Goal: Transaction & Acquisition: Purchase product/service

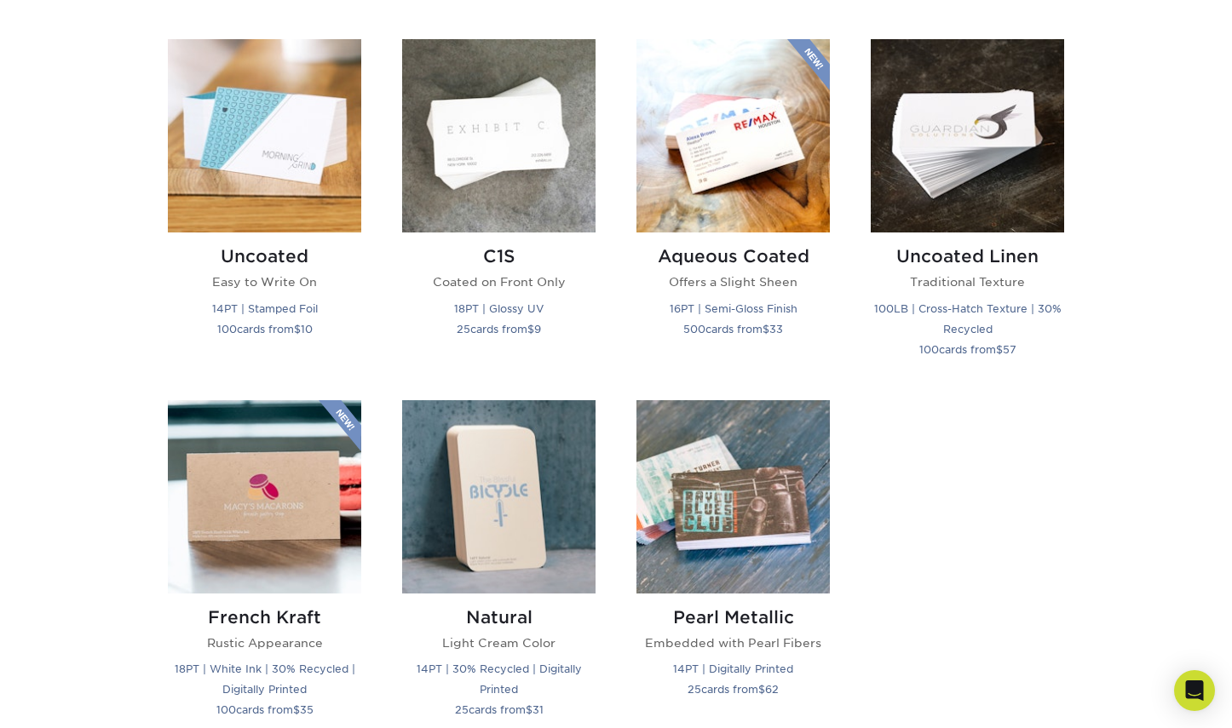
scroll to position [1560, 0]
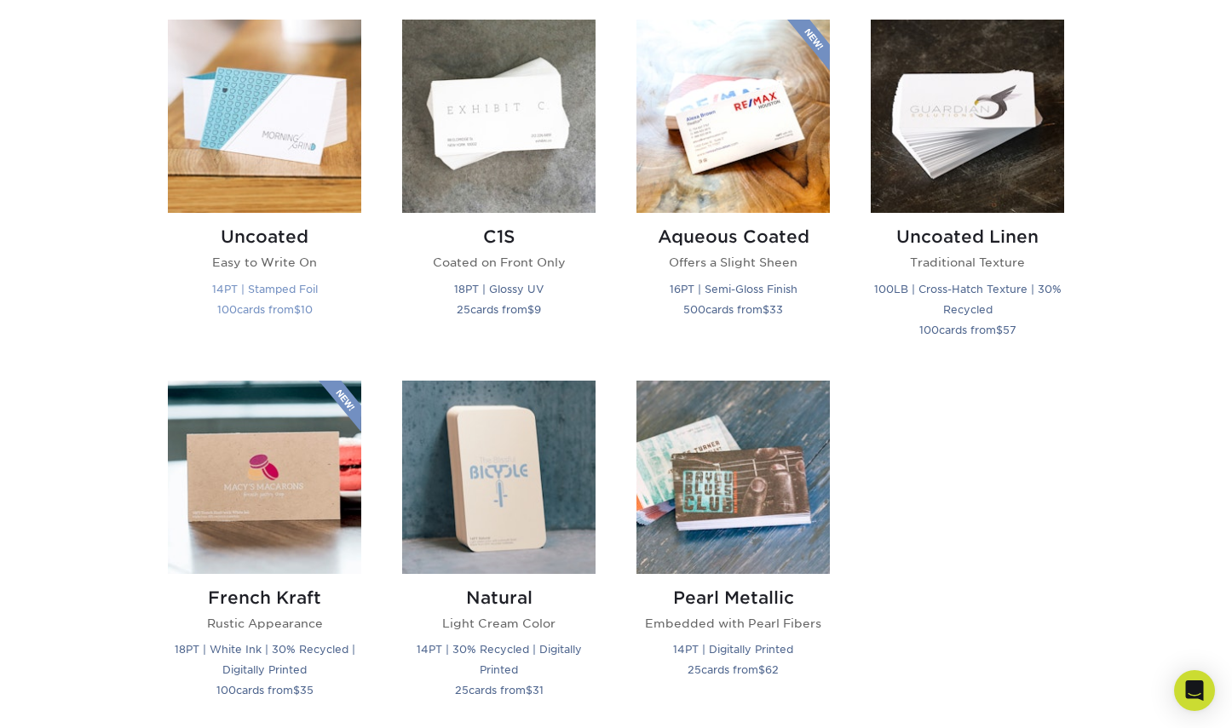
click at [243, 105] on img at bounding box center [264, 116] width 193 height 193
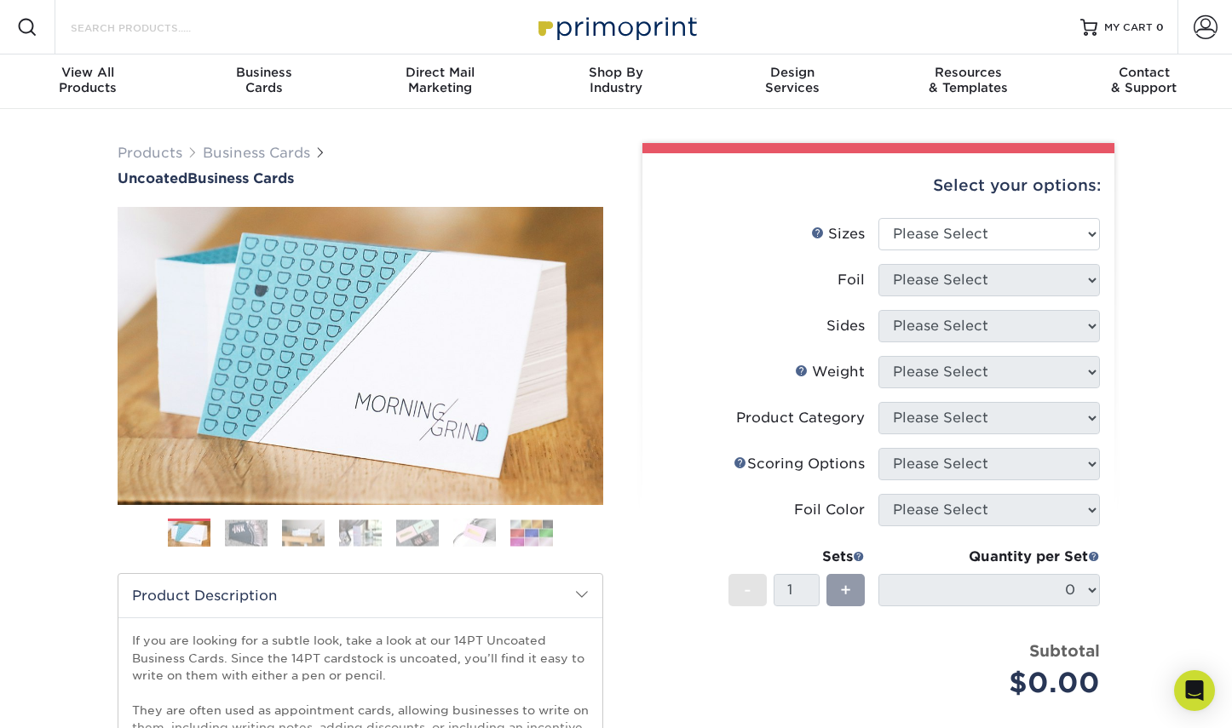
click at [126, 23] on input "Search Products" at bounding box center [152, 27] width 166 height 20
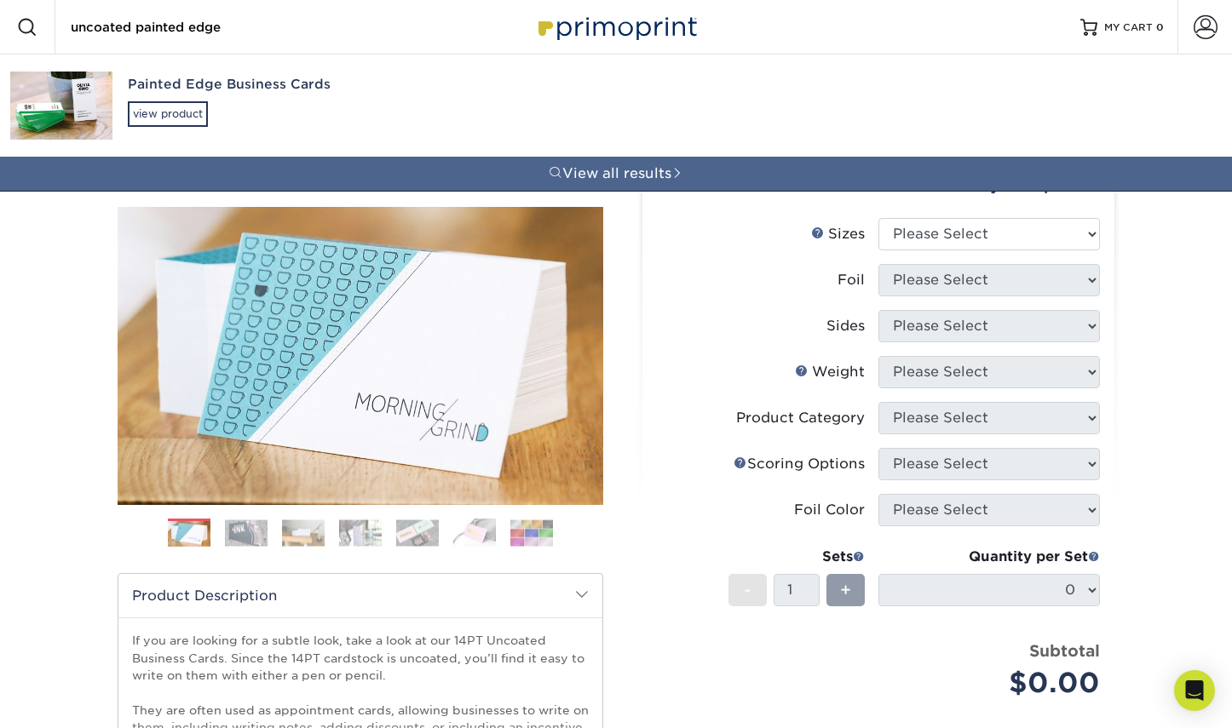
click at [71, 30] on input "uncoated painted edge" at bounding box center [152, 27] width 166 height 20
type input "32pt uncoated painted edge"
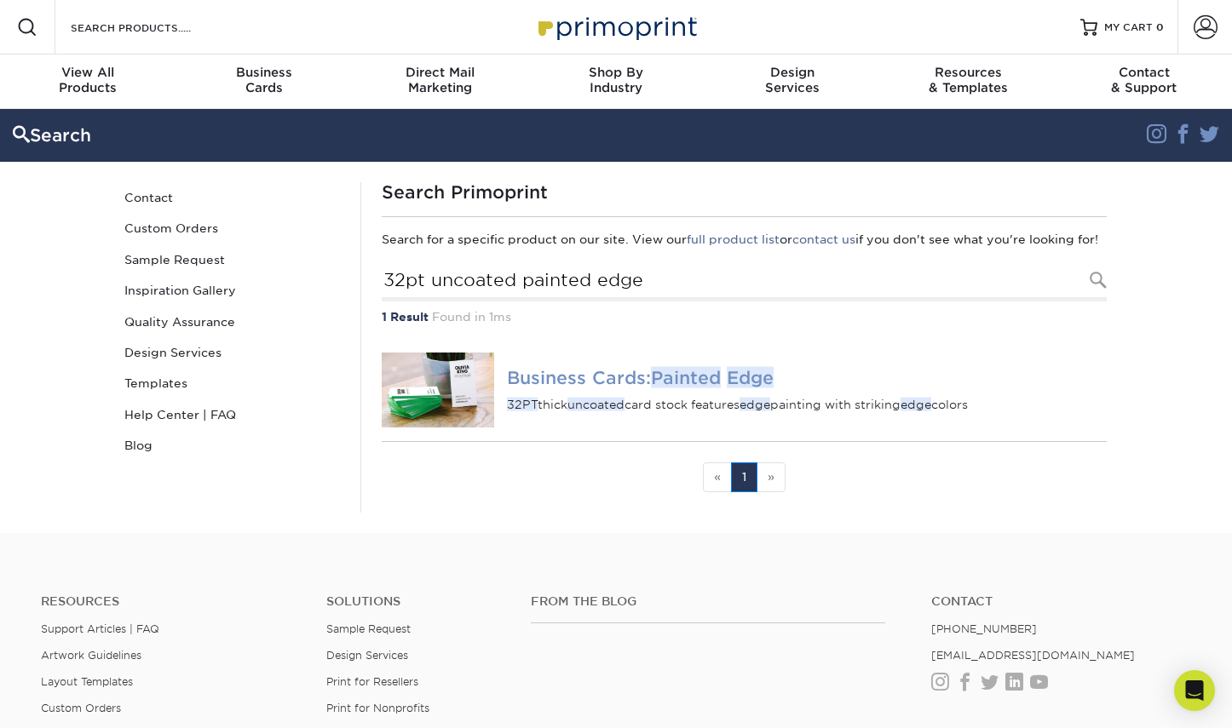
click at [691, 388] on em "Painted" at bounding box center [686, 377] width 70 height 21
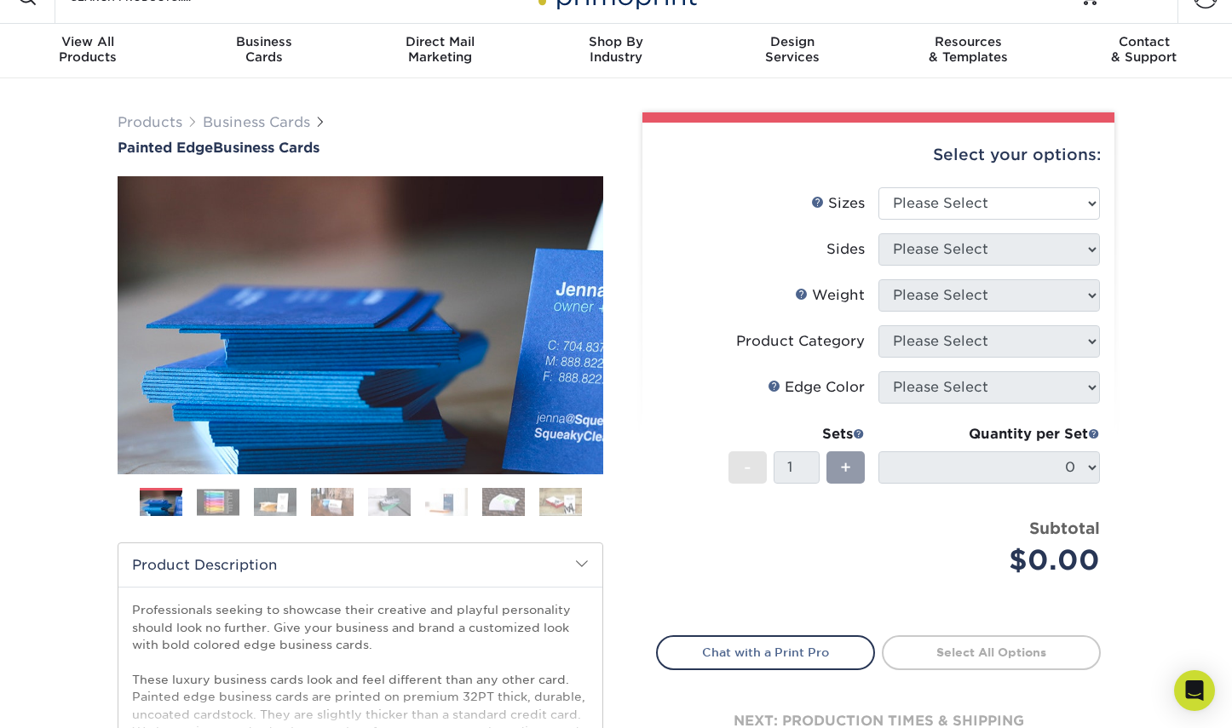
scroll to position [28, 0]
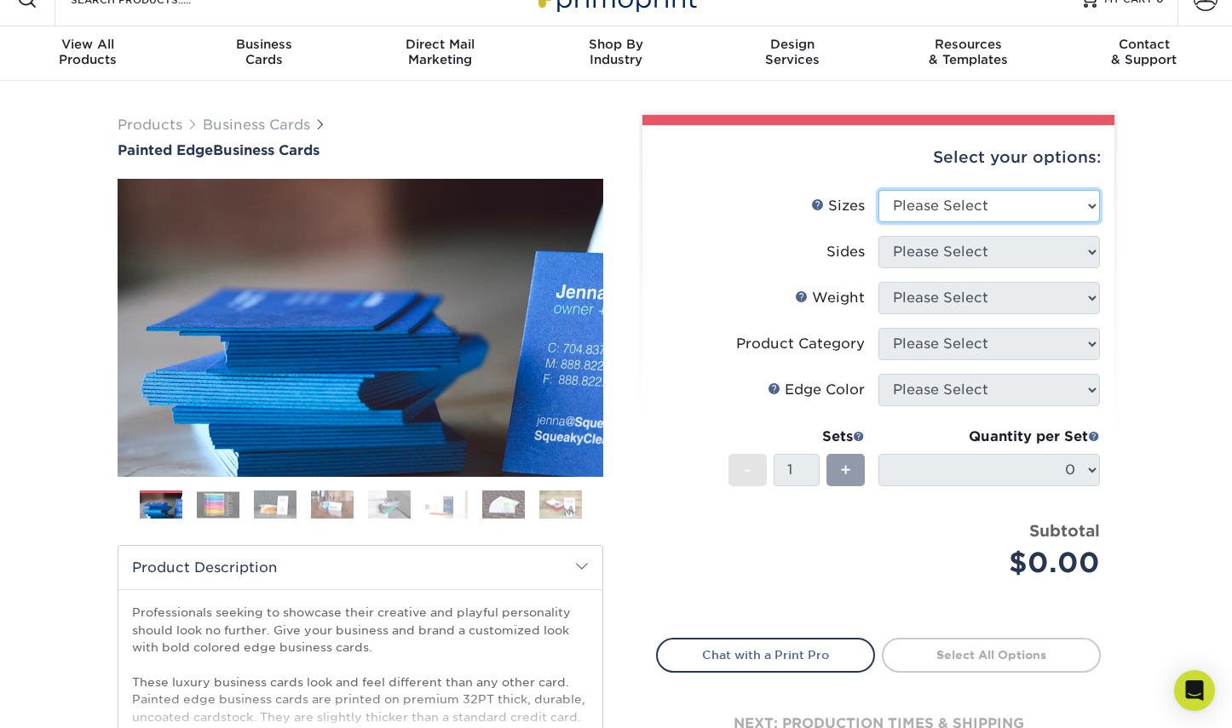
select select "2.00x3.50"
click at [0, 0] on option "2" x 3.5" - Standard" at bounding box center [0, 0] width 0 height 0
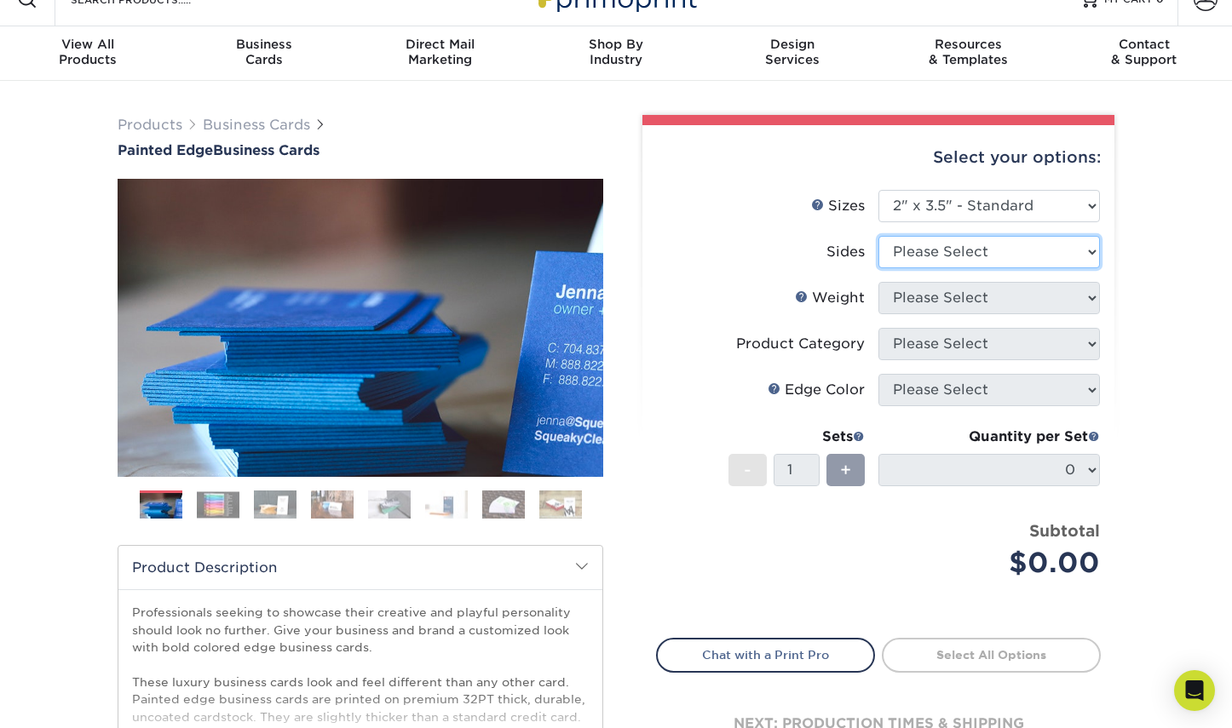
select select "32d3c223-f82c-492b-b915-ba065a00862f"
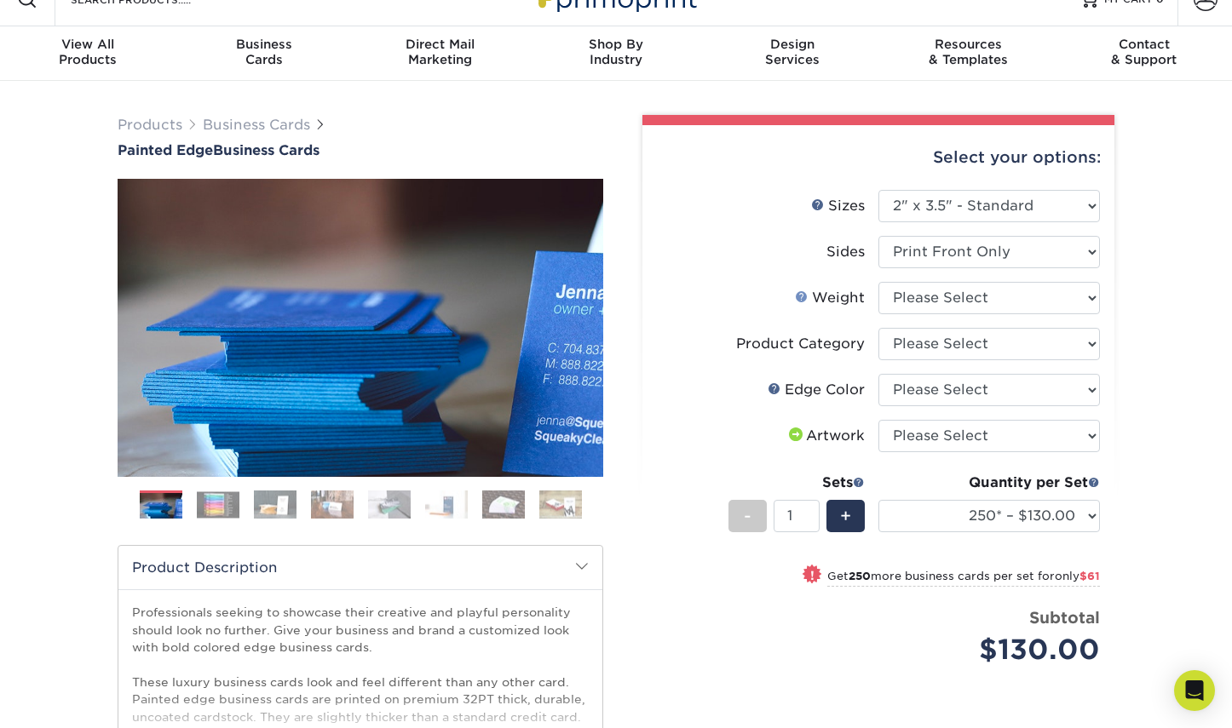
click at [801, 296] on link "Weight Help" at bounding box center [802, 297] width 14 height 14
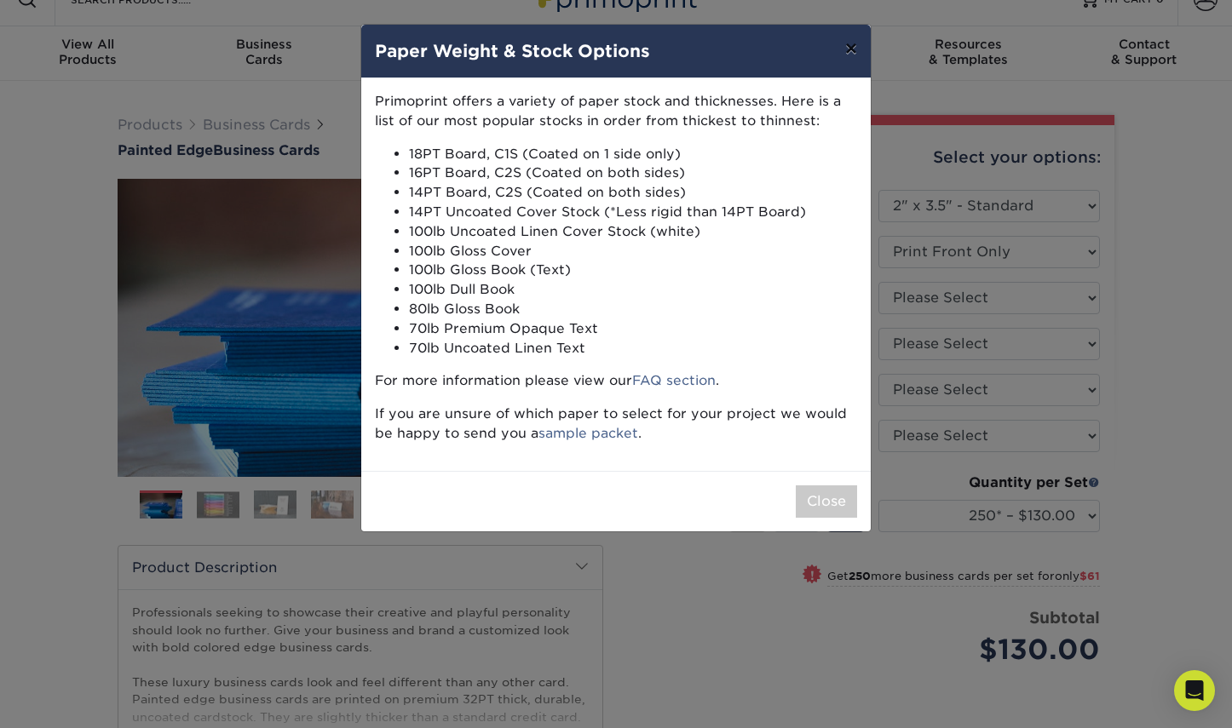
click at [852, 54] on button "×" at bounding box center [851, 49] width 39 height 48
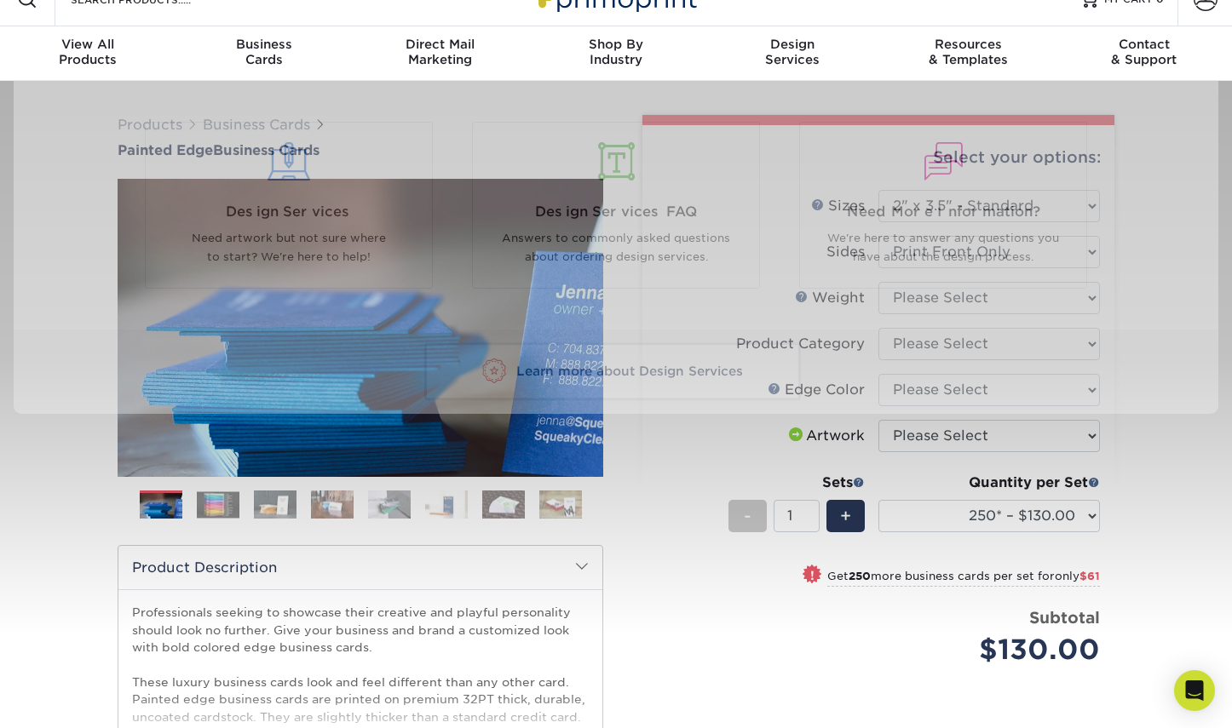
click at [1148, 440] on div "Resources Menu Search Products Account SIGN IN CREATE AN ACCOUNT forgot passwor…" at bounding box center [616, 730] width 1232 height 1517
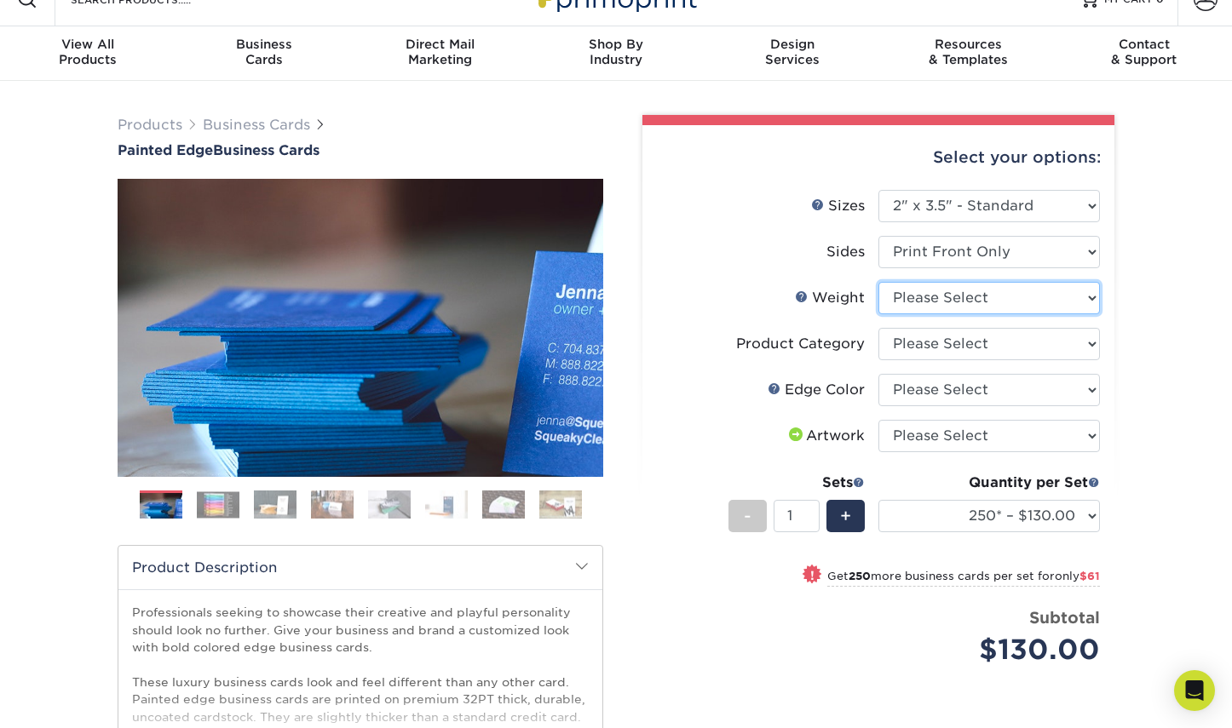
click at [0, 0] on option "Please Select" at bounding box center [0, 0] width 0 height 0
select select "32PTUC"
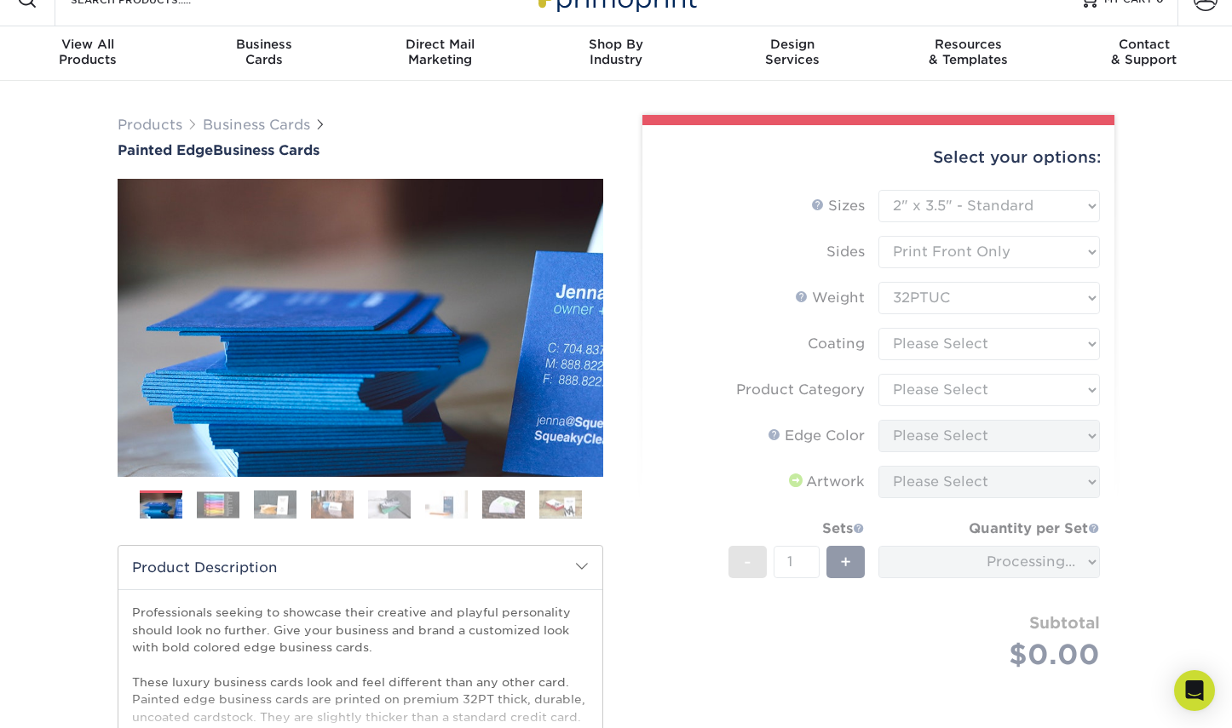
click at [1063, 345] on form "Sizes Help Sizes Please Select 2" x 3.5" - Standard 2.125" x 3.375" - European …" at bounding box center [878, 450] width 445 height 521
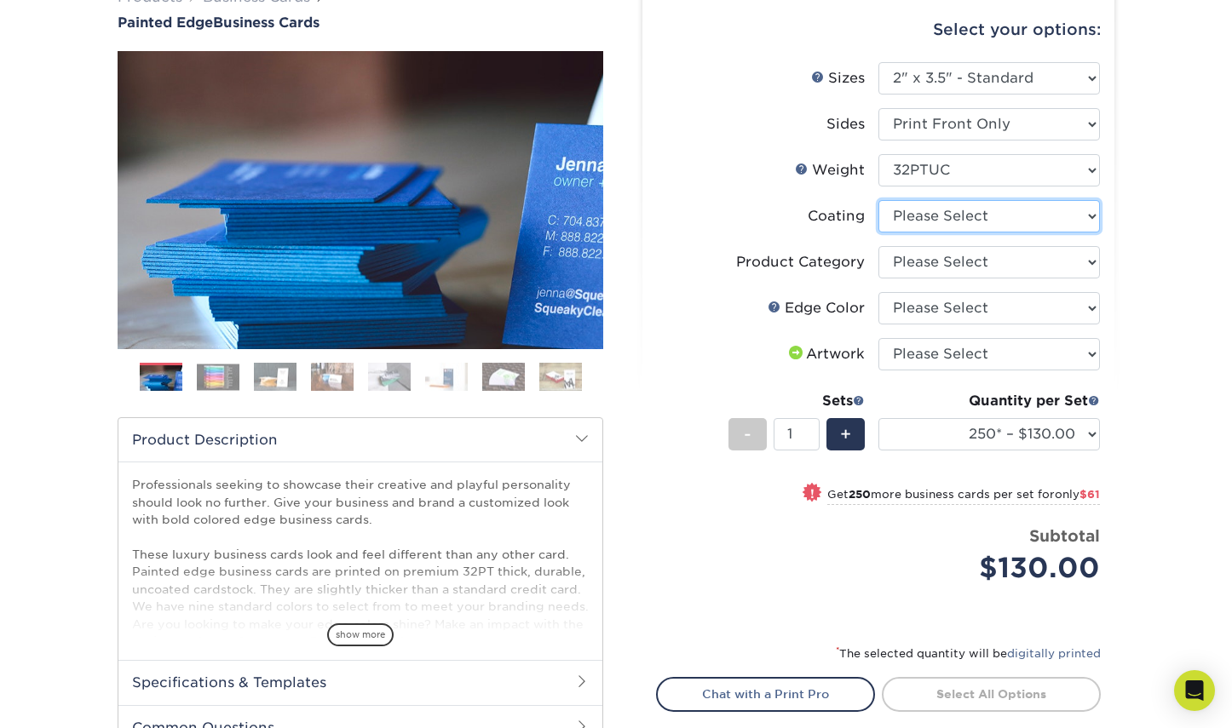
scroll to position [157, 0]
select select "3e7618de-abca-4bda-9f97-8b9129e913d8"
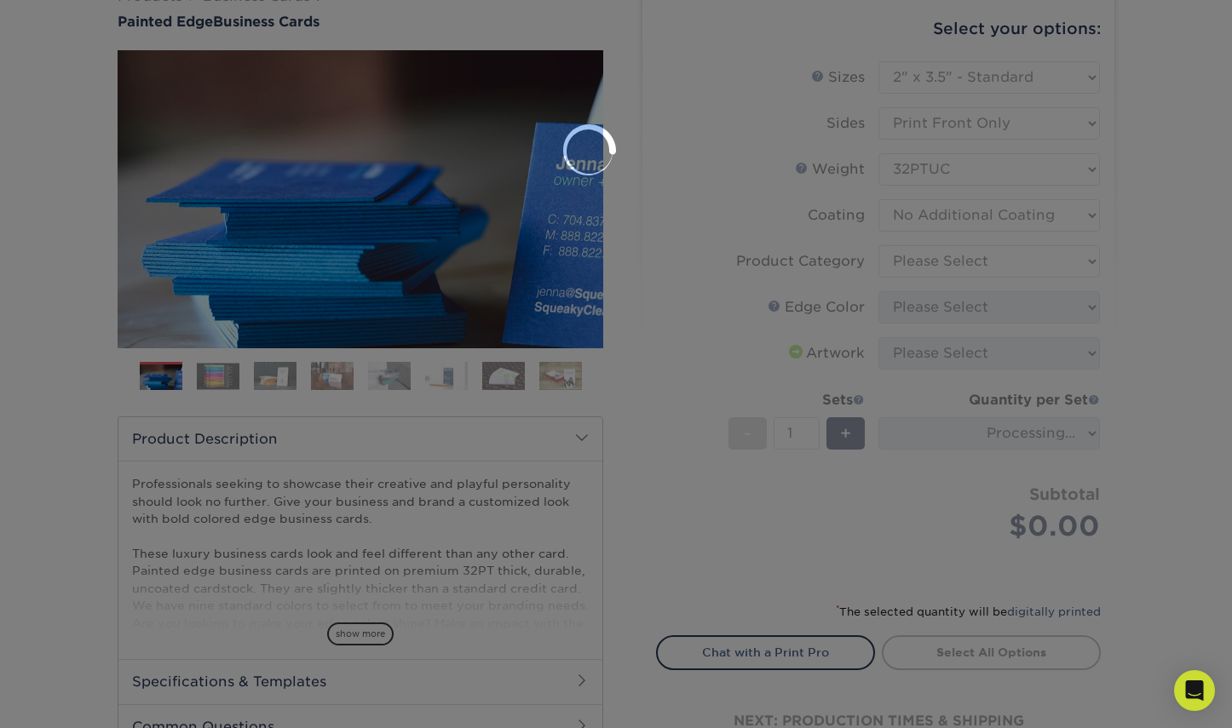
scroll to position [0, 0]
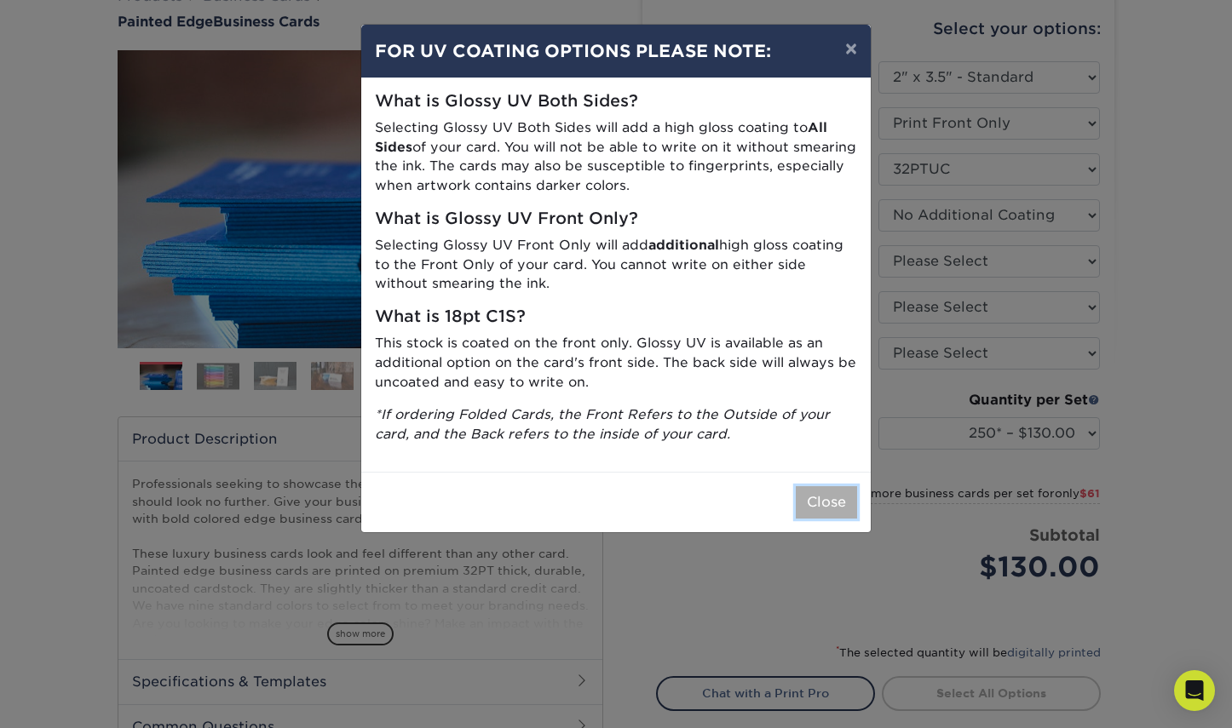
click at [829, 492] on button "Close" at bounding box center [826, 502] width 61 height 32
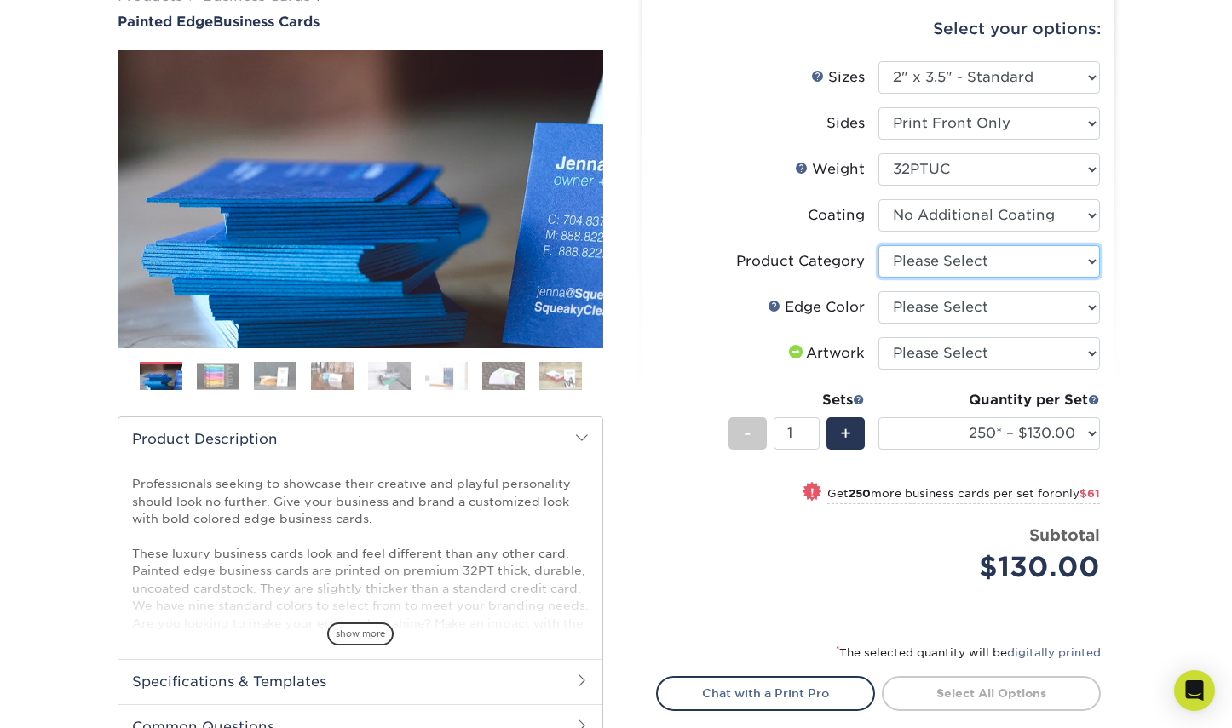
select select "3b5148f1-0588-4f88-a218-97bcfdce65c1"
click at [0, 0] on option "Business Cards" at bounding box center [0, 0] width 0 height 0
select select "8edf2e46-2dbb-4a7c-bc5c-20ba781fe219"
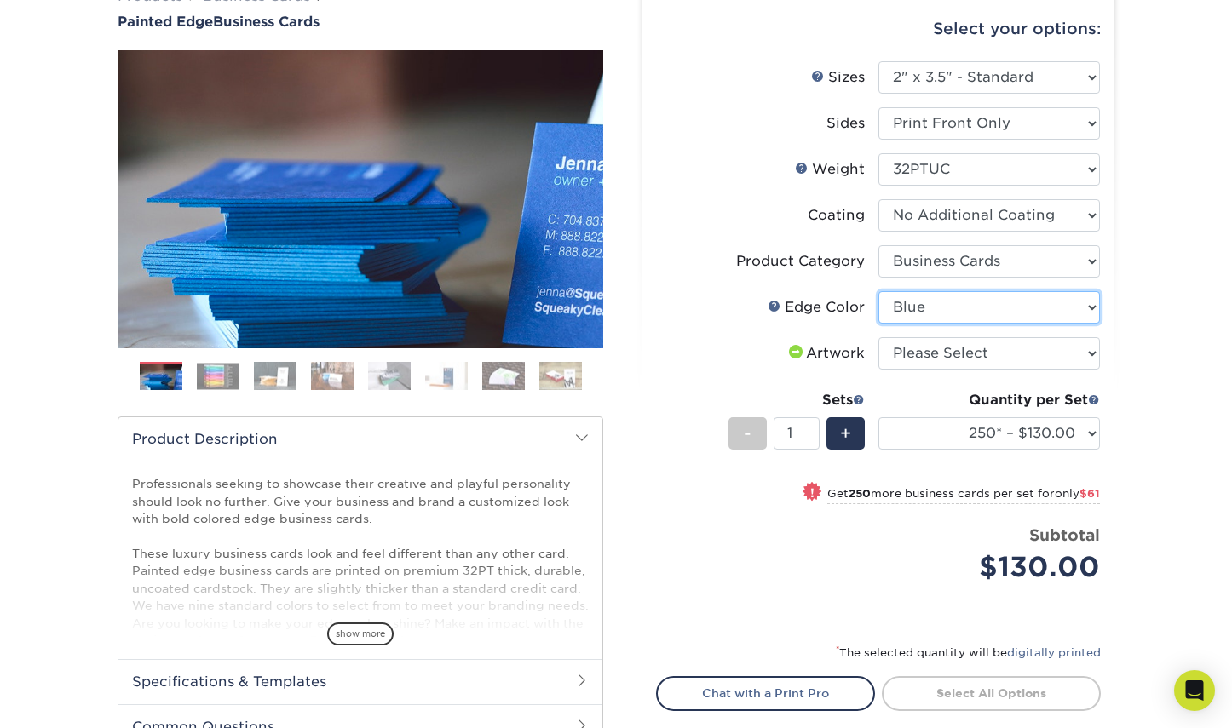
click at [0, 0] on option "Blue" at bounding box center [0, 0] width 0 height 0
click at [1094, 397] on span at bounding box center [1094, 399] width 12 height 12
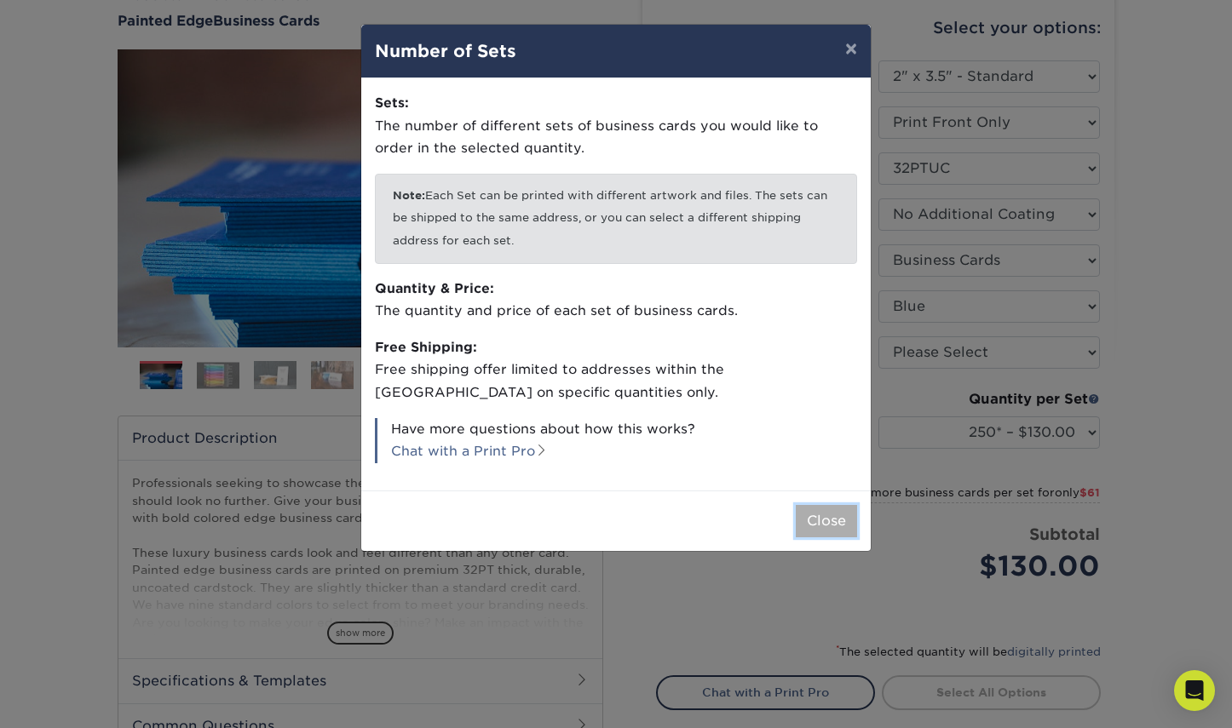
click at [815, 525] on button "Close" at bounding box center [826, 521] width 61 height 32
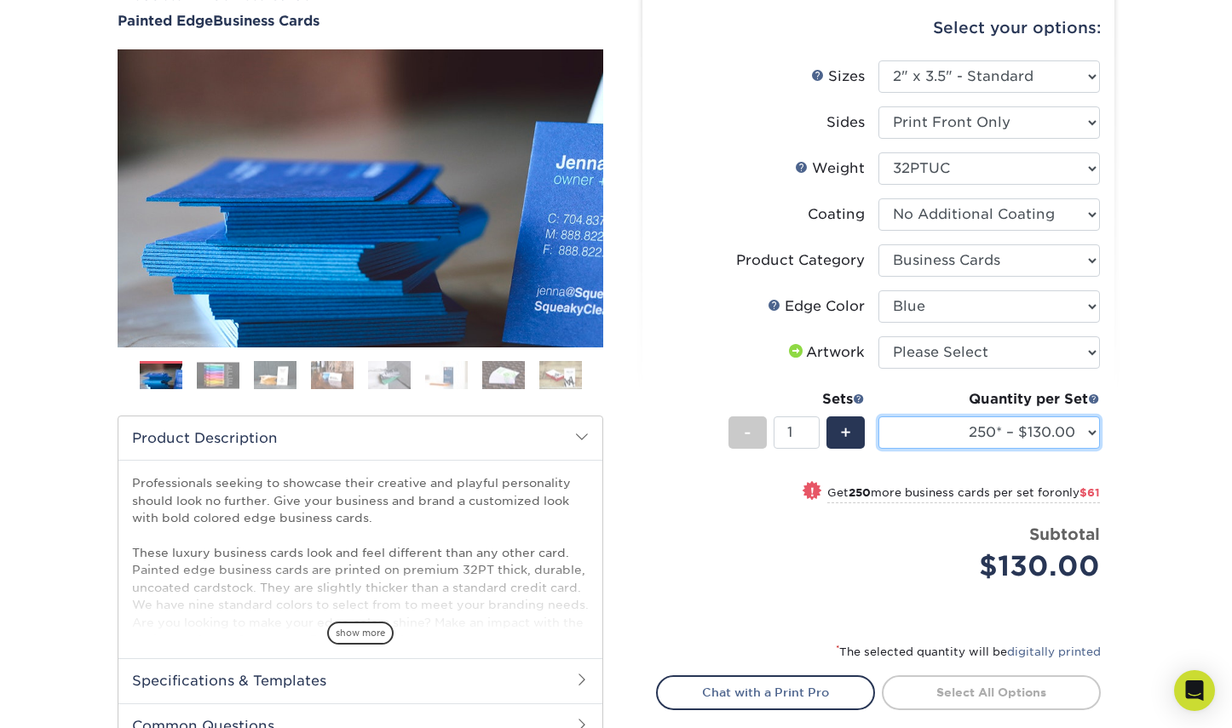
click at [0, 0] on option "250* – $130.00" at bounding box center [0, 0] width 0 height 0
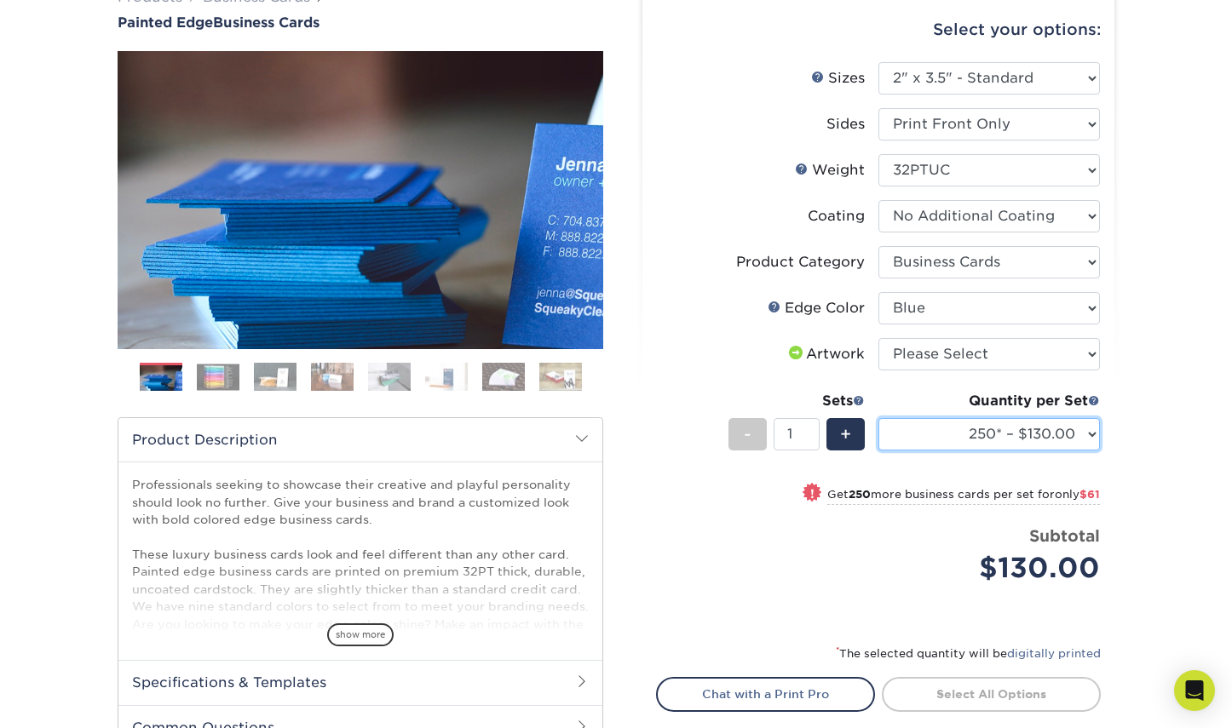
scroll to position [154, 0]
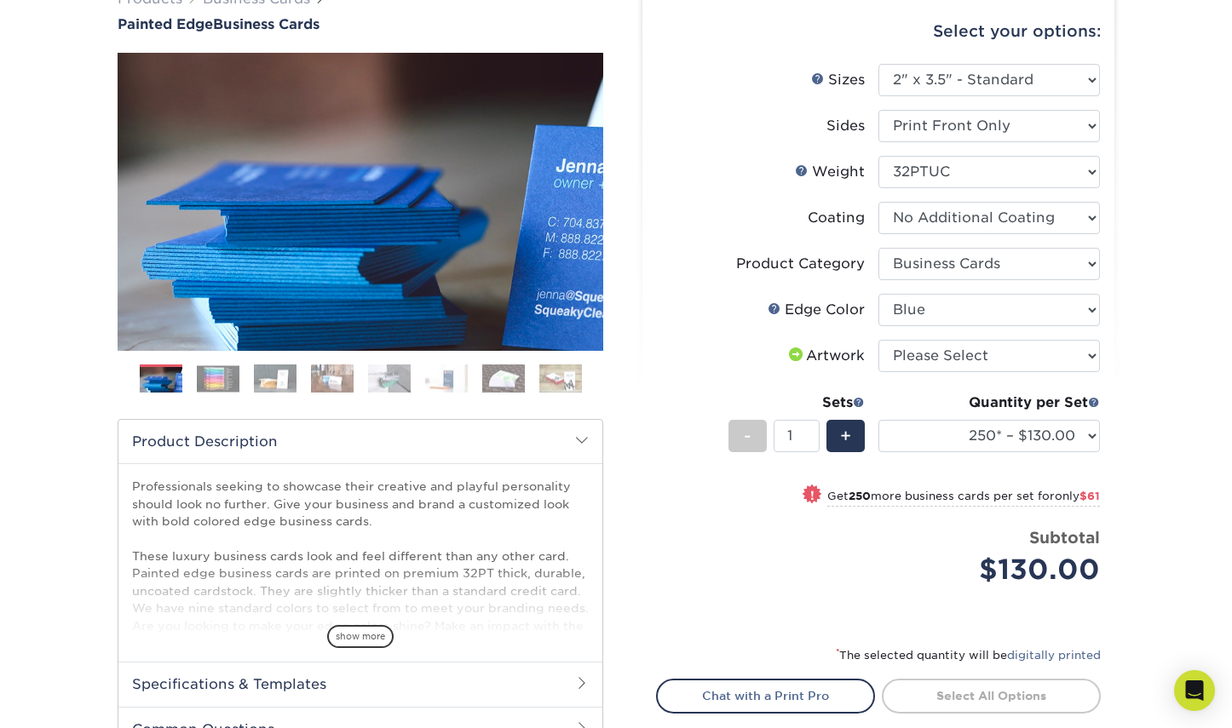
click at [1186, 301] on div "Products Business Cards Painted Edge Business Cards Previous Next" at bounding box center [616, 416] width 1232 height 923
select select "upload"
click at [0, 0] on option "I will upload files" at bounding box center [0, 0] width 0 height 0
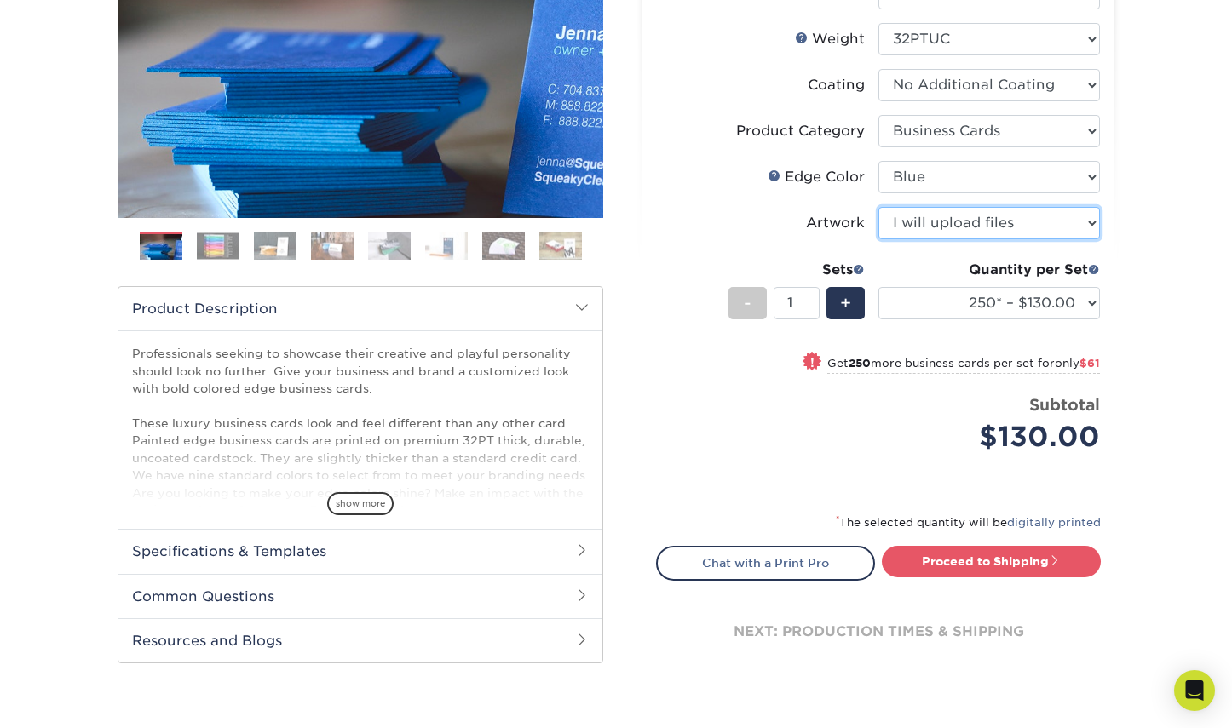
scroll to position [290, 0]
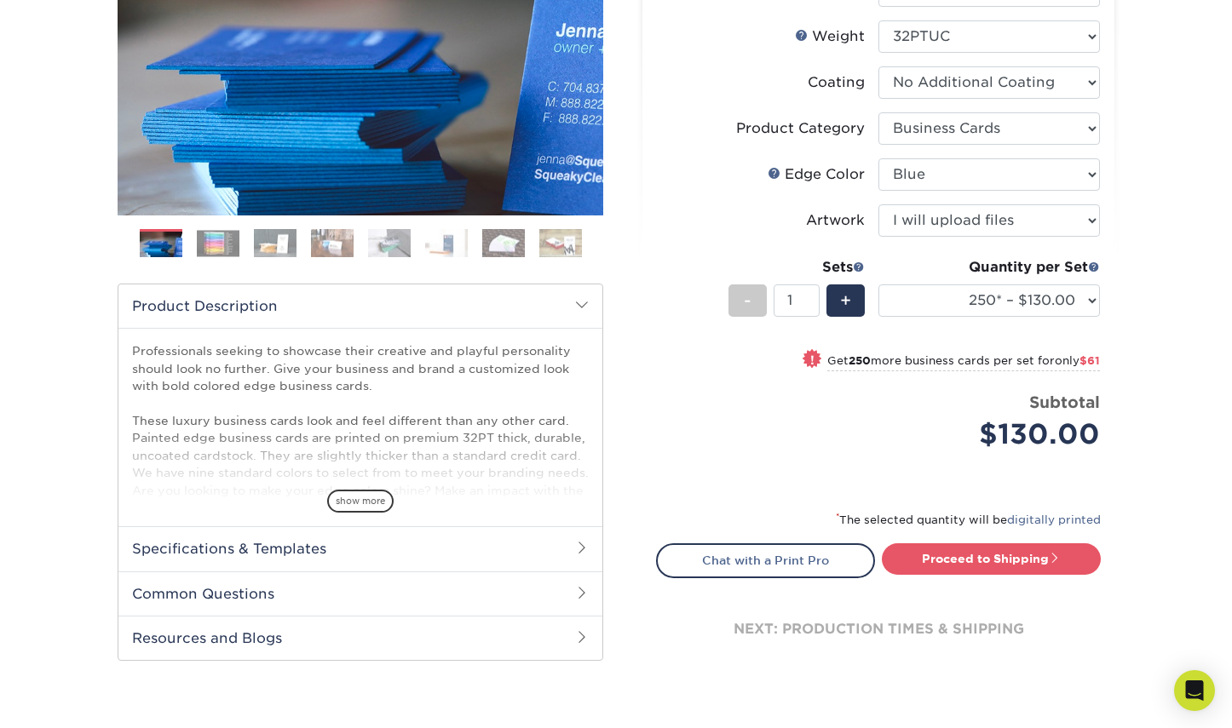
click at [226, 243] on img at bounding box center [218, 243] width 43 height 26
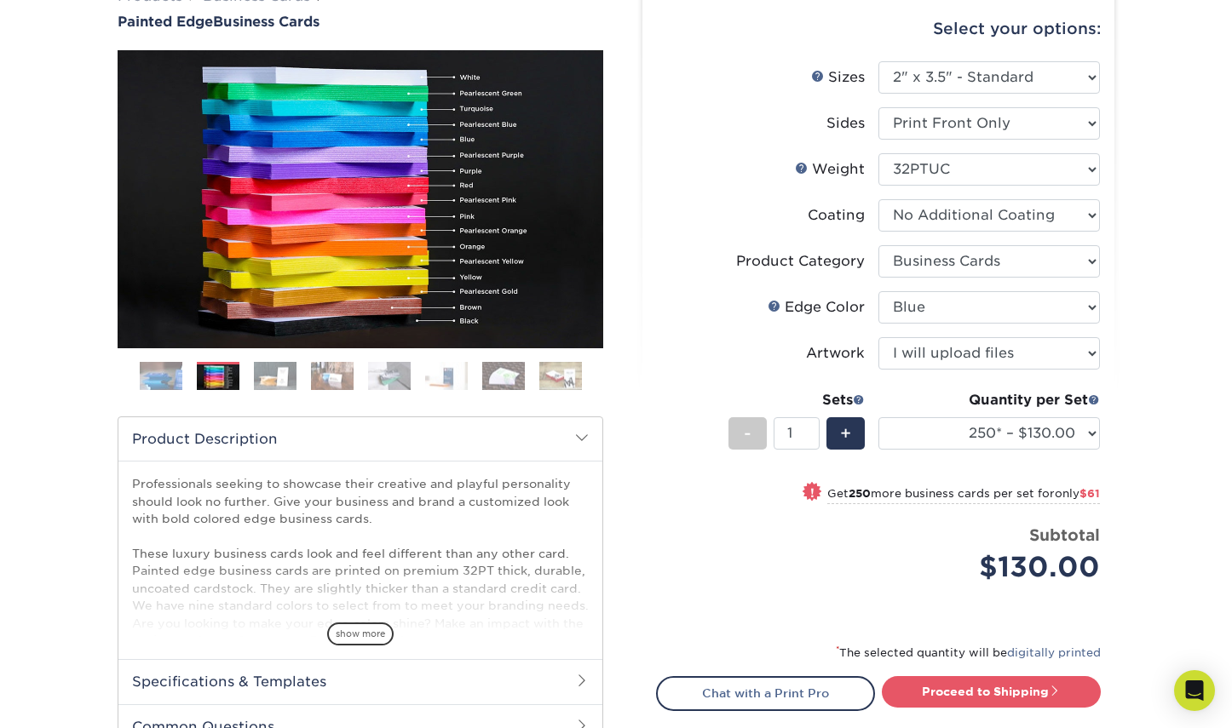
scroll to position [163, 0]
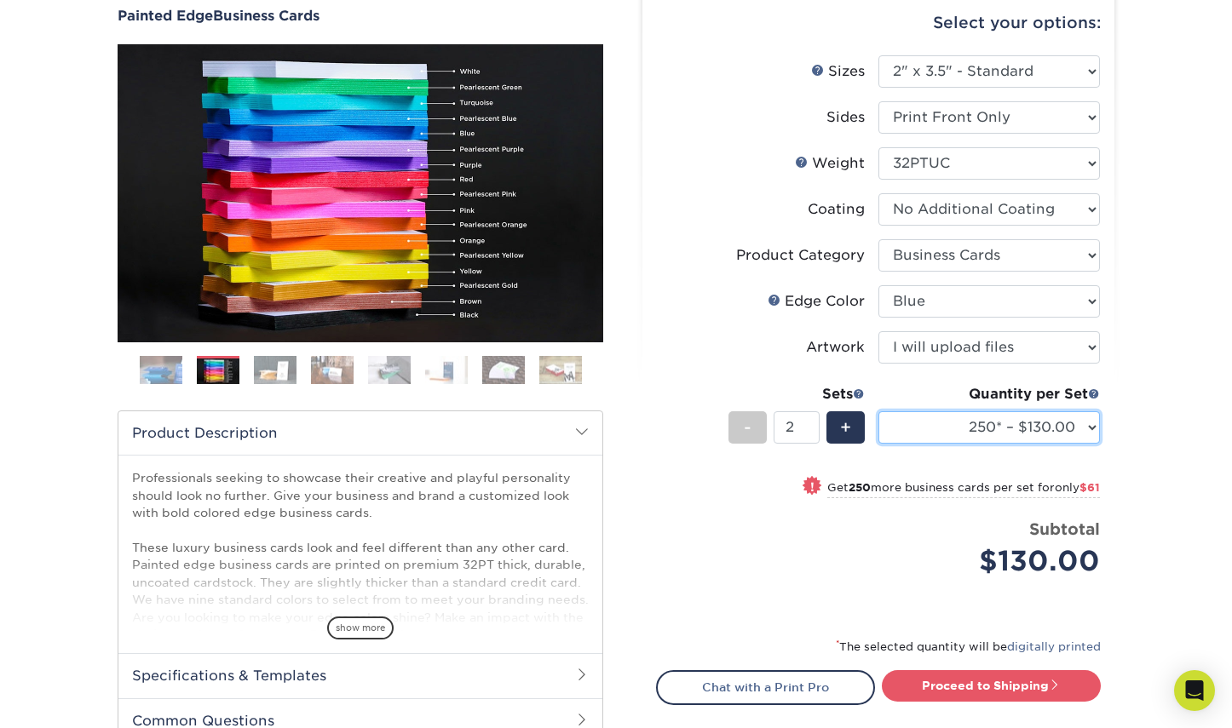
click at [812, 425] on input "2" at bounding box center [796, 427] width 45 height 32
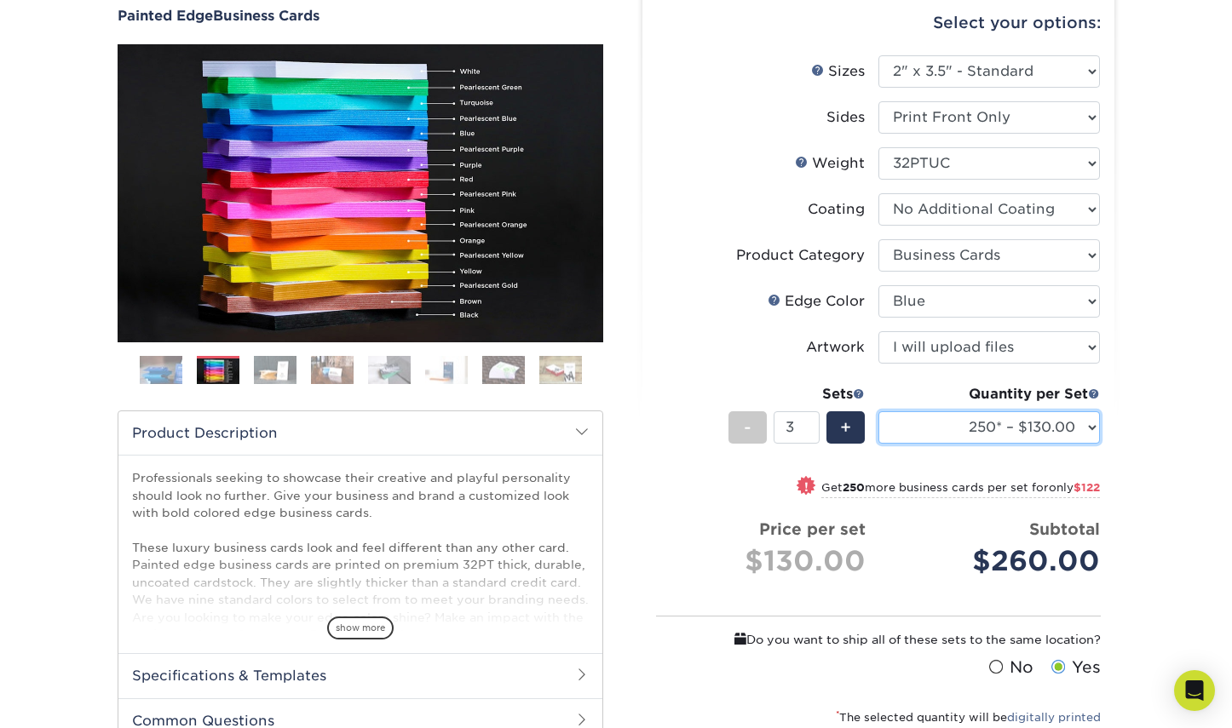
click at [812, 425] on input "3" at bounding box center [796, 427] width 45 height 32
click at [812, 425] on input "4" at bounding box center [796, 427] width 45 height 32
click at [812, 425] on input "5" at bounding box center [796, 427] width 45 height 32
click at [812, 425] on input "6" at bounding box center [796, 427] width 45 height 32
click at [812, 425] on input "7" at bounding box center [796, 427] width 45 height 32
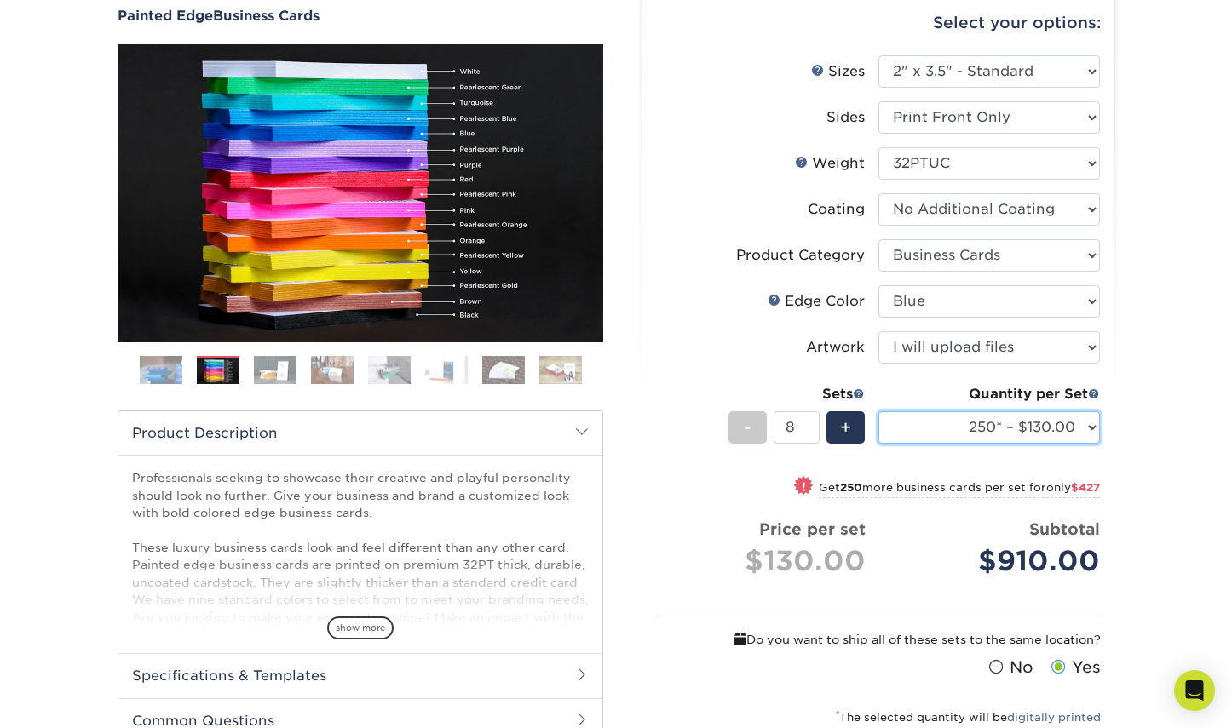
click at [812, 425] on input "8" at bounding box center [796, 427] width 45 height 32
click at [812, 425] on input "9" at bounding box center [796, 427] width 45 height 32
click at [998, 667] on span at bounding box center [995, 667] width 14 height 16
click at [0, 0] on input "No" at bounding box center [0, 0] width 0 height 0
click at [812, 433] on input "8" at bounding box center [796, 427] width 45 height 32
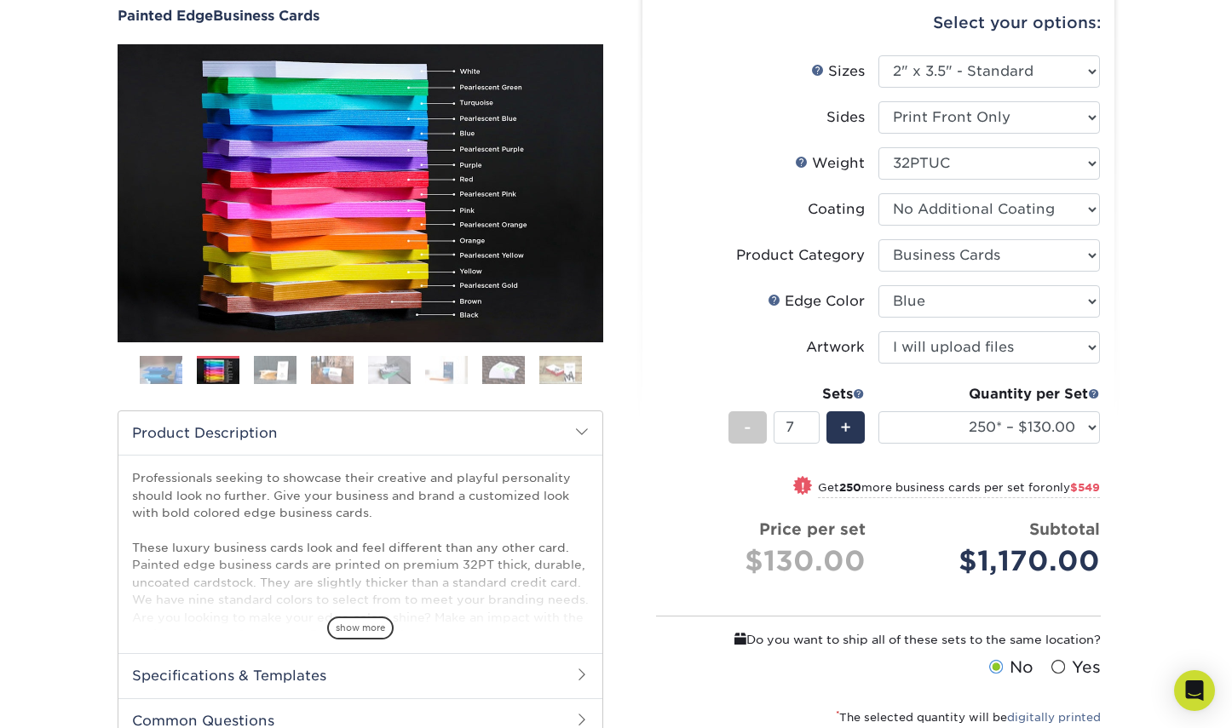
click at [812, 433] on input "7" at bounding box center [796, 427] width 45 height 32
click at [812, 434] on input "6" at bounding box center [796, 427] width 45 height 32
click at [812, 434] on input "5" at bounding box center [796, 427] width 45 height 32
click at [811, 434] on input "4" at bounding box center [796, 427] width 45 height 32
type input "3"
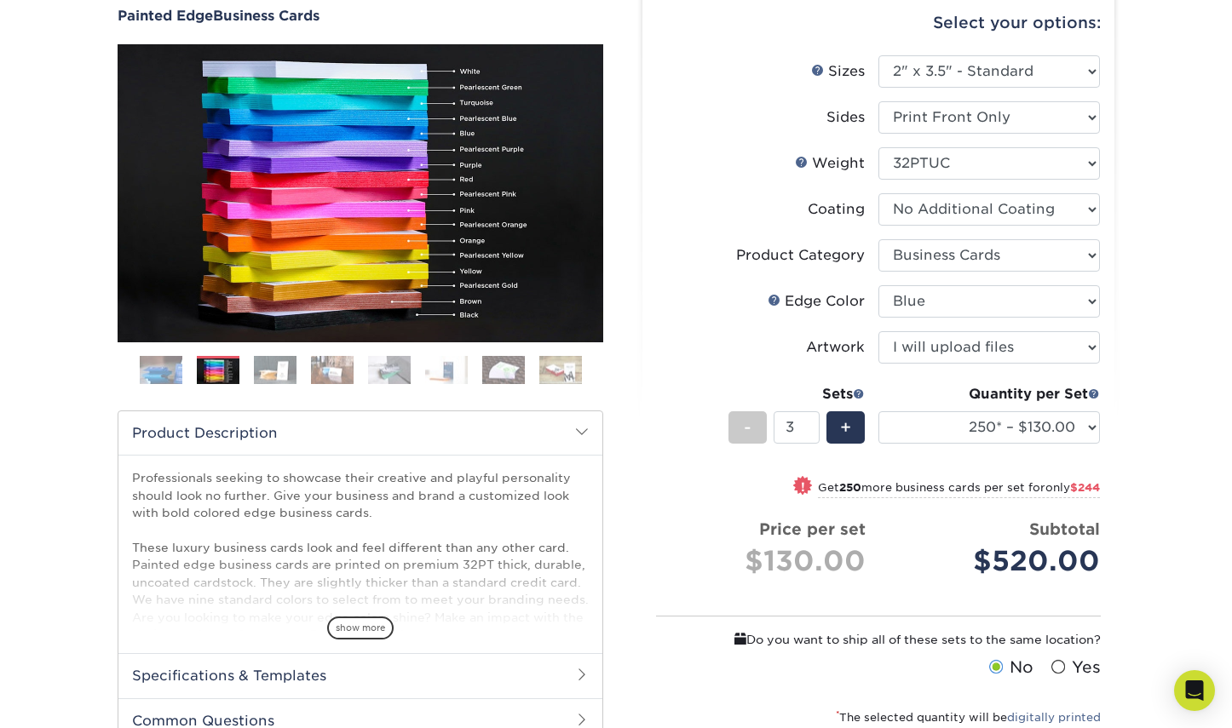
click at [811, 434] on input "3" at bounding box center [796, 427] width 45 height 32
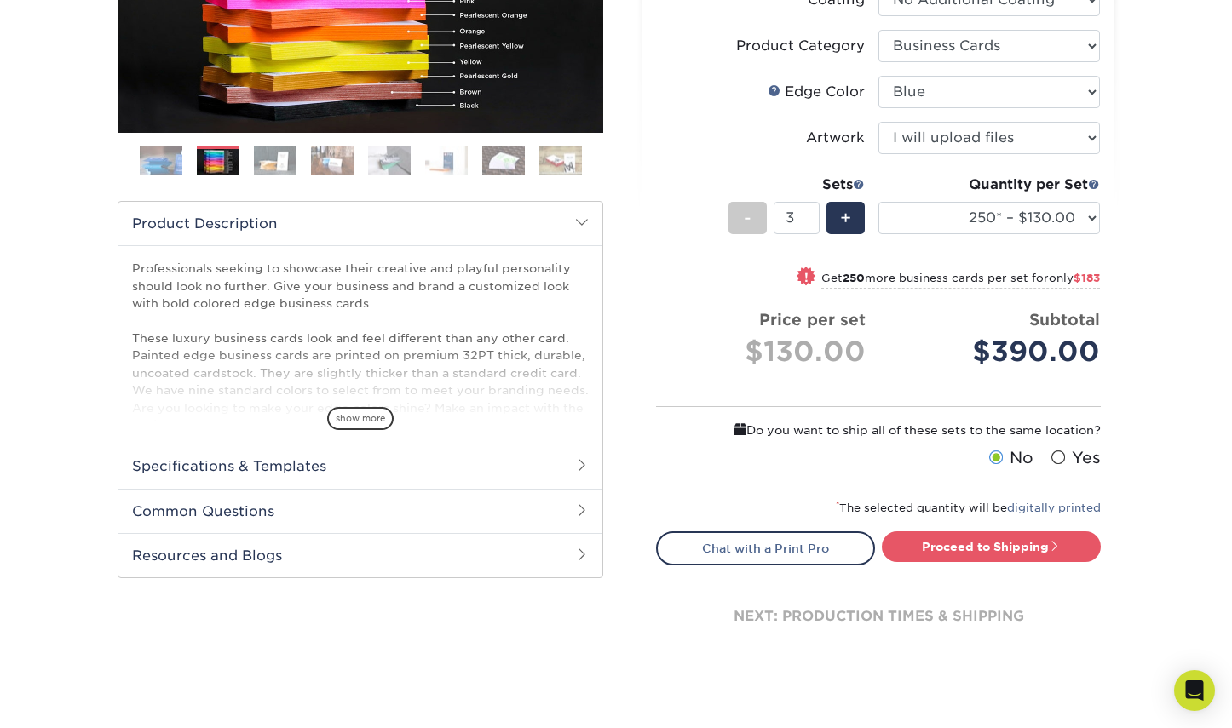
scroll to position [374, 0]
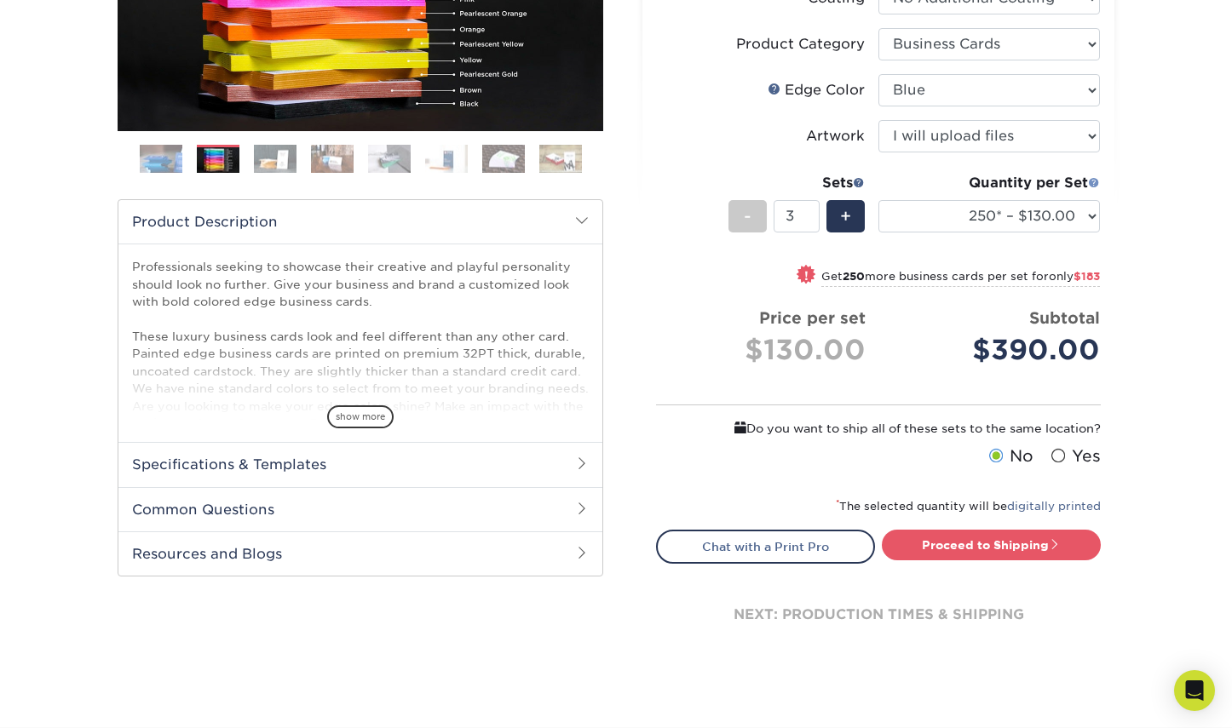
click at [1095, 183] on span at bounding box center [1094, 182] width 12 height 12
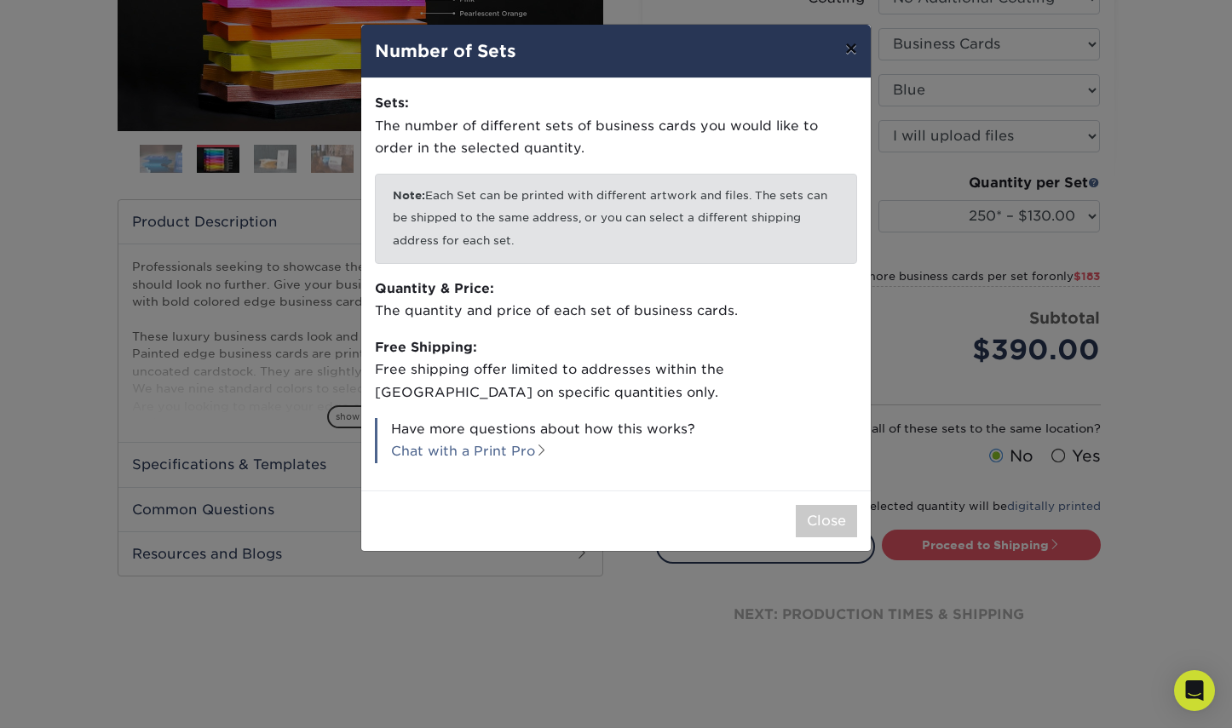
click at [846, 48] on button "×" at bounding box center [851, 49] width 39 height 48
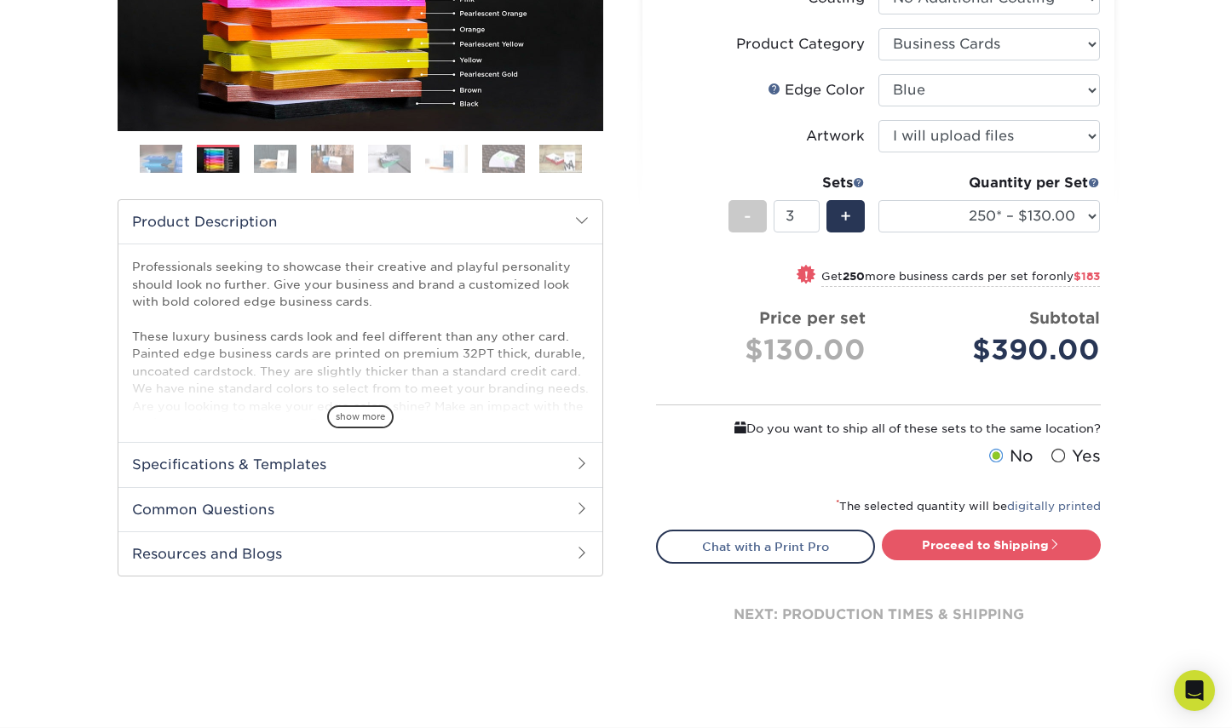
click at [1062, 453] on span at bounding box center [1057, 456] width 14 height 16
click at [0, 0] on input "Yes" at bounding box center [0, 0] width 0 height 0
click at [994, 545] on link "Proceed to Shipping" at bounding box center [991, 545] width 219 height 31
type input "Set 1"
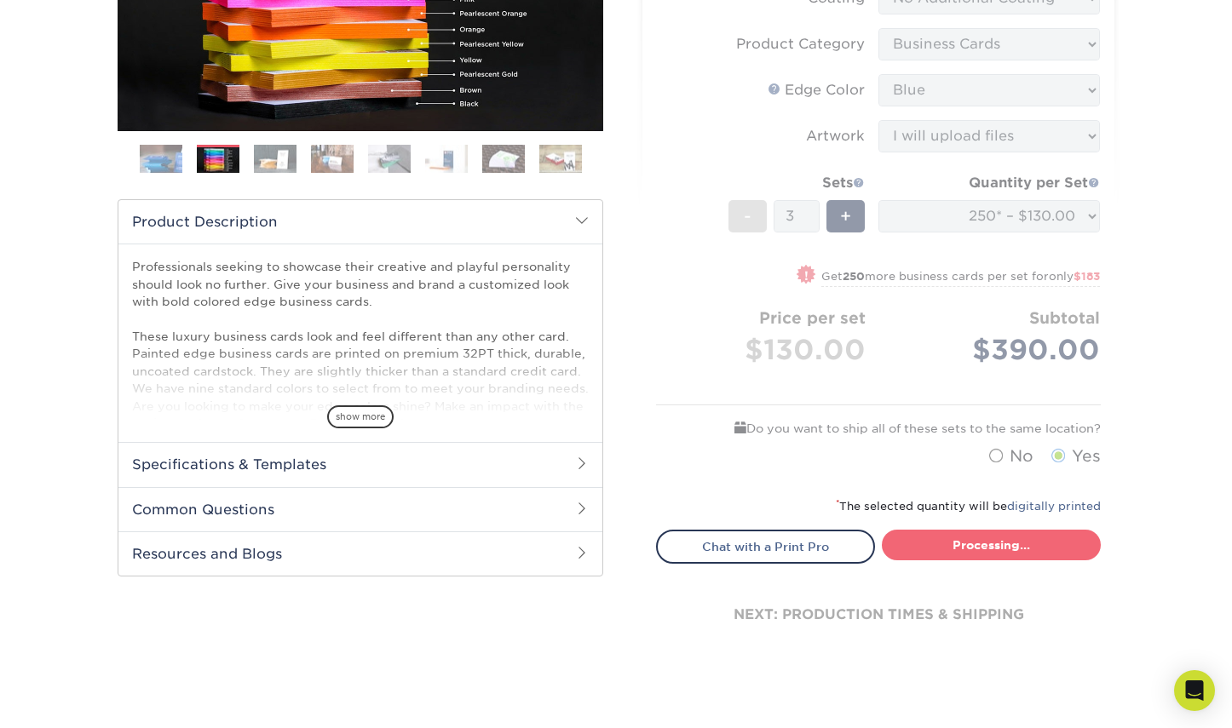
select select "ed4717bc-0ce6-4244-a868-d2c62478a03d"
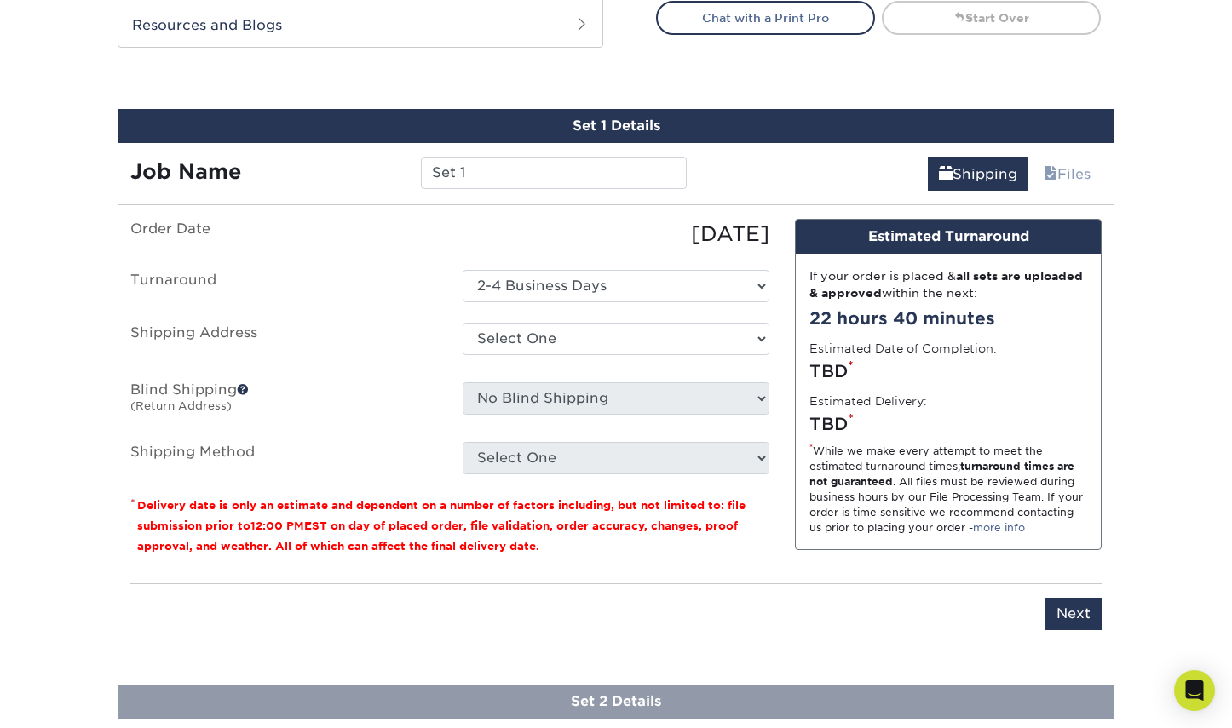
scroll to position [948, 0]
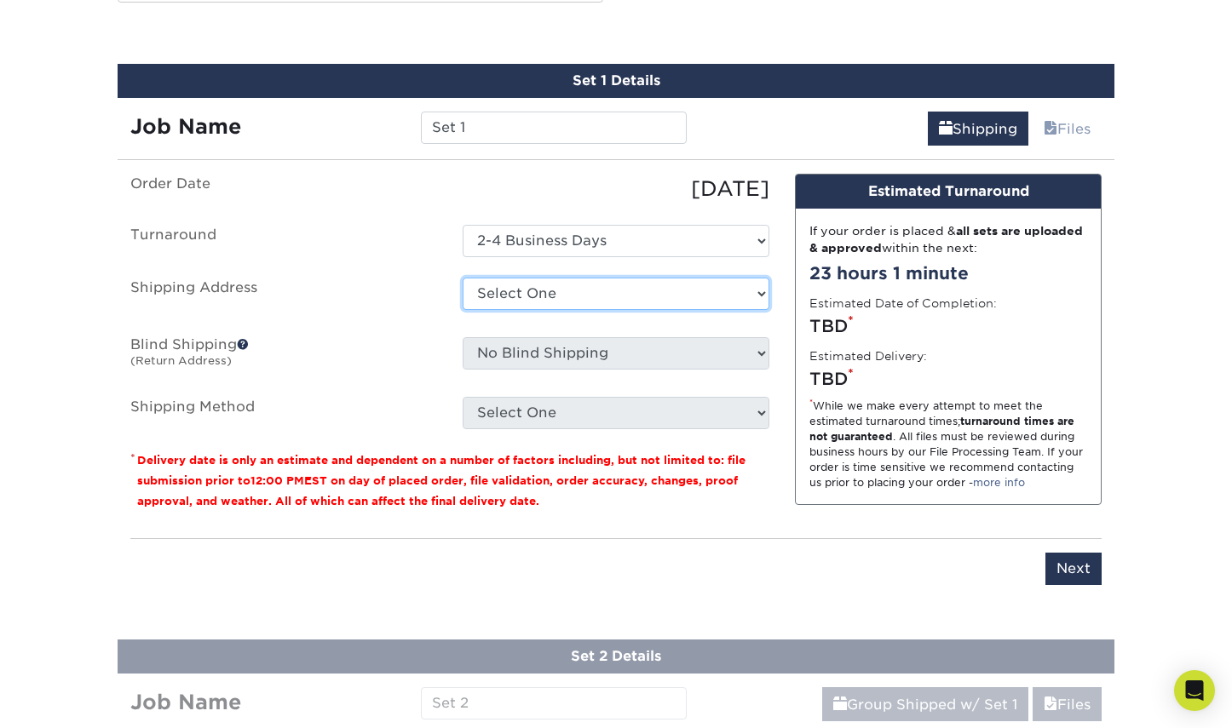
select select "newaddress"
click at [0, 0] on option "+ Add New Address" at bounding box center [0, 0] width 0 height 0
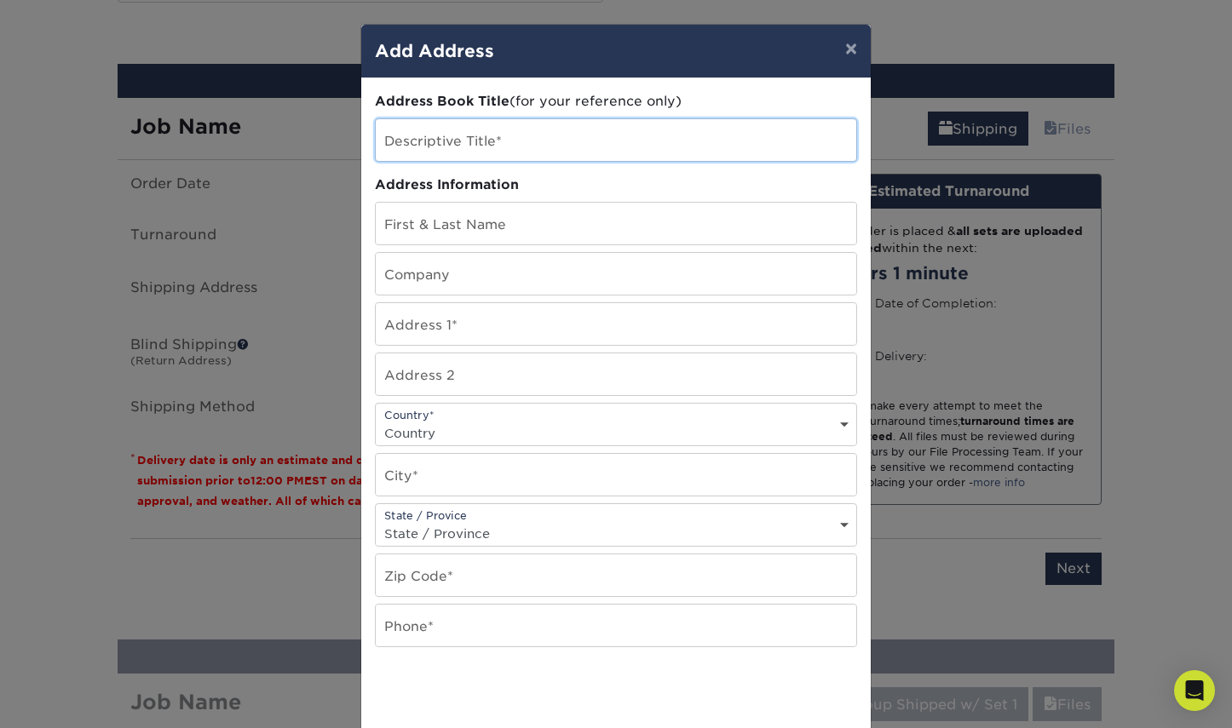
click at [574, 145] on input "text" at bounding box center [616, 140] width 481 height 42
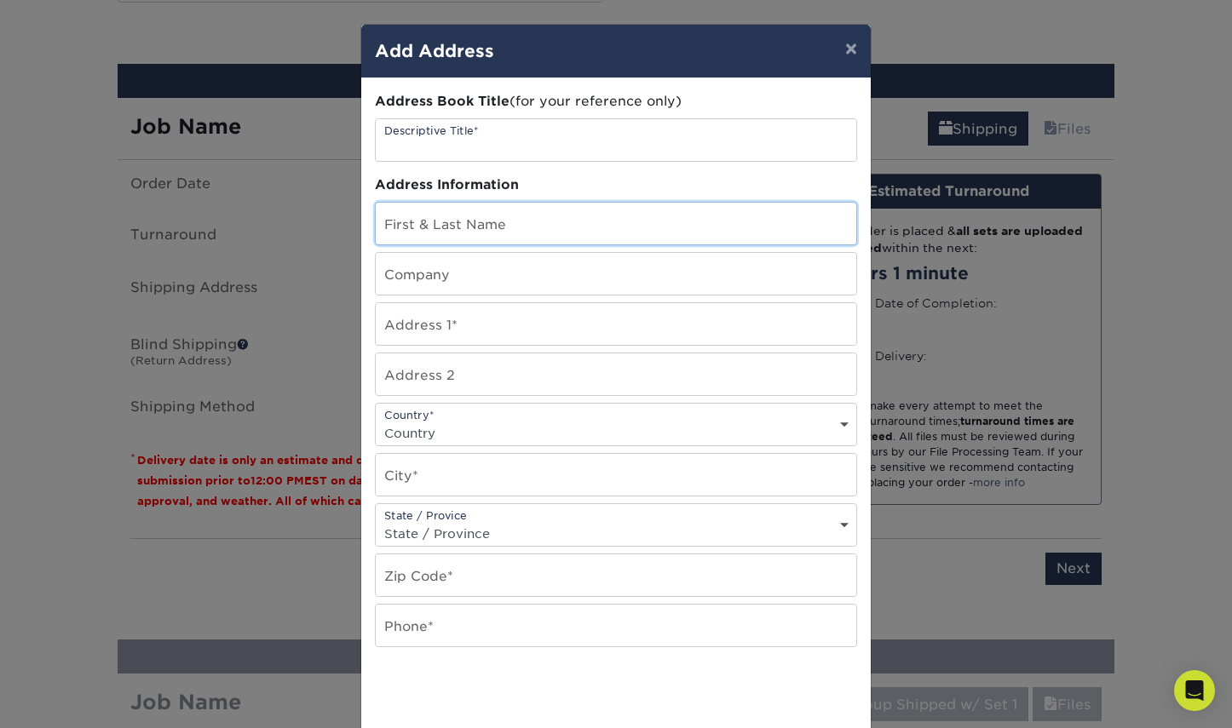
click at [564, 231] on input "text" at bounding box center [616, 224] width 481 height 42
type input "Vanessa Miller"
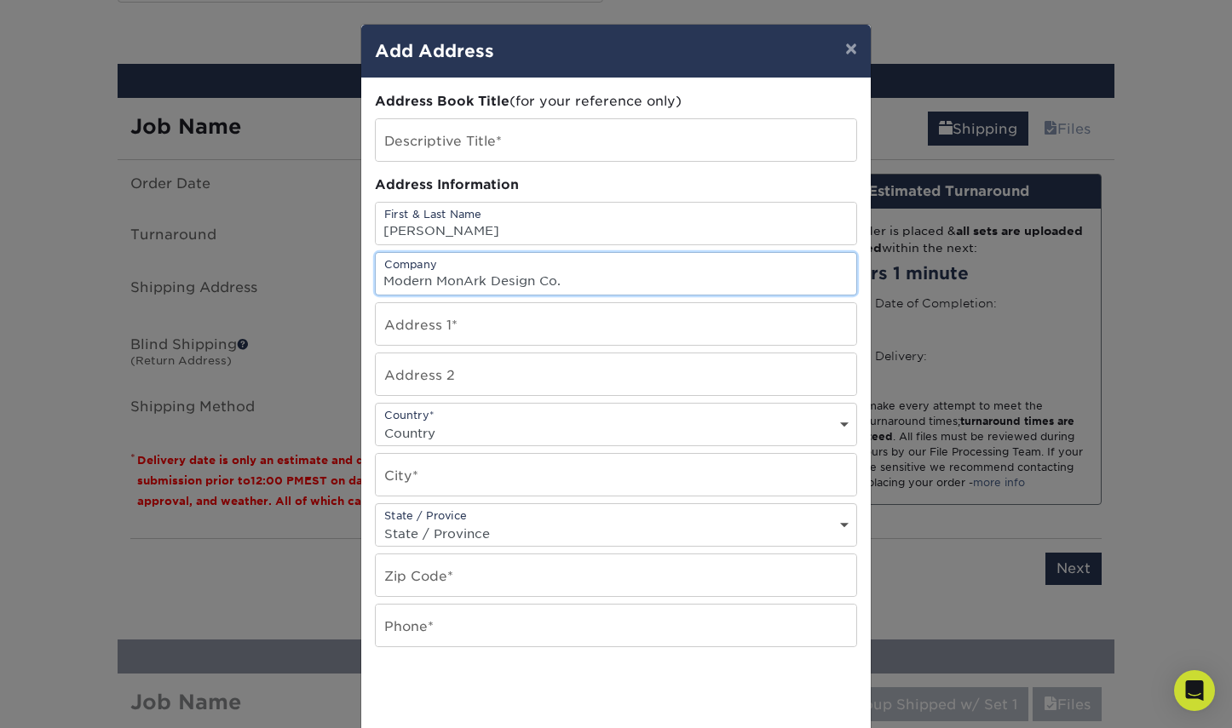
type input "Modern MonArk Design Co."
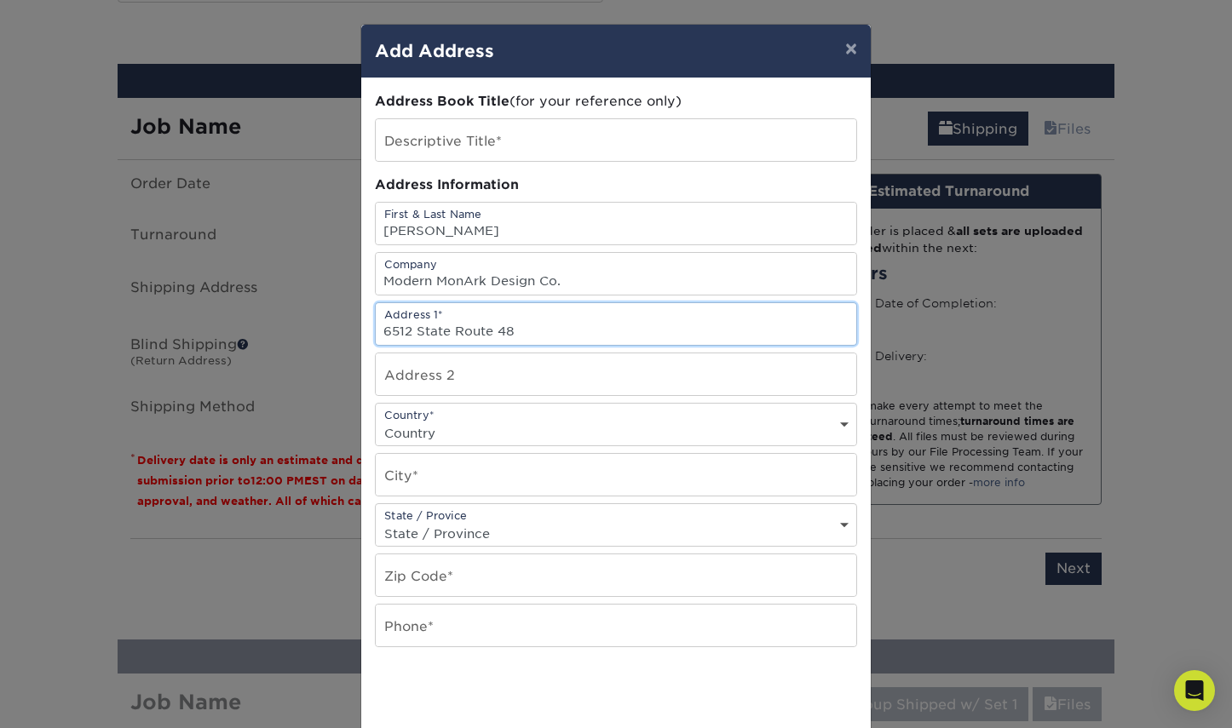
type input "6512 State Route 48"
select select "US"
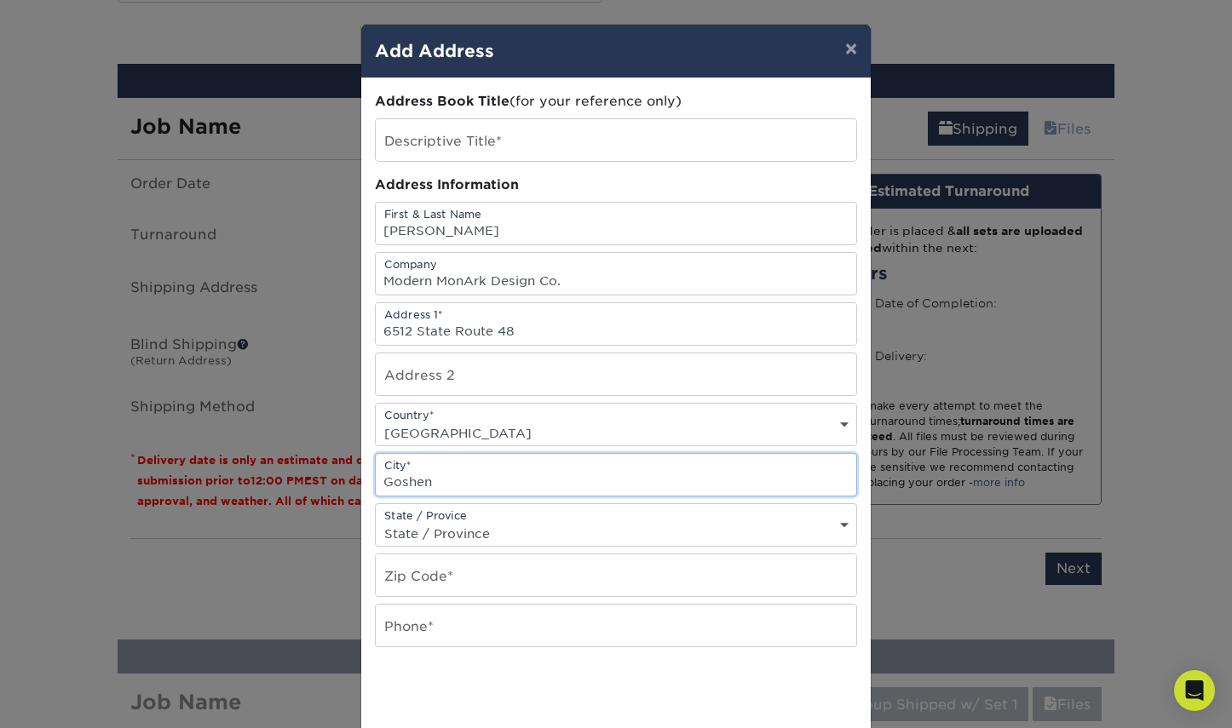
type input "Goshen"
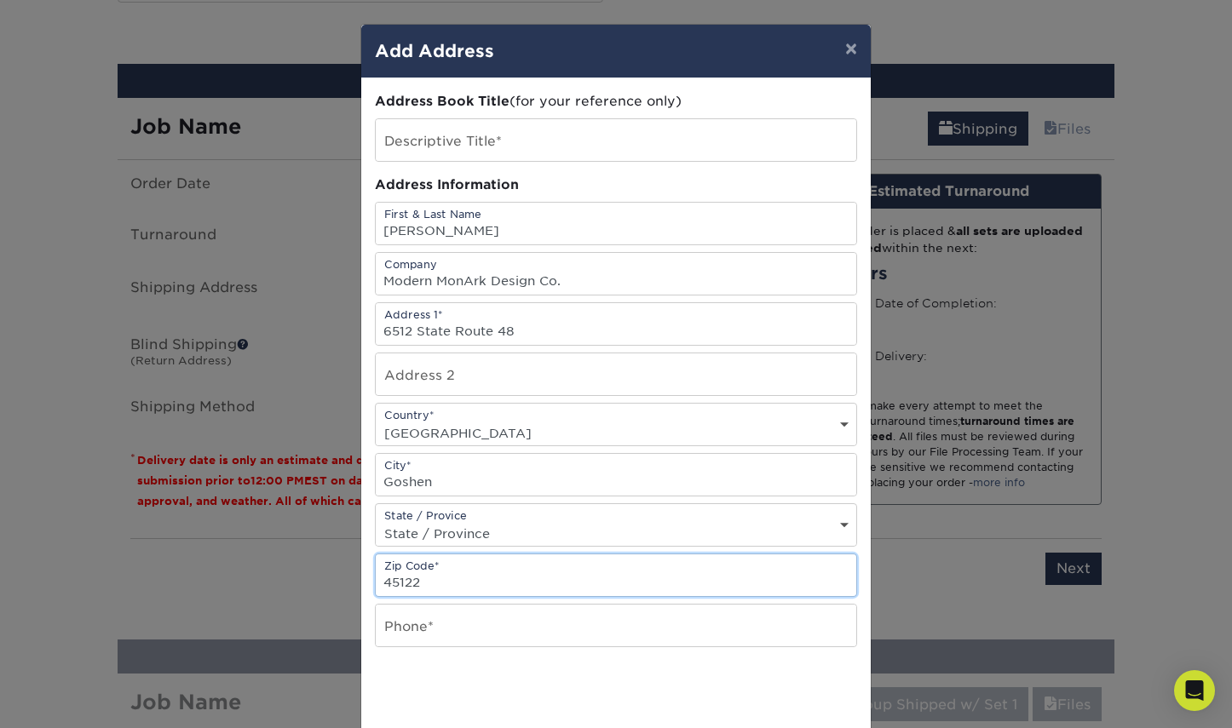
type input "45122"
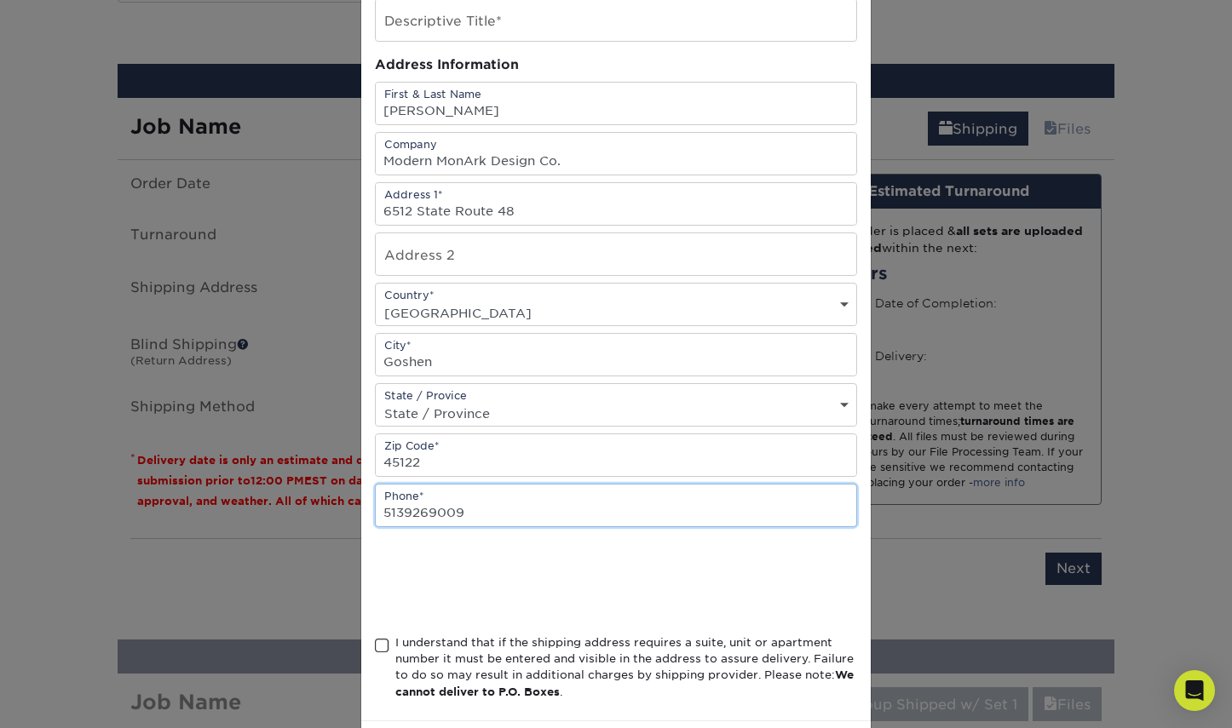
scroll to position [207, 0]
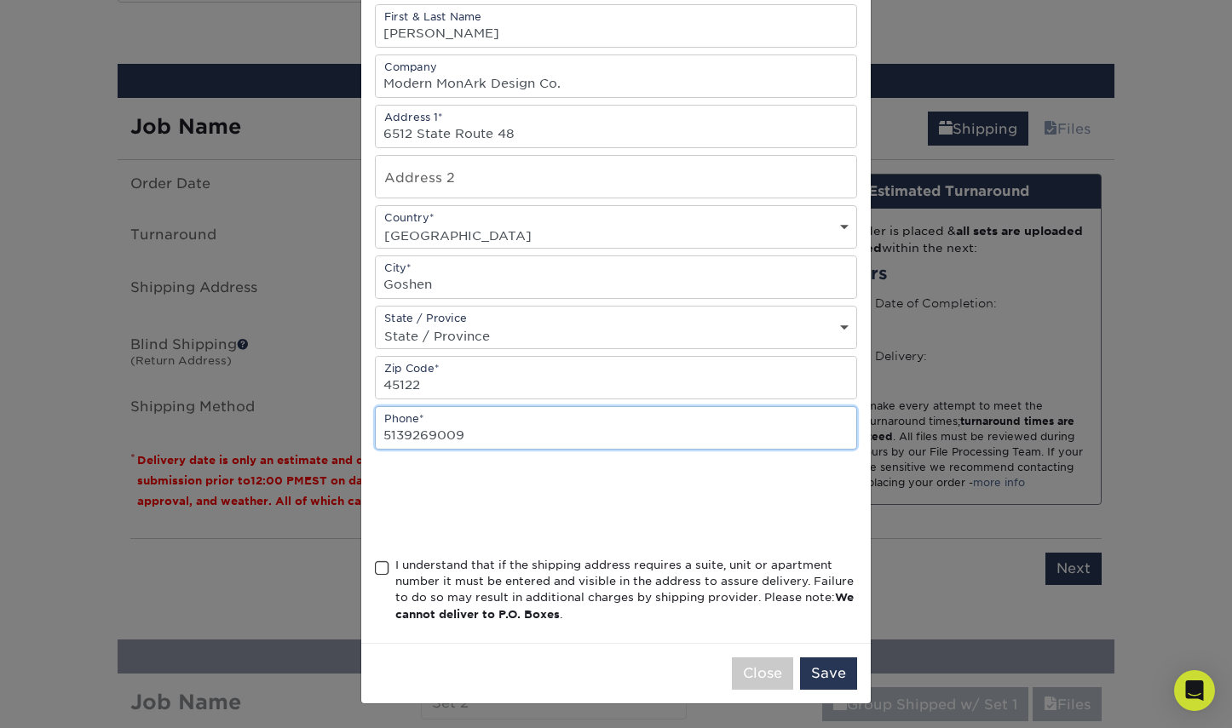
type input "5139269009"
drag, startPoint x: 378, startPoint y: 576, endPoint x: 394, endPoint y: 577, distance: 16.2
click at [378, 576] on span at bounding box center [382, 569] width 14 height 16
click at [0, 0] on input "I understand that if the shipping address requires a suite, unit or apartment n…" at bounding box center [0, 0] width 0 height 0
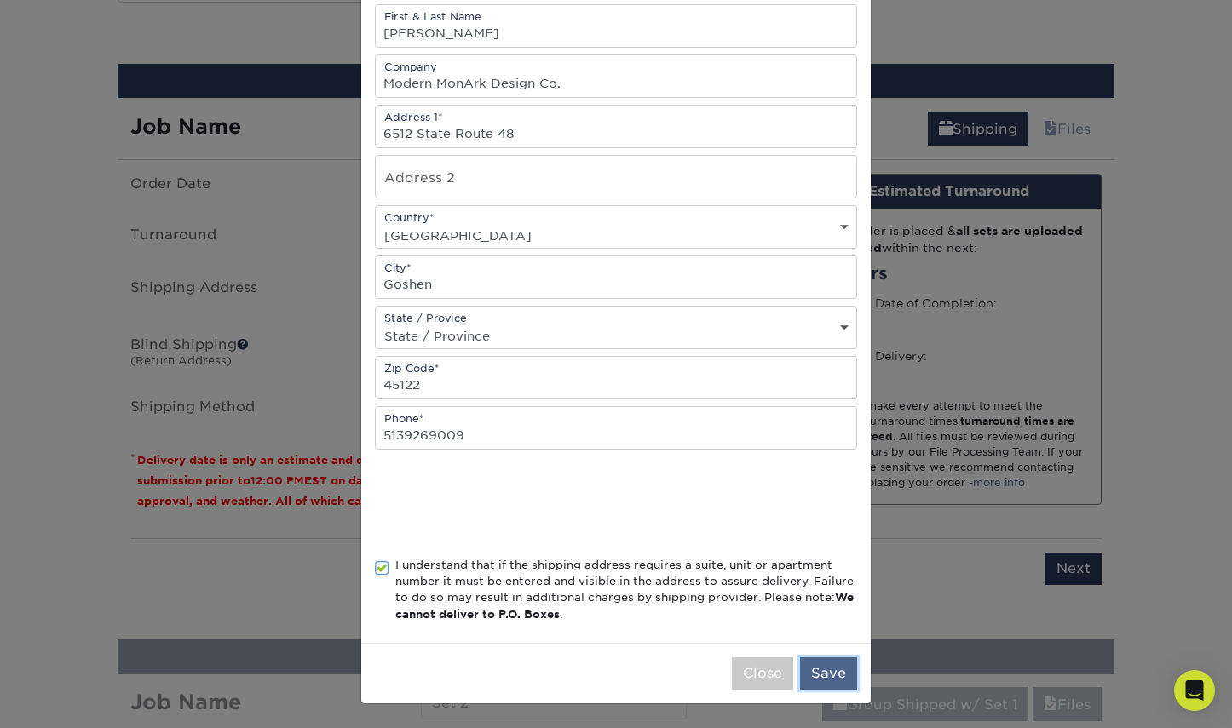
click at [832, 684] on button "Save" at bounding box center [828, 674] width 57 height 32
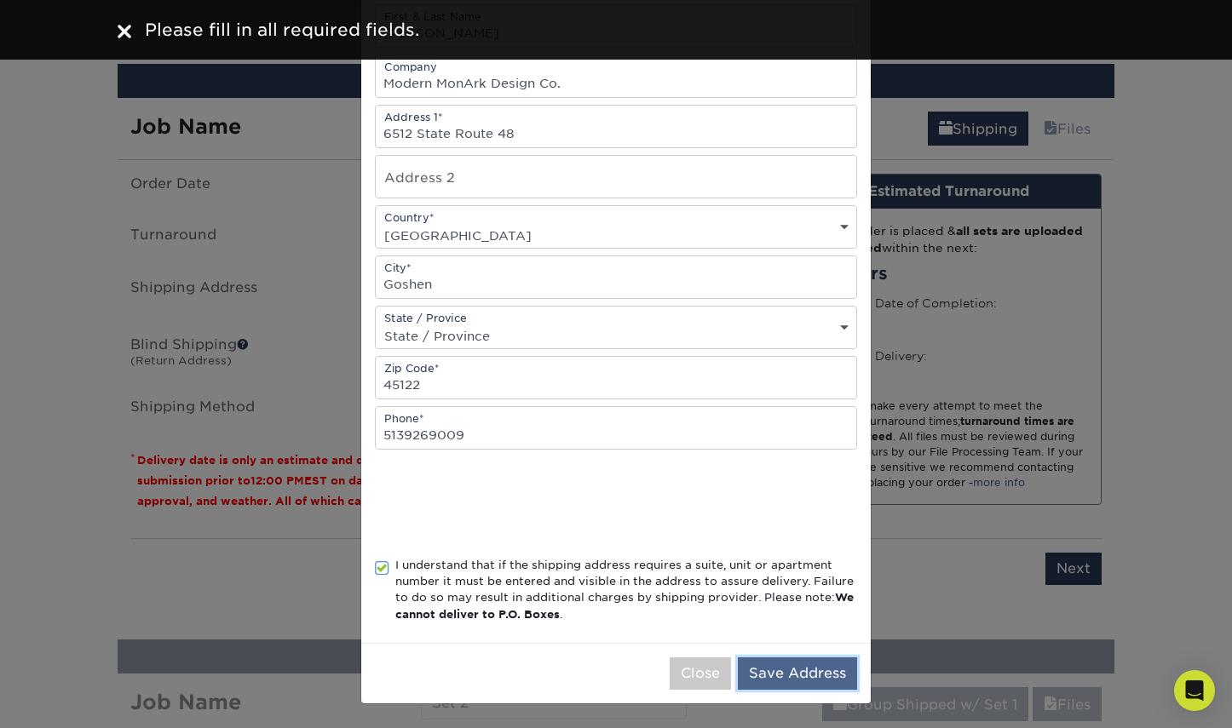
click at [817, 680] on button "Save Address" at bounding box center [797, 674] width 119 height 32
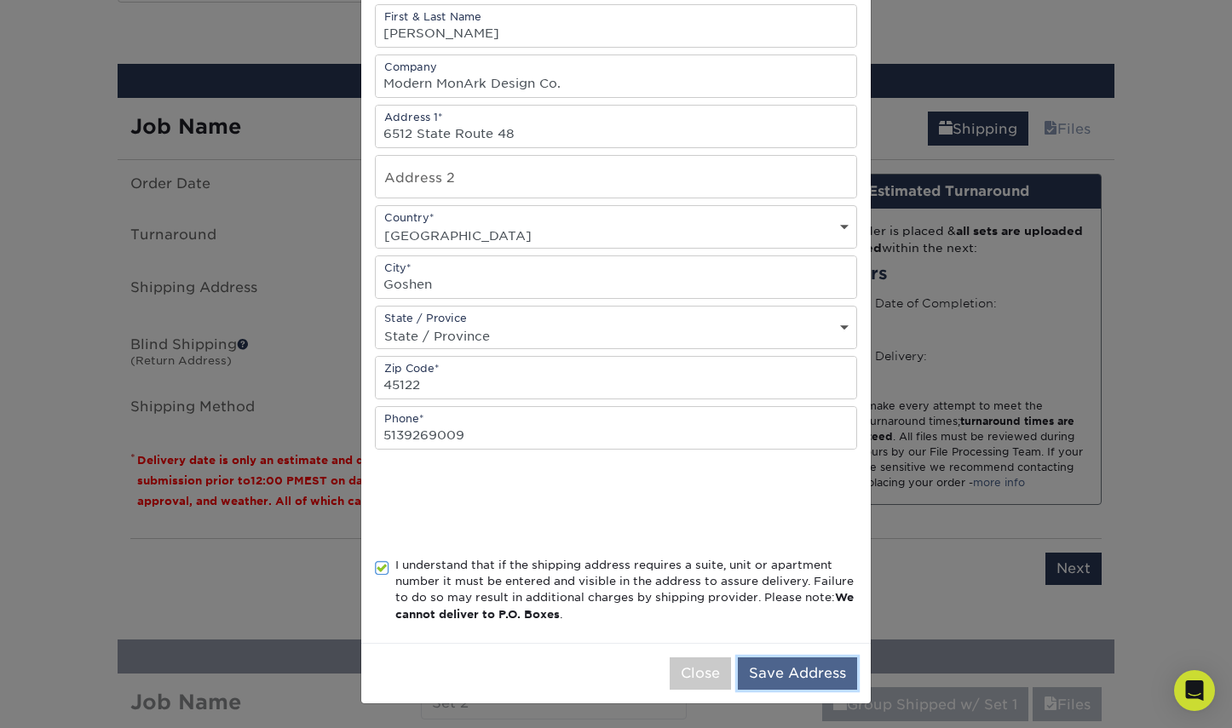
click at [780, 685] on button "Save Address" at bounding box center [797, 674] width 119 height 32
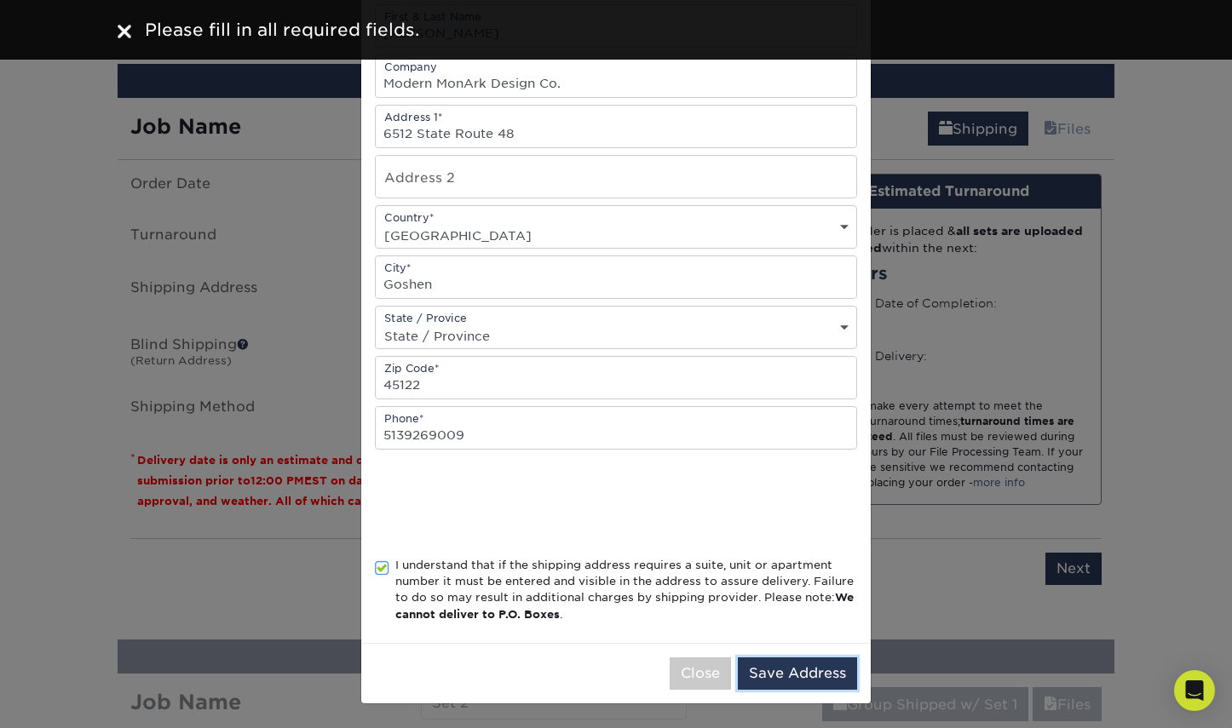
scroll to position [0, 0]
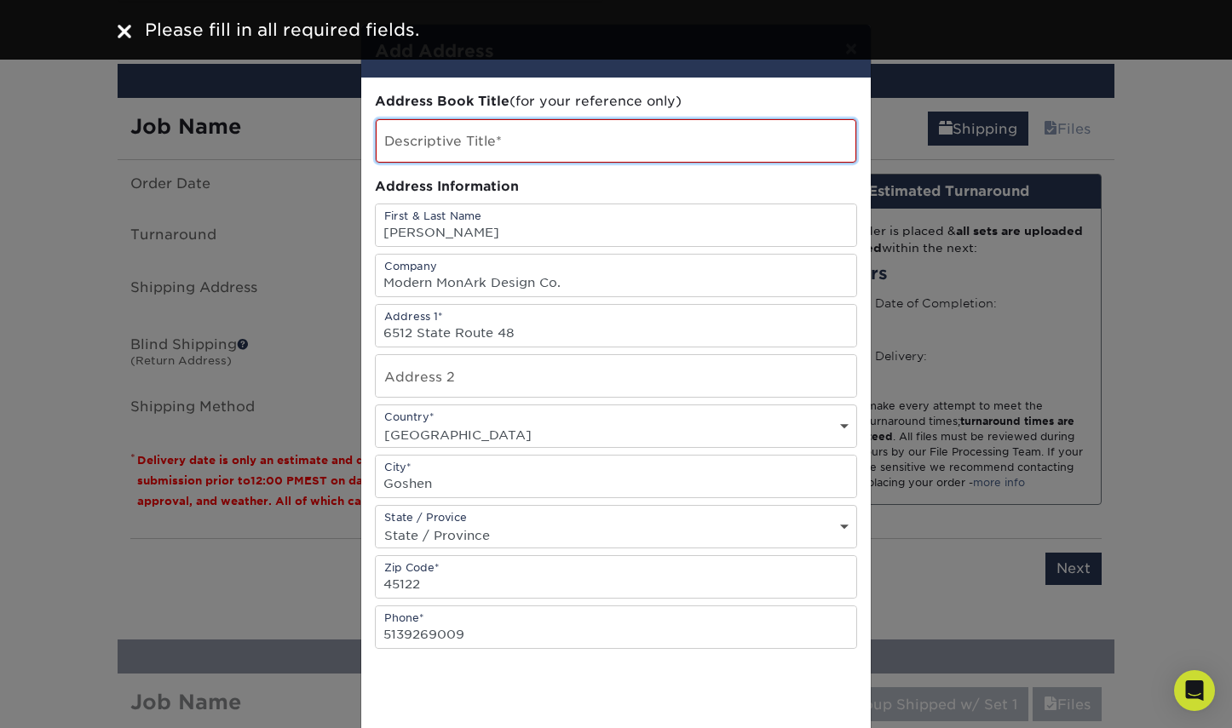
click at [529, 147] on input "text" at bounding box center [616, 140] width 481 height 43
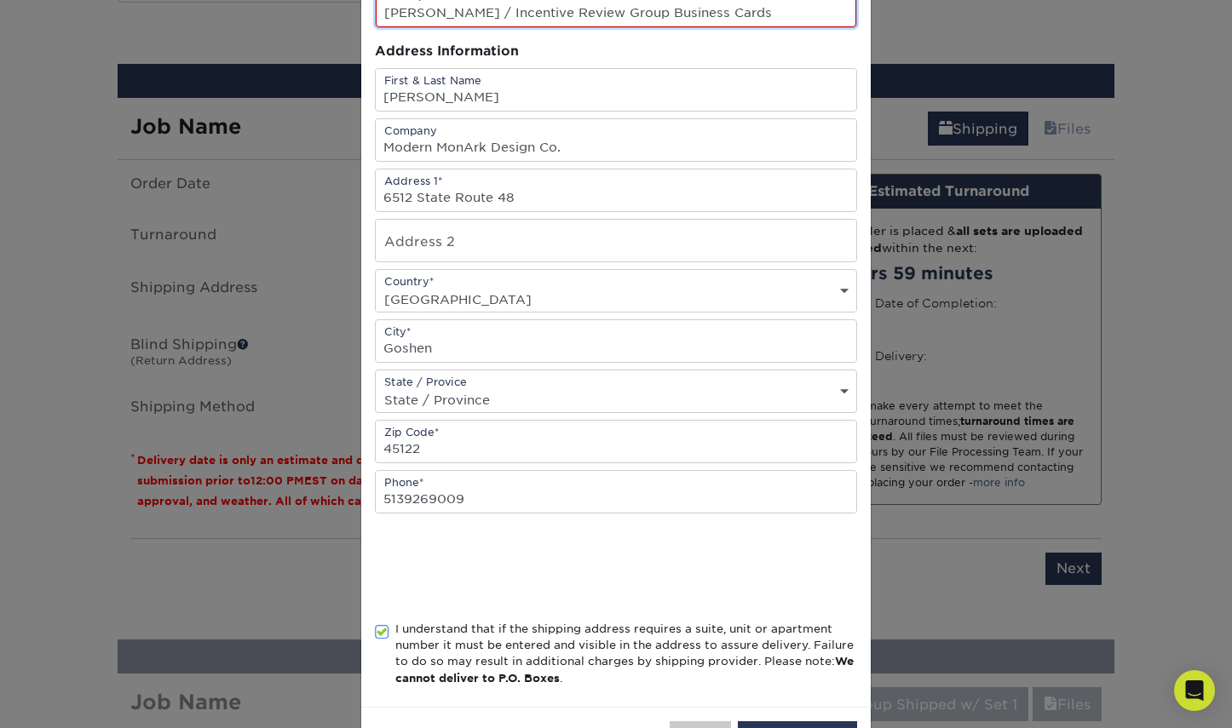
scroll to position [213, 0]
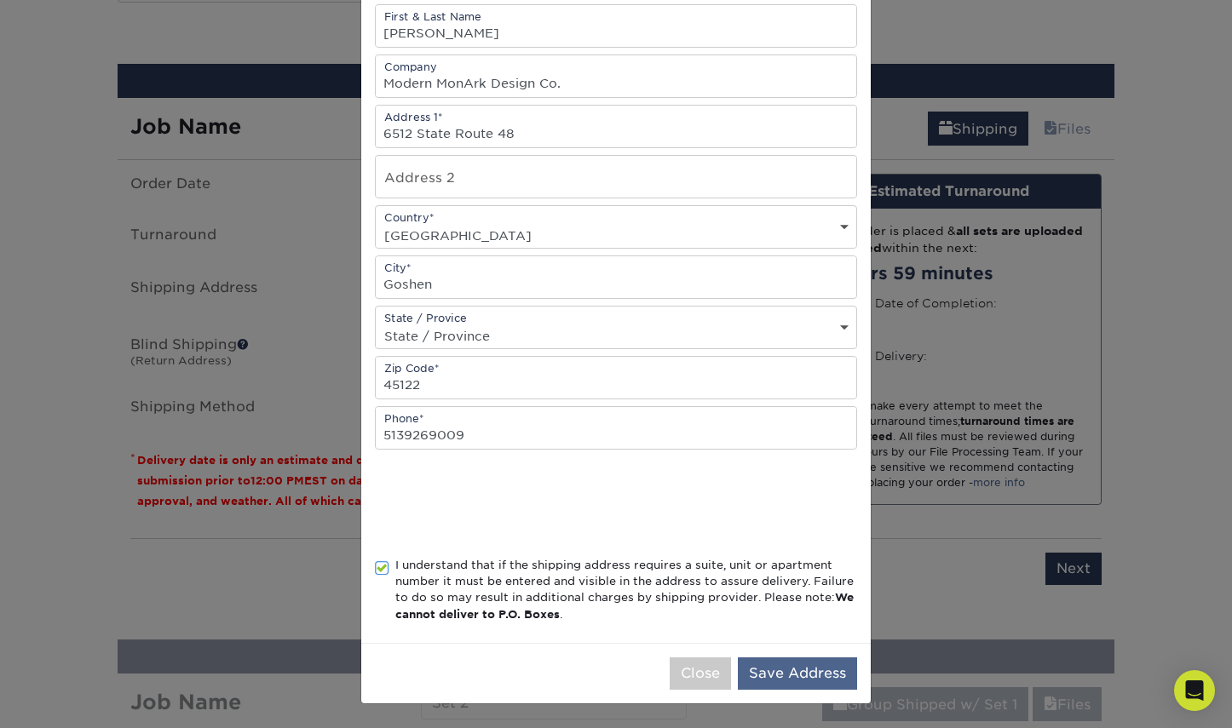
type input "[PERSON_NAME] / Incentive Review Group Business Cards"
click at [809, 674] on button "Save Address" at bounding box center [797, 674] width 119 height 32
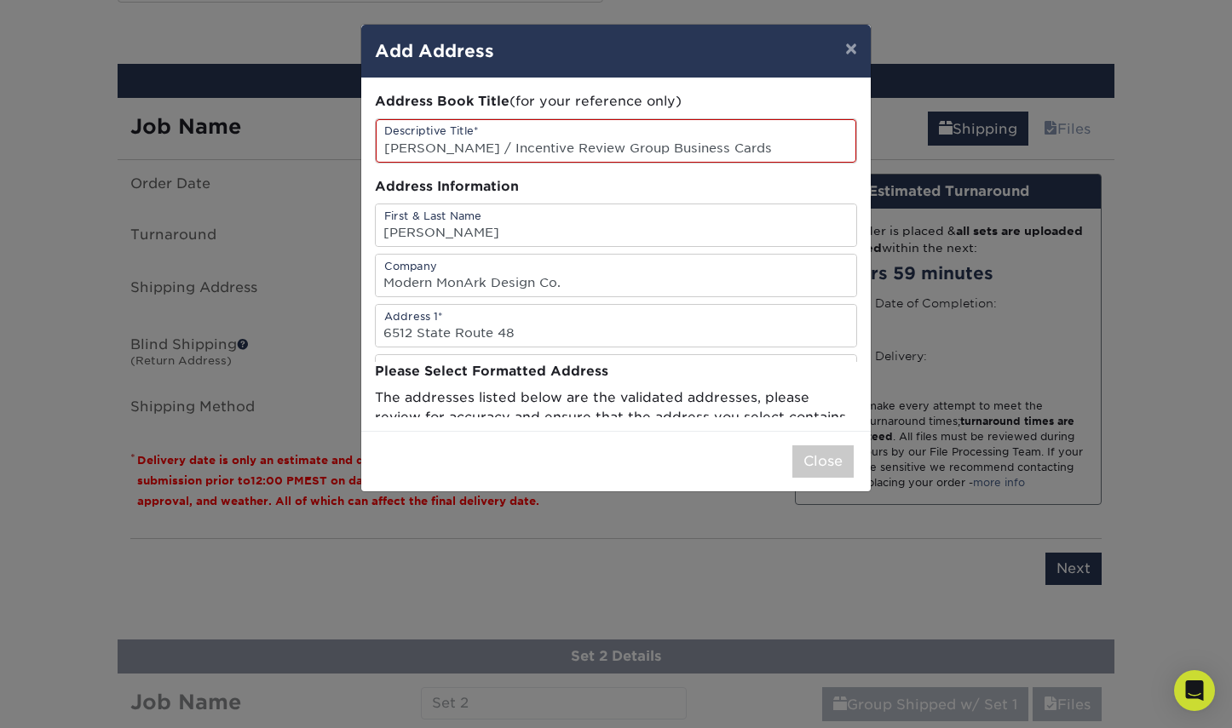
scroll to position [0, 0]
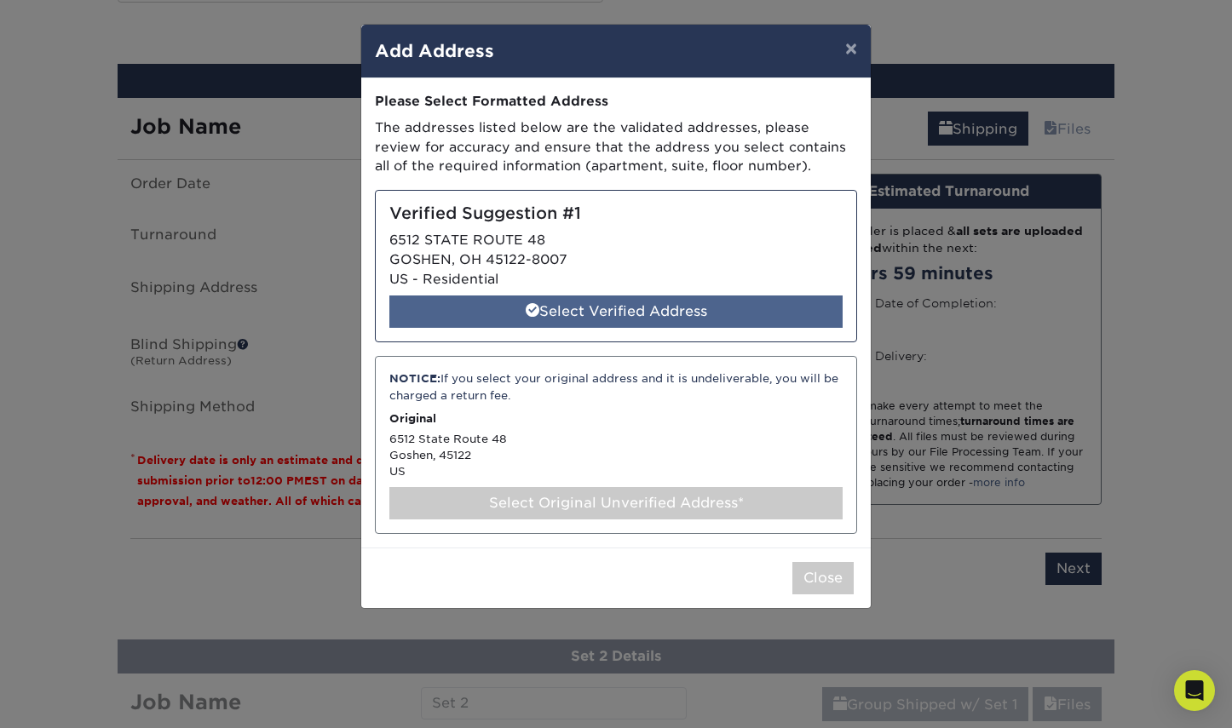
click at [691, 314] on div "Select Verified Address" at bounding box center [615, 312] width 453 height 32
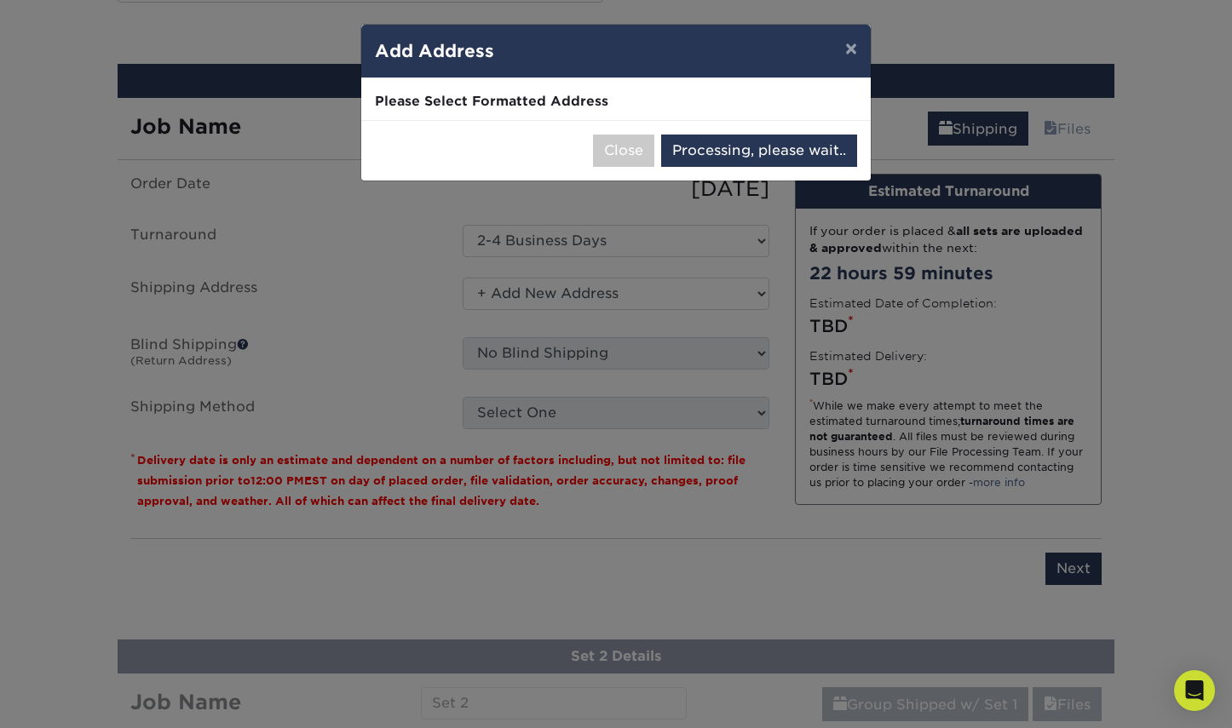
select select "286696"
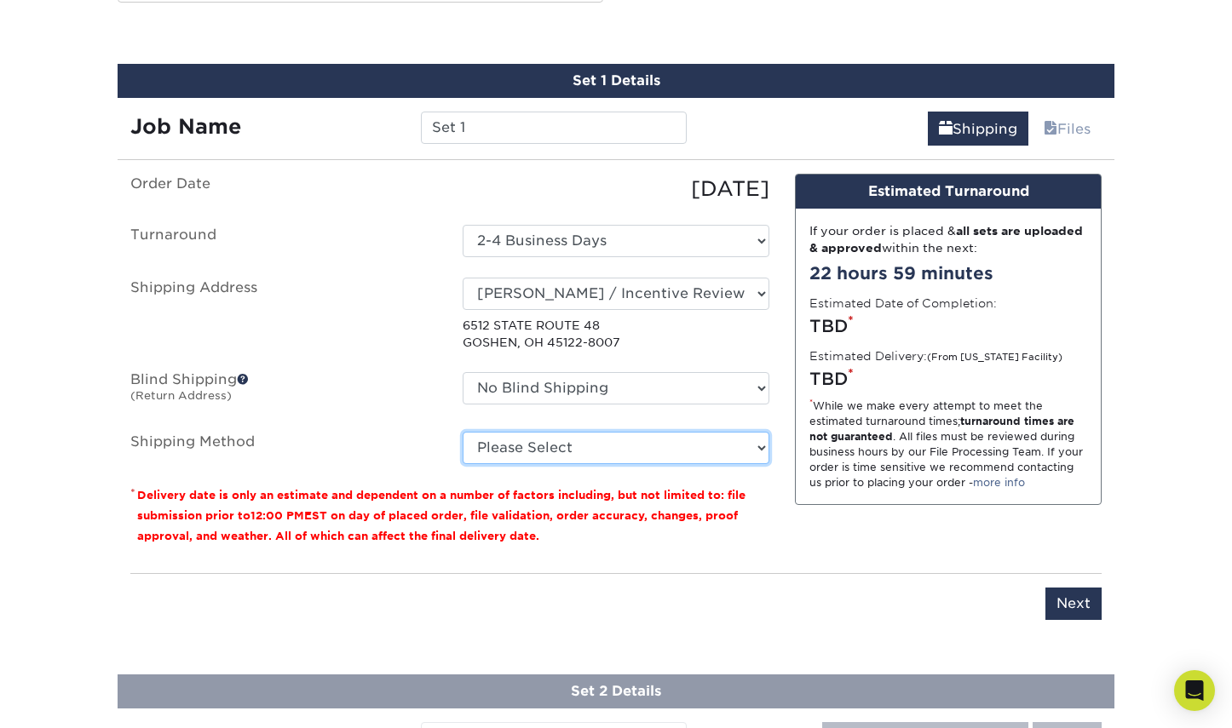
select select "12"
click at [0, 0] on option "3 Day Shipping Service (+$28.07)" at bounding box center [0, 0] width 0 height 0
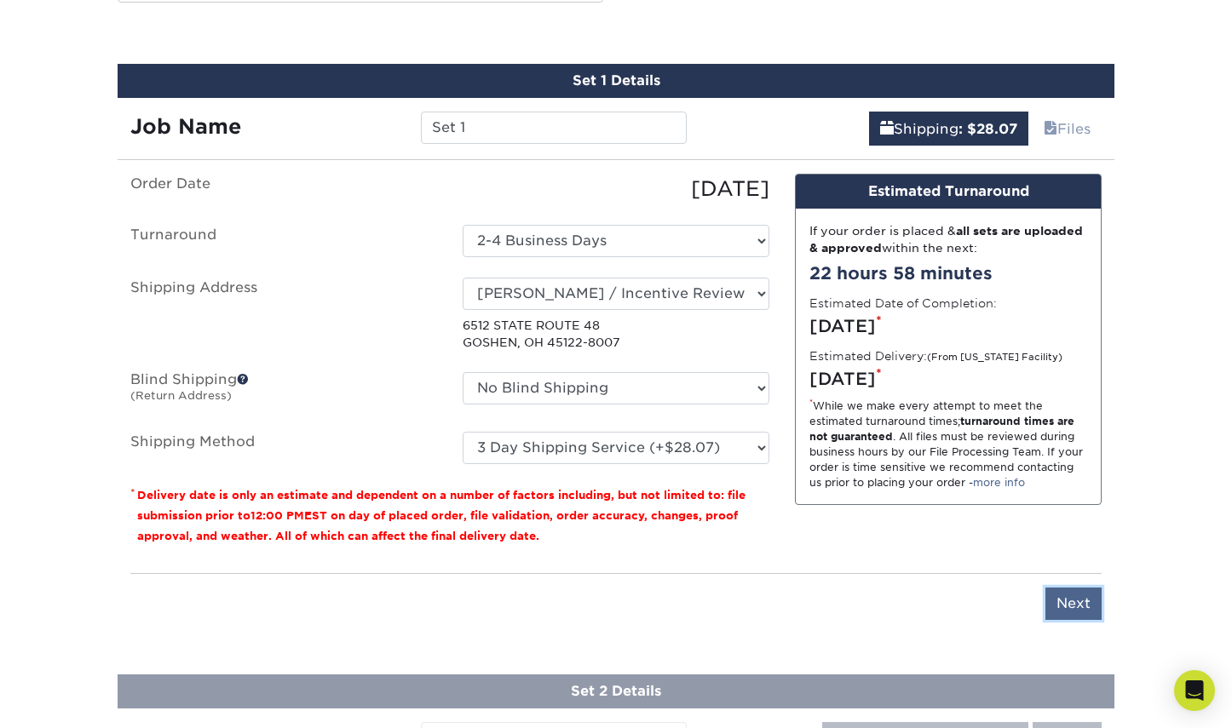
click at [1071, 605] on input "Next" at bounding box center [1073, 604] width 56 height 32
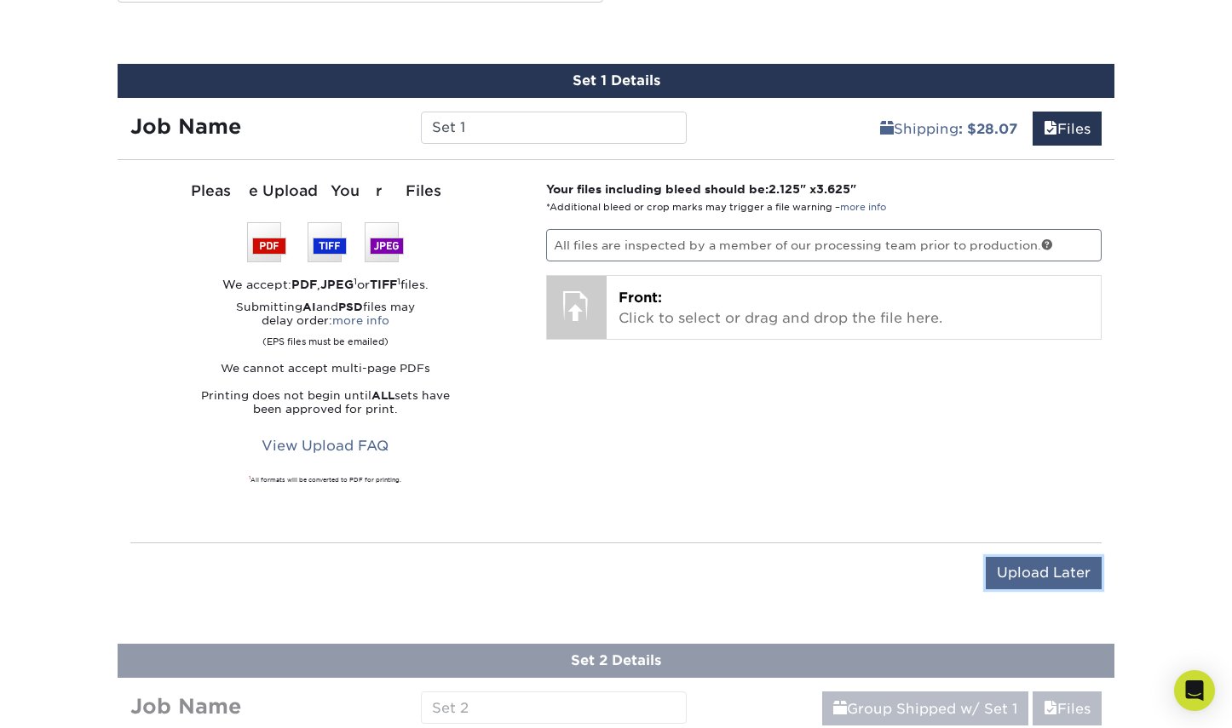
click at [1057, 578] on input "Upload Later" at bounding box center [1044, 573] width 116 height 32
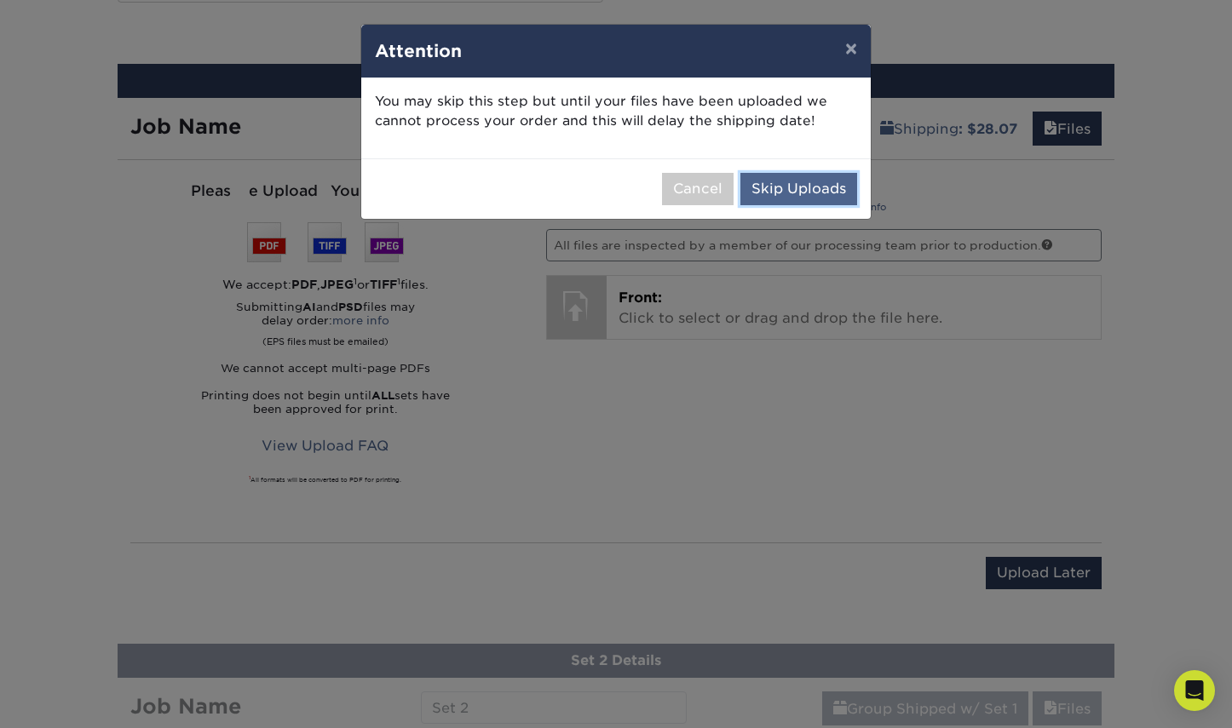
click at [808, 193] on button "Skip Uploads" at bounding box center [798, 189] width 117 height 32
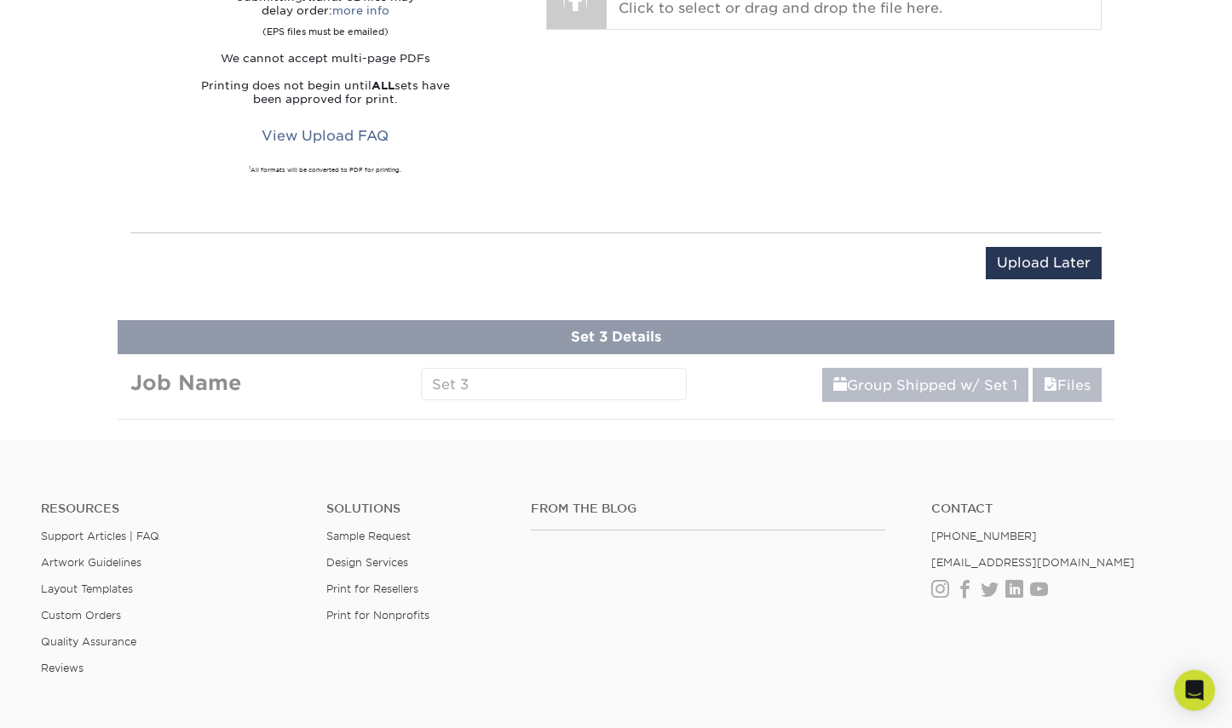
scroll to position [1272, 0]
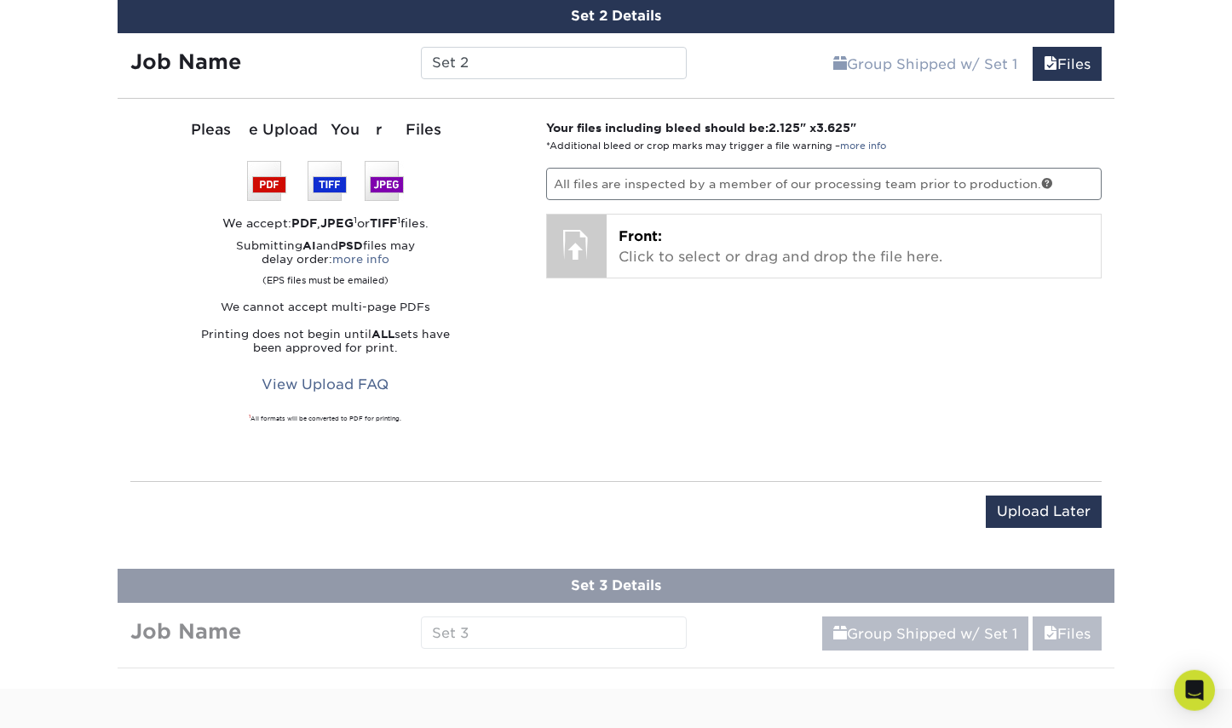
scroll to position [1119, 0]
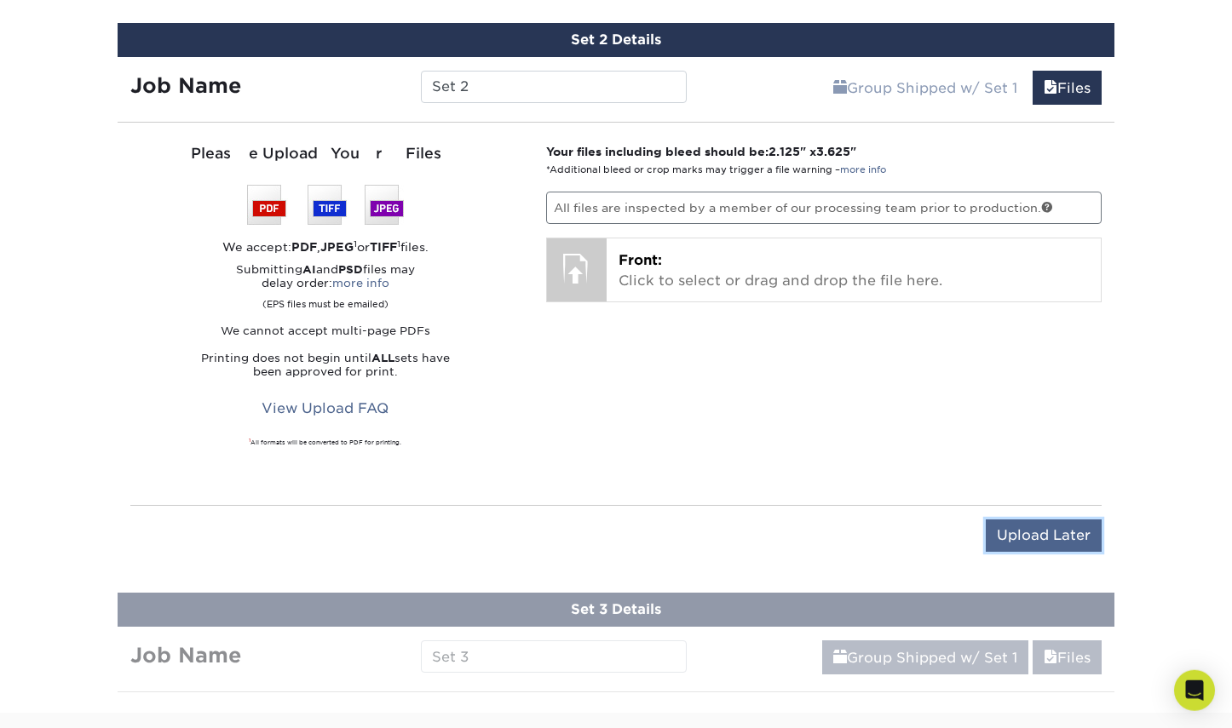
click at [1028, 536] on input "Upload Later" at bounding box center [1044, 536] width 116 height 32
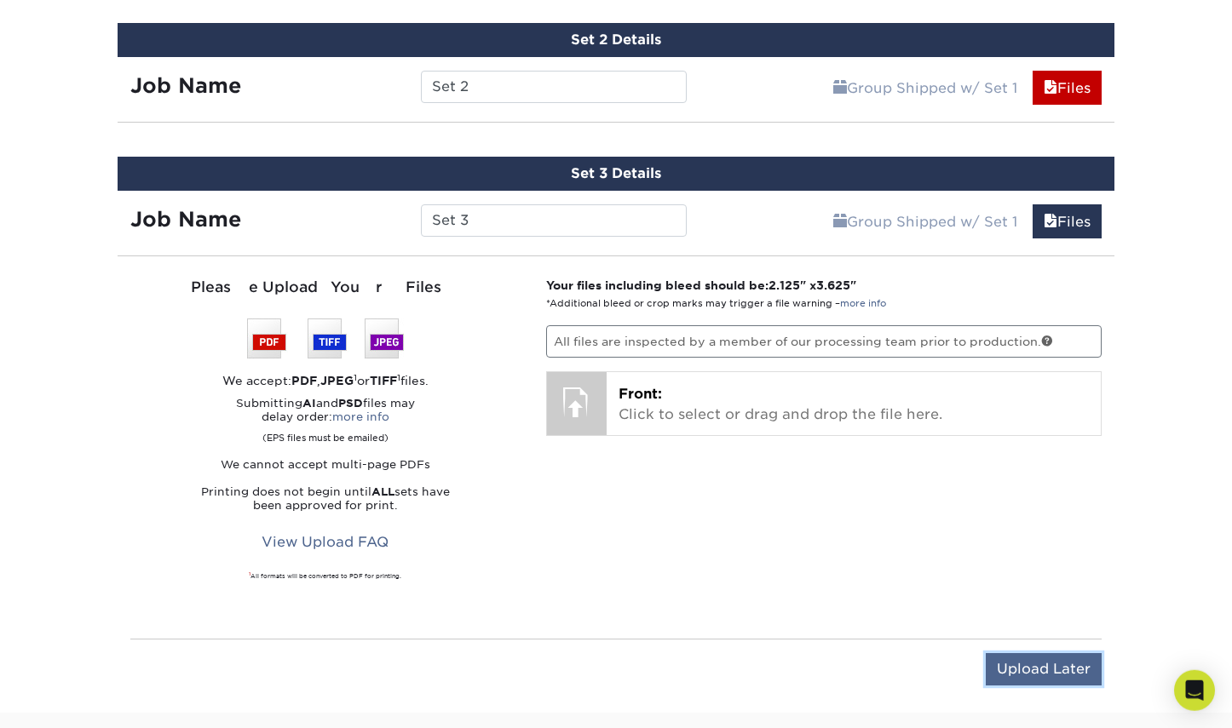
click at [1043, 666] on input "Upload Later" at bounding box center [1044, 669] width 116 height 32
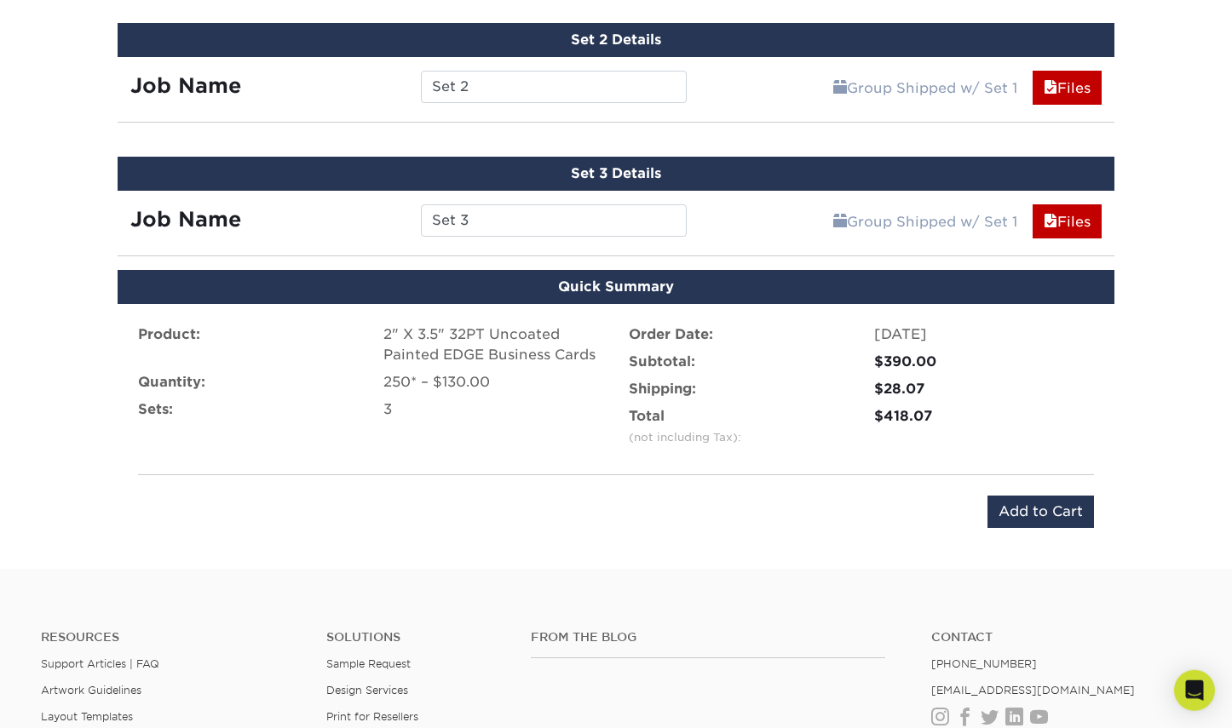
scroll to position [1159, 0]
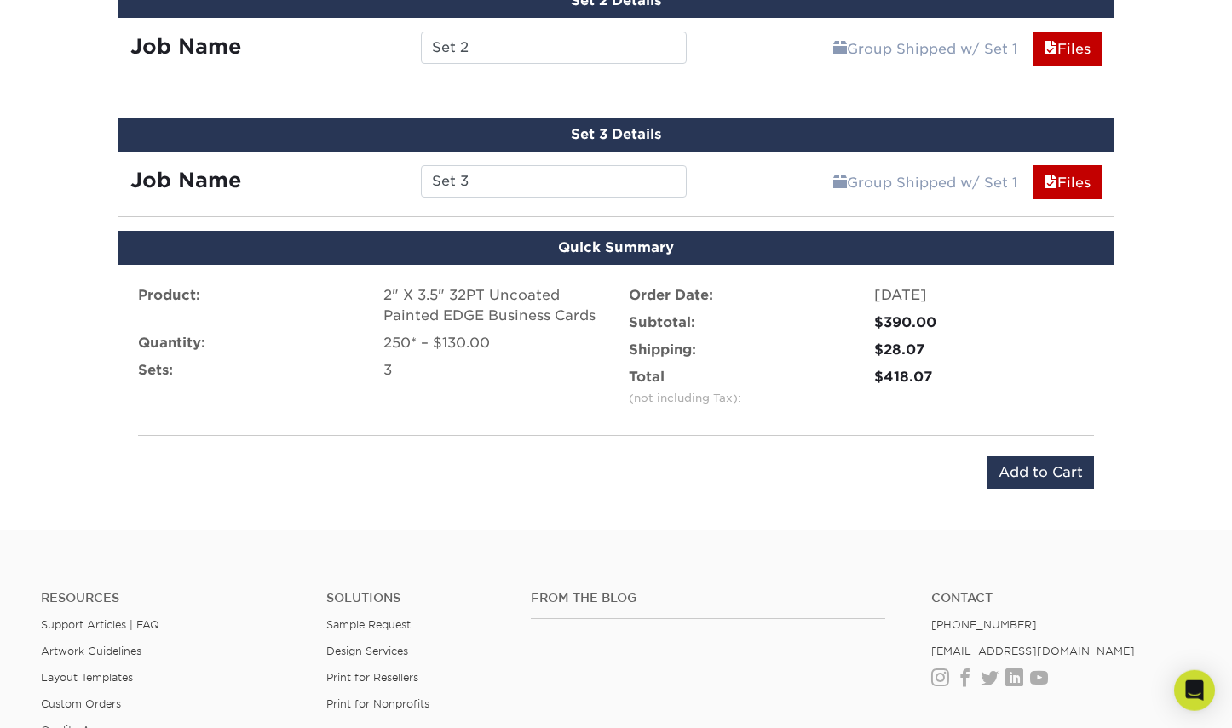
click at [481, 315] on div "2" X 3.5" 32PT Uncoated Painted EDGE Business Cards" at bounding box center [493, 305] width 220 height 41
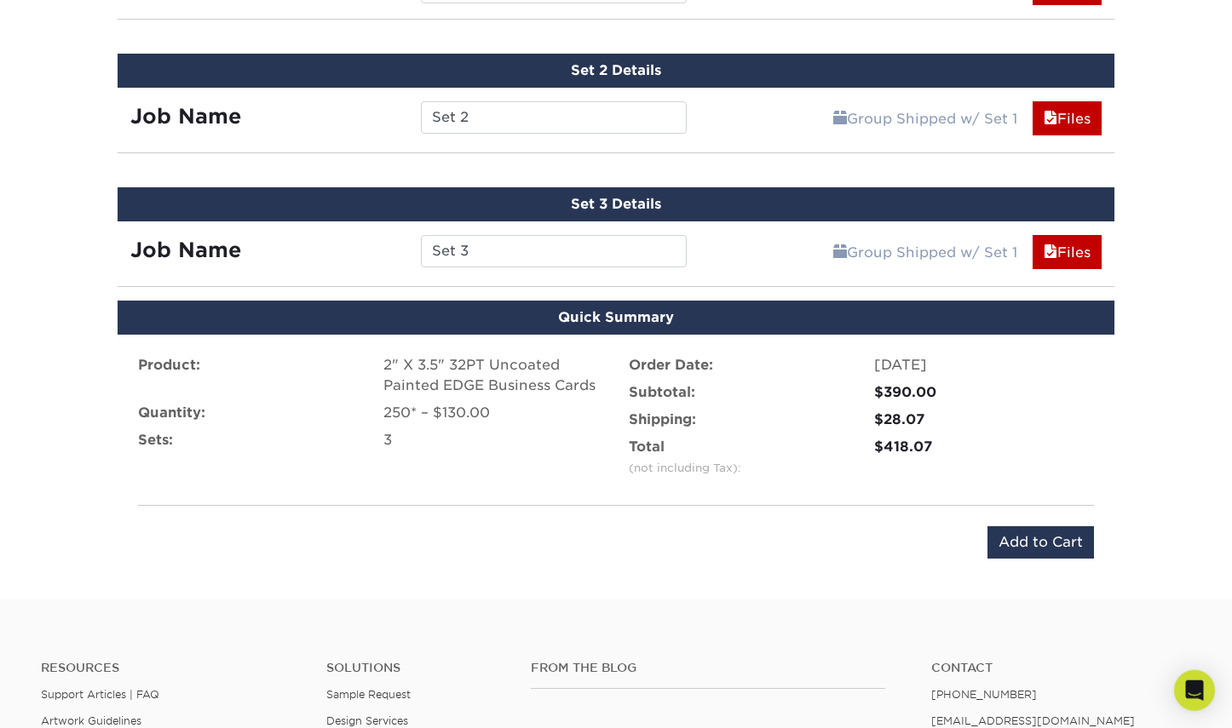
scroll to position [1090, 0]
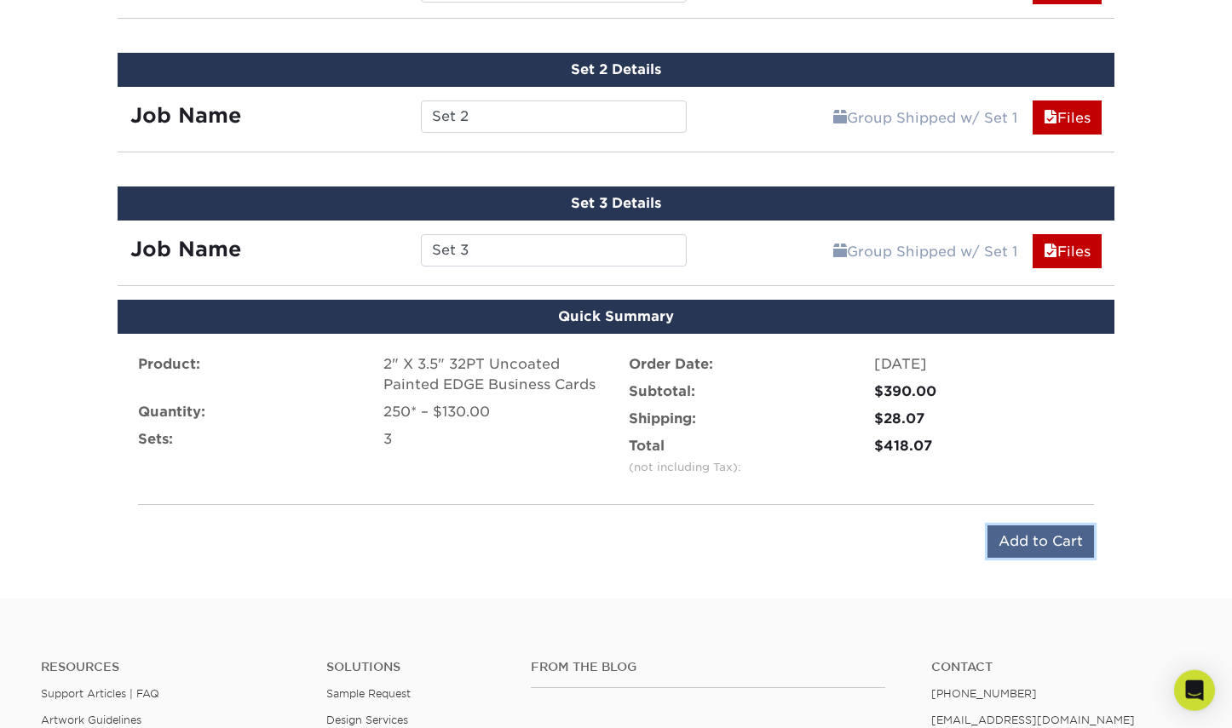
click at [1056, 534] on input "Add to Cart" at bounding box center [1040, 542] width 106 height 32
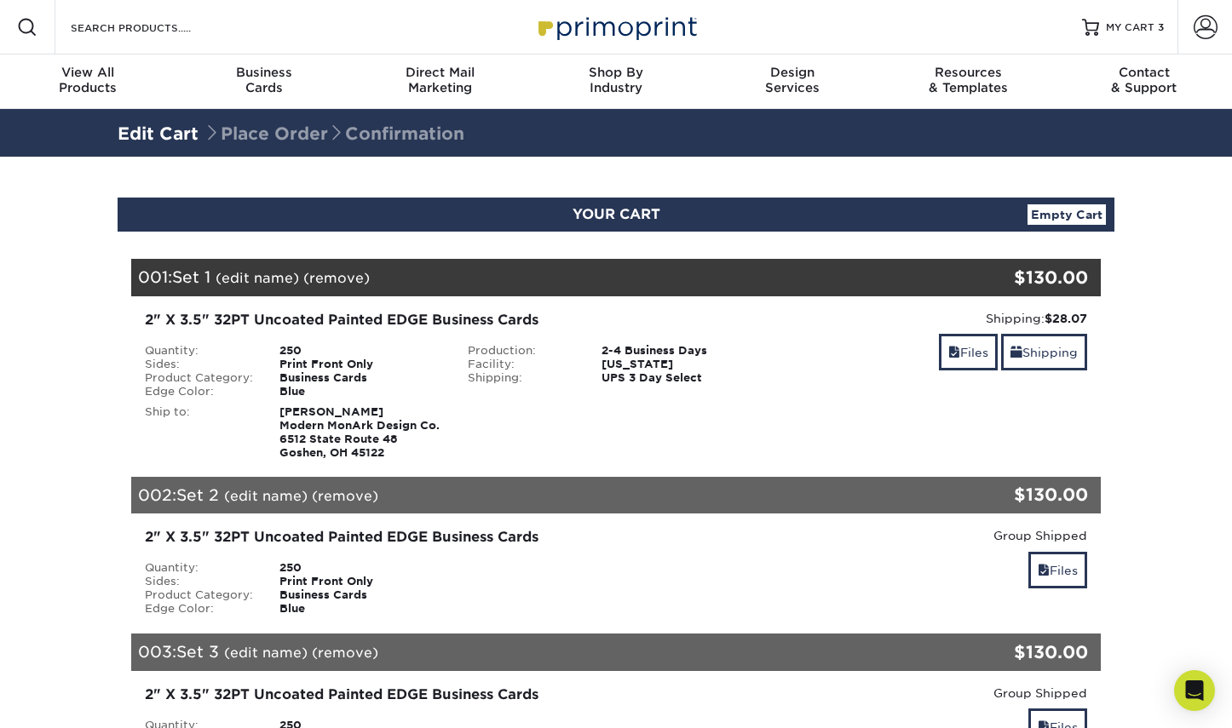
drag, startPoint x: 551, startPoint y: 320, endPoint x: 511, endPoint y: 321, distance: 40.1
click at [551, 320] on div "2" X 3.5" 32PT Uncoated Painted EDGE Business Cards" at bounding box center [454, 320] width 619 height 20
click at [486, 322] on div "2" X 3.5" 32PT Uncoated Painted EDGE Business Cards" at bounding box center [454, 320] width 619 height 20
drag, startPoint x: 545, startPoint y: 322, endPoint x: 79, endPoint y: 321, distance: 466.0
click at [79, 321] on section "YOUR CART Empty Cart Your Cart is Empty Account Login Create Account Contact Us…" at bounding box center [616, 627] width 1232 height 941
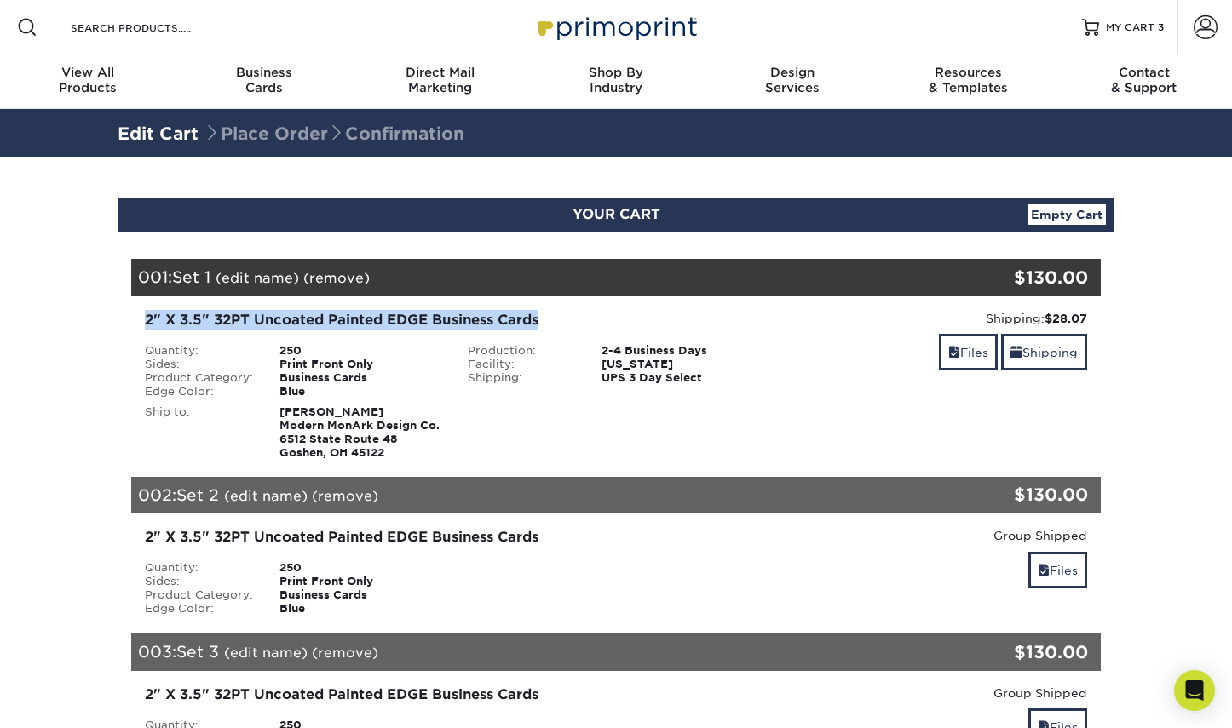
copy div "2" X 3.5" 32PT Uncoated Painted EDGE Business Cards"
click at [191, 21] on input "Search Products" at bounding box center [152, 27] width 166 height 20
paste input "2" X 3.5" 32PT Uncoated Painted EDGE Business Cards"
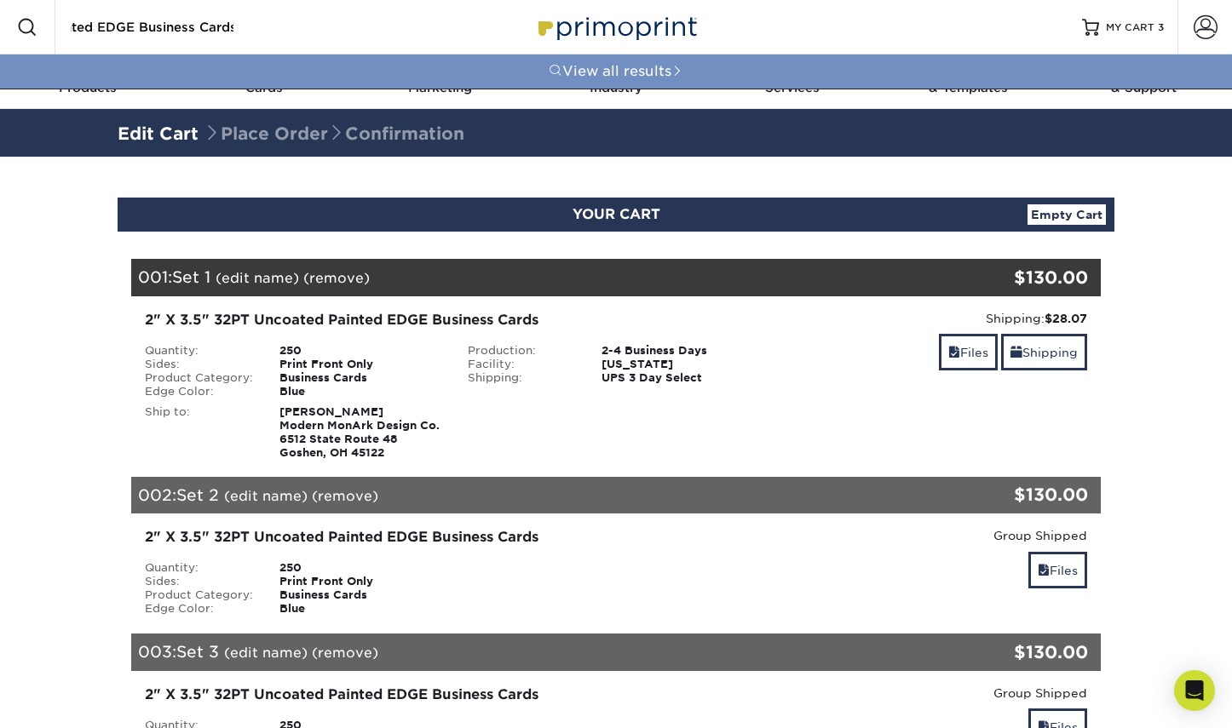
type input "2" X 3.5" 32PT Uncoated Painted EDGE Business Cards"
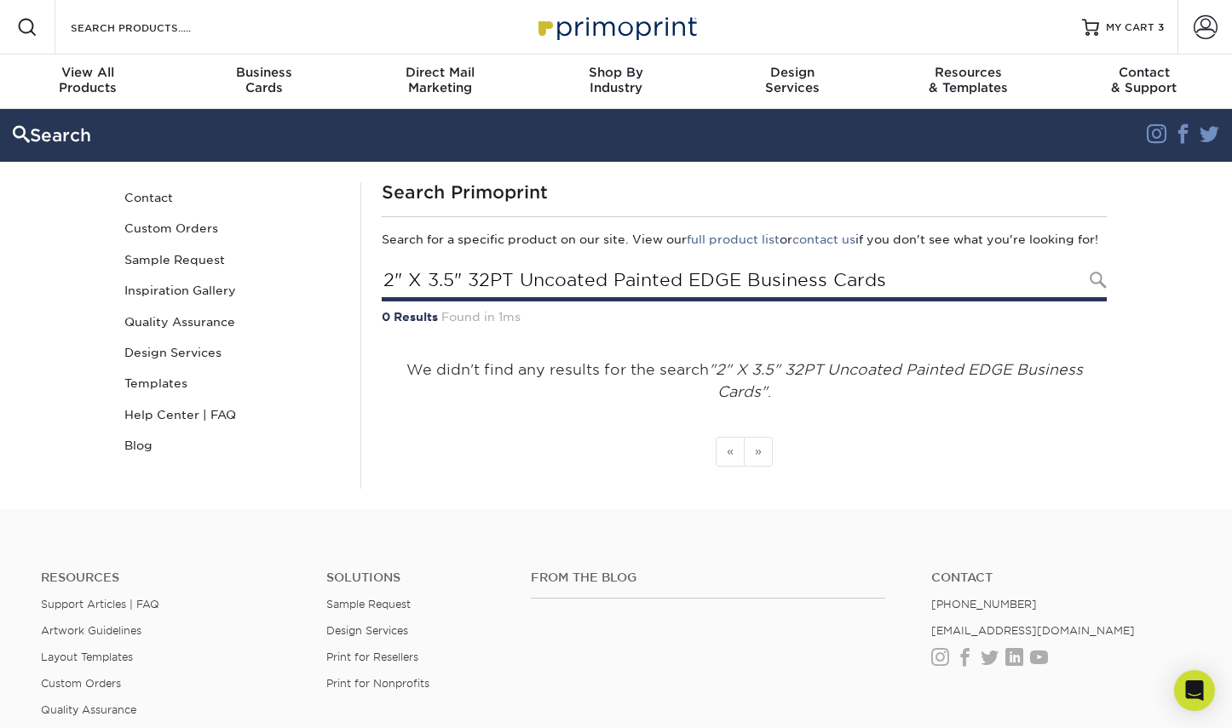
click at [649, 302] on input "2" X 3.5" 32PT Uncoated Painted EDGE Business Cards" at bounding box center [744, 281] width 725 height 39
click at [169, 34] on input "Search Products" at bounding box center [152, 27] width 166 height 20
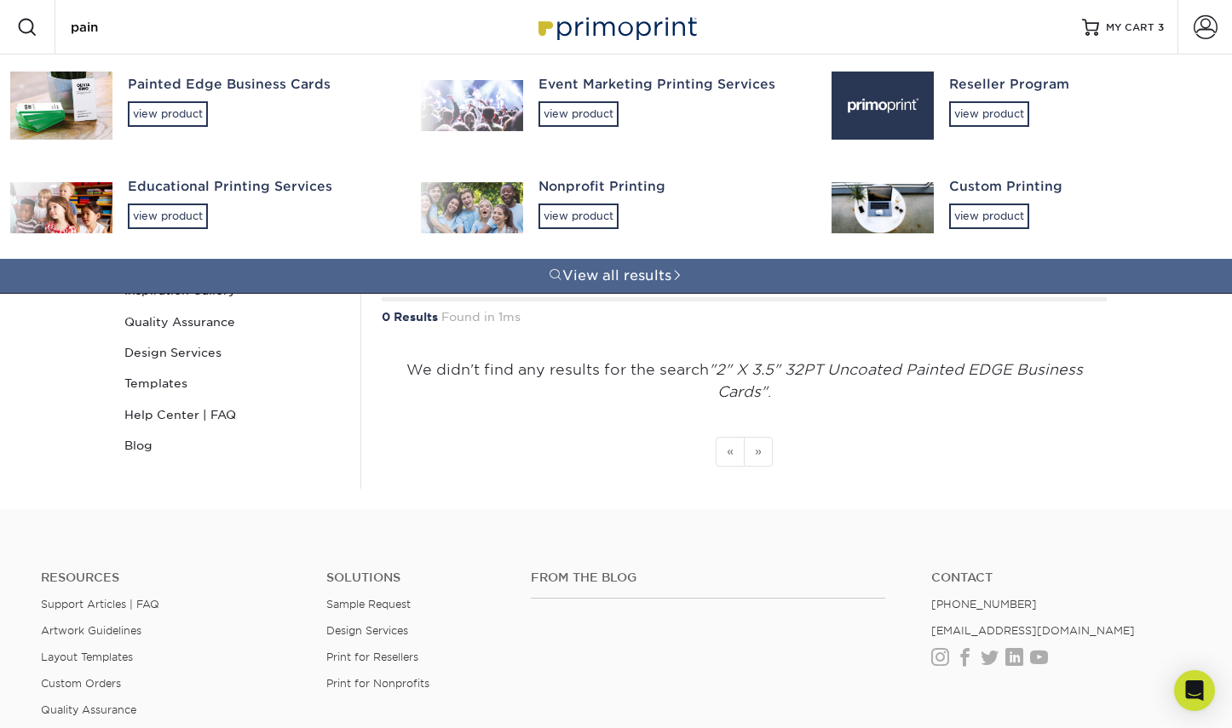
type input "pain"
click at [243, 83] on div "Painted Edge Business Cards" at bounding box center [259, 85] width 262 height 20
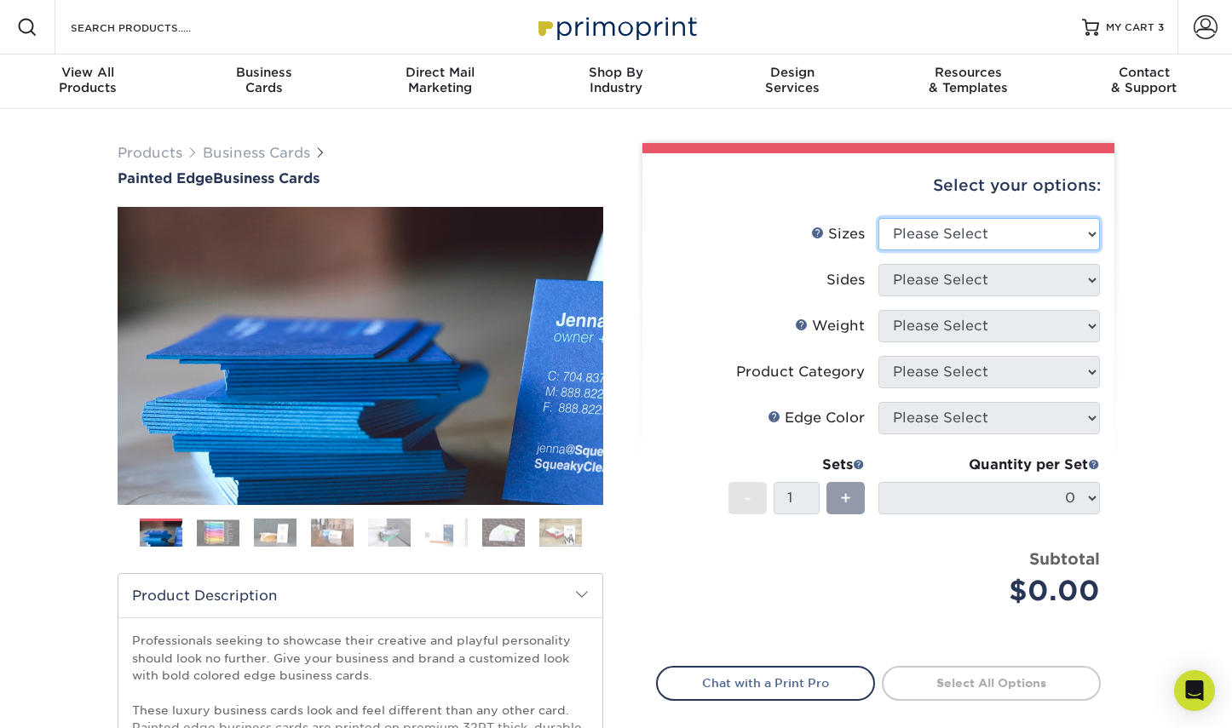
select select "2.00x3.50"
click at [0, 0] on option "2" x 3.5" - Standard" at bounding box center [0, 0] width 0 height 0
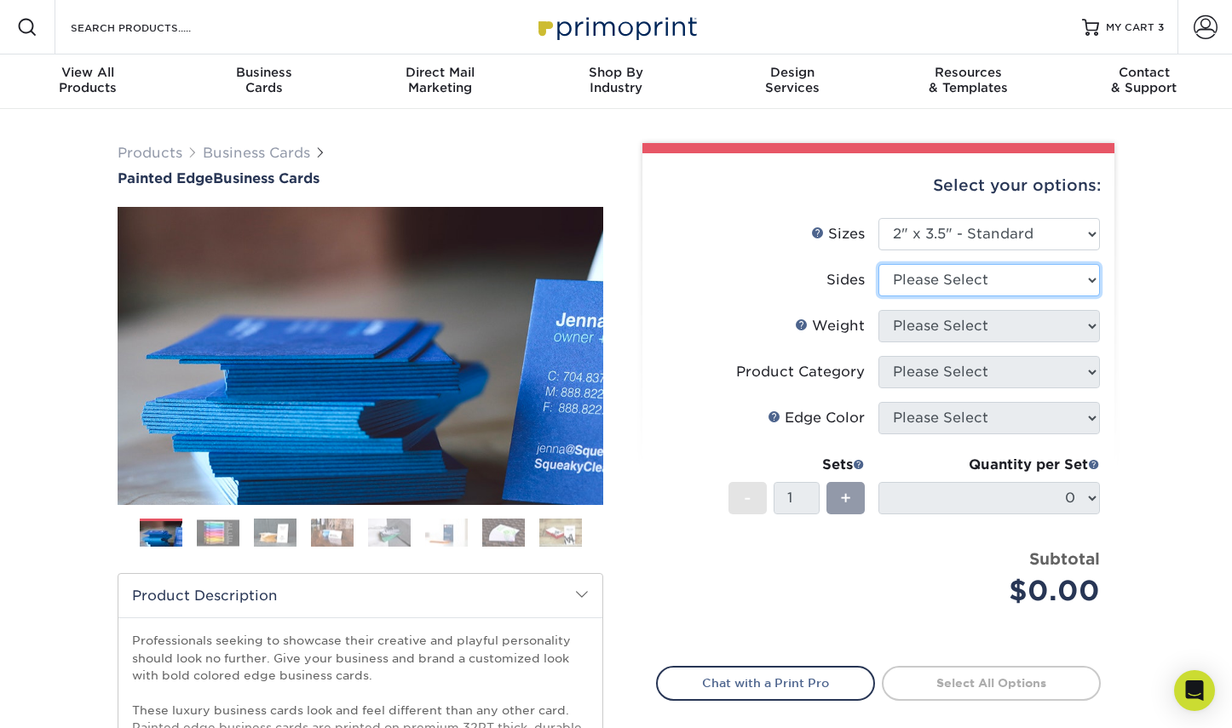
select select "32d3c223-f82c-492b-b915-ba065a00862f"
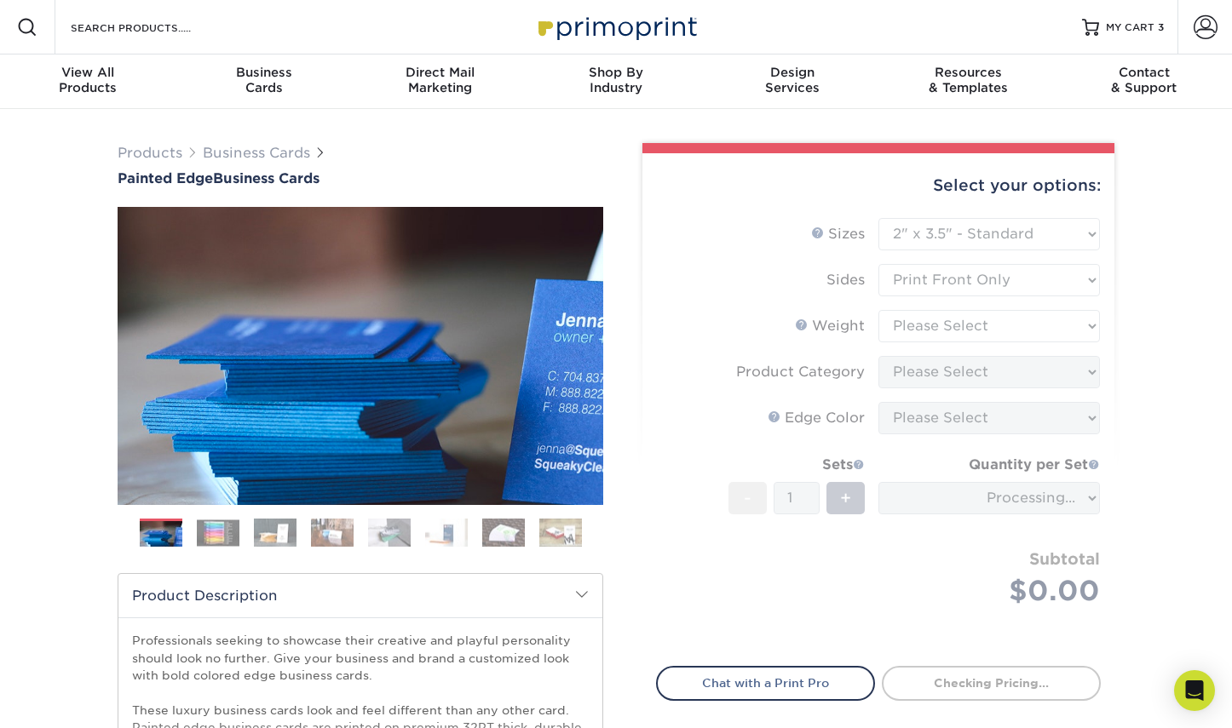
click at [1030, 325] on form "Sizes Help Sizes Please Select 2" x 3.5" - Standard 2.125" x 3.375" - European …" at bounding box center [878, 432] width 445 height 429
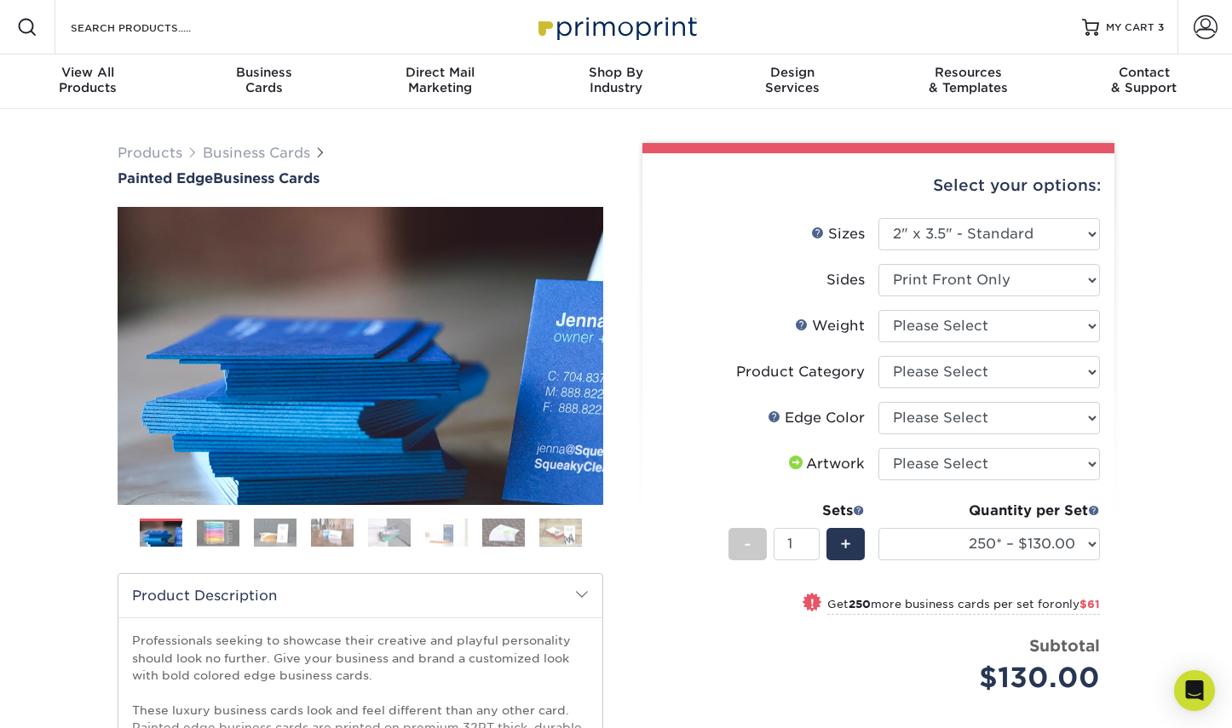
click at [1143, 325] on div "Products Business Cards Painted Edge Business Cards Previous Next" at bounding box center [616, 564] width 1232 height 910
select select "32PTUC"
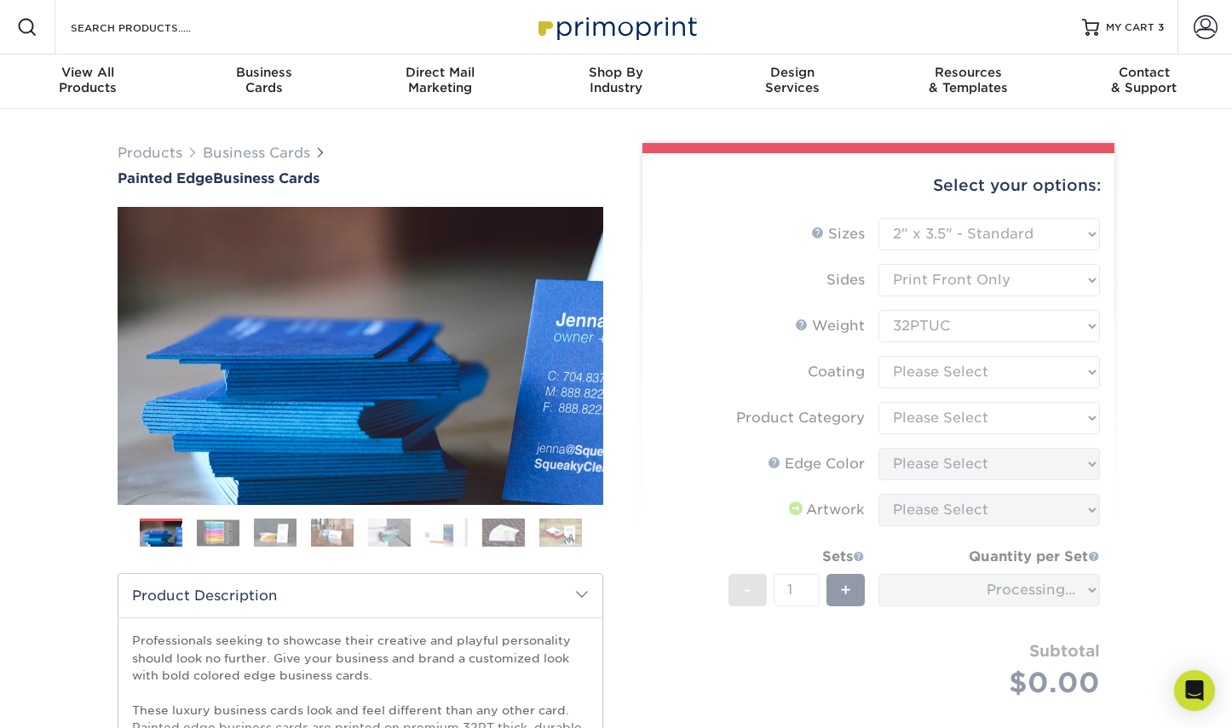
click at [1086, 371] on form "Sizes Help Sizes Please Select 2" x 3.5" - Standard 2.125" x 3.375" - European …" at bounding box center [878, 478] width 445 height 521
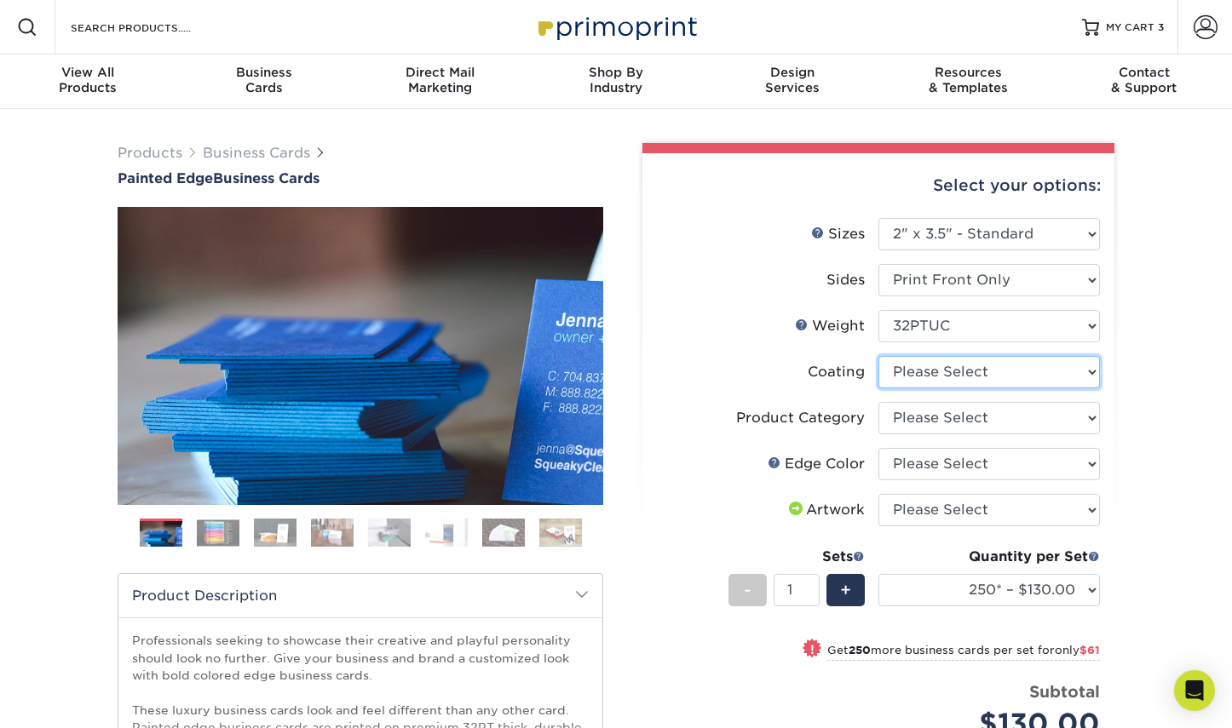
select select "3e7618de-abca-4bda-9f97-8b9129e913d8"
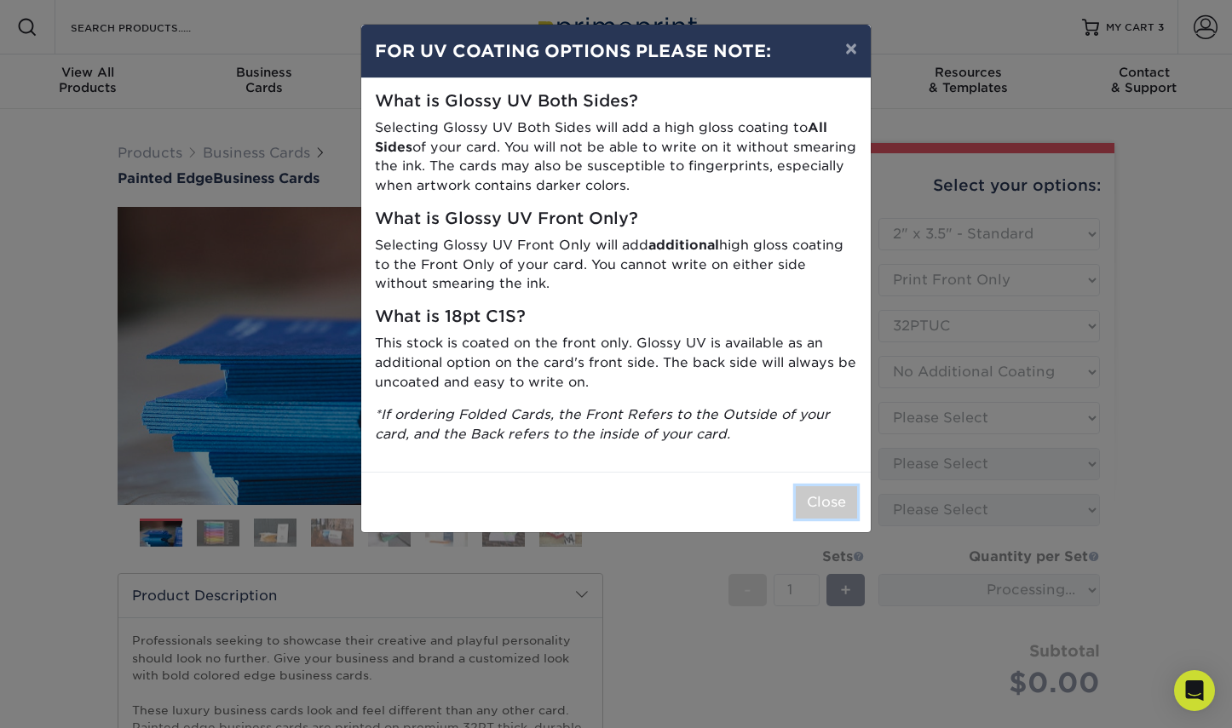
drag, startPoint x: 814, startPoint y: 509, endPoint x: 945, endPoint y: 491, distance: 131.6
click at [815, 508] on button "Close" at bounding box center [826, 502] width 61 height 32
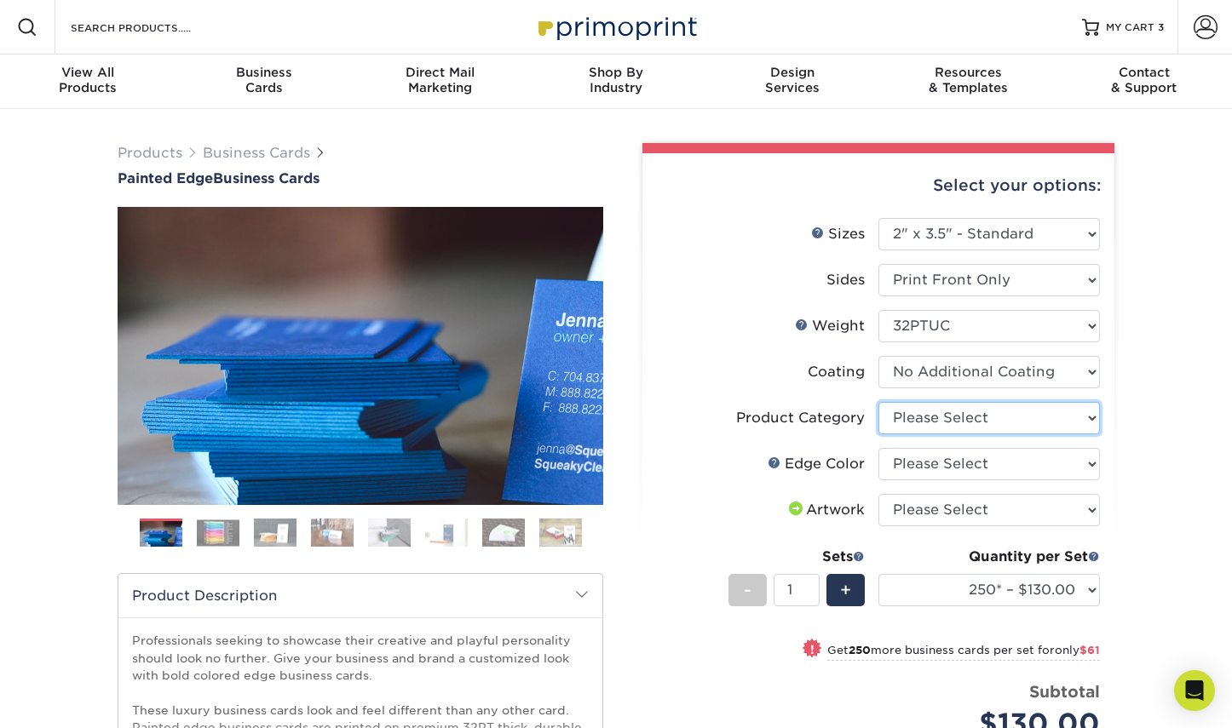
select select "3b5148f1-0588-4f88-a218-97bcfdce65c1"
click at [0, 0] on option "Business Cards" at bounding box center [0, 0] width 0 height 0
click at [878, 448] on select "Please Select Charcoal Black Brown Blue Pearlescent Blue Pearlescent Gold Pearl…" at bounding box center [989, 464] width 222 height 32
select select "a07808a3-81c6-4e74-b75e-4e311282080e"
click at [0, 0] on option "Purple" at bounding box center [0, 0] width 0 height 0
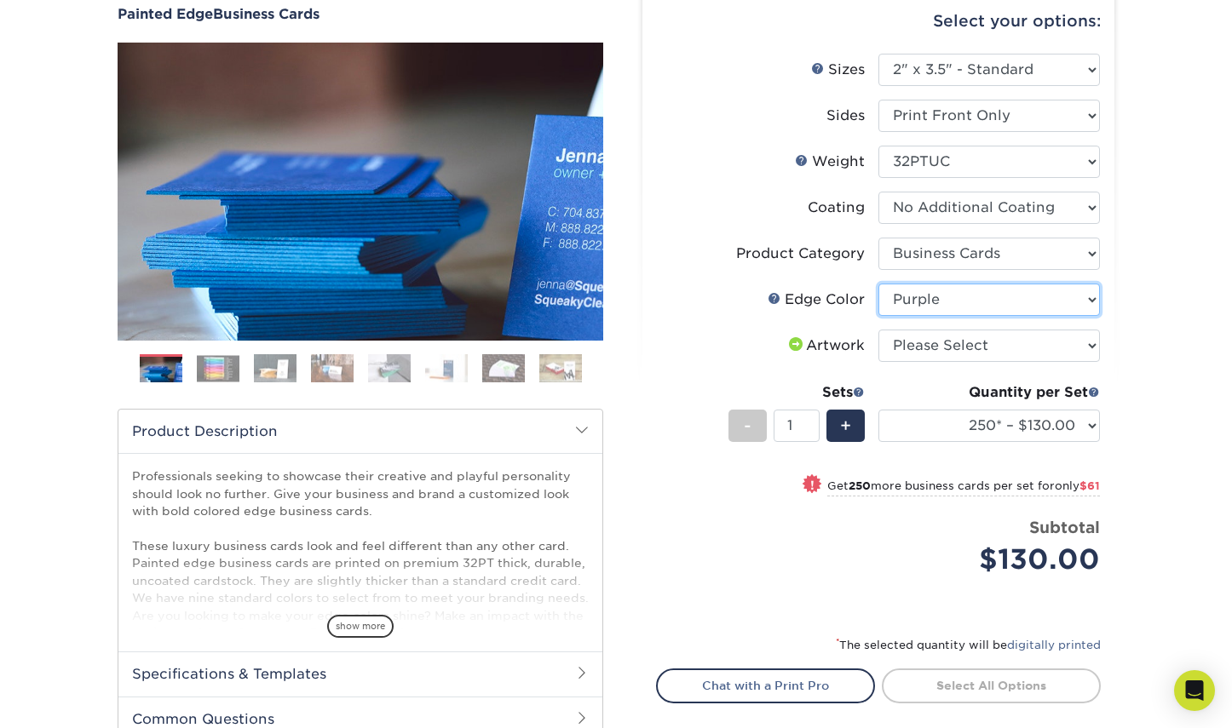
scroll to position [185, 0]
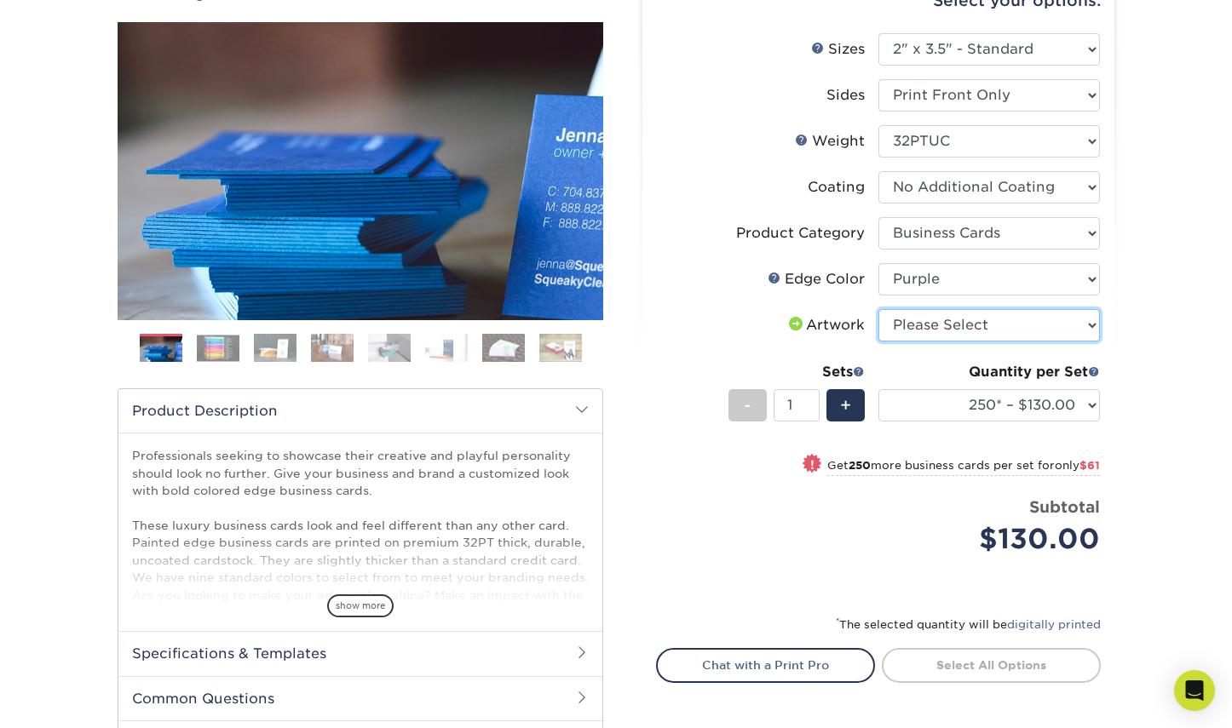
select select "upload"
click at [0, 0] on option "I will upload files" at bounding box center [0, 0] width 0 height 0
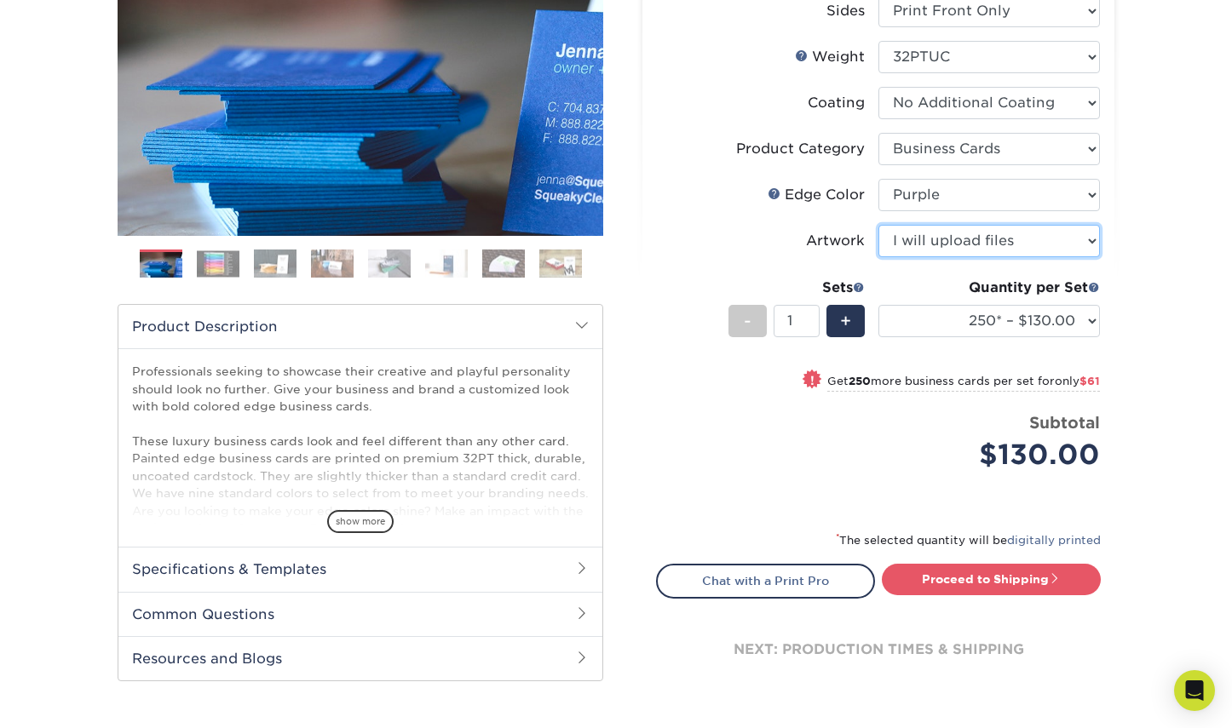
scroll to position [270, 0]
type input "2"
click at [811, 318] on input "2" at bounding box center [796, 320] width 45 height 32
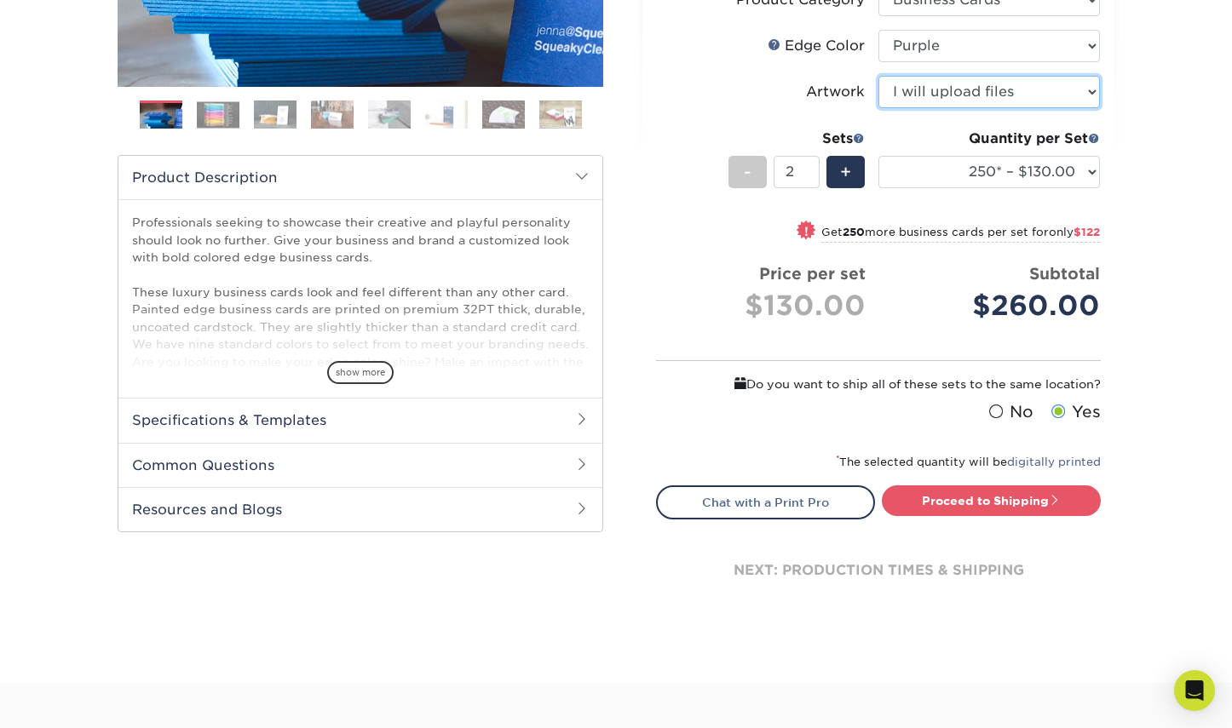
scroll to position [456, 0]
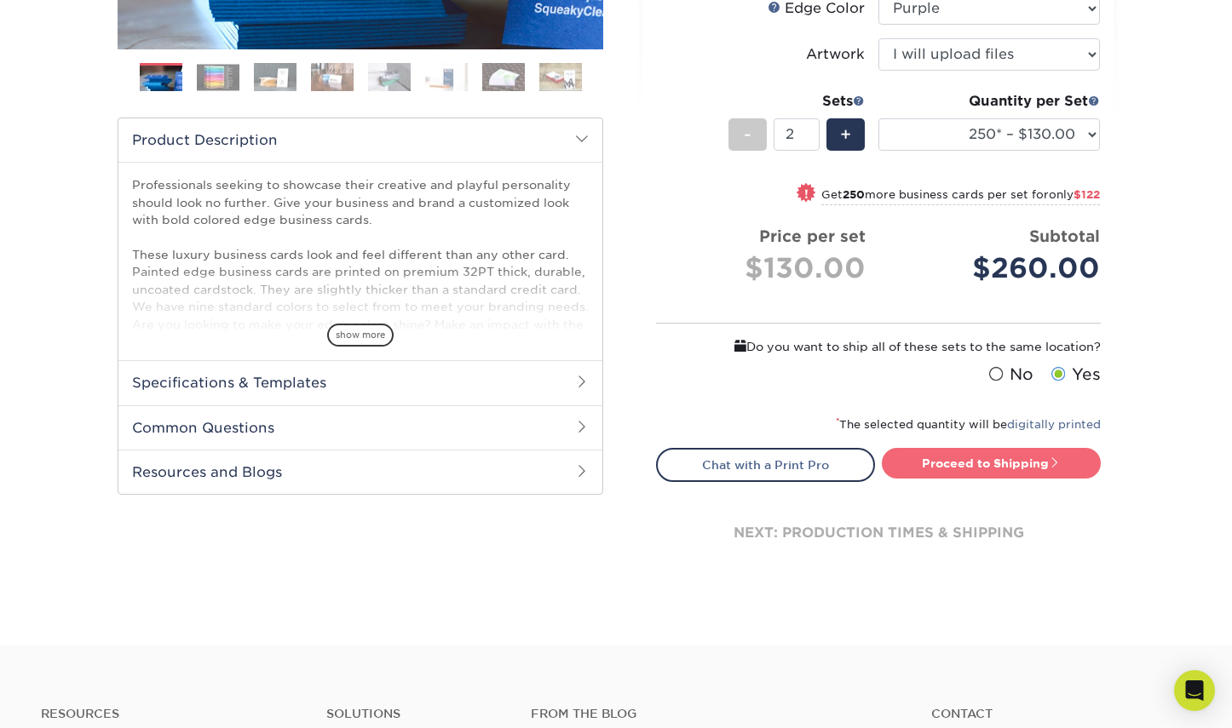
click at [1012, 464] on link "Proceed to Shipping" at bounding box center [991, 463] width 219 height 31
type input "Set 1"
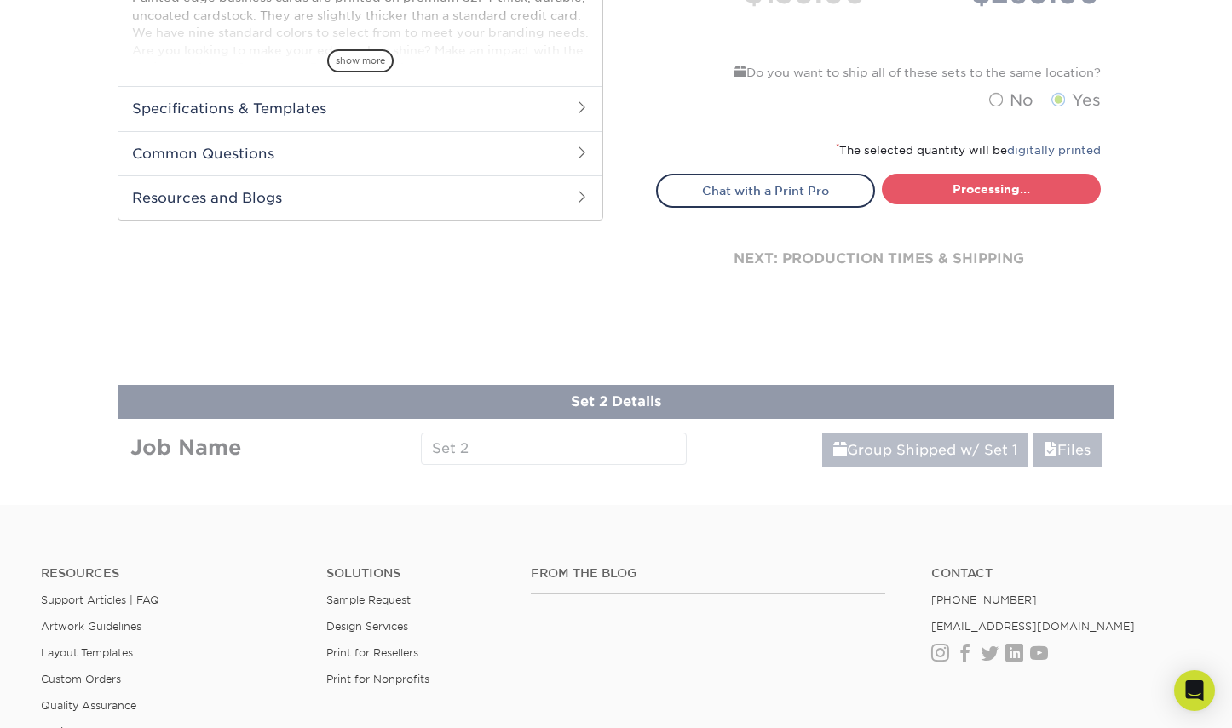
select select "ed4717bc-0ce6-4244-a868-d2c62478a03d"
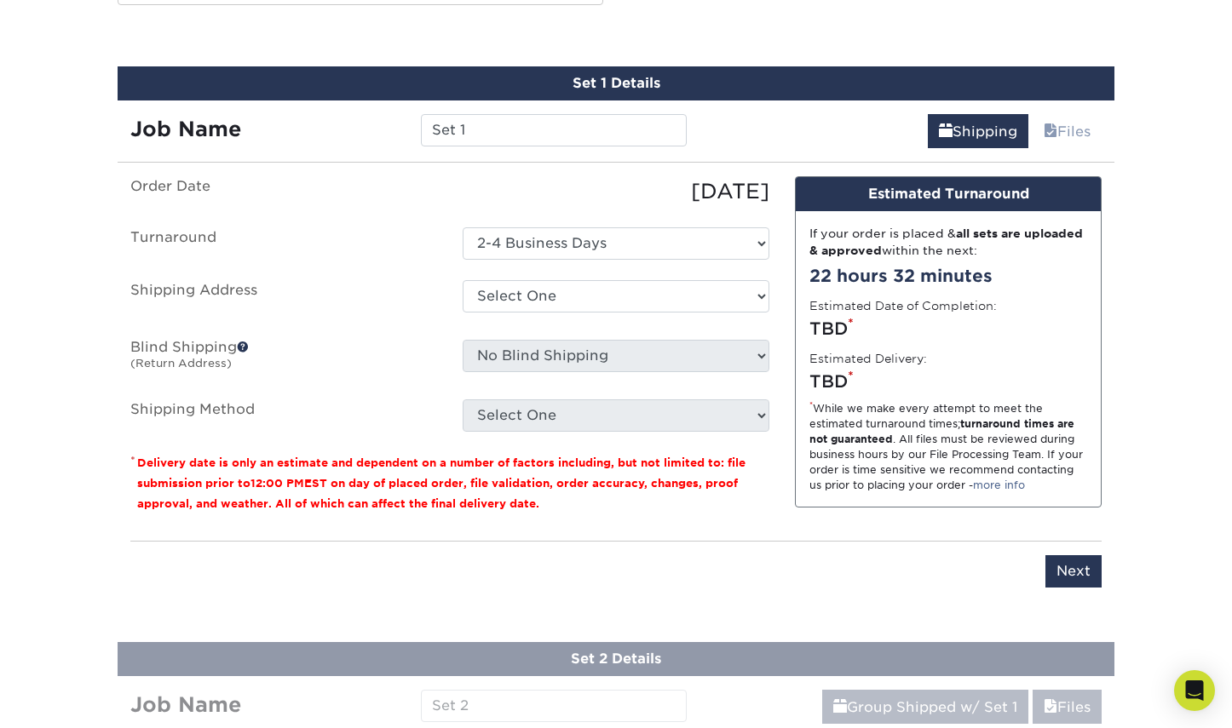
scroll to position [948, 0]
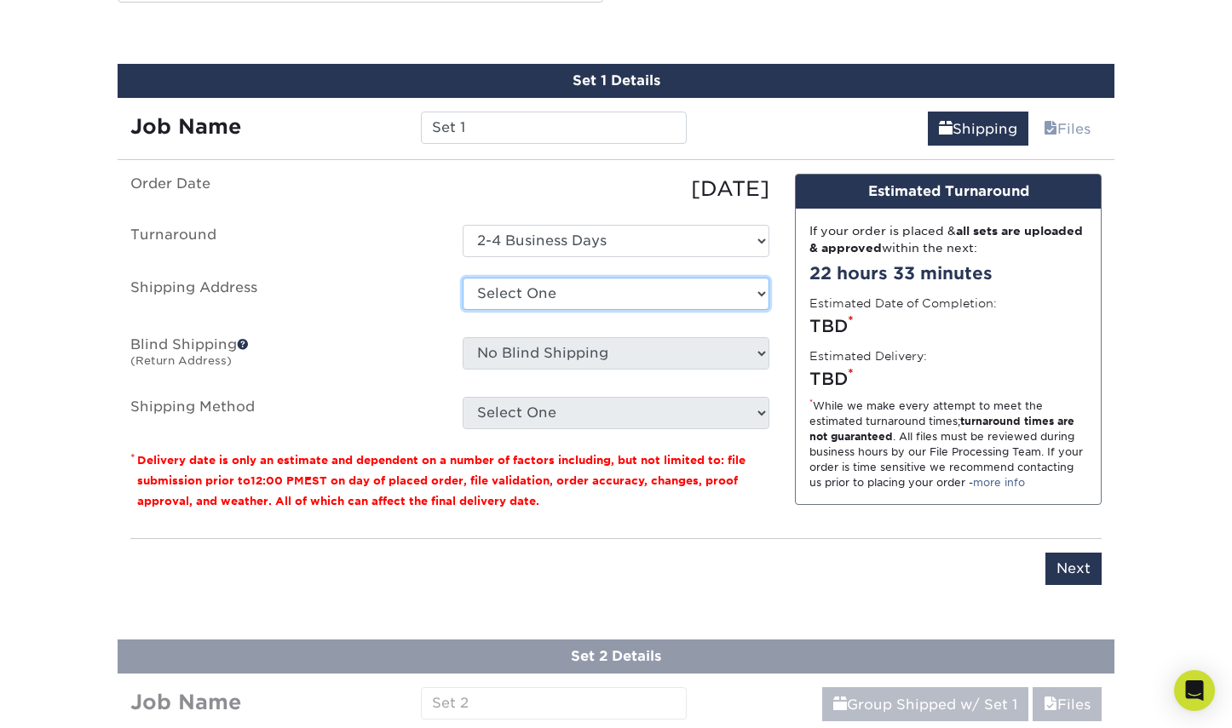
select select "286696"
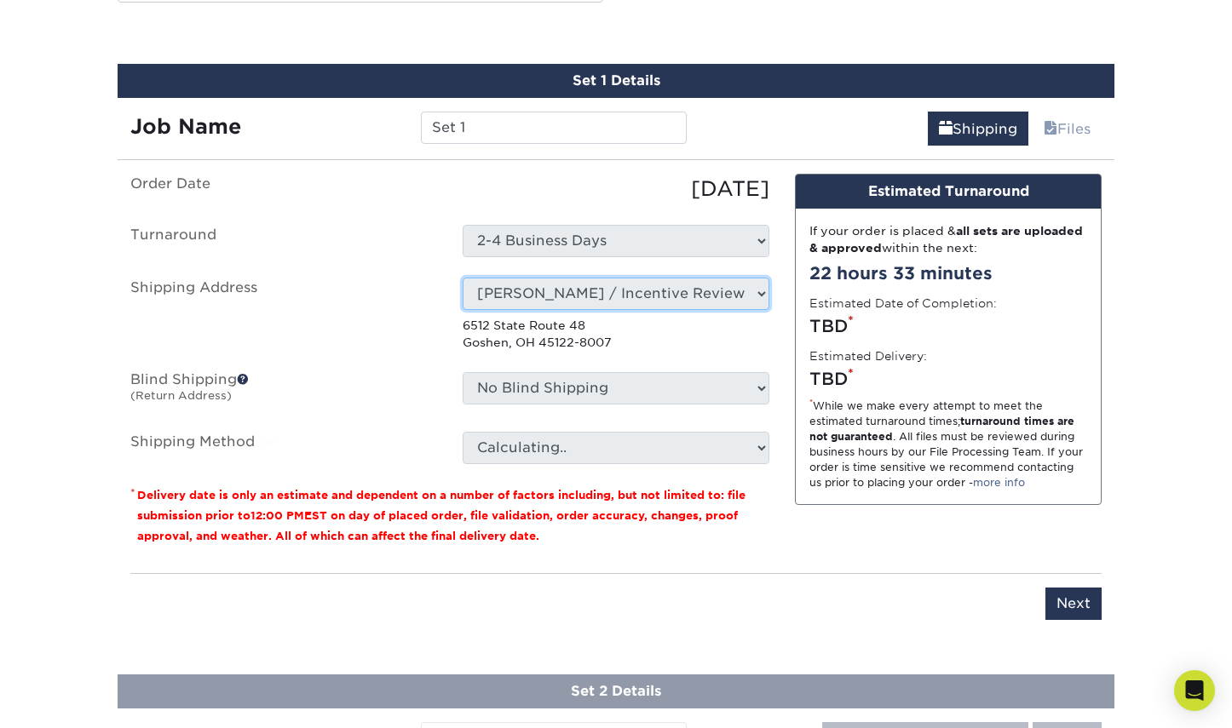
scroll to position [0, 0]
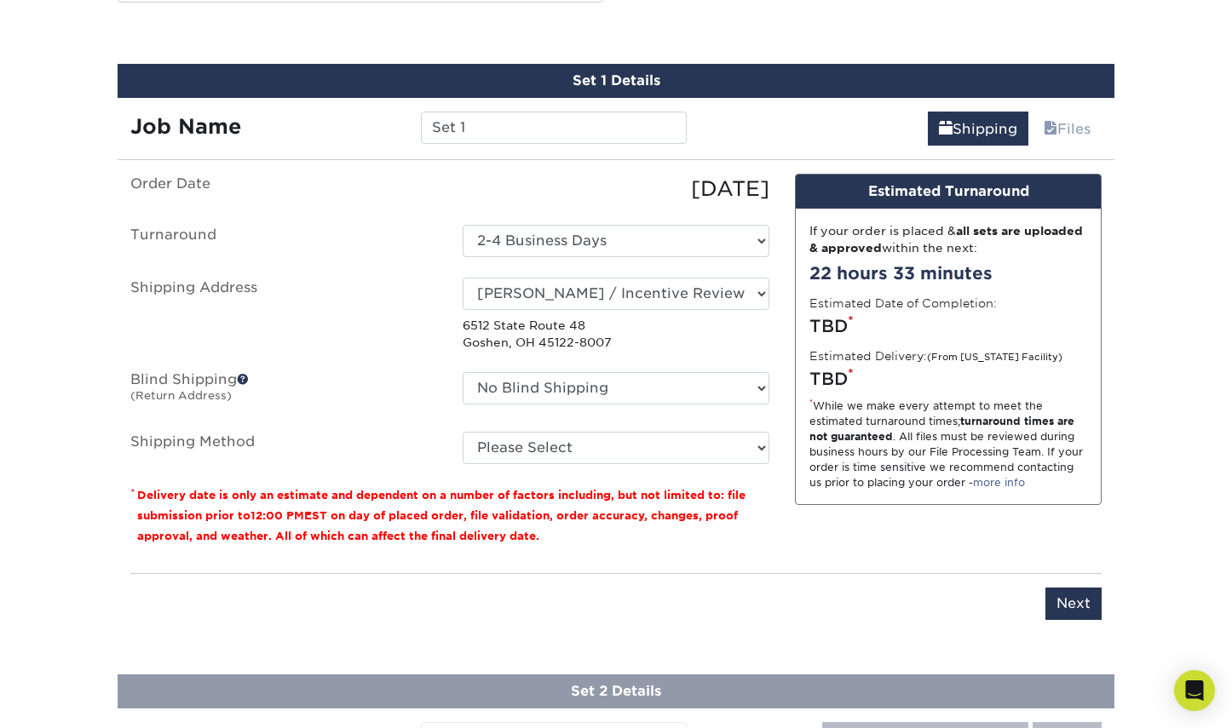
click at [761, 486] on p "* Delivery date is only an estimate and dependent on a number of factors includ…" at bounding box center [449, 515] width 639 height 61
select select "12"
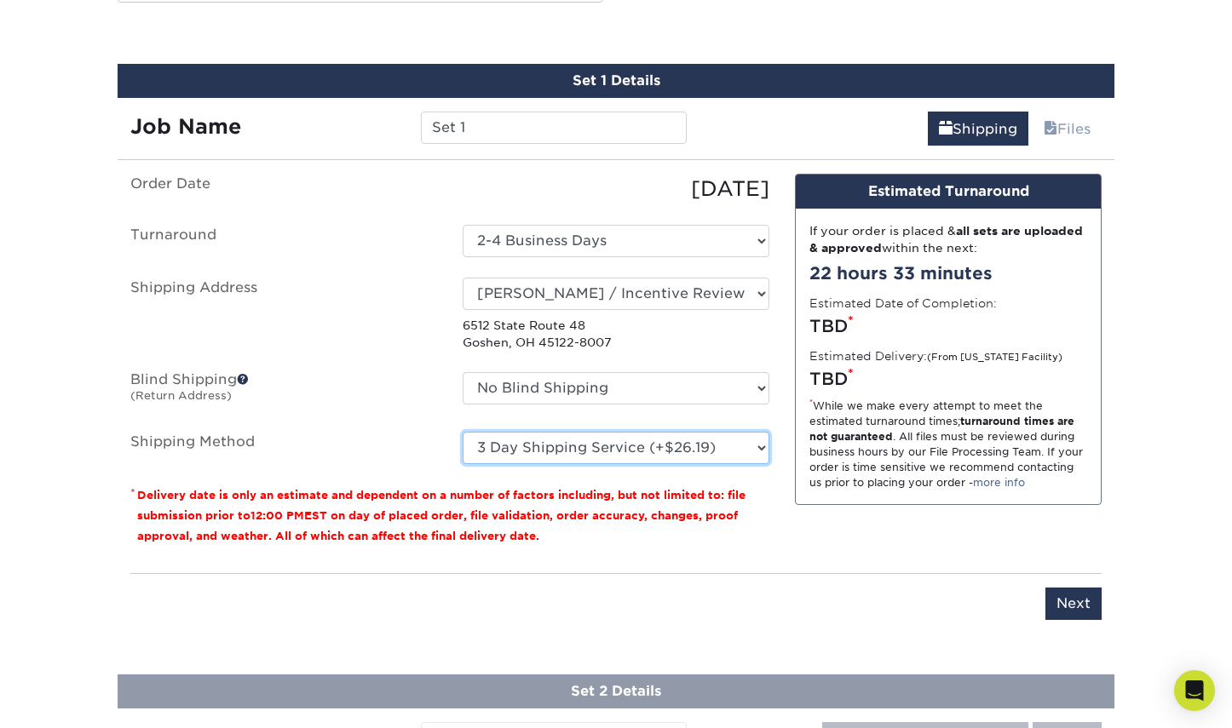
click at [0, 0] on option "3 Day Shipping Service (+$26.19)" at bounding box center [0, 0] width 0 height 0
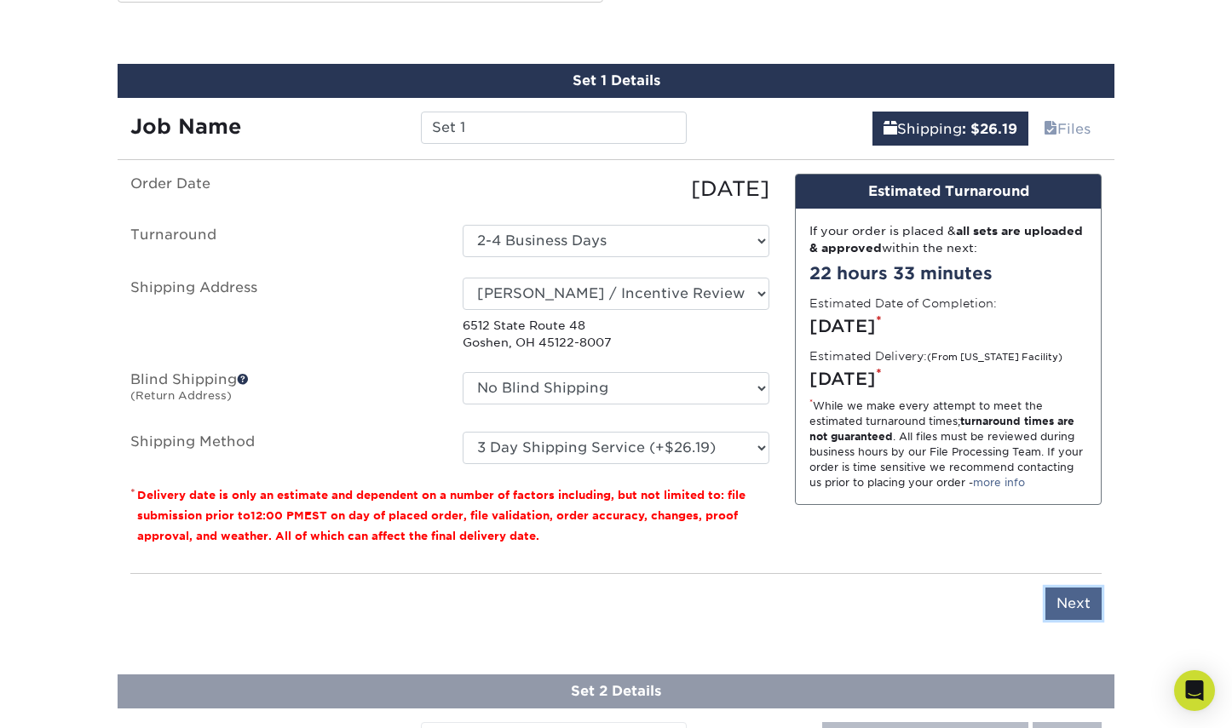
click at [1073, 607] on input "Next" at bounding box center [1073, 604] width 56 height 32
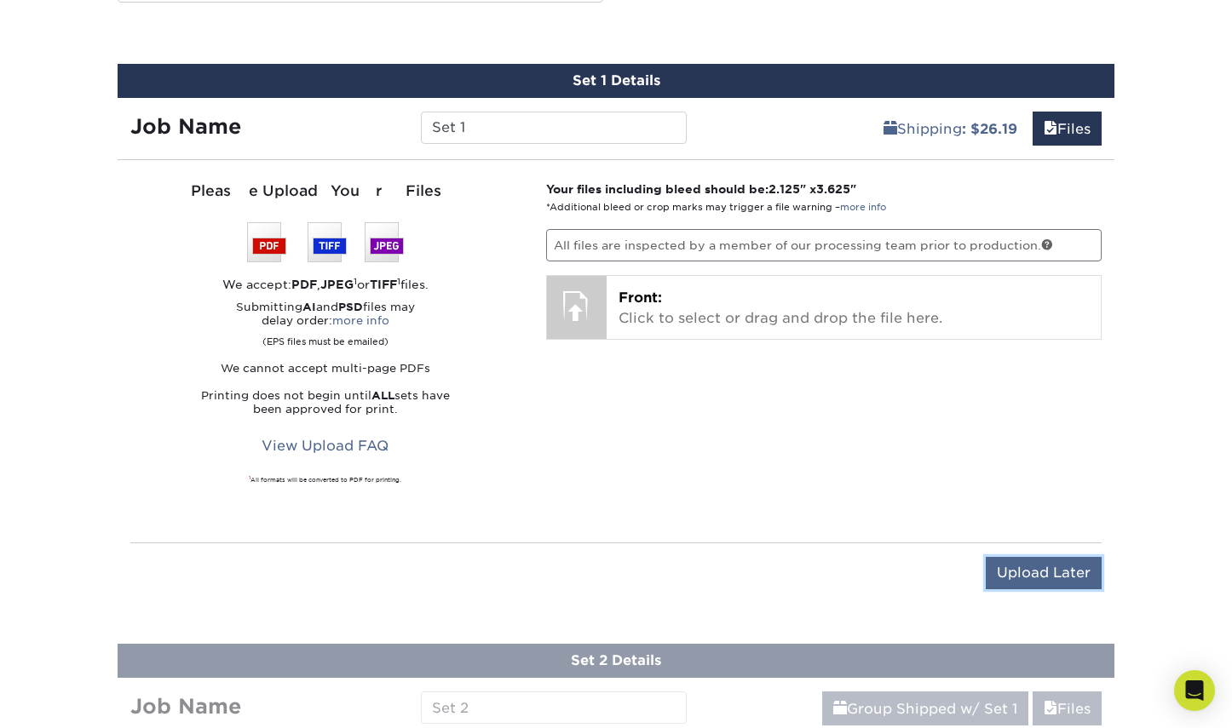
click at [1075, 578] on input "Upload Later" at bounding box center [1044, 573] width 116 height 32
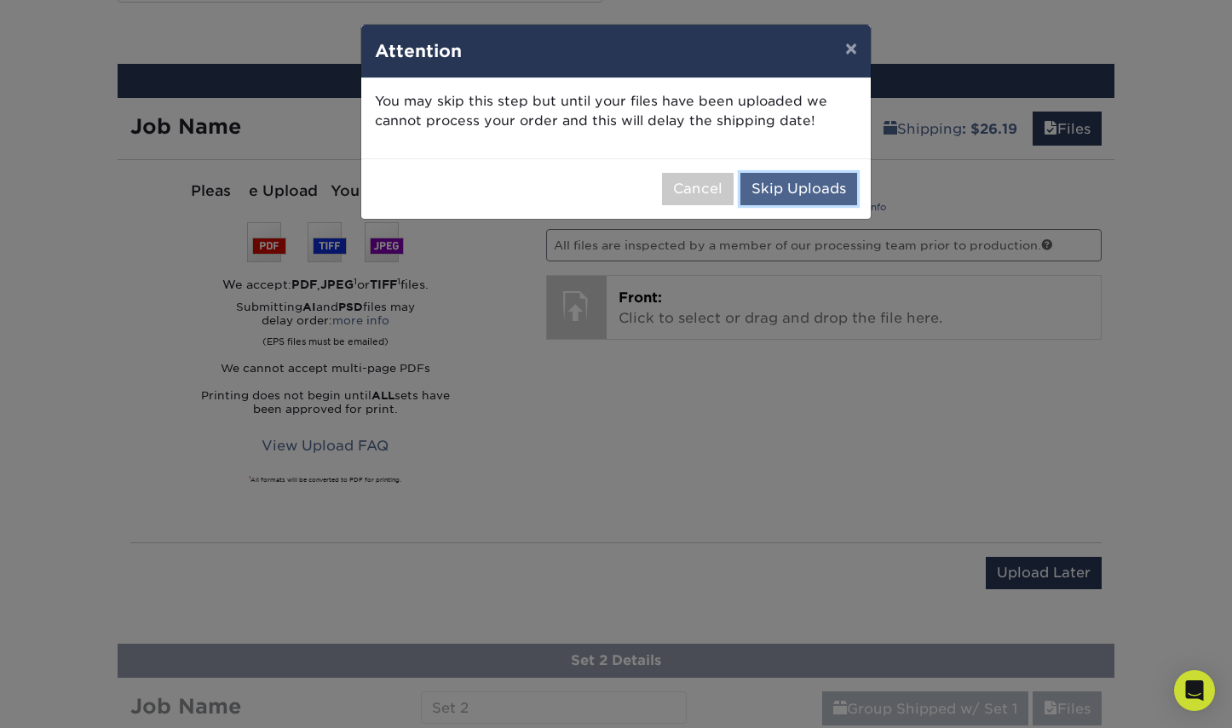
click at [819, 189] on button "Skip Uploads" at bounding box center [798, 189] width 117 height 32
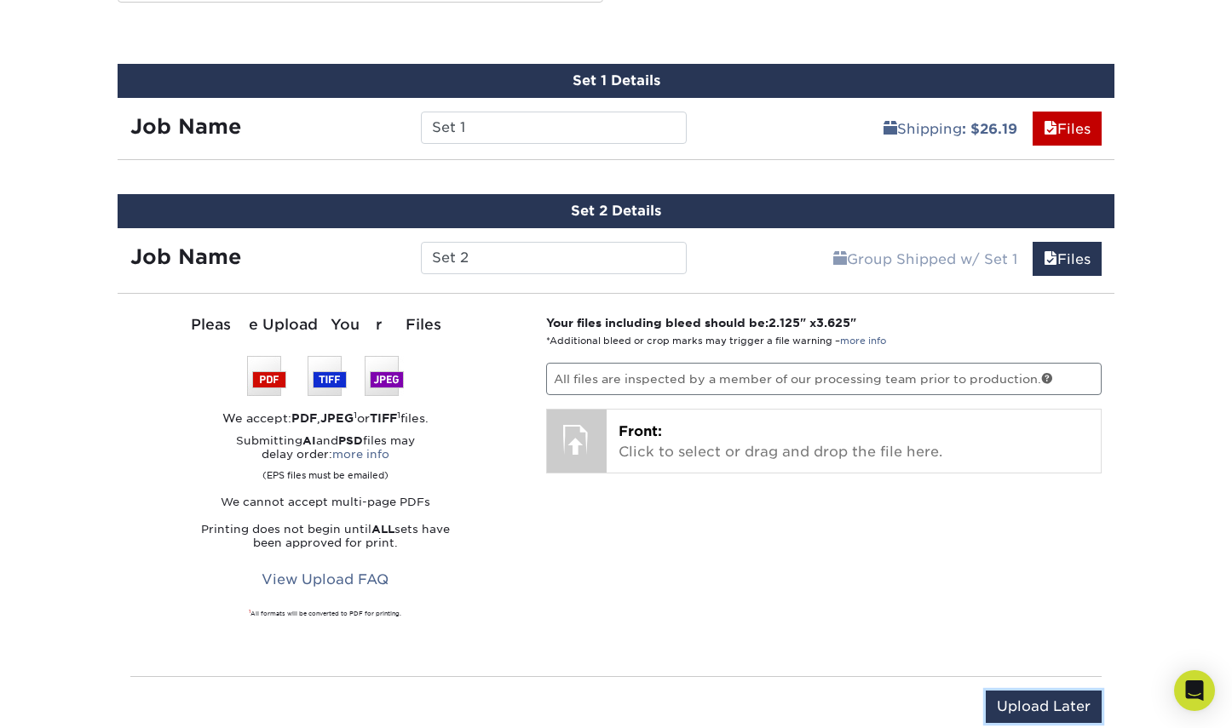
drag, startPoint x: 1033, startPoint y: 709, endPoint x: 1059, endPoint y: 672, distance: 44.7
click at [1033, 708] on input "Upload Later" at bounding box center [1044, 707] width 116 height 32
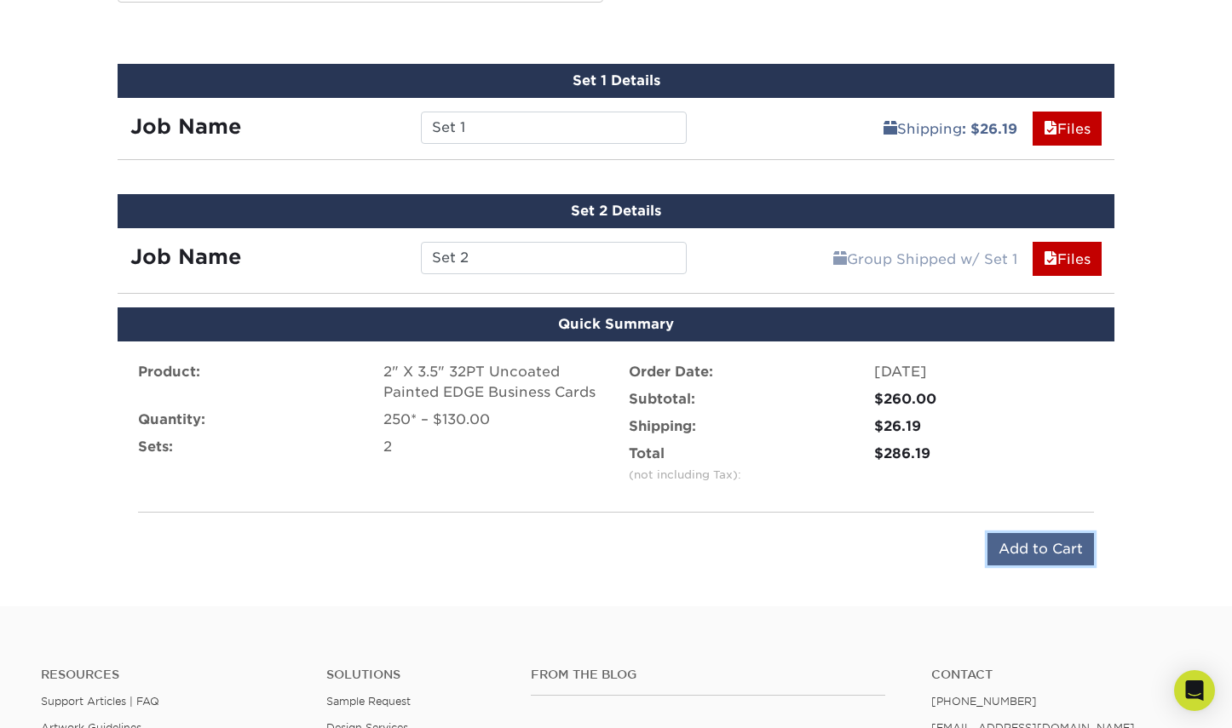
click at [1049, 549] on input "Add to Cart" at bounding box center [1040, 549] width 106 height 32
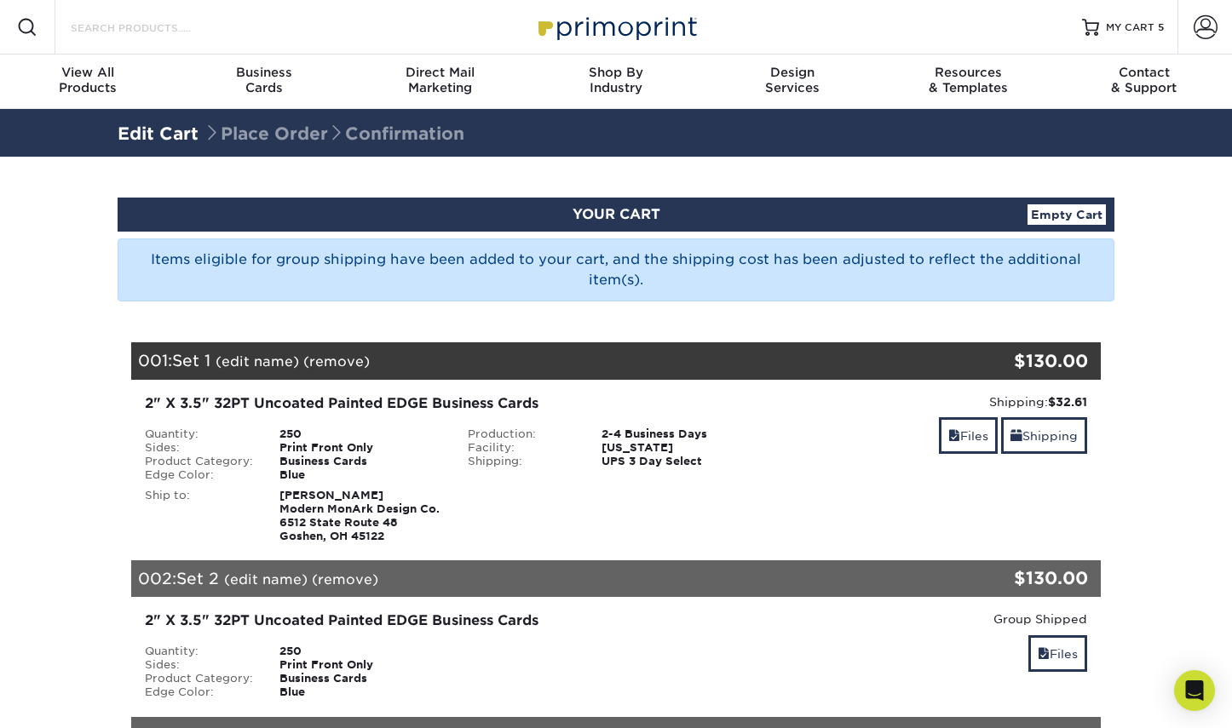
click at [174, 20] on input "Search Products" at bounding box center [152, 27] width 166 height 20
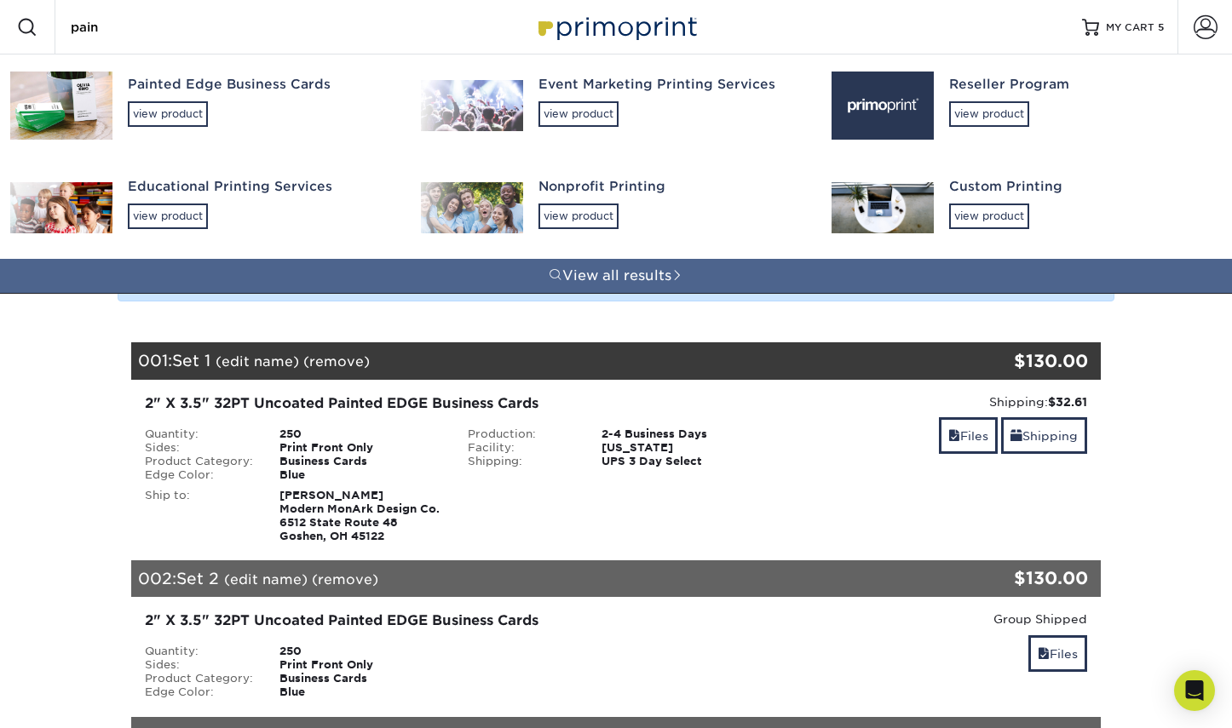
type input "pain"
click at [239, 88] on div "Painted Edge Business Cards" at bounding box center [259, 85] width 262 height 20
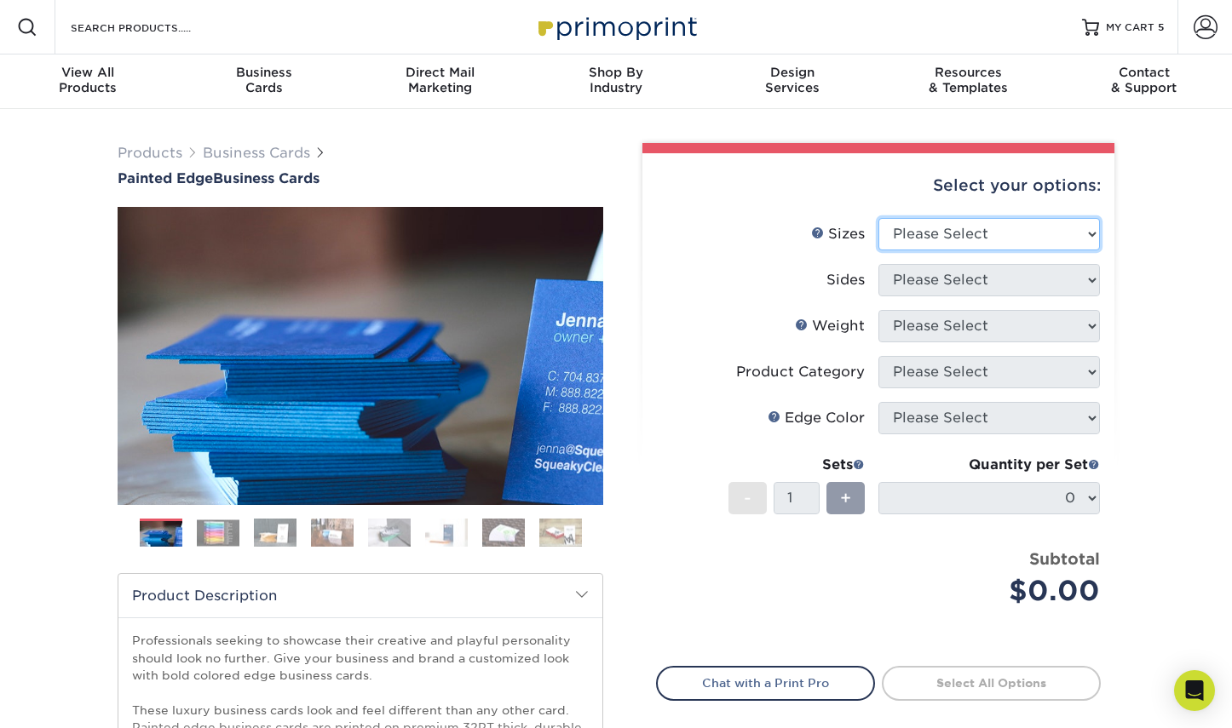
select select "2.00x3.50"
click at [0, 0] on option "2" x 3.5" - Standard" at bounding box center [0, 0] width 0 height 0
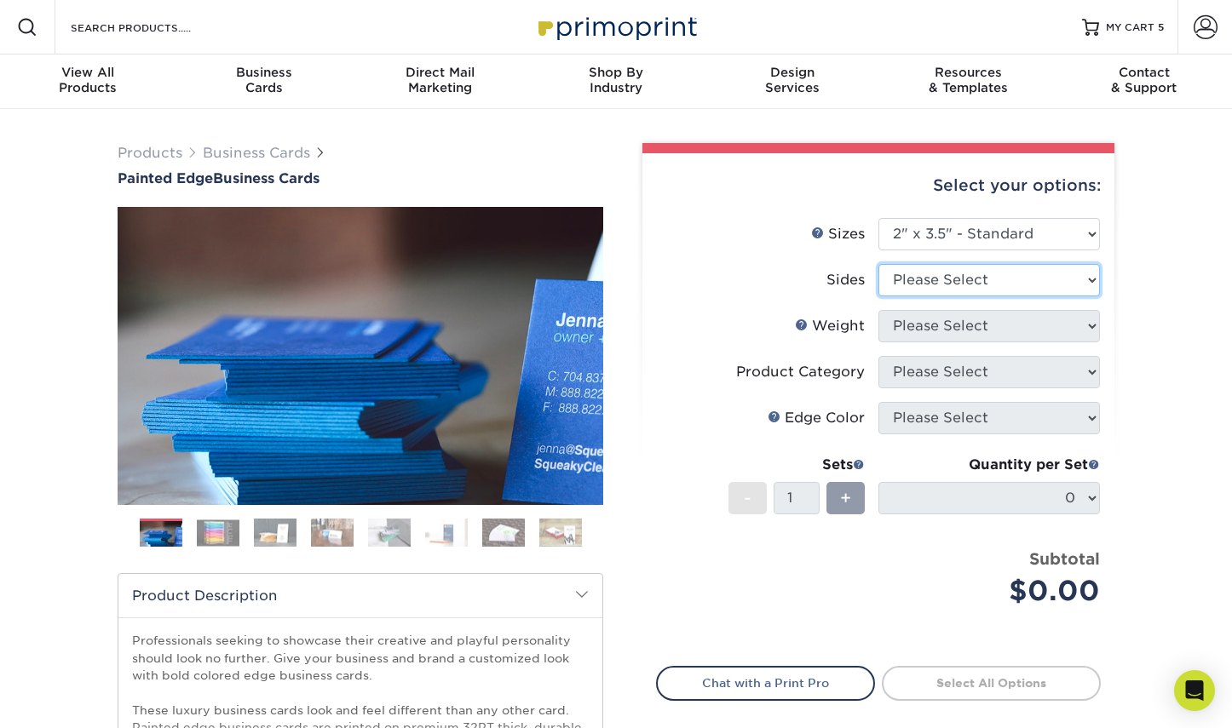
select select "32d3c223-f82c-492b-b915-ba065a00862f"
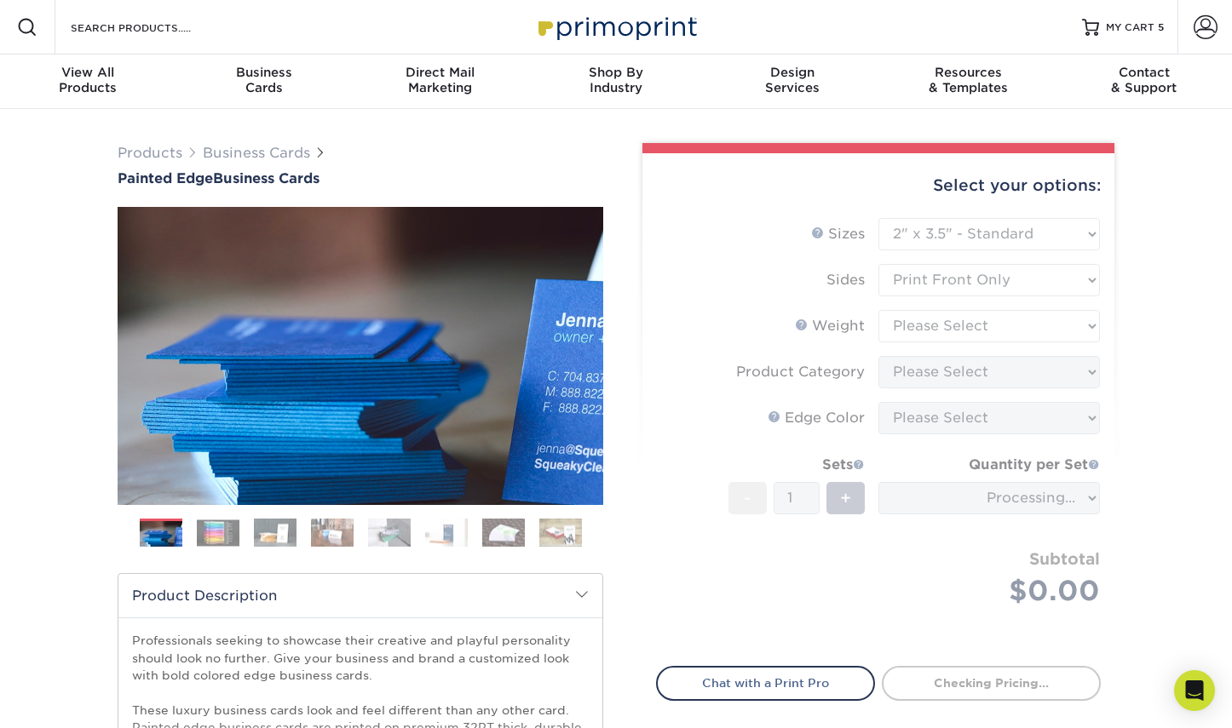
click at [1057, 318] on form "Sizes Help Sizes Please Select 2" x 3.5" - Standard 2.125" x 3.375" - European …" at bounding box center [878, 432] width 445 height 429
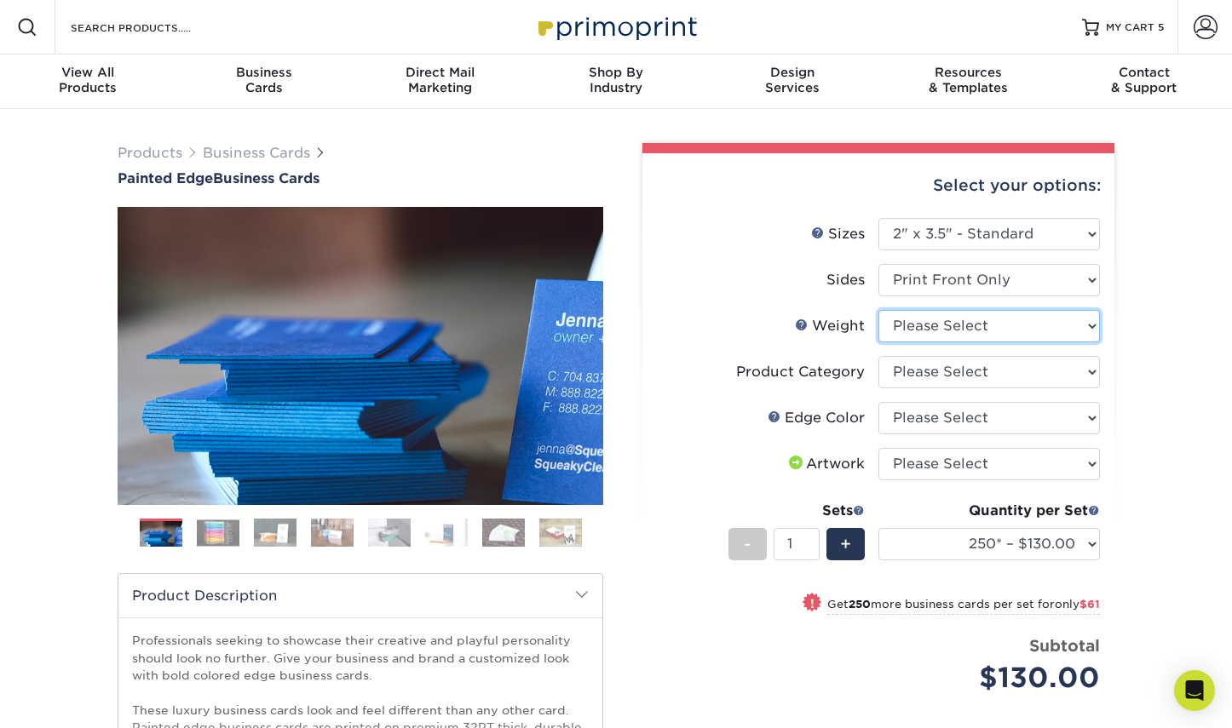
select select "32PTUC"
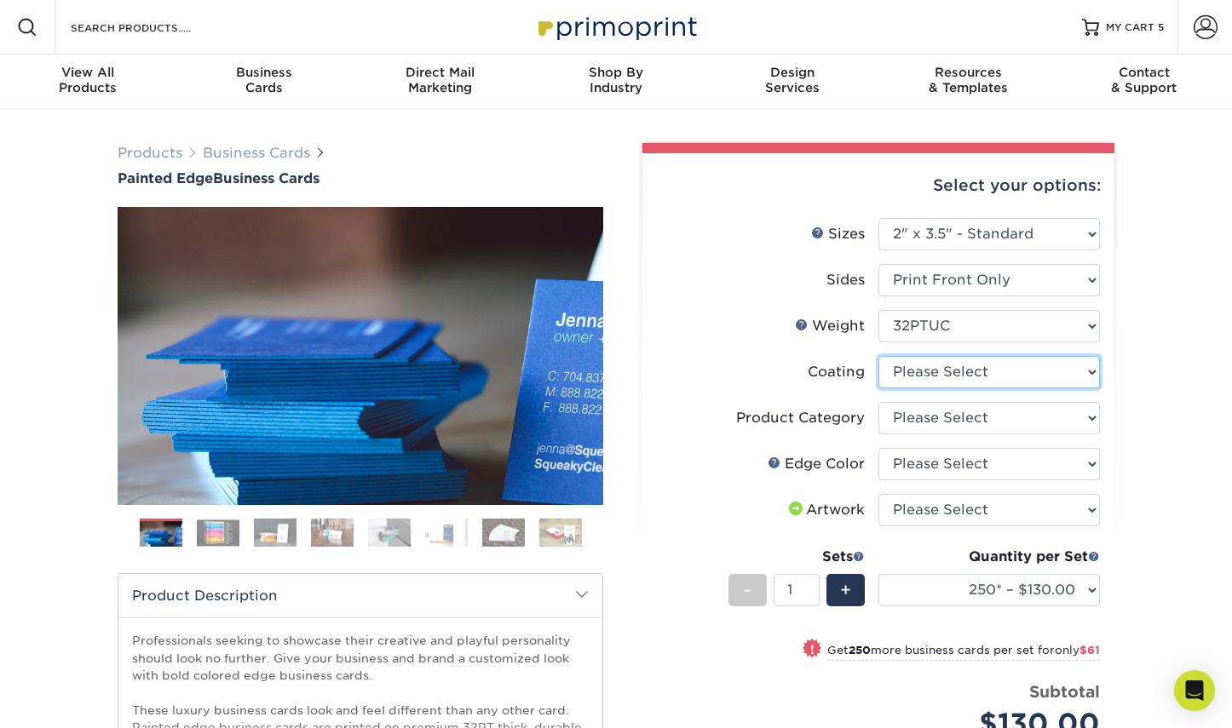
select select "3e7618de-abca-4bda-9f97-8b9129e913d8"
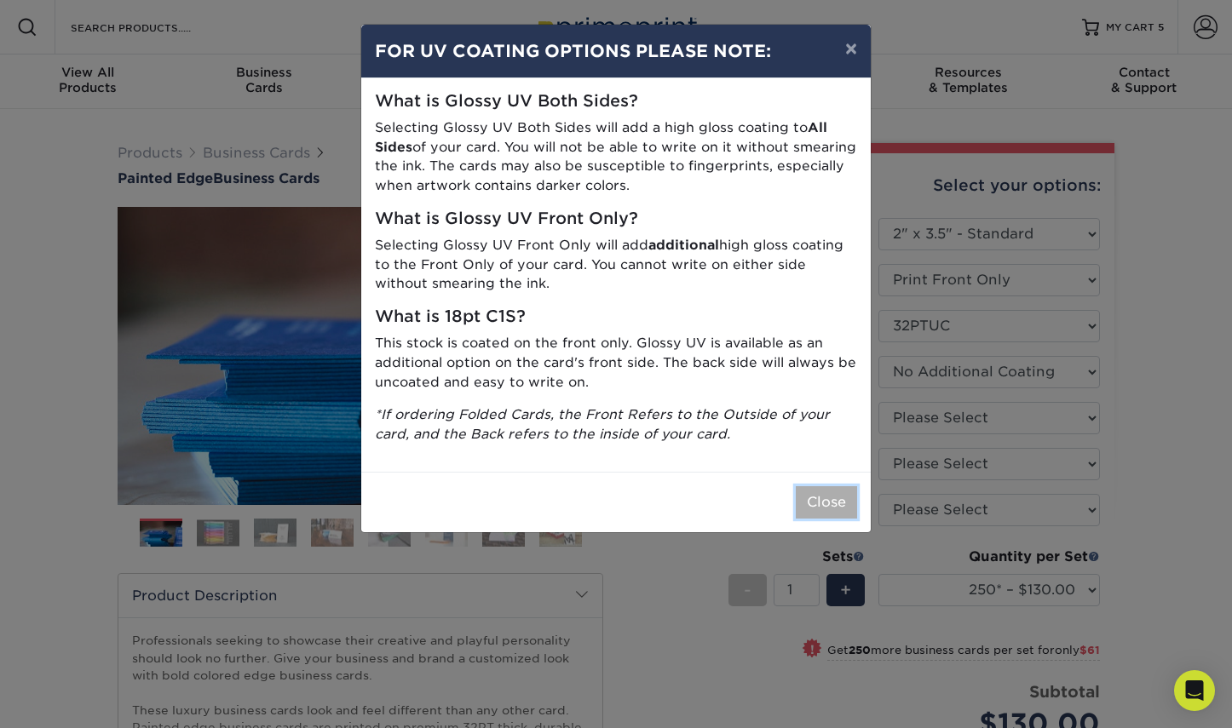
click at [829, 505] on button "Close" at bounding box center [826, 502] width 61 height 32
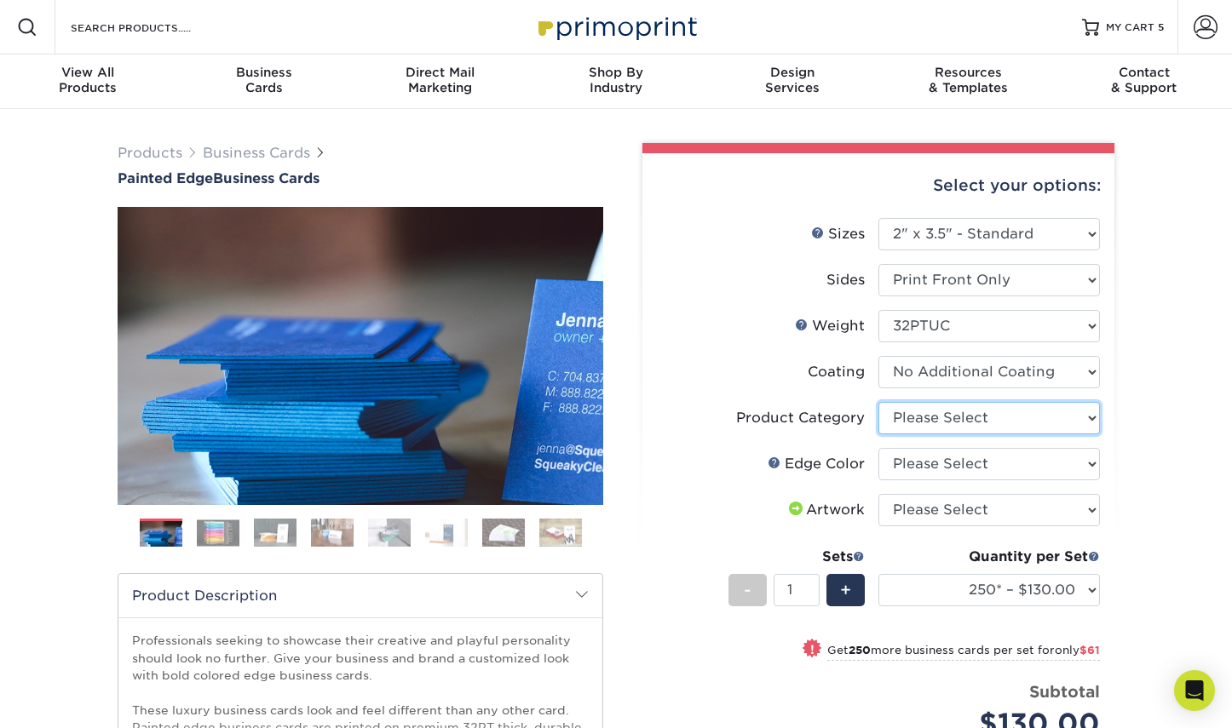
select select "3b5148f1-0588-4f88-a218-97bcfdce65c1"
click at [0, 0] on option "Business Cards" at bounding box center [0, 0] width 0 height 0
click at [878, 448] on select "Please Select Charcoal Black Brown Blue Pearlescent Blue Pearlescent Gold Pearl…" at bounding box center [989, 464] width 222 height 32
select select "8edf2e46-2dbb-4a7c-bc5c-20ba781fe219"
click at [0, 0] on option "Blue" at bounding box center [0, 0] width 0 height 0
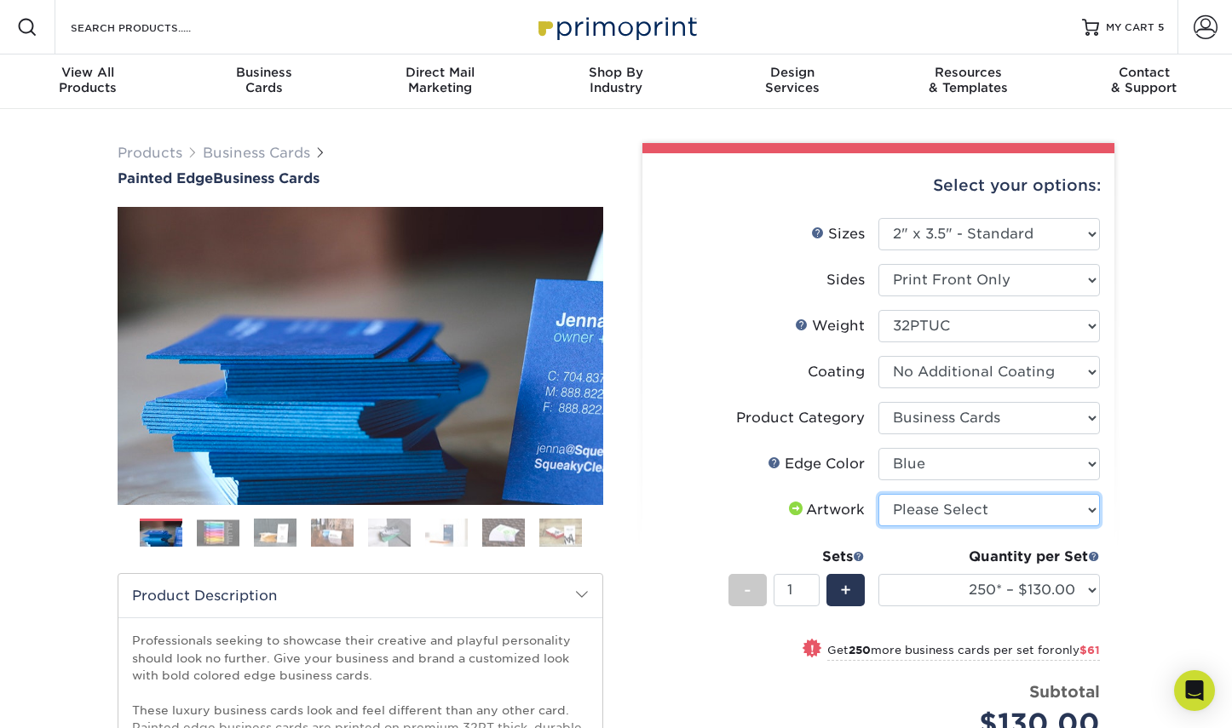
select select "upload"
click at [0, 0] on option "I will upload files" at bounding box center [0, 0] width 0 height 0
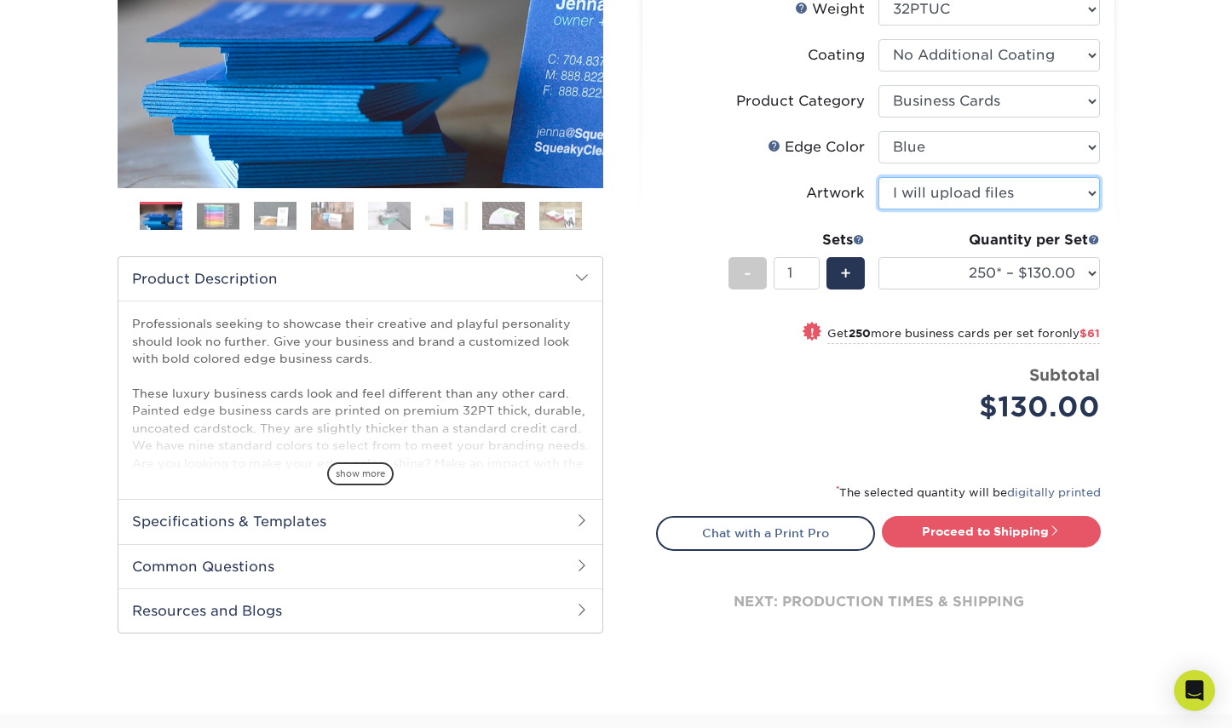
scroll to position [323, 0]
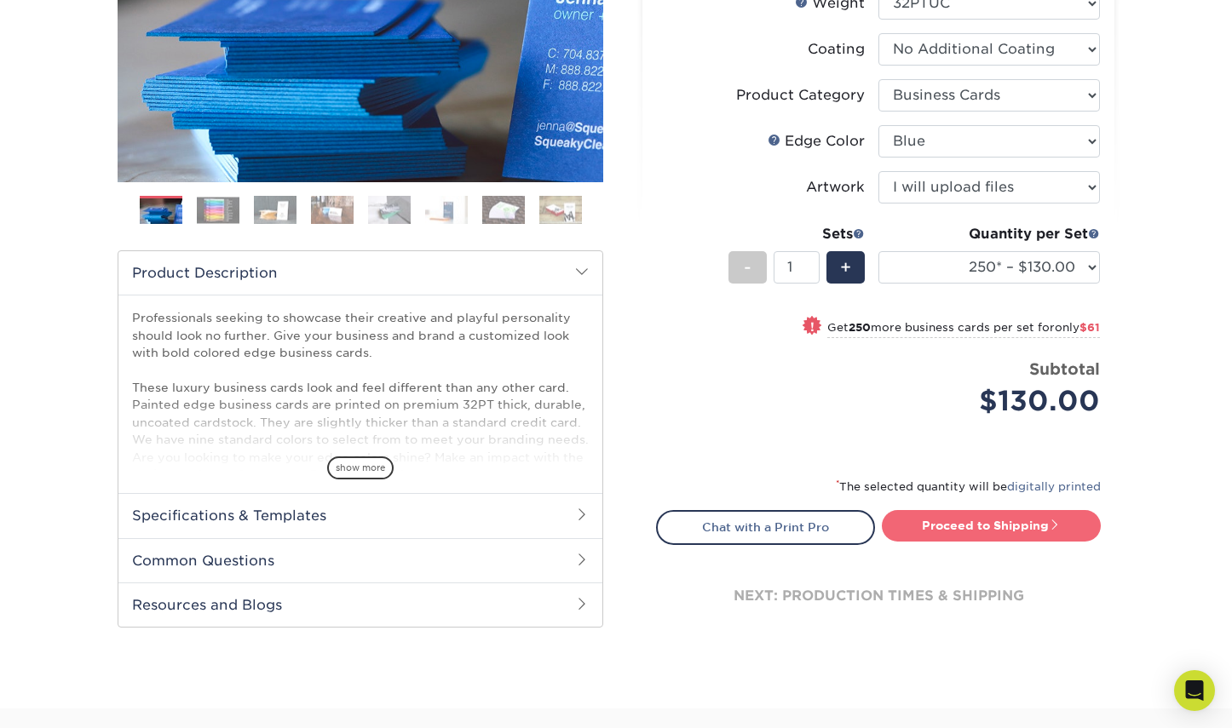
click at [1022, 528] on link "Proceed to Shipping" at bounding box center [991, 525] width 219 height 31
type input "Set 1"
select select "ed4717bc-0ce6-4244-a868-d2c62478a03d"
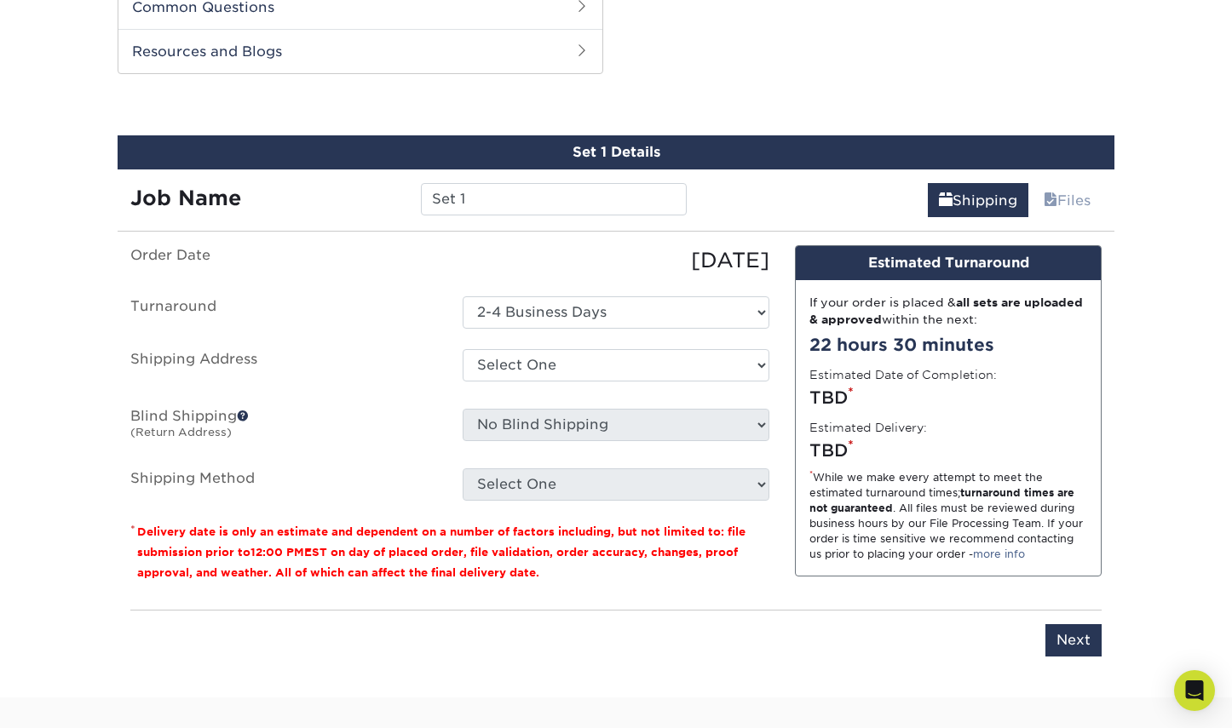
scroll to position [878, 0]
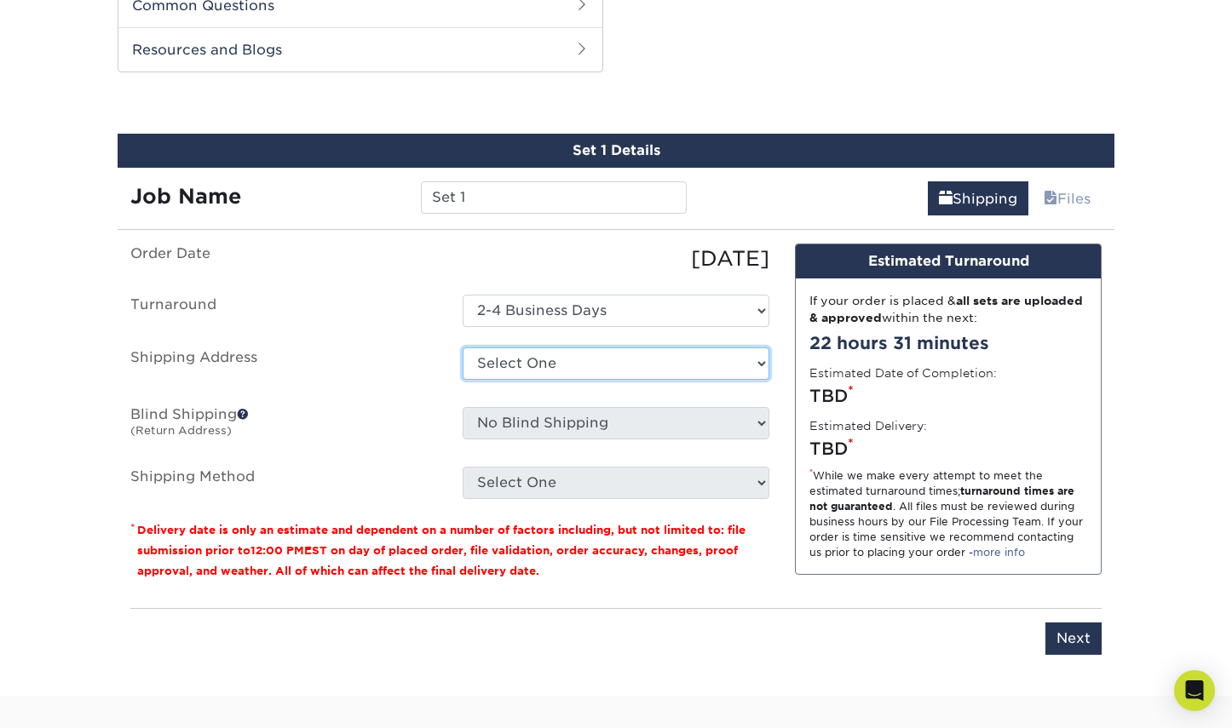
select select "286696"
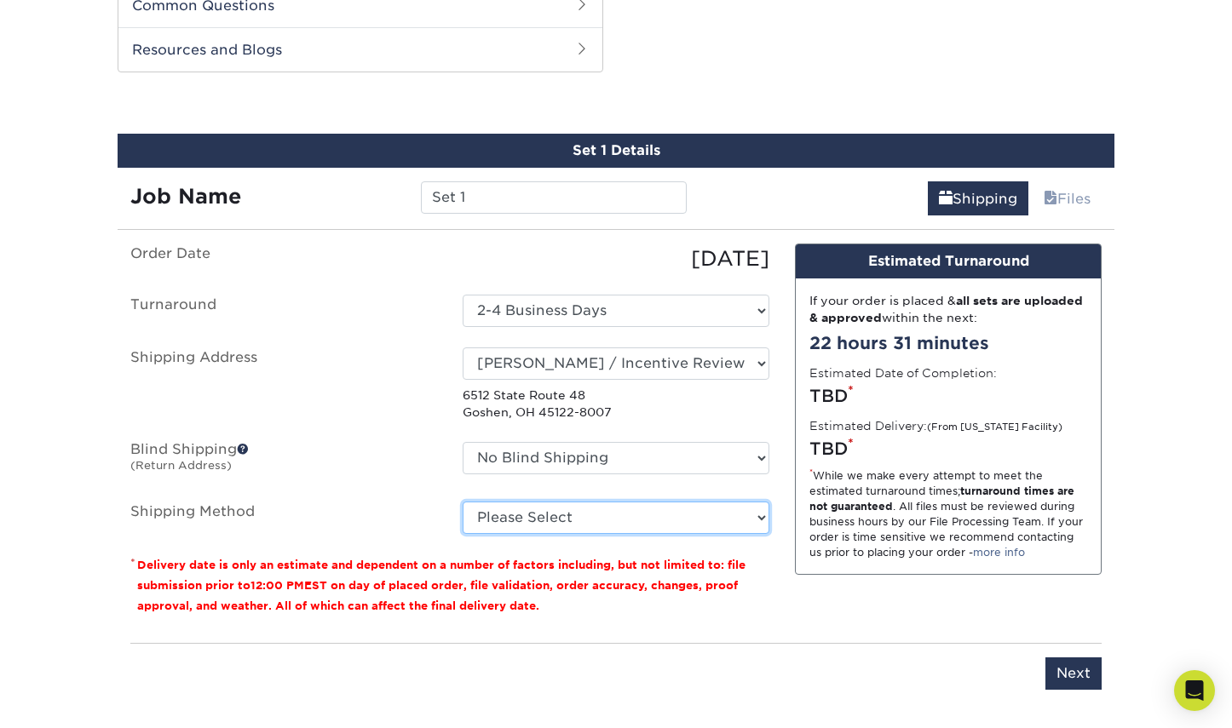
select select "12"
click at [0, 0] on option "3 Day Shipping Service (+$24.95)" at bounding box center [0, 0] width 0 height 0
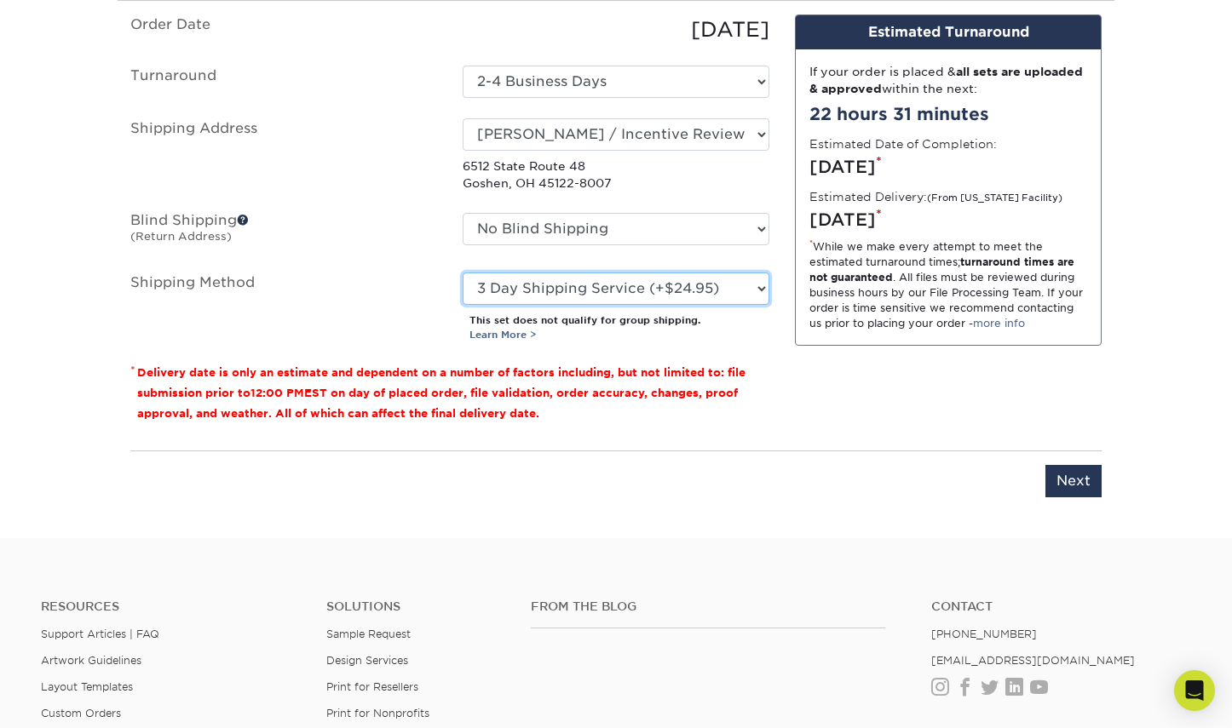
scroll to position [1116, 0]
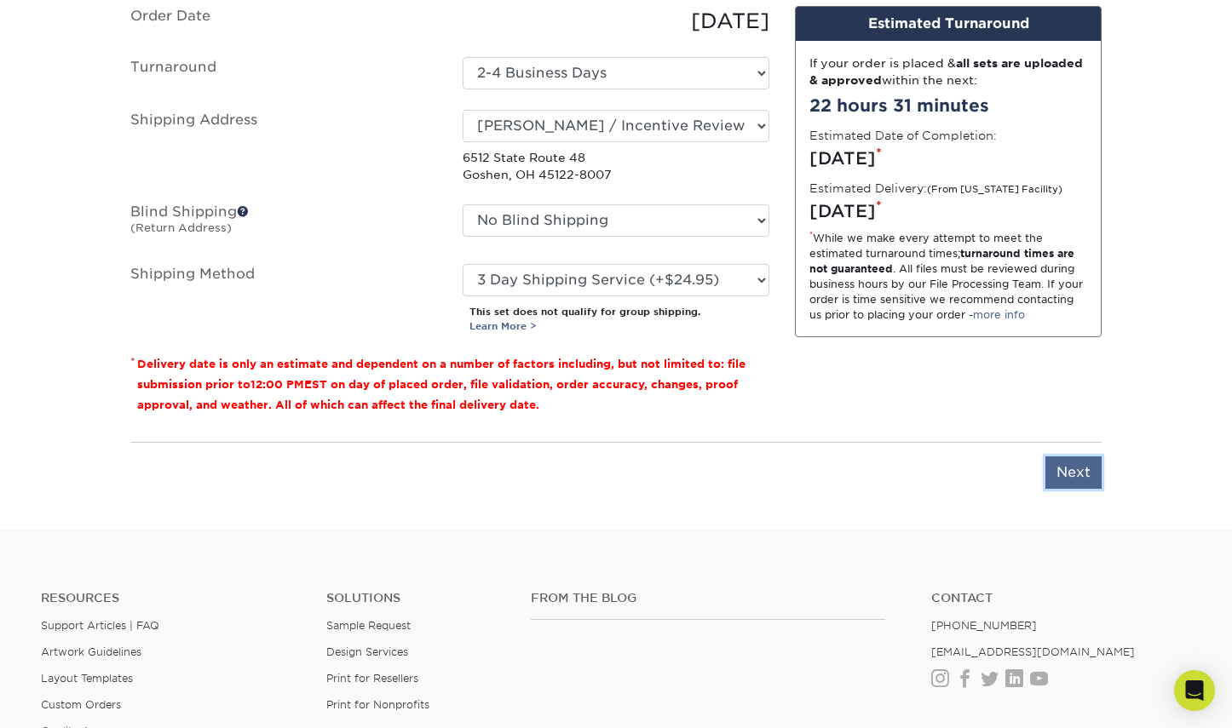
click at [1079, 478] on input "Next" at bounding box center [1073, 473] width 56 height 32
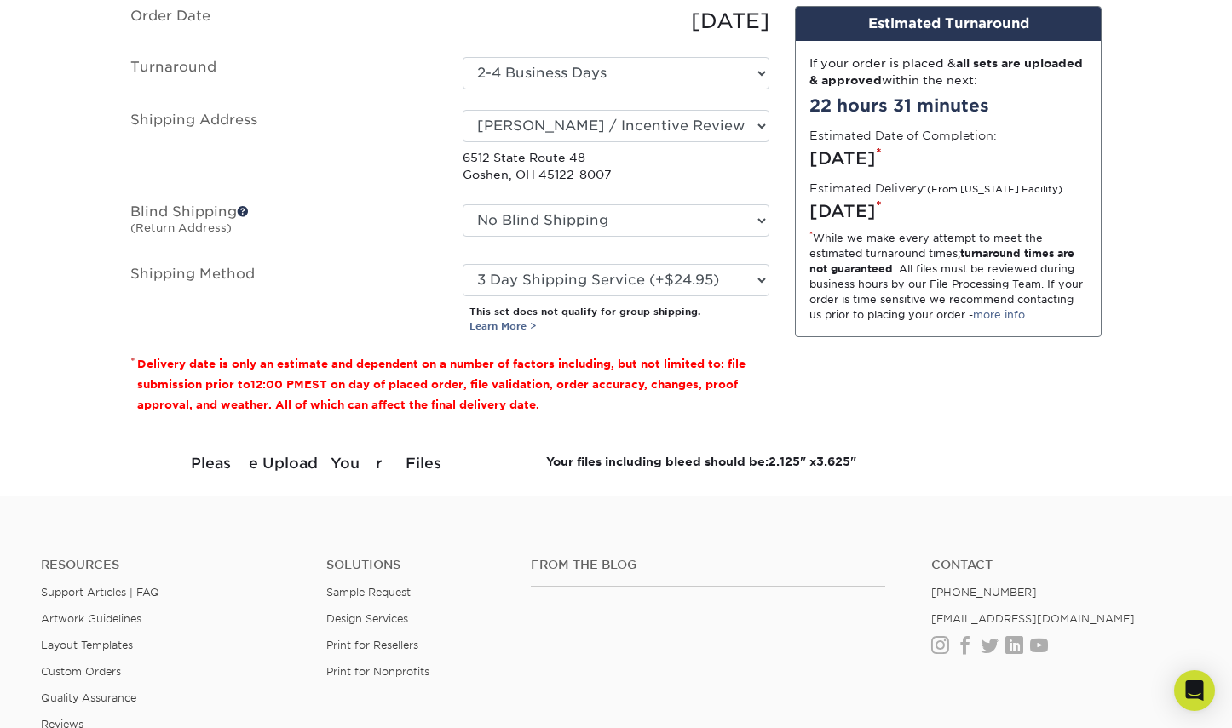
scroll to position [0, 0]
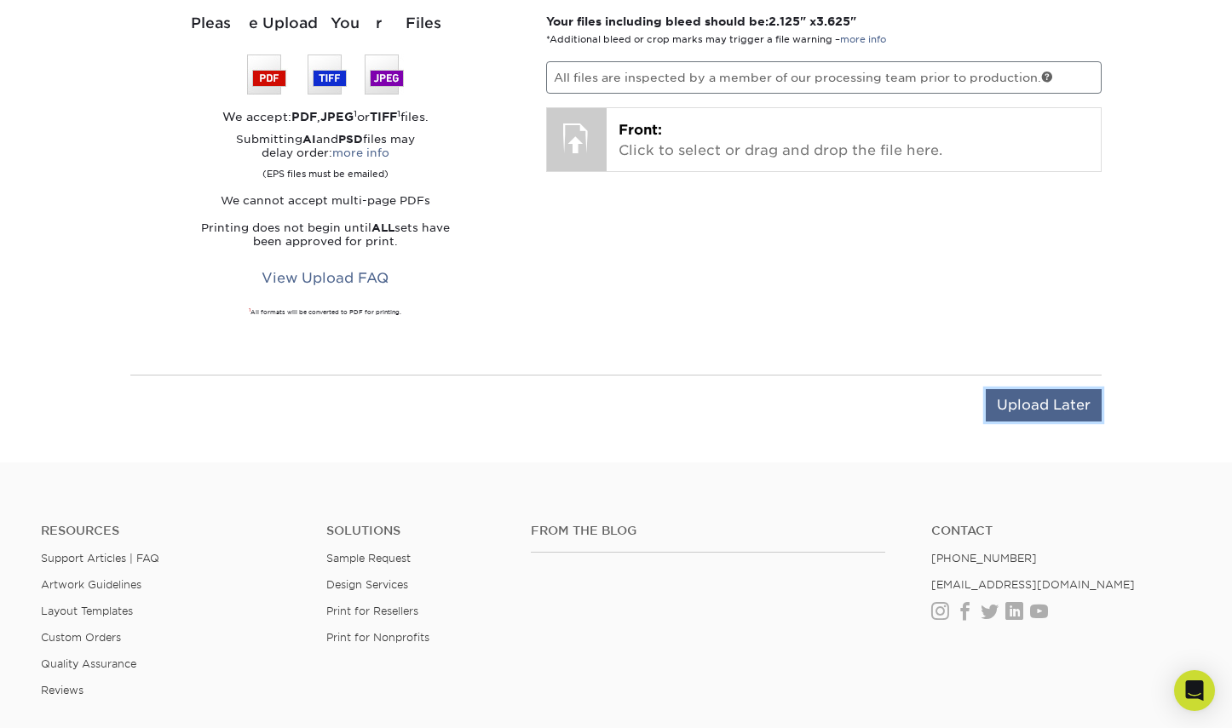
click at [1068, 402] on input "Upload Later" at bounding box center [1044, 405] width 116 height 32
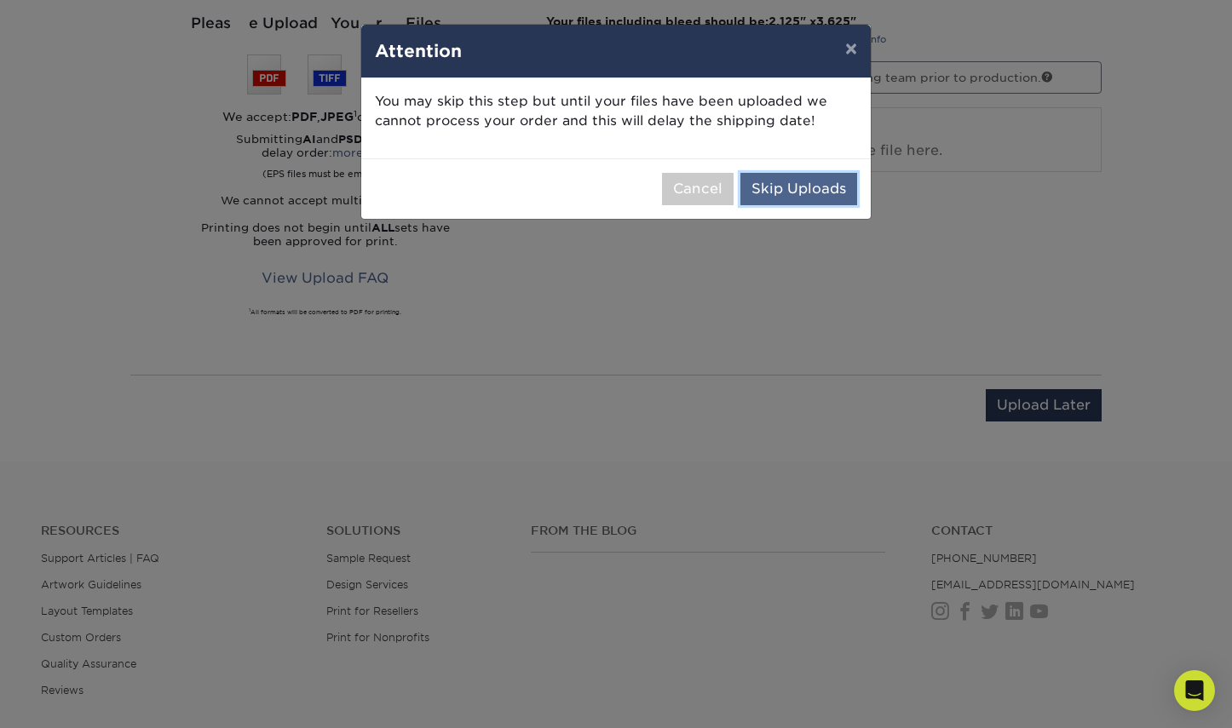
click at [794, 190] on button "Skip Uploads" at bounding box center [798, 189] width 117 height 32
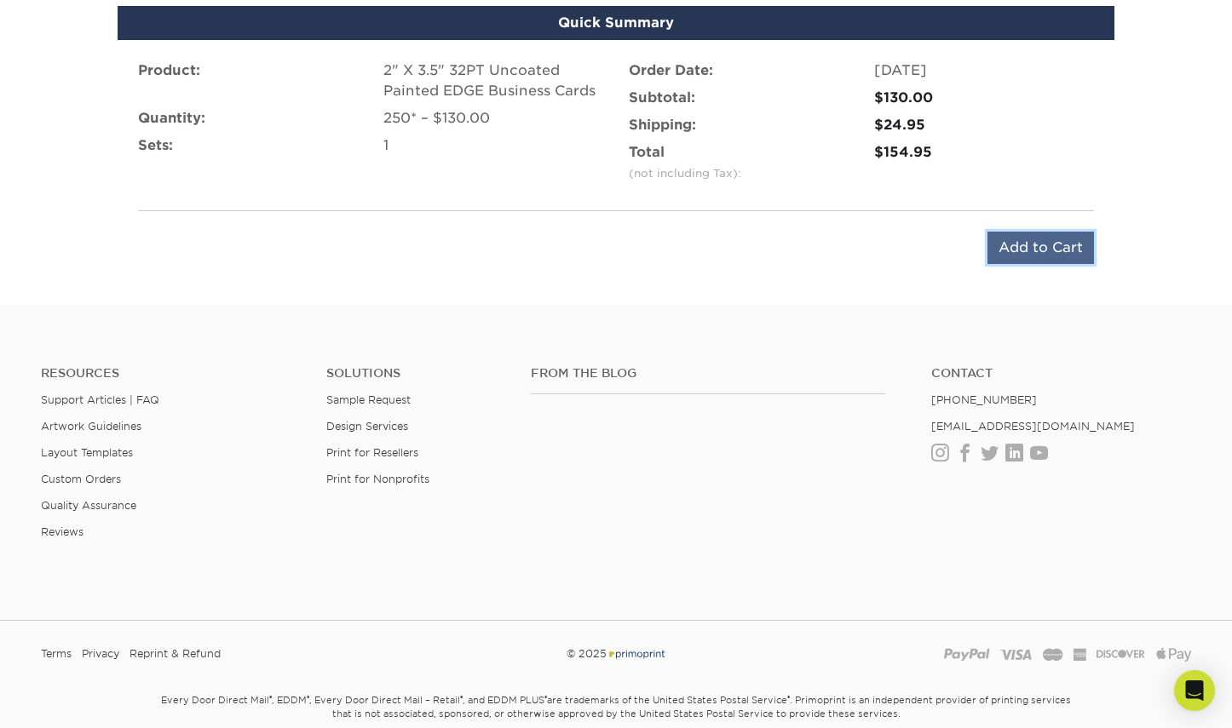
click at [1055, 249] on input "Add to Cart" at bounding box center [1040, 248] width 106 height 32
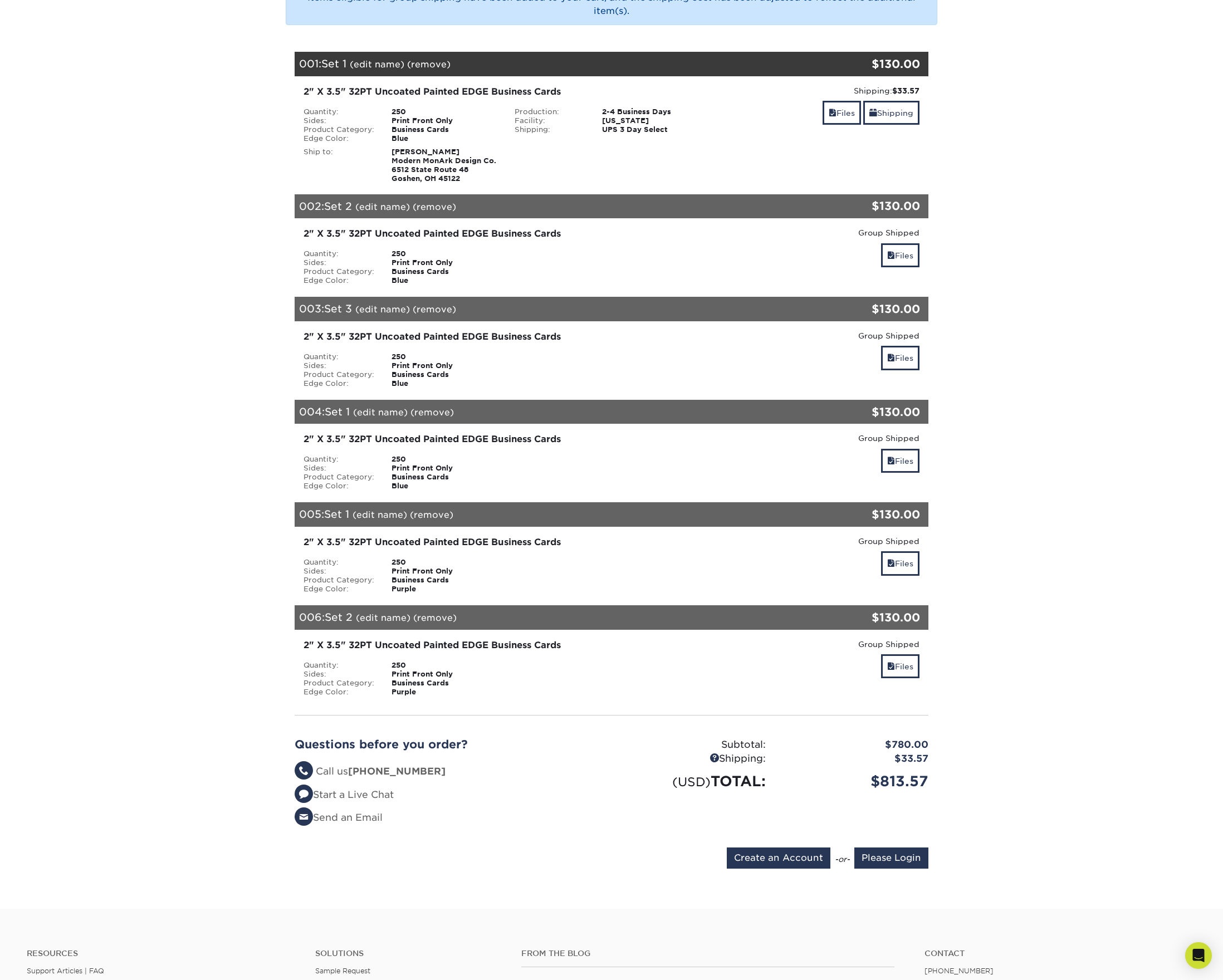
scroll to position [297, 0]
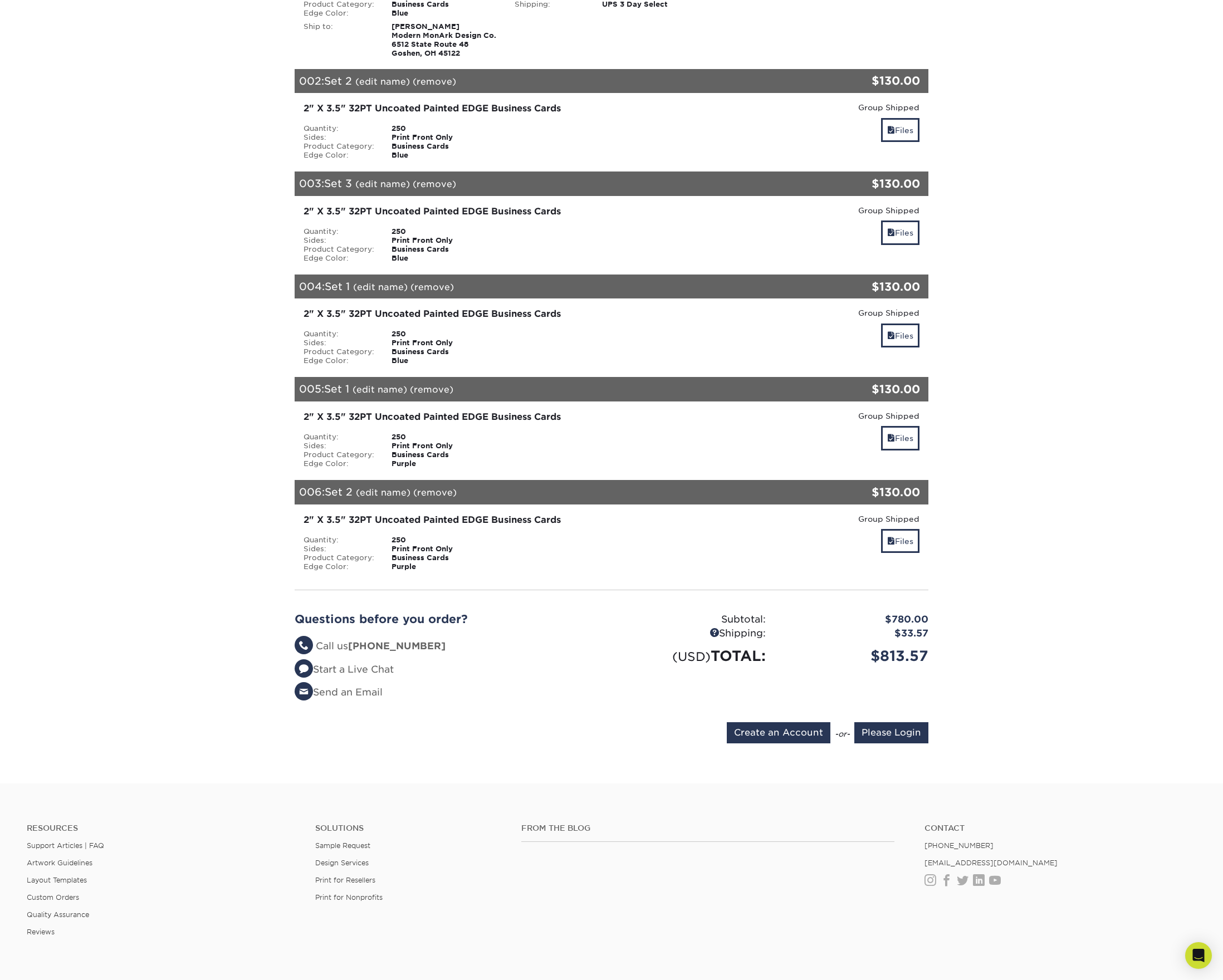
click at [805, 476] on section "YOUR CART Empty Cart Items eligible for group shipping have been added to your …" at bounding box center [611, 294] width 1223 height 979
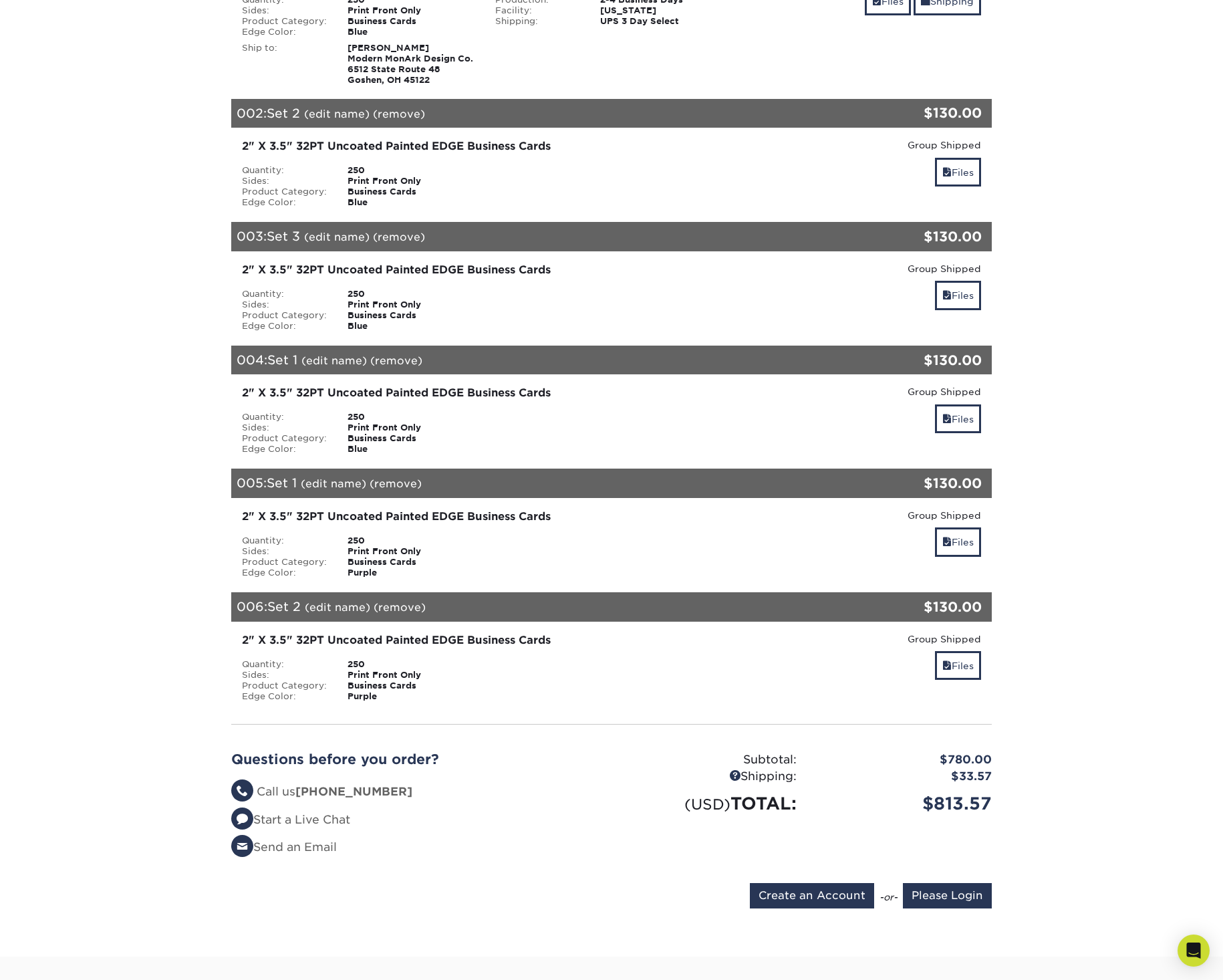
scroll to position [709, 0]
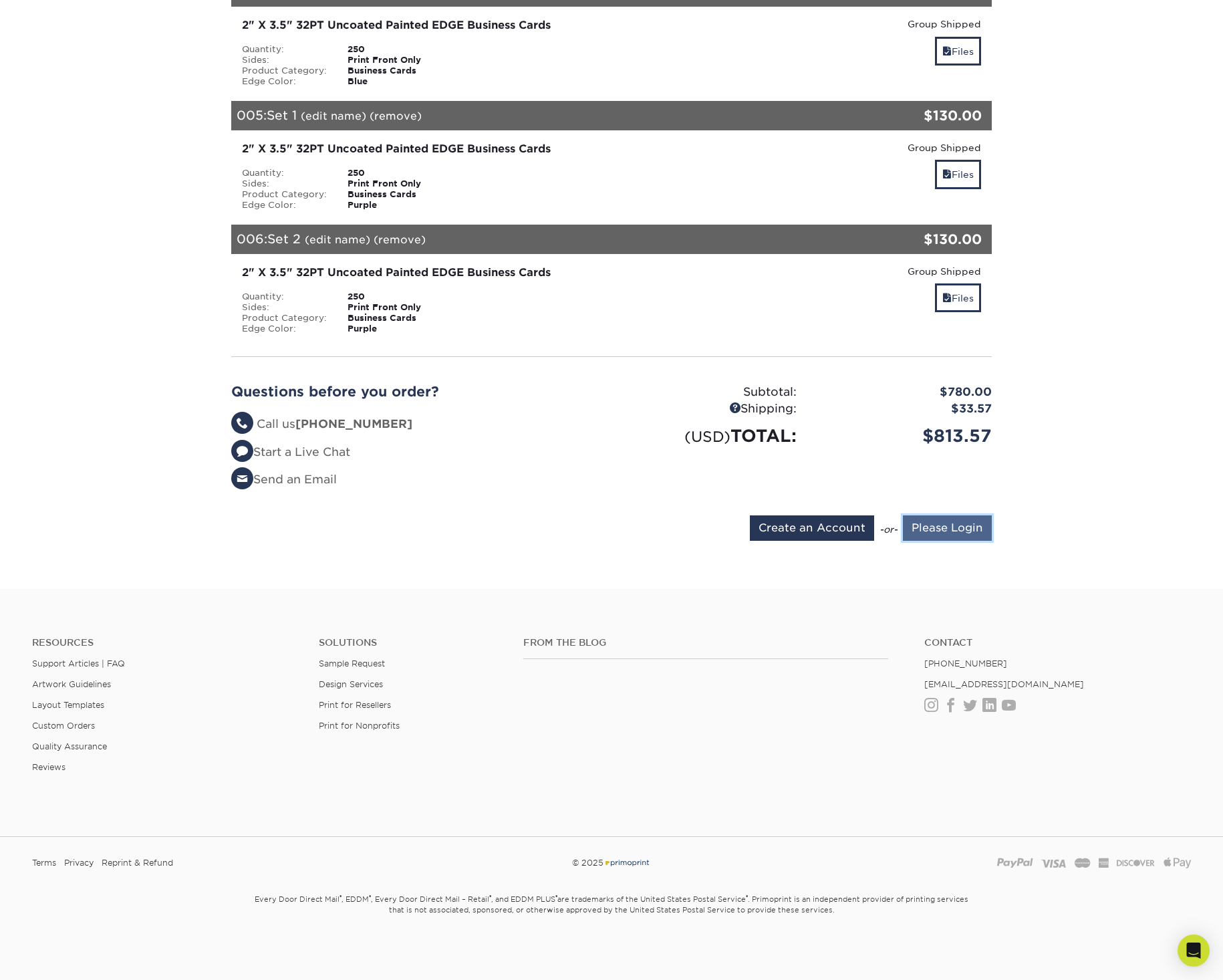
click at [955, 529] on input "Please Login" at bounding box center [947, 528] width 89 height 25
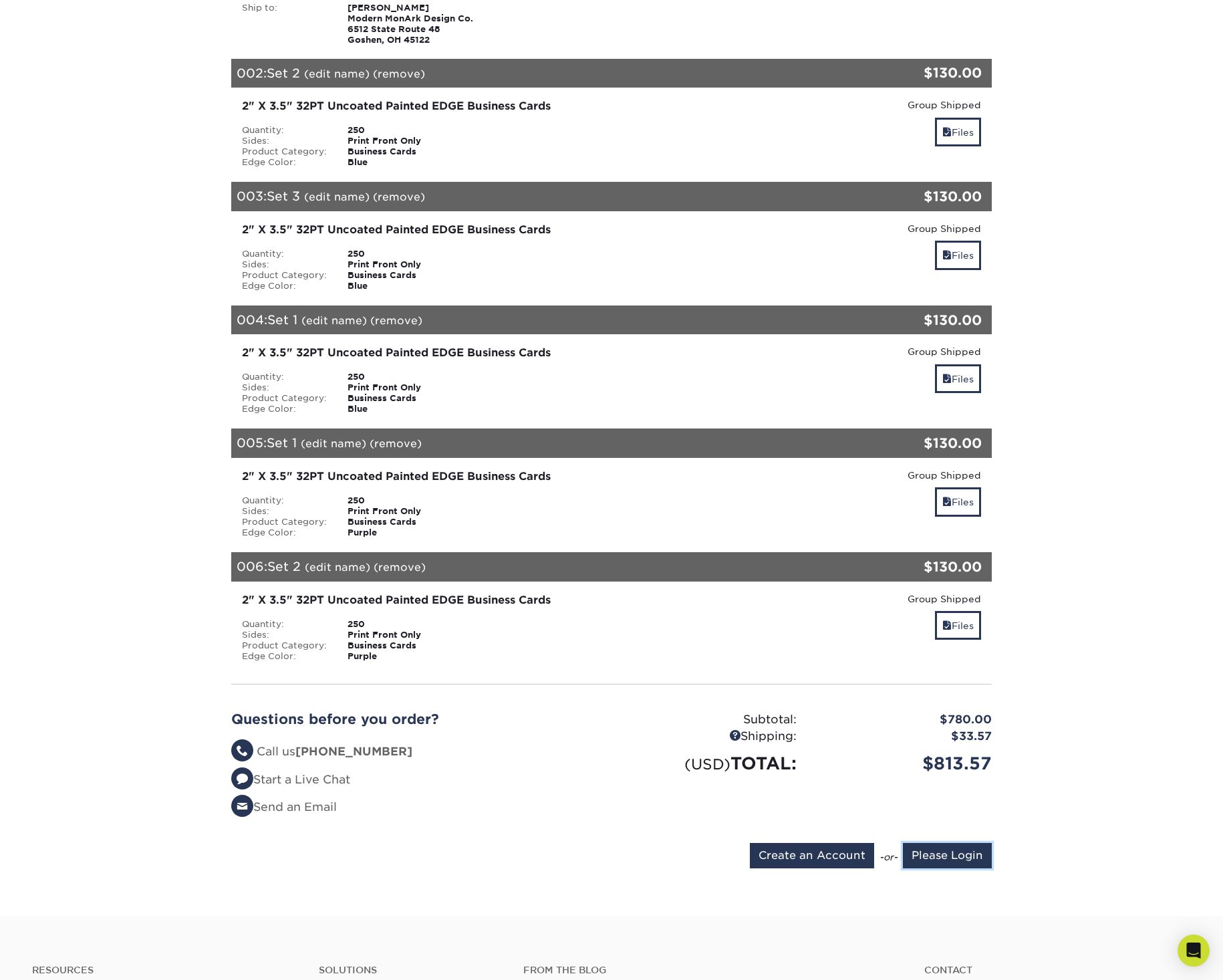
scroll to position [392, 0]
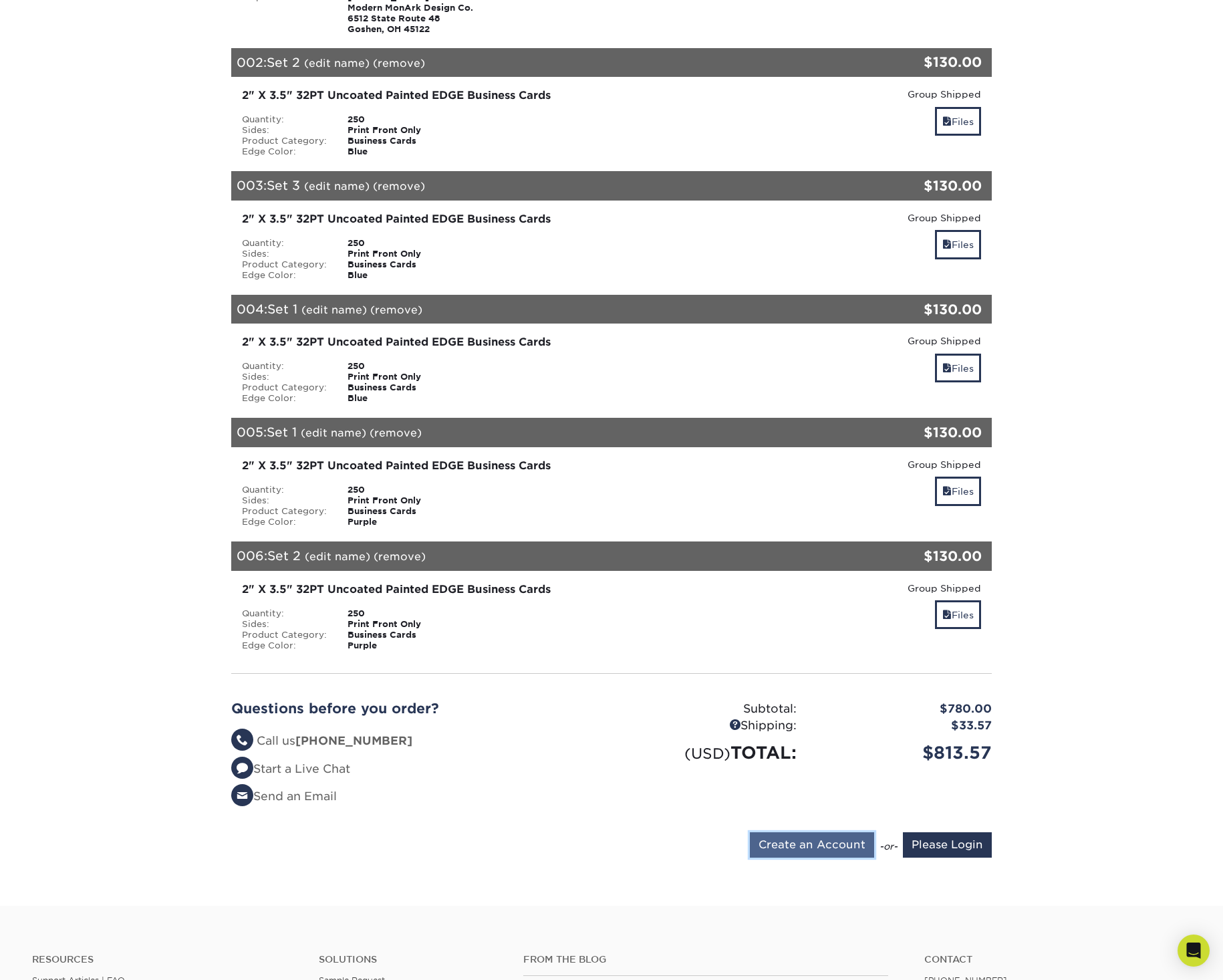
click at [822, 571] on input "Create an Account" at bounding box center [812, 845] width 124 height 25
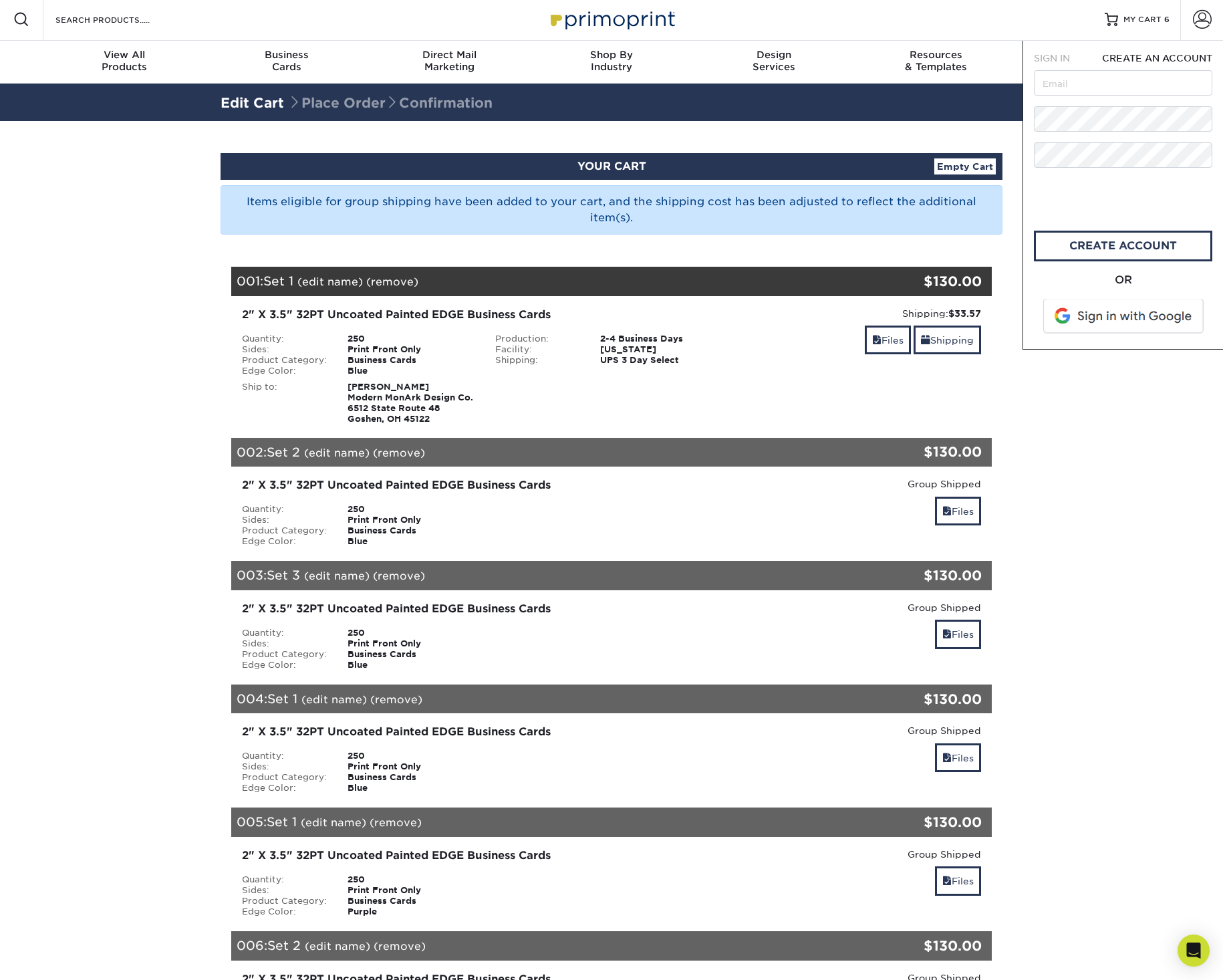
scroll to position [0, 0]
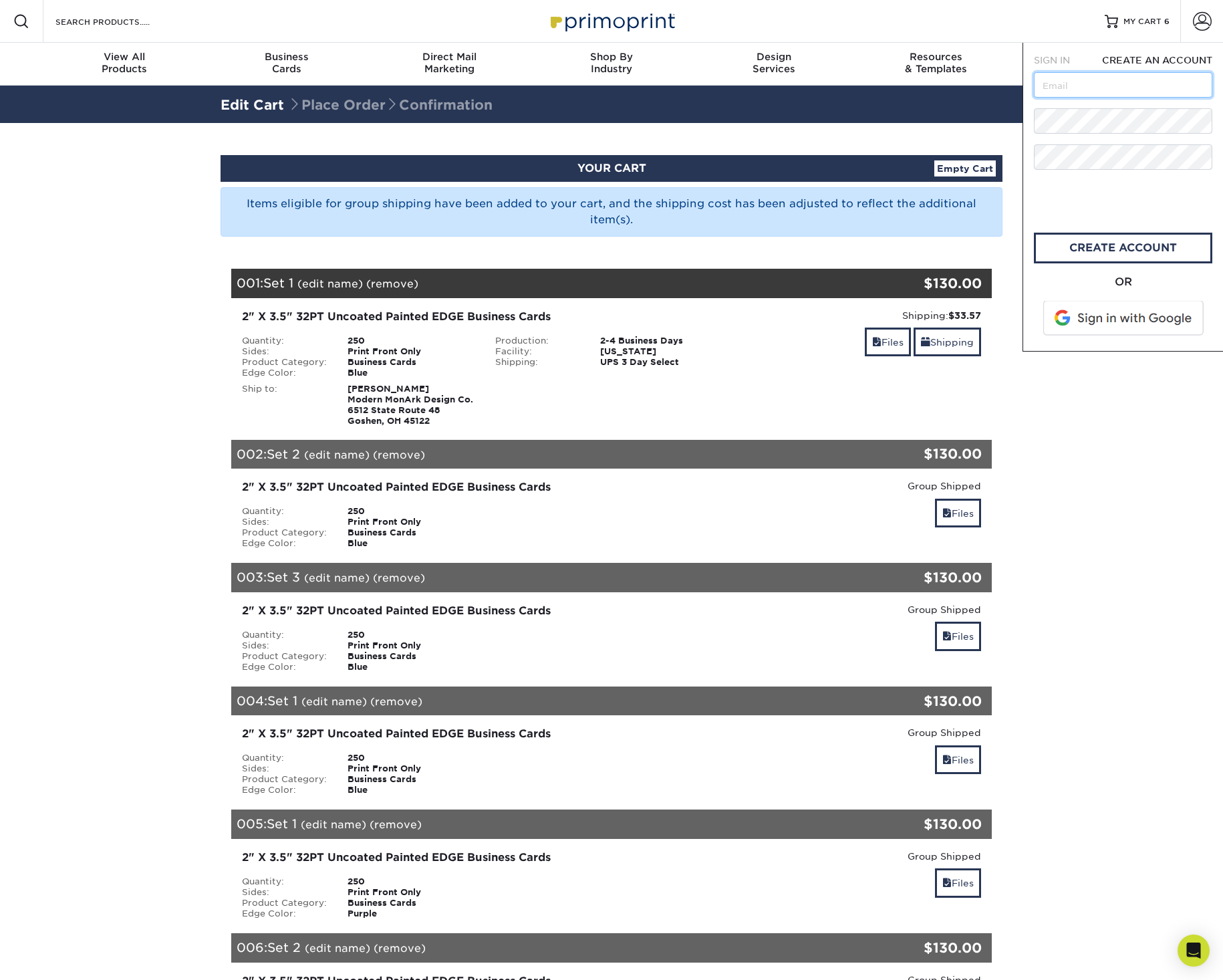
click at [966, 89] on input "text" at bounding box center [1123, 85] width 178 height 25
type input "[EMAIL_ADDRESS][DOMAIN_NAME]"
click at [966, 253] on link "create account" at bounding box center [1123, 247] width 178 height 31
click at [966, 91] on input "text" at bounding box center [1123, 85] width 178 height 25
type input "[EMAIL_ADDRESS][DOMAIN_NAME]"
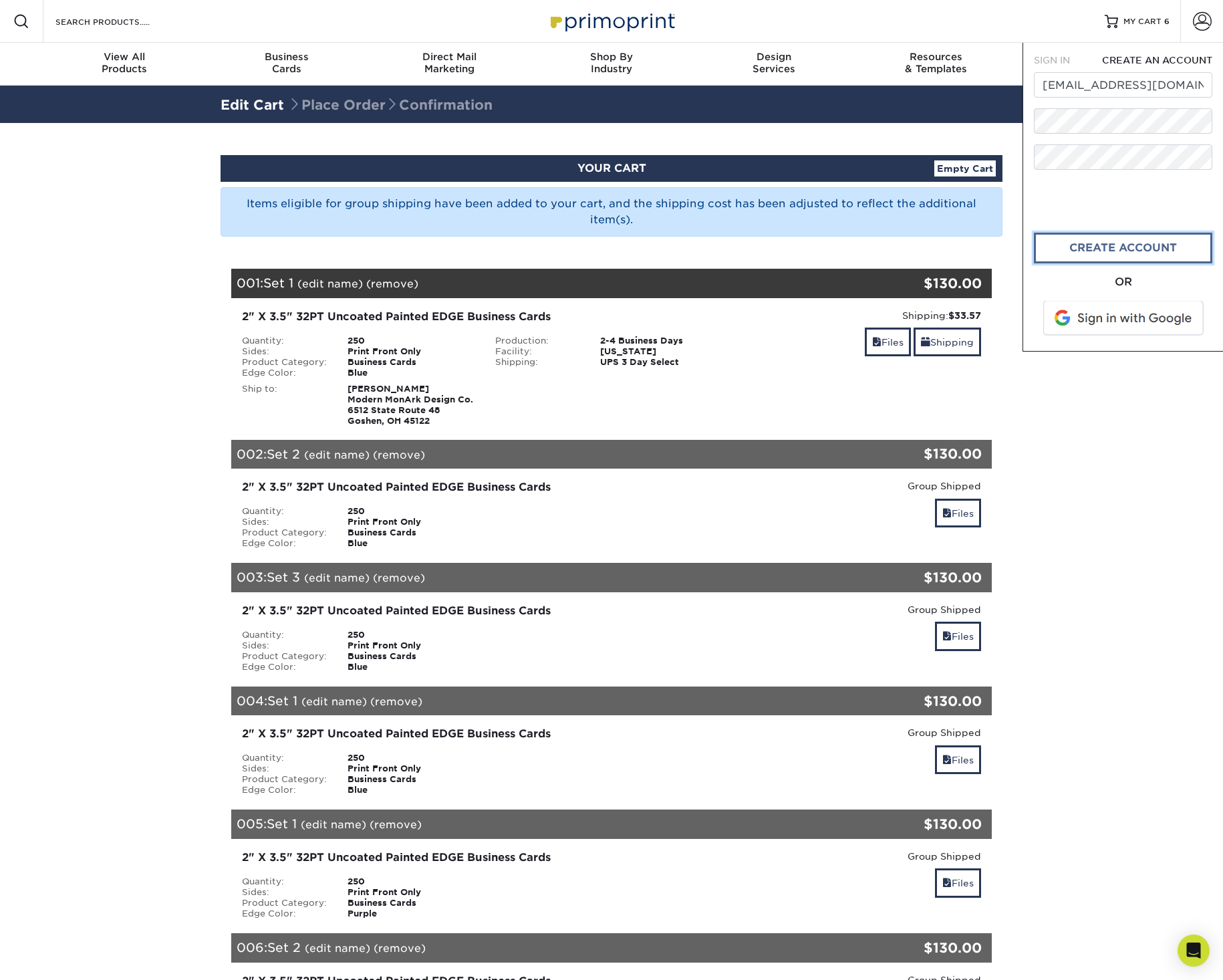
click at [966, 247] on link "CREATE ACCOUNT" at bounding box center [1123, 247] width 178 height 31
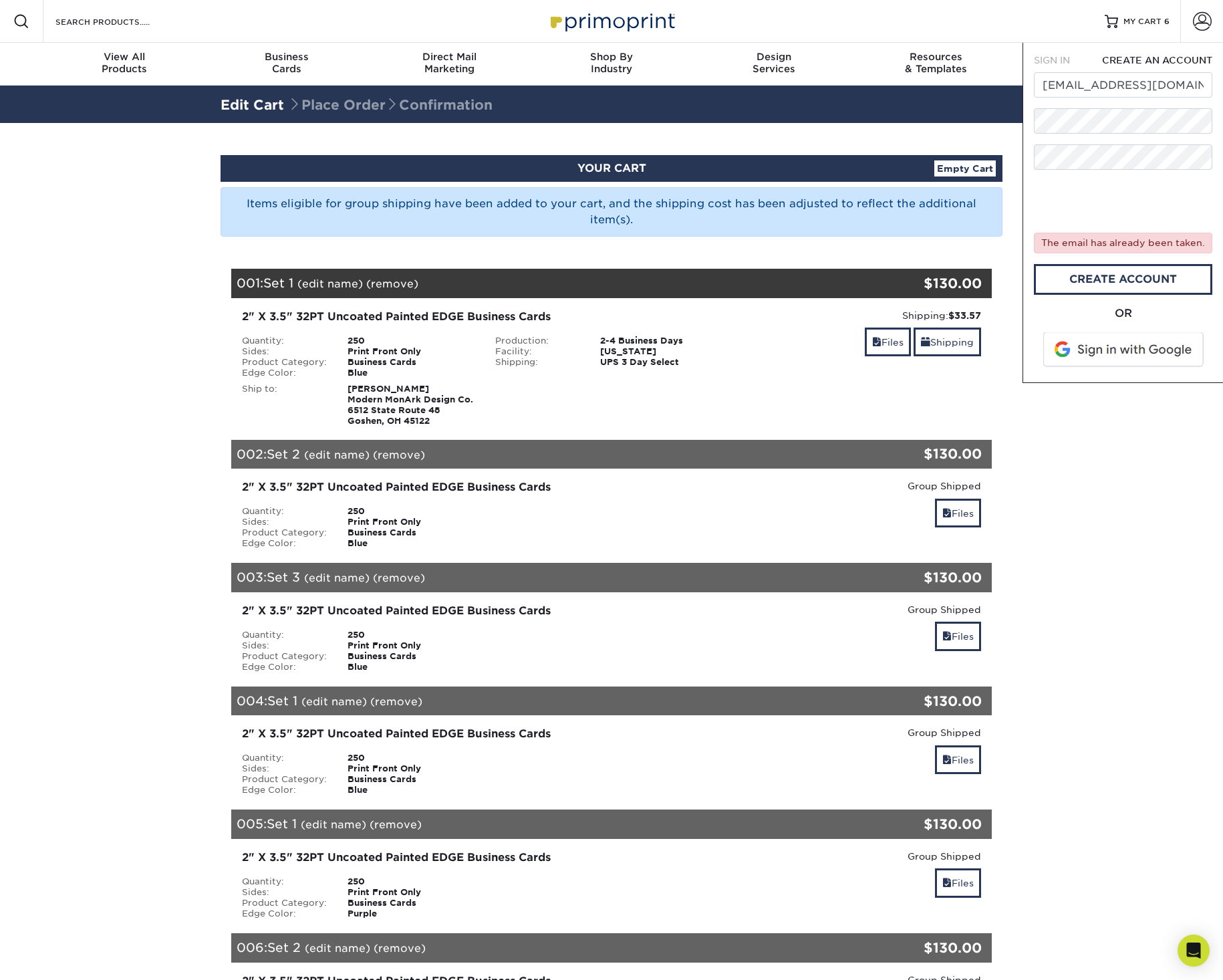
click at [966, 440] on section "YOUR CART Empty Cart Items eligible for group shipping have been added to your …" at bounding box center [611, 710] width 1223 height 1175
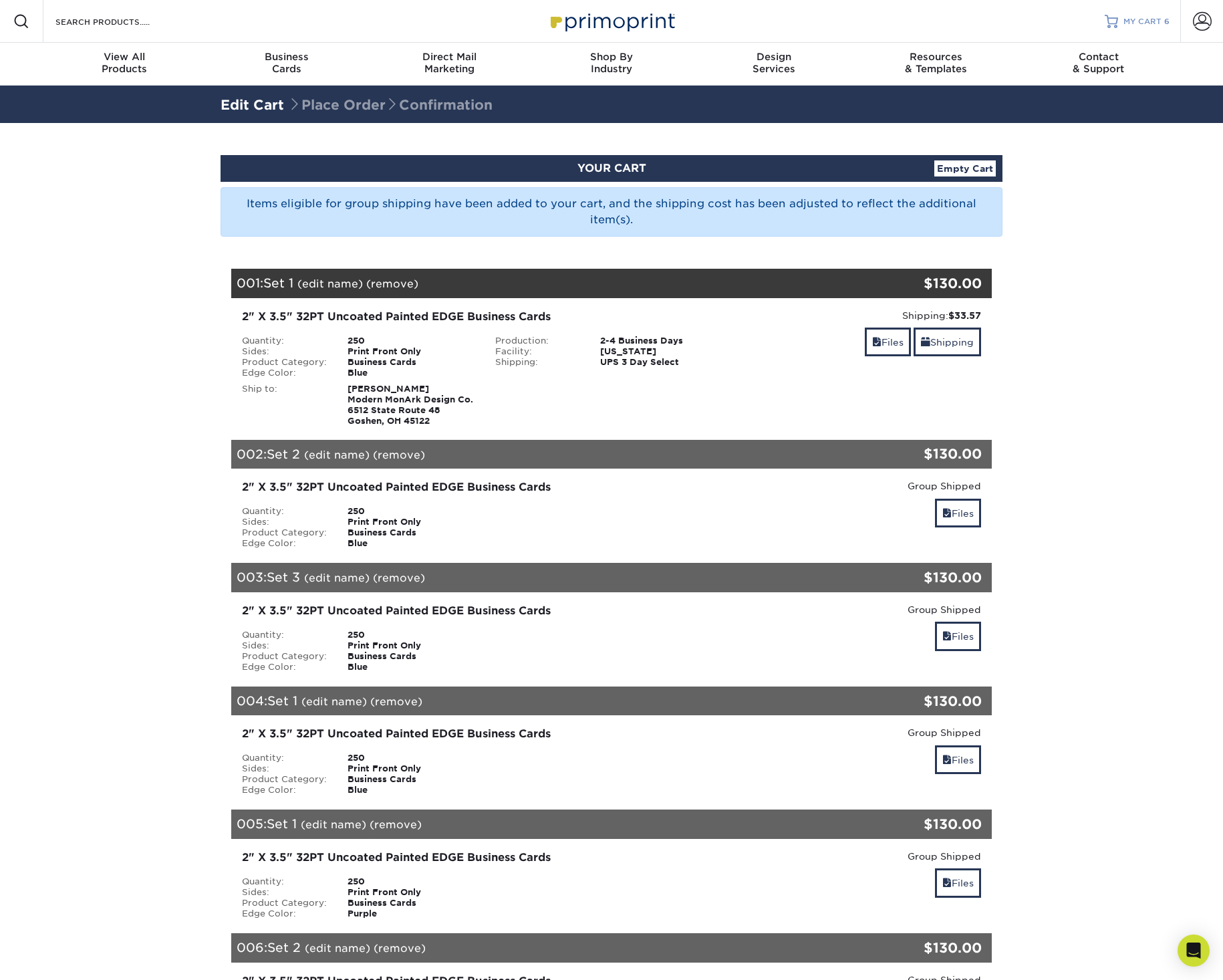
click at [966, 20] on span "MY CART" at bounding box center [1142, 21] width 38 height 11
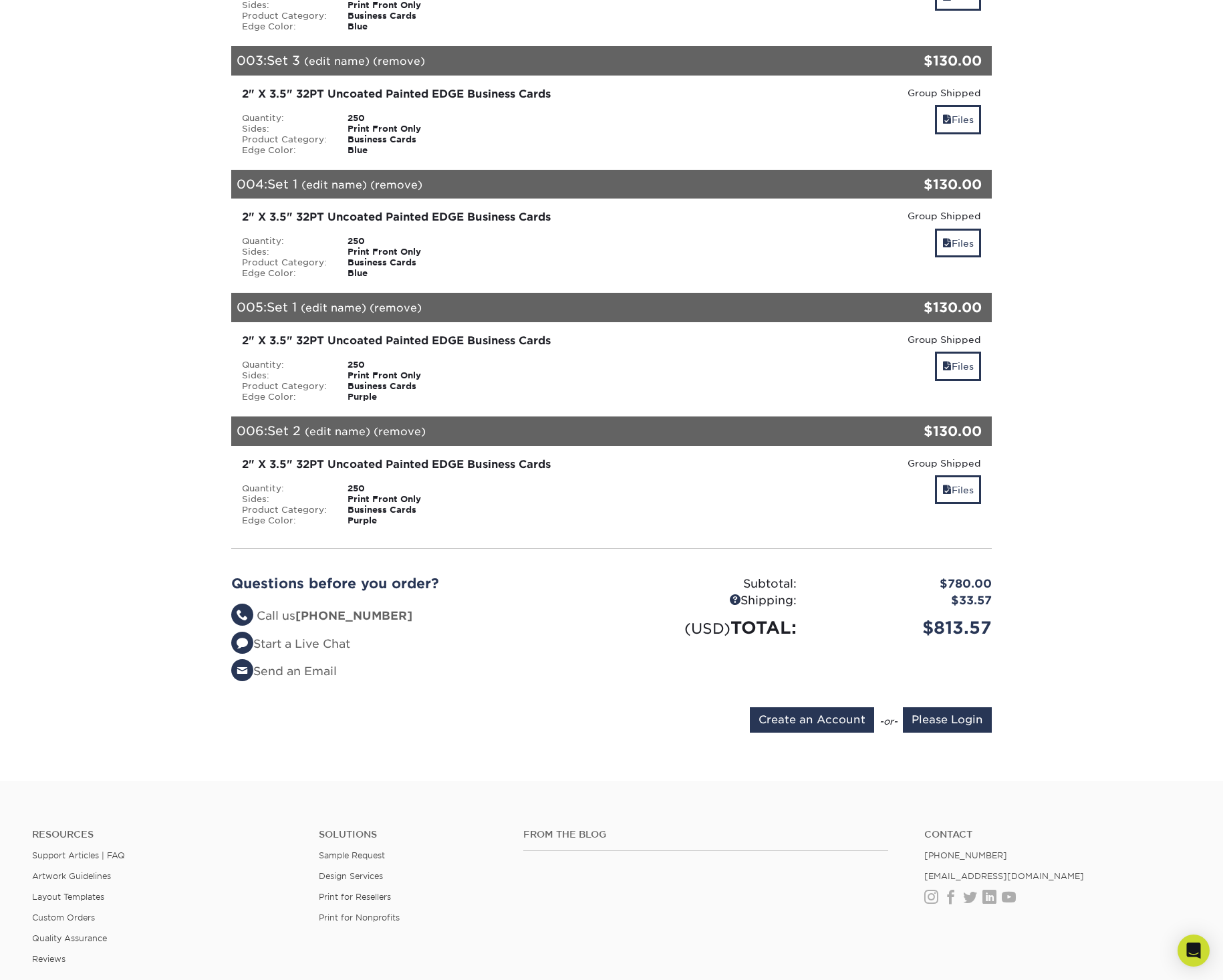
scroll to position [643, 0]
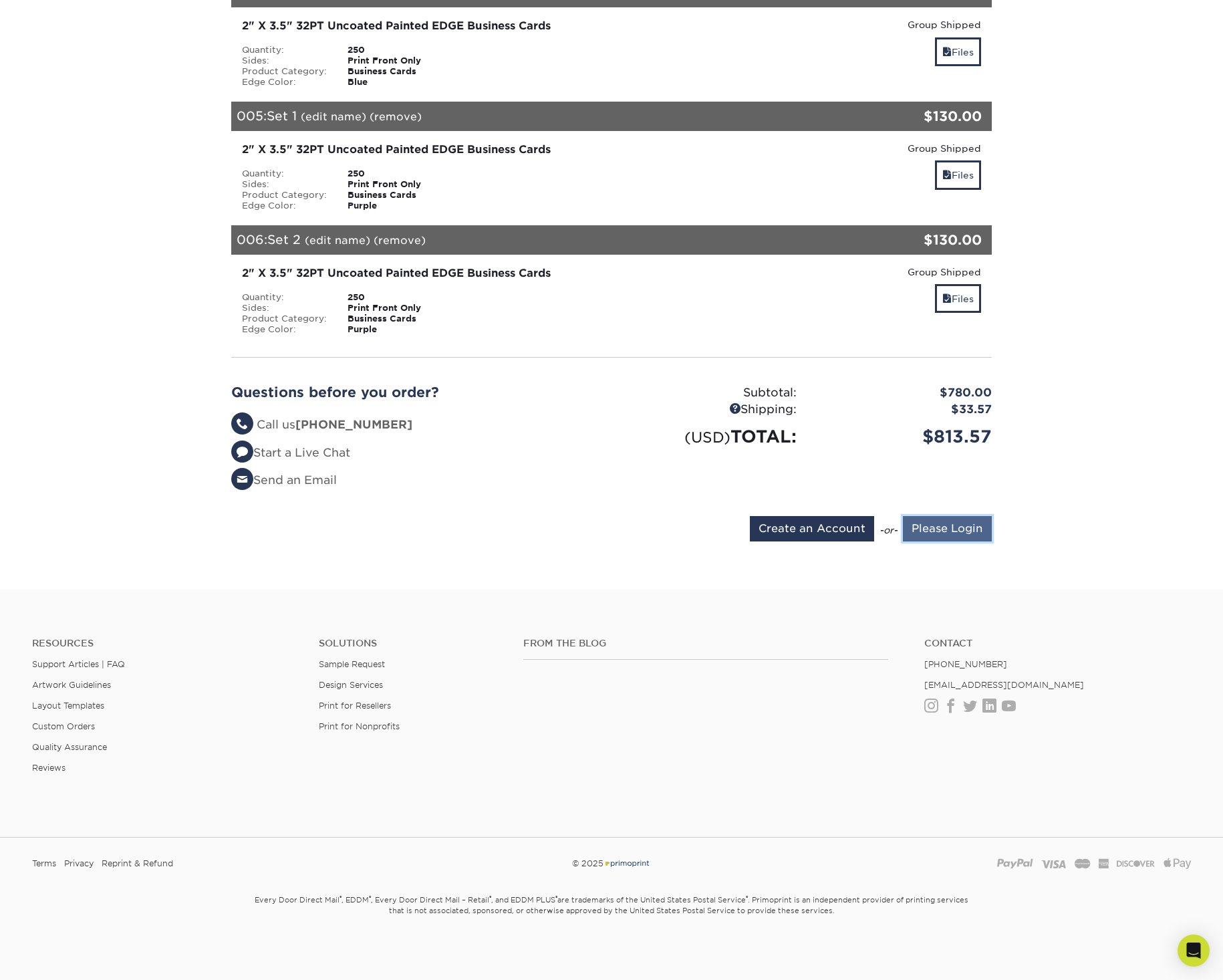
click at [956, 526] on input "Please Login" at bounding box center [947, 529] width 89 height 25
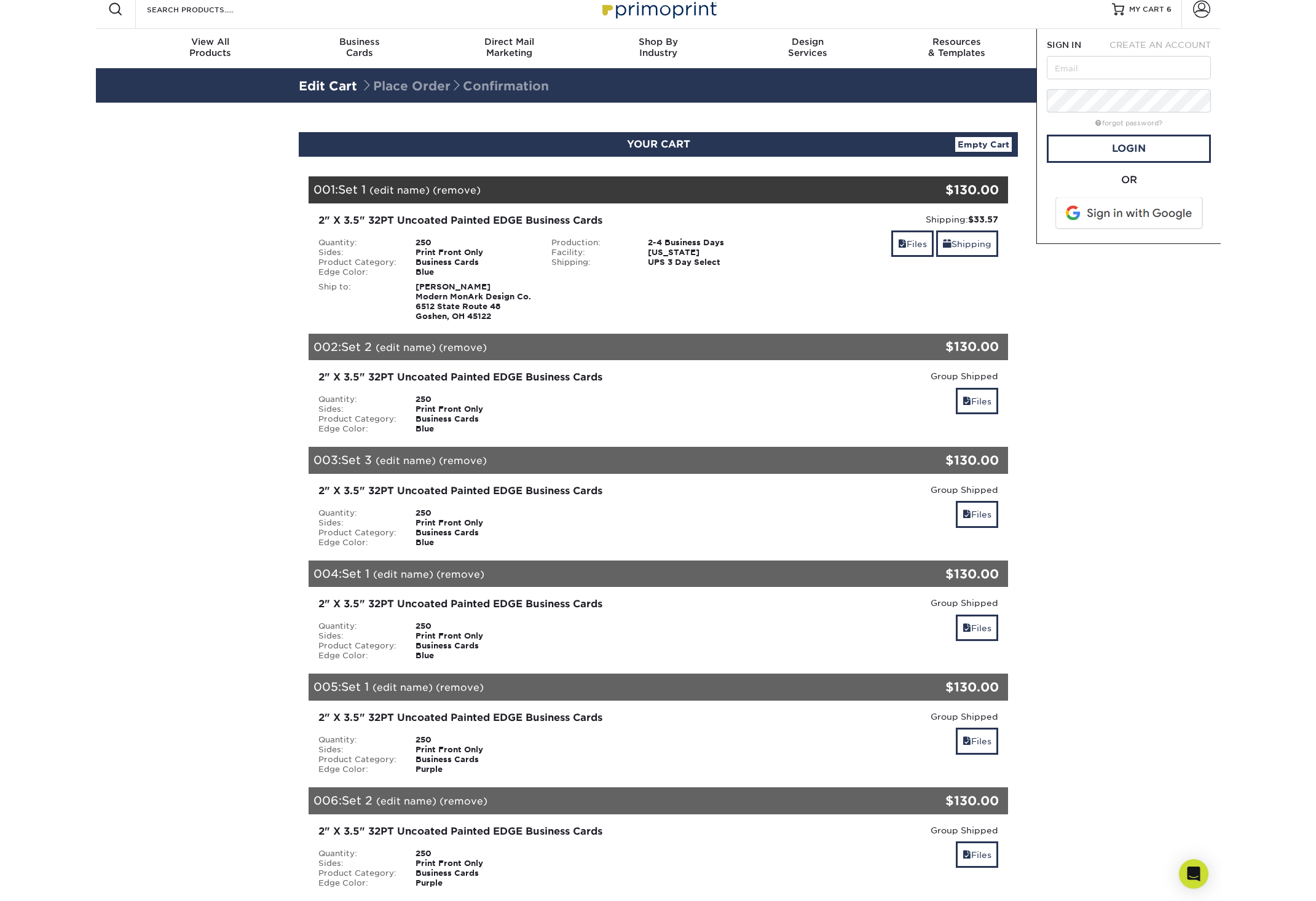
scroll to position [0, 0]
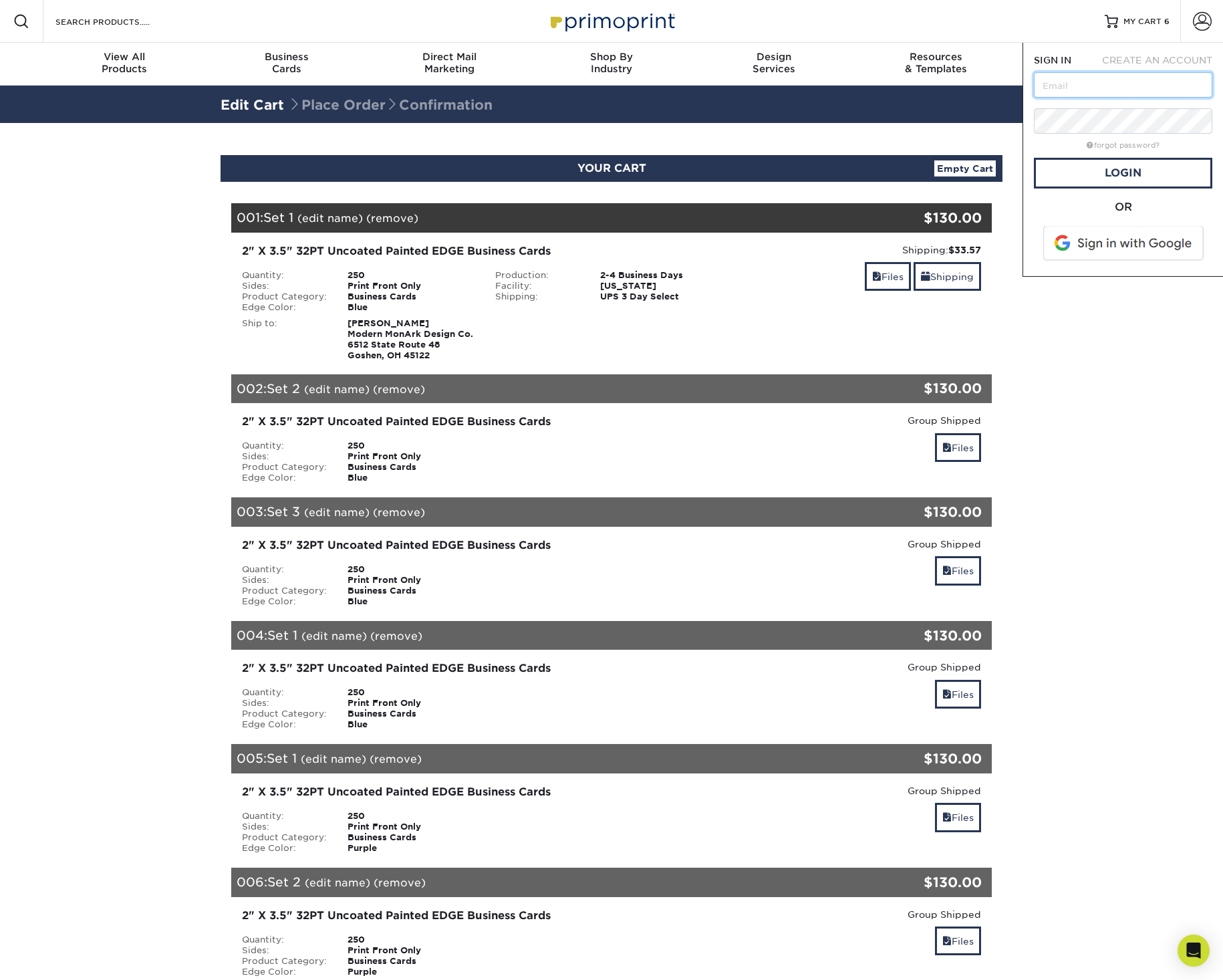
click at [1109, 86] on input "text" at bounding box center [1123, 85] width 178 height 25
type input "vmiller@k4architecture.com"
click at [1158, 173] on link "Login" at bounding box center [1123, 173] width 178 height 31
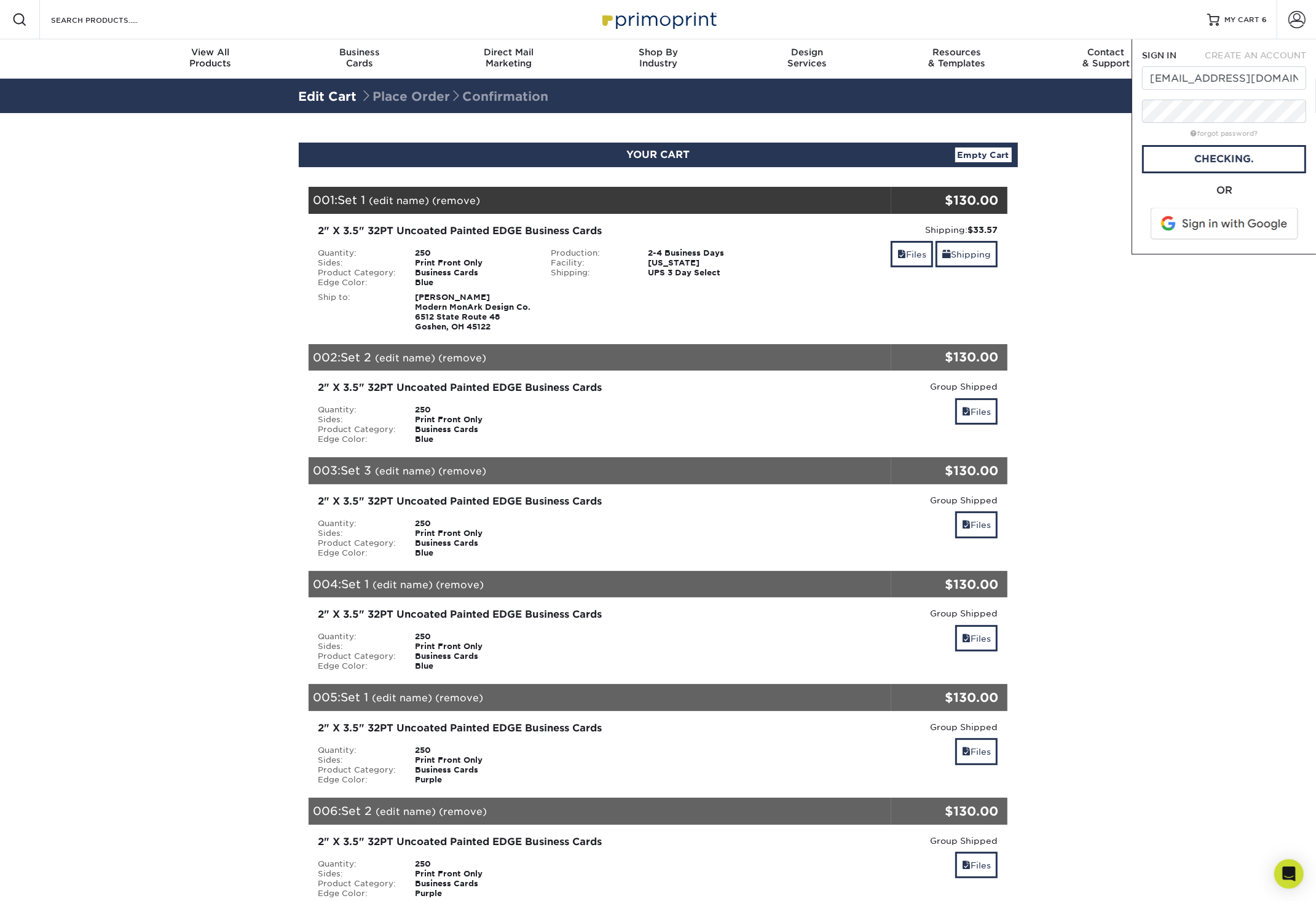
click at [1124, 55] on span "SIGN IN" at bounding box center [1159, 56] width 35 height 10
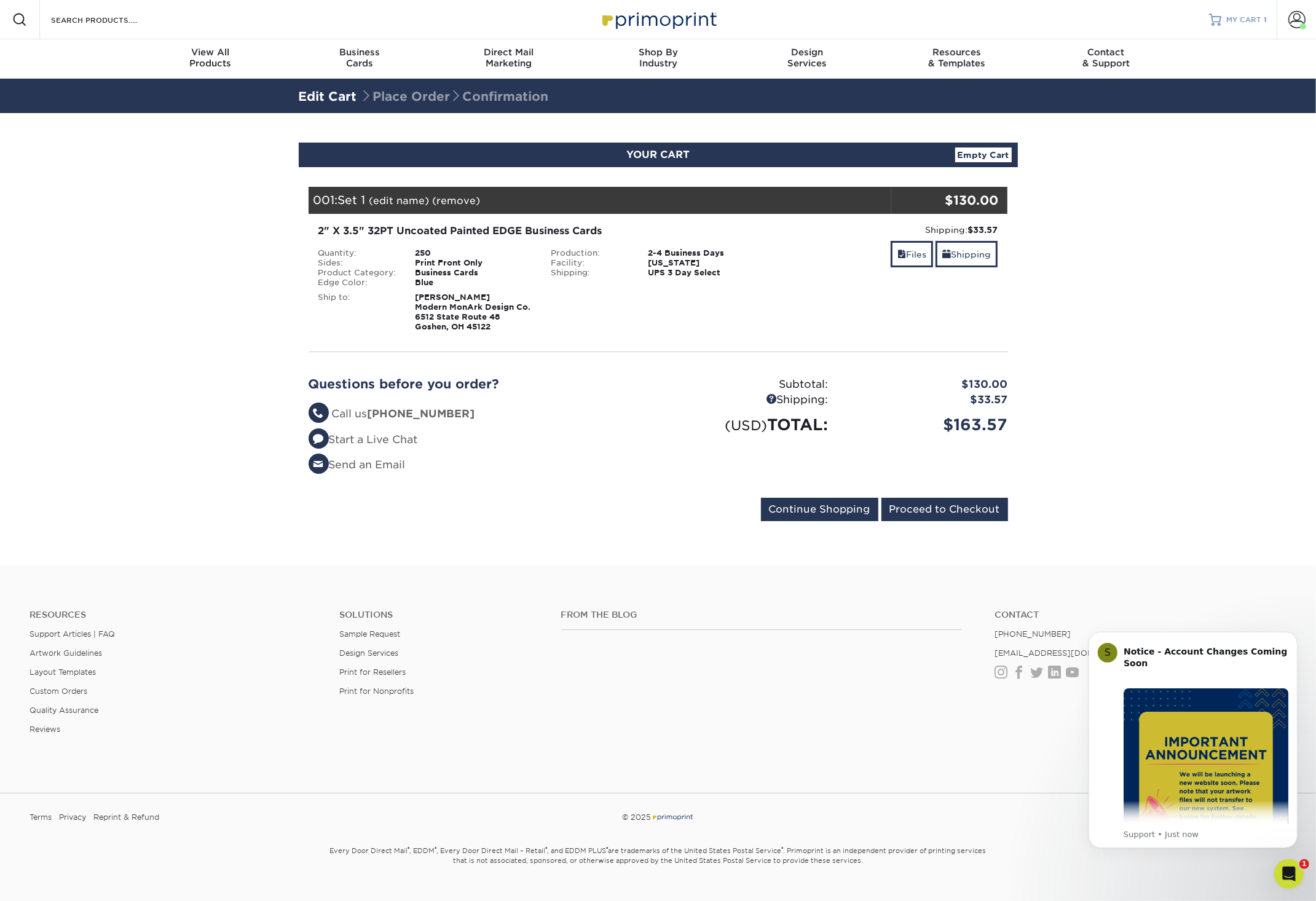
click at [1242, 20] on span "MY CART" at bounding box center [1244, 19] width 35 height 10
click at [1293, 23] on span at bounding box center [1297, 19] width 17 height 17
click at [249, 180] on section "YOUR CART Empty Cart Your Cart is Empty View Account Active Orders Order Histor…" at bounding box center [658, 339] width 1316 height 452
click at [144, 22] on input "Search Products" at bounding box center [110, 19] width 120 height 14
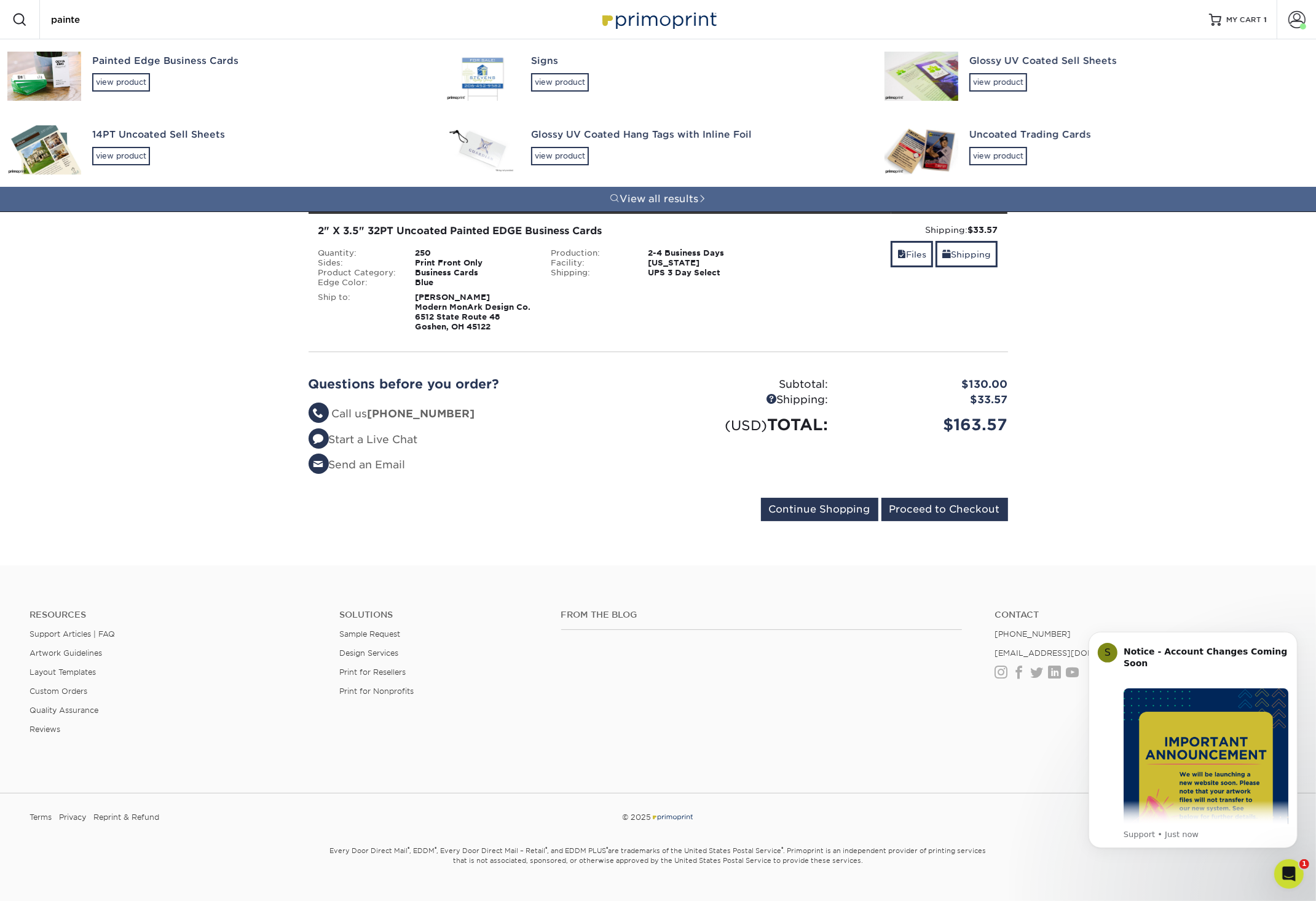
type input "painte"
click at [217, 64] on div "Painted Edge Business Cards" at bounding box center [258, 61] width 332 height 14
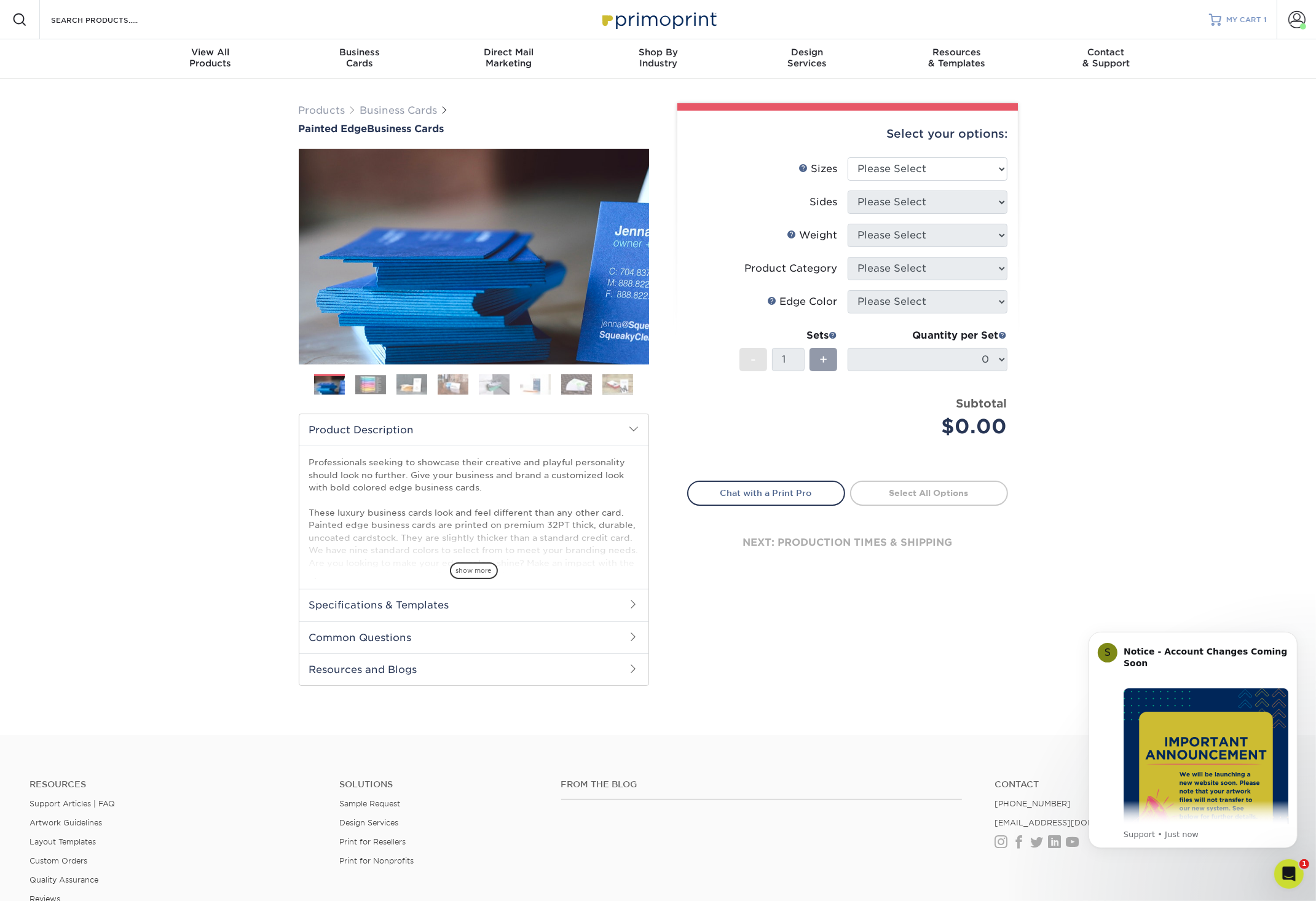
click at [1235, 19] on span "MY CART" at bounding box center [1244, 19] width 35 height 10
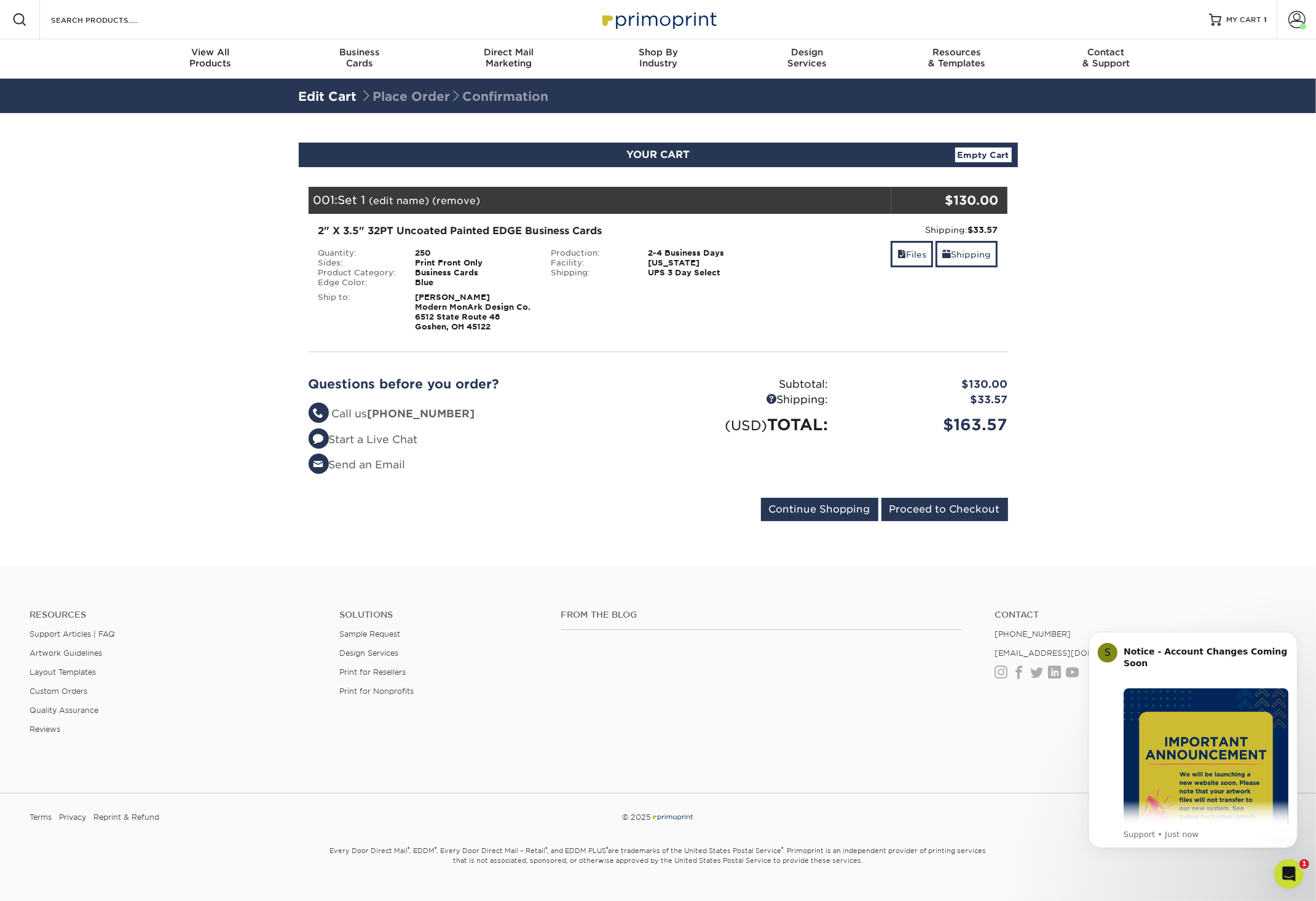
click at [658, 266] on div "[US_STATE]" at bounding box center [706, 263] width 136 height 10
click at [500, 224] on div "2" X 3.5" 32PT Uncoated Painted EDGE Business Cards" at bounding box center [541, 231] width 447 height 14
click at [388, 201] on link "(edit name)" at bounding box center [399, 201] width 60 height 12
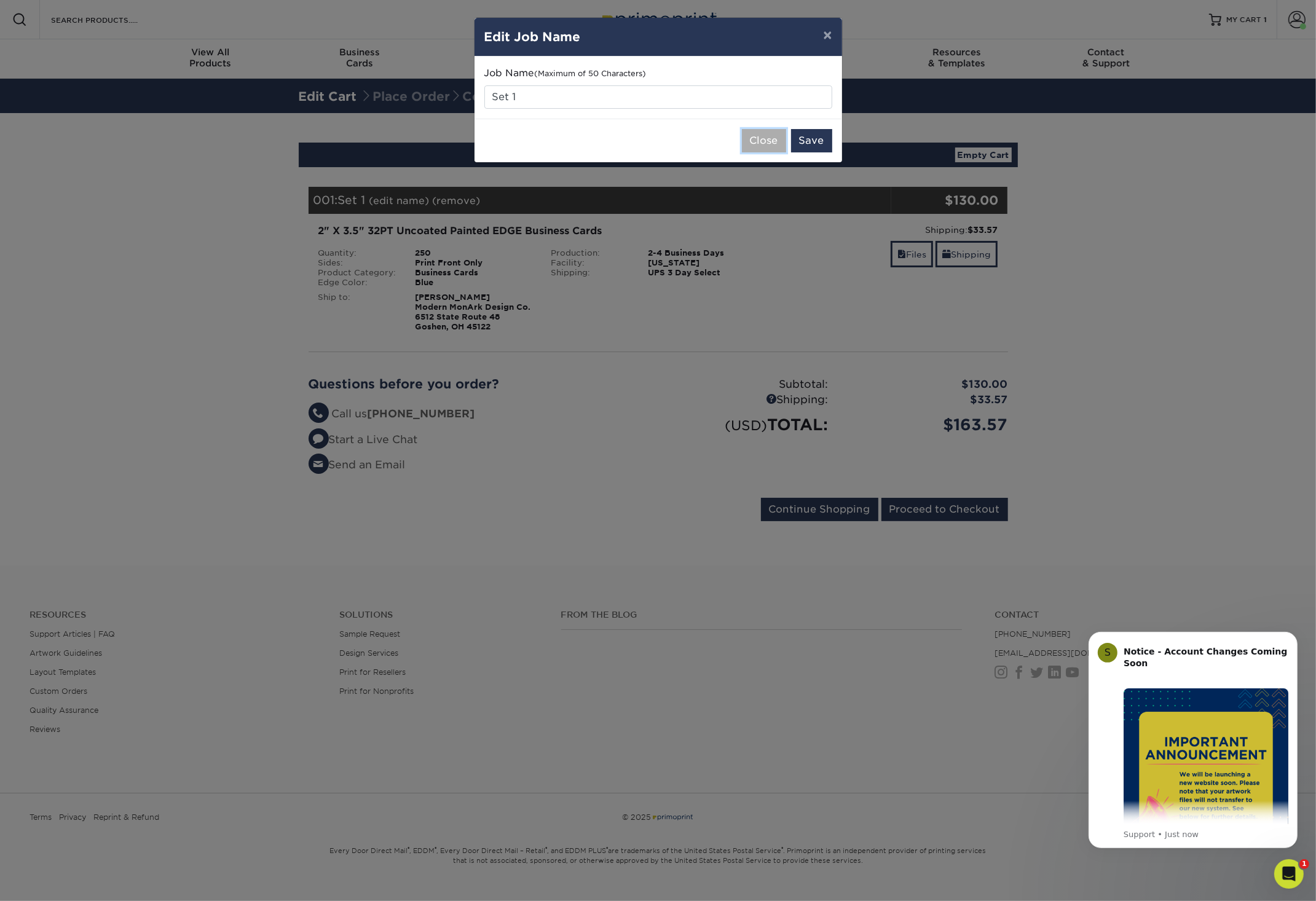
click at [770, 144] on button "Close" at bounding box center [763, 141] width 44 height 23
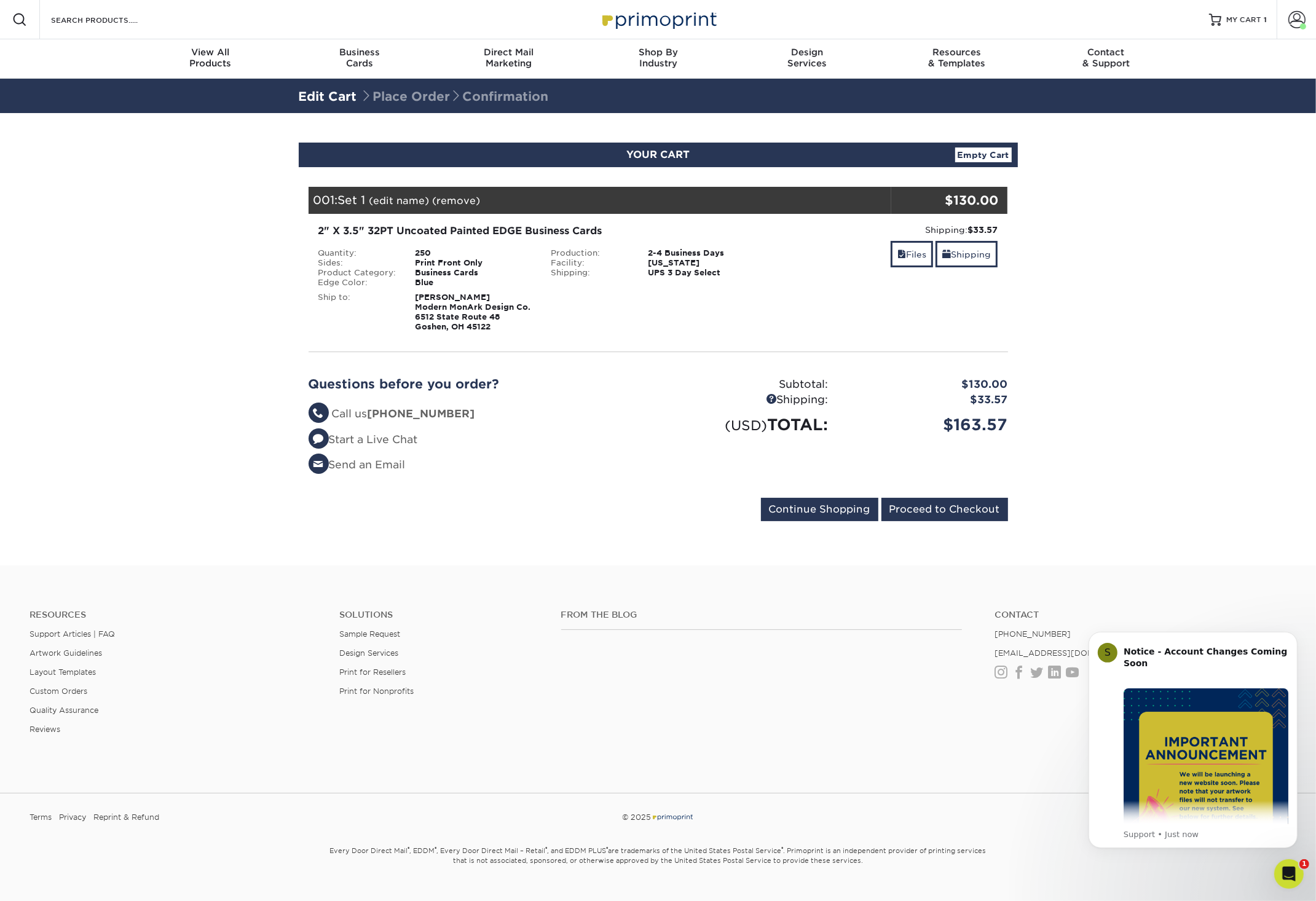
click at [459, 202] on link "(remove)" at bounding box center [457, 201] width 48 height 12
click at [988, 157] on link "Empty Cart" at bounding box center [983, 154] width 56 height 14
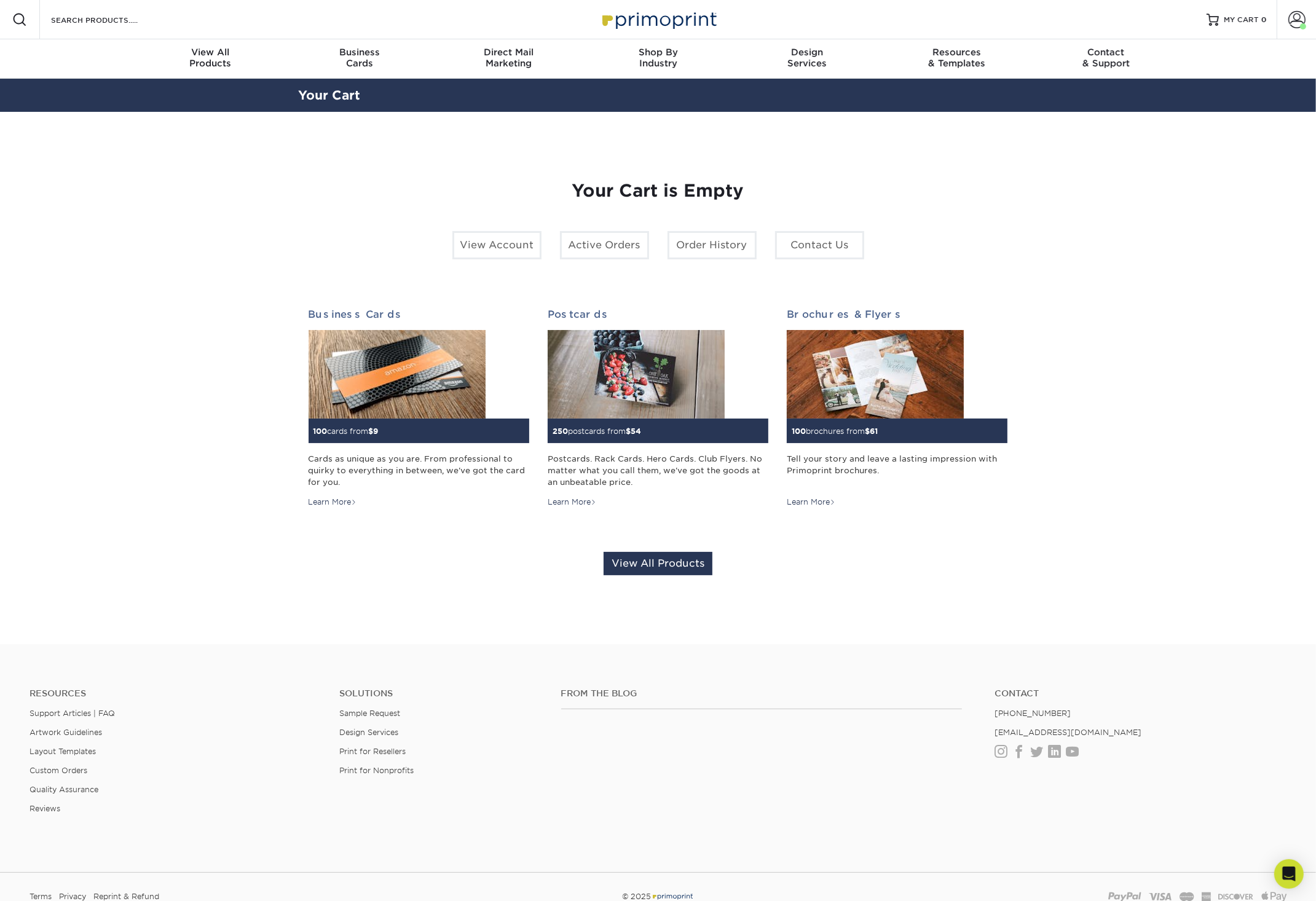
click at [221, 20] on div "Resources Menu Search Products Account Welcome, Account Dashboard Active Orders…" at bounding box center [658, 19] width 1316 height 40
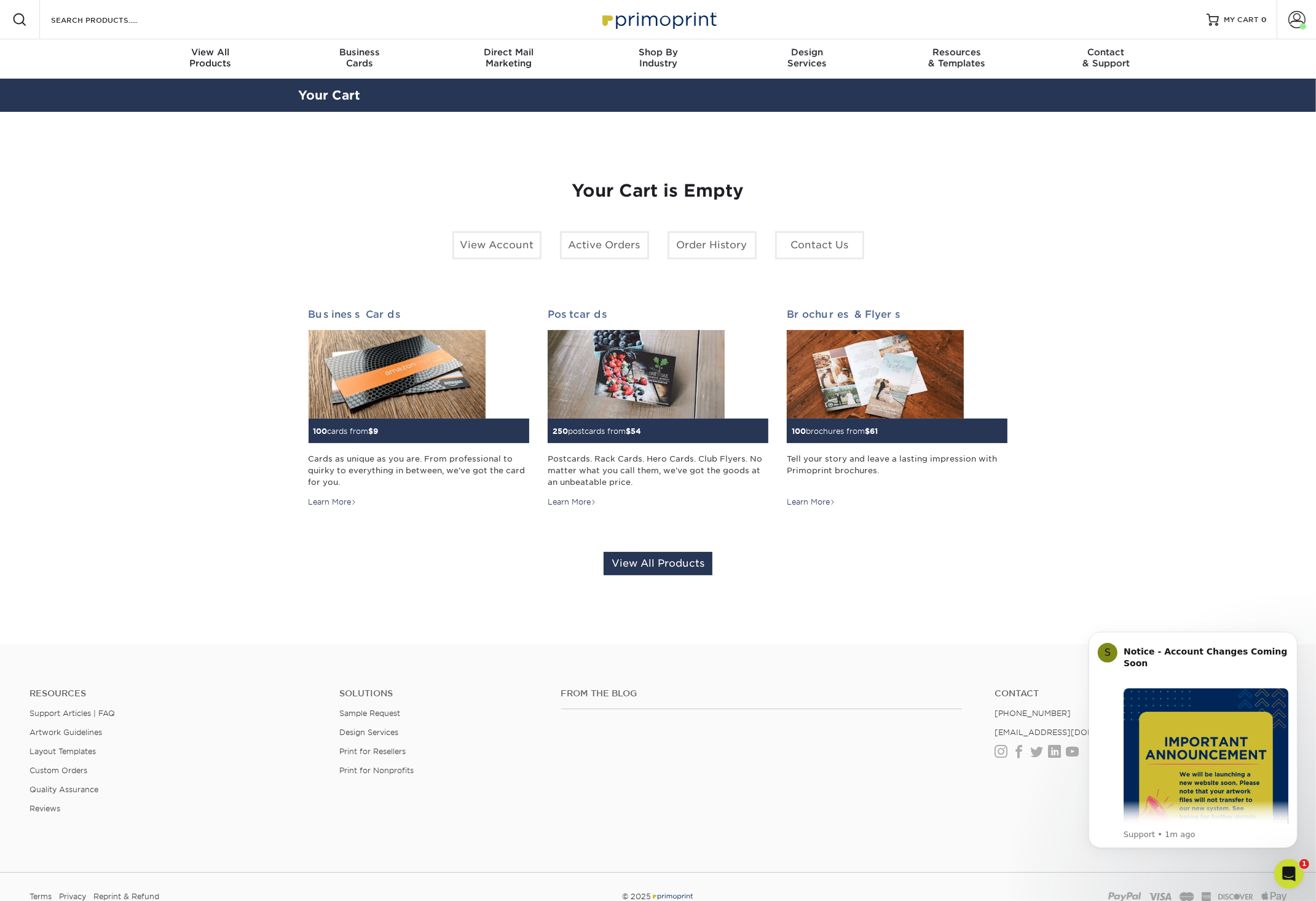
click at [187, 19] on div "Resources Menu Search Products Account Welcome, Account Dashboard Active Orders…" at bounding box center [658, 19] width 1316 height 40
click at [128, 18] on input "Search Products" at bounding box center [110, 19] width 120 height 14
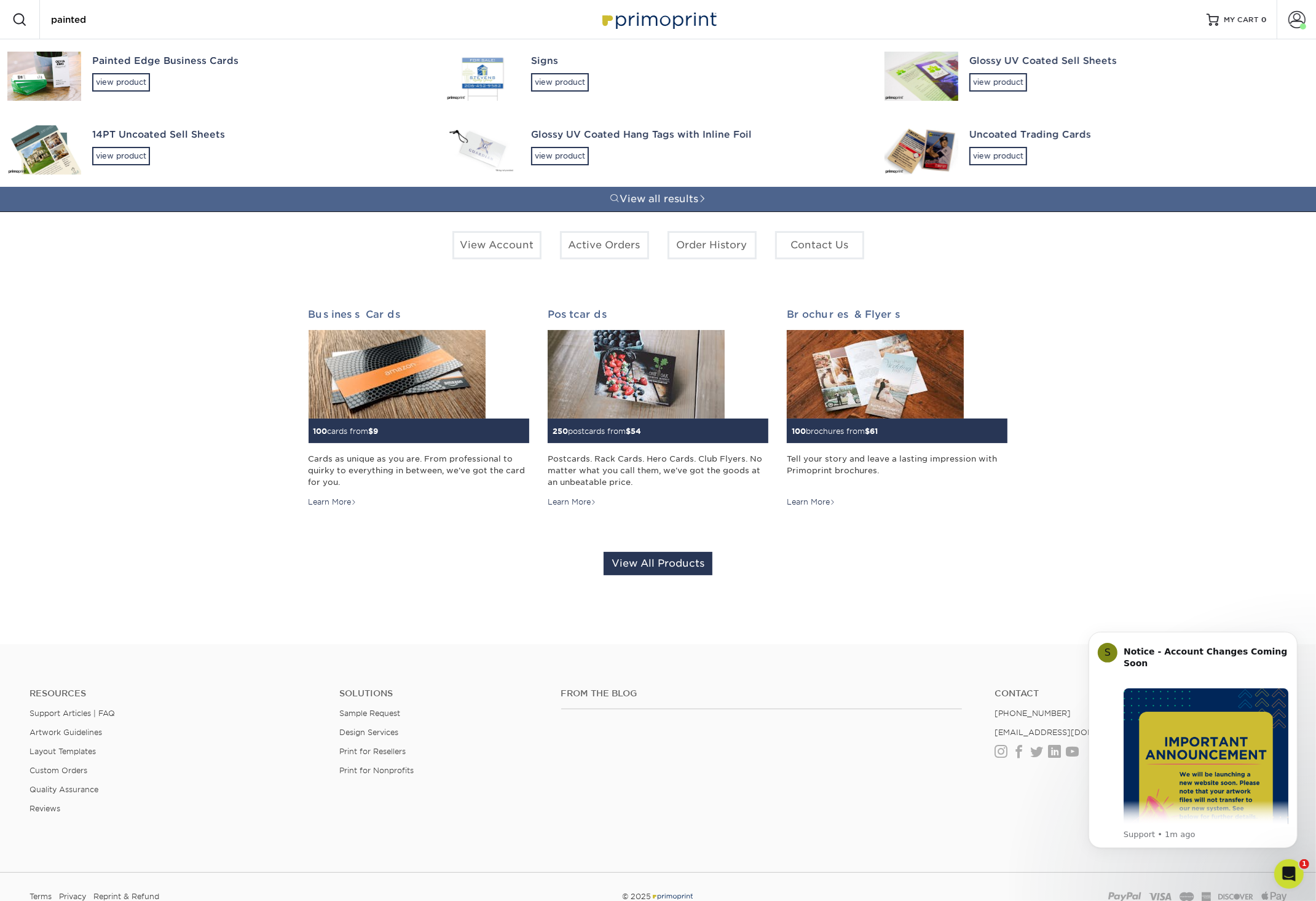
type input "painted"
click at [225, 61] on div "Painted Edge Business Cards" at bounding box center [258, 61] width 332 height 14
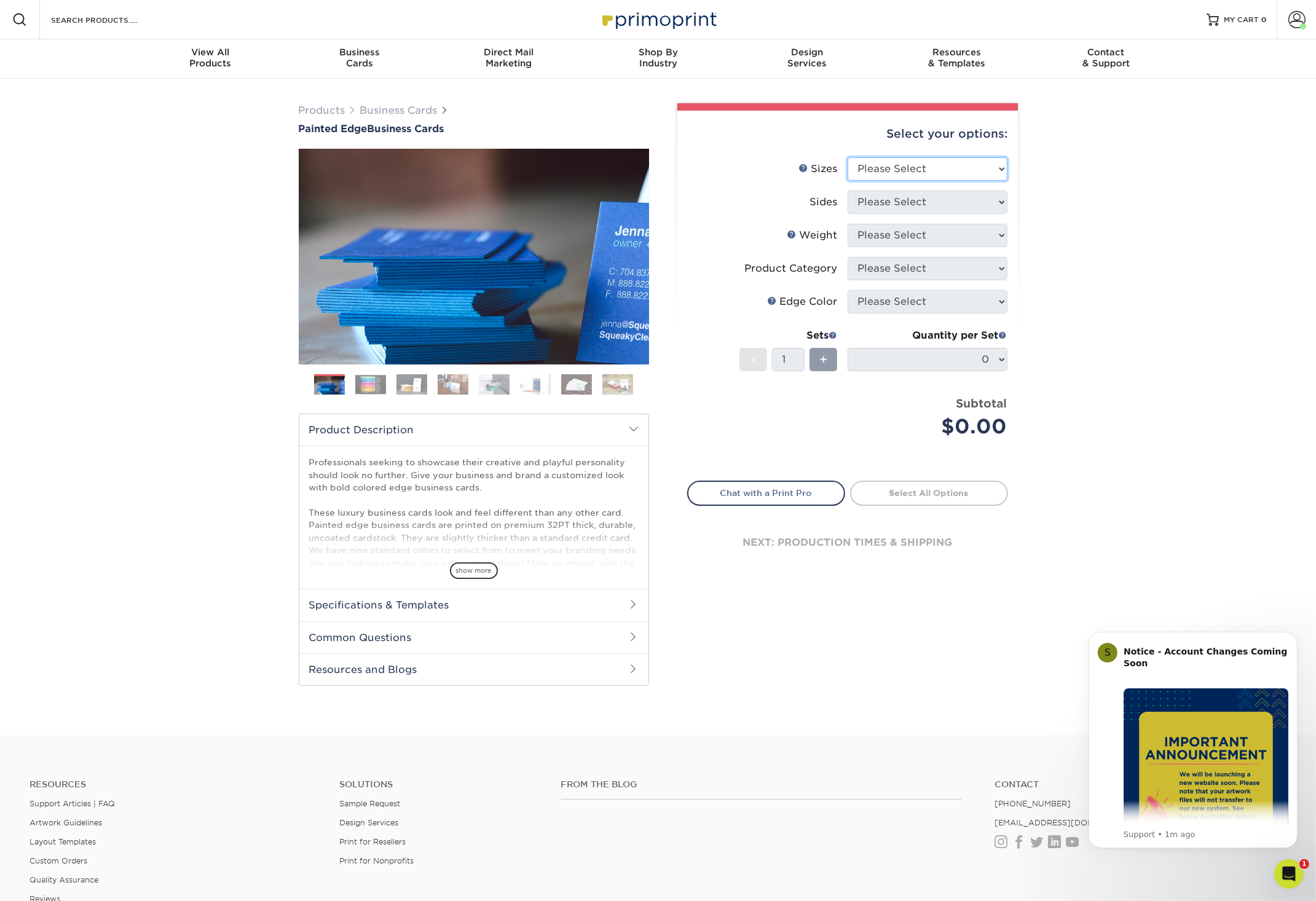
select select "2.00x3.50"
click at [0, 0] on option "2" x 3.5" - Standard" at bounding box center [0, 0] width 0 height 0
select select "32d3c223-f82c-492b-b915-ba065a00862f"
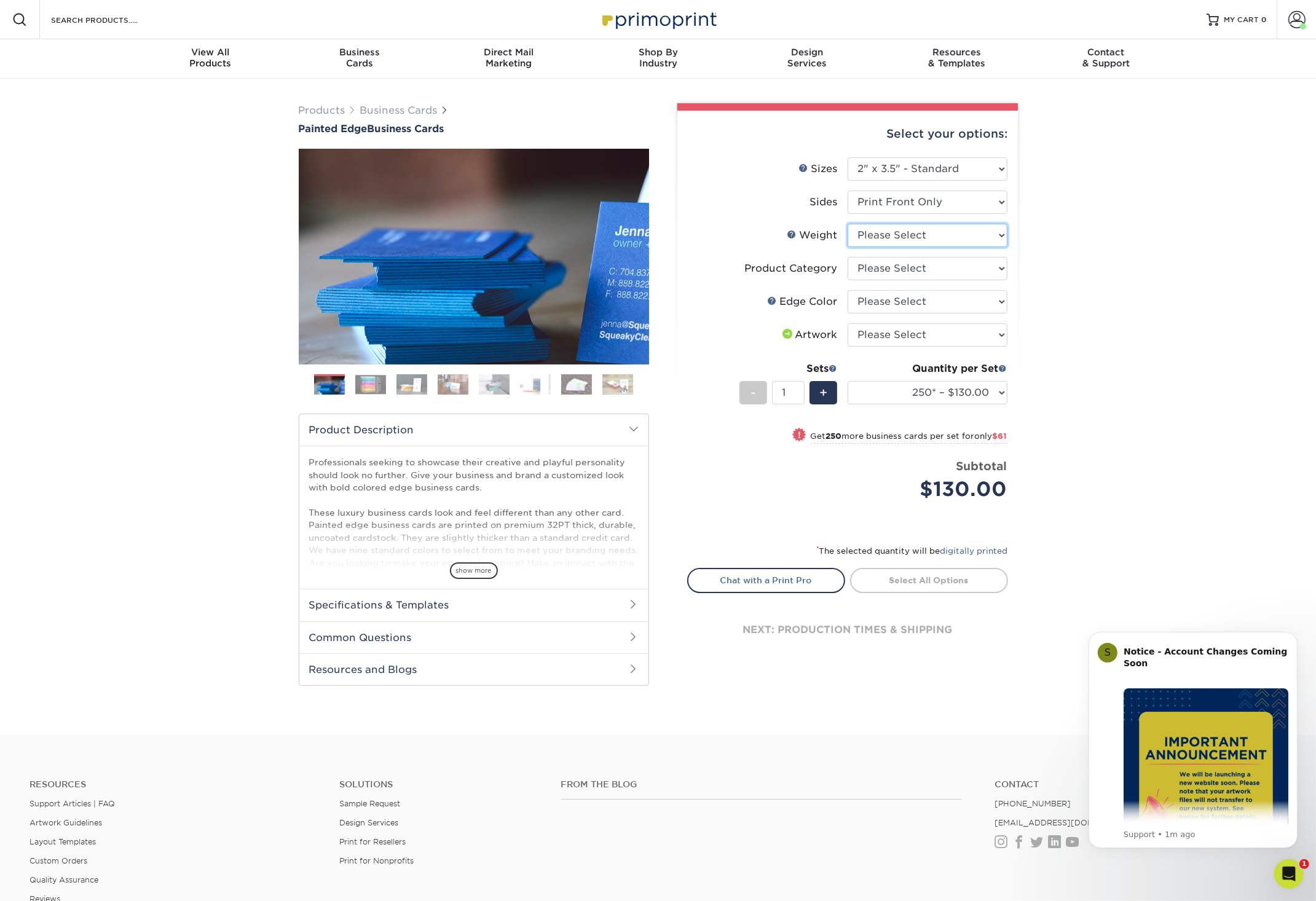
select select "32PTUC"
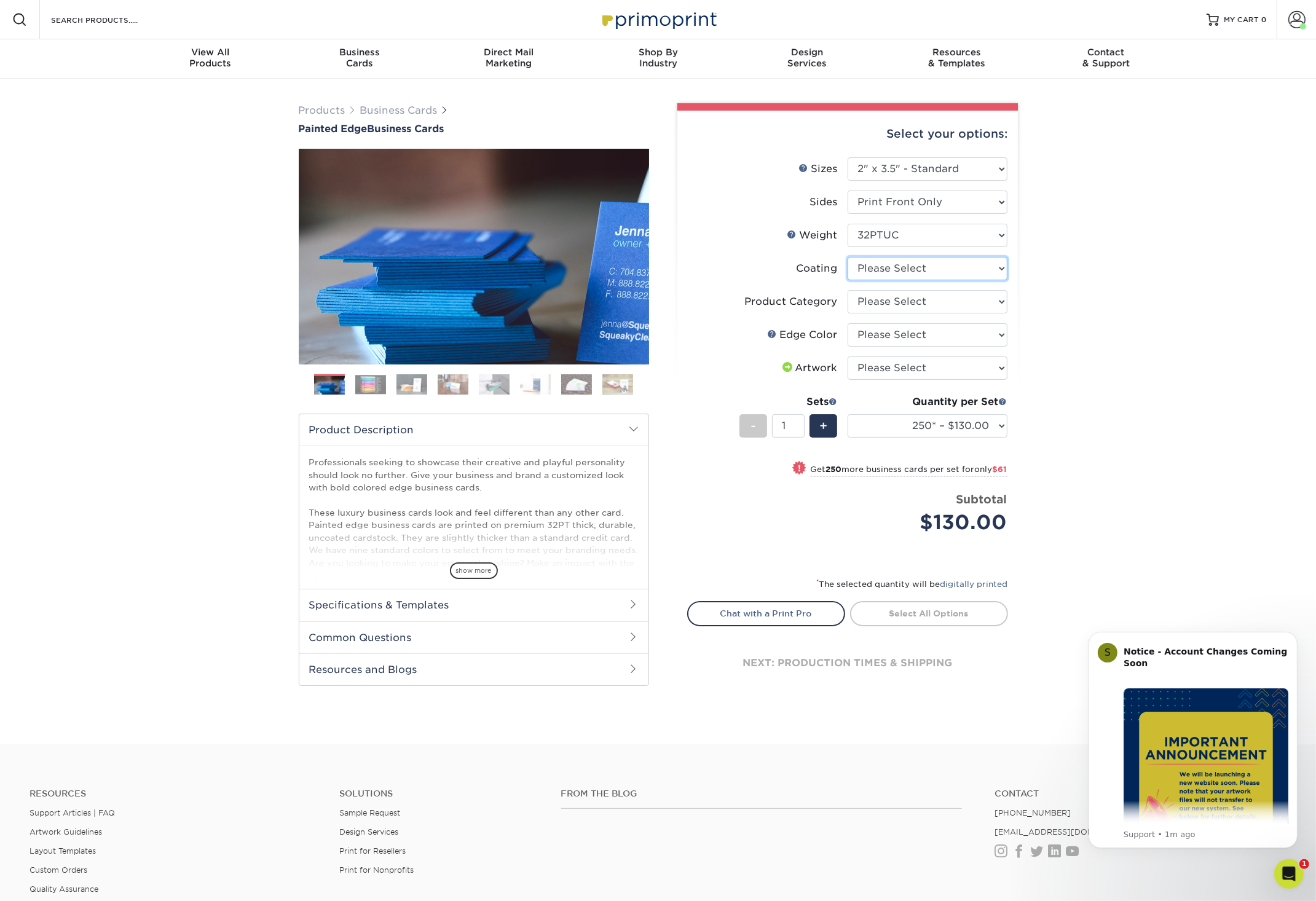
select select "3e7618de-abca-4bda-9f97-8b9129e913d8"
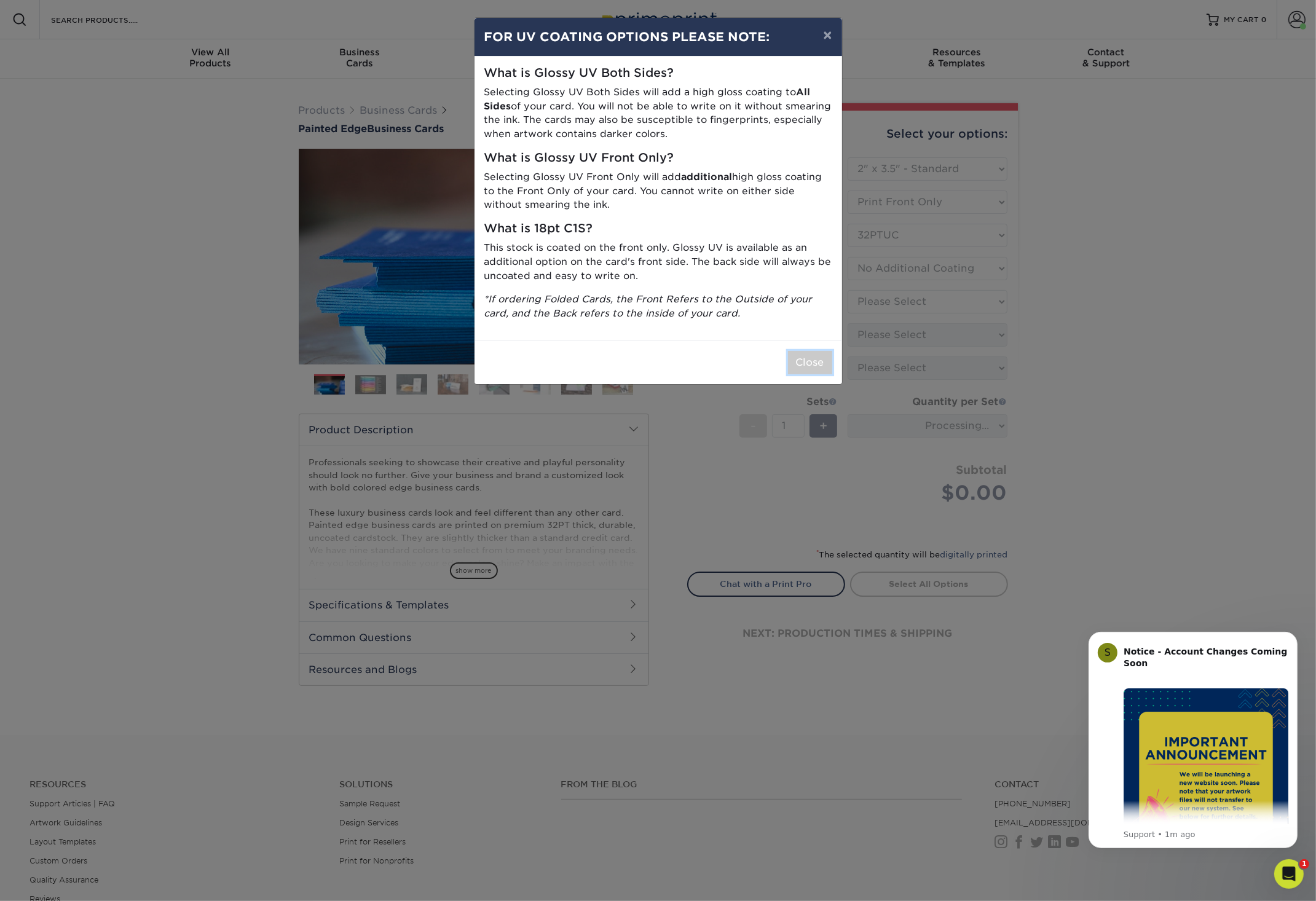
drag, startPoint x: 812, startPoint y: 362, endPoint x: 996, endPoint y: 322, distance: 188.3
click at [812, 362] on button "Close" at bounding box center [810, 362] width 44 height 23
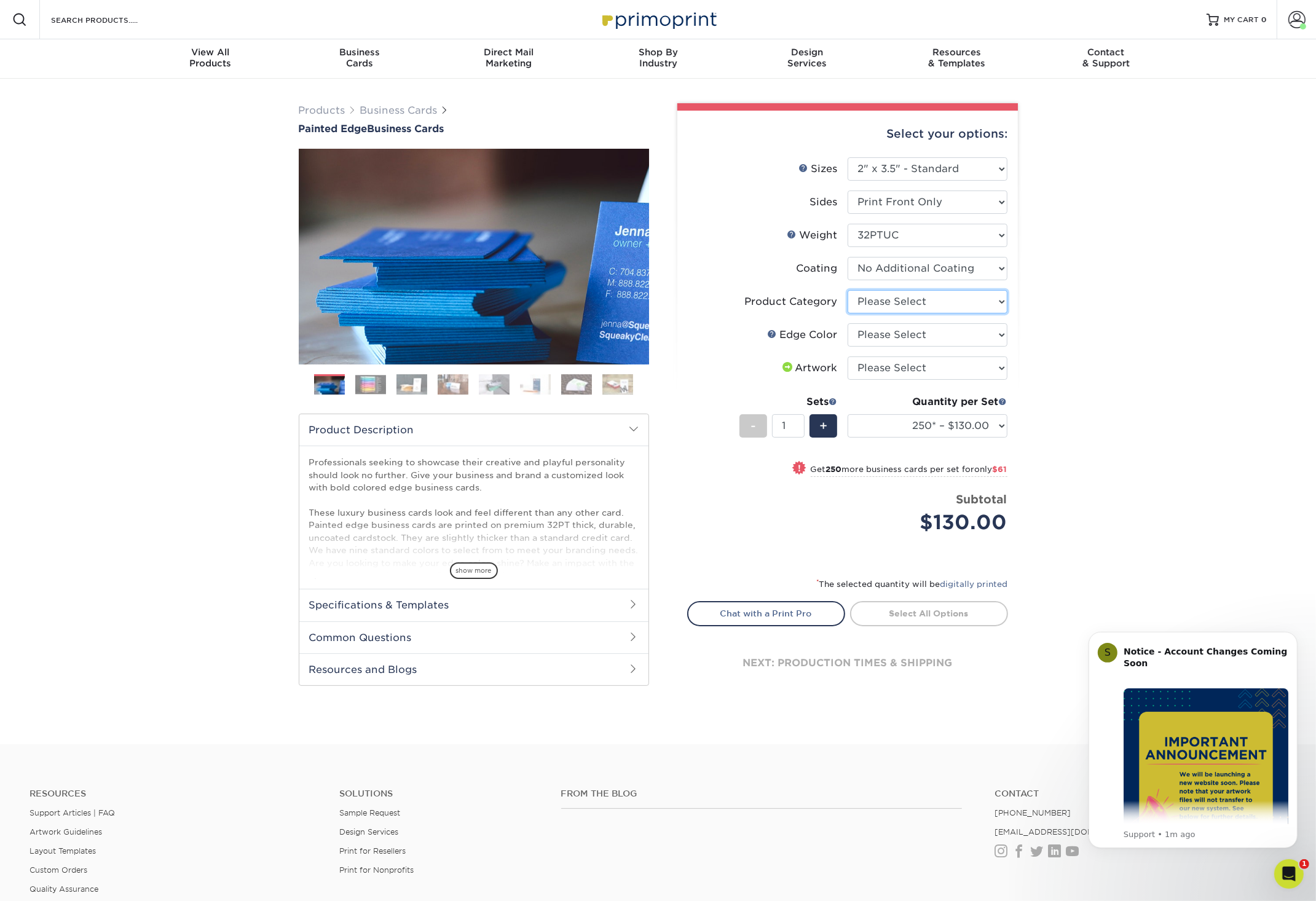
select select "3b5148f1-0588-4f88-a218-97bcfdce65c1"
click at [0, 0] on option "Business Cards" at bounding box center [0, 0] width 0 height 0
click at [0, 0] on option "Charcoal Black" at bounding box center [0, 0] width 0 height 0
select select "8edf2e46-2dbb-4a7c-bc5c-20ba781fe219"
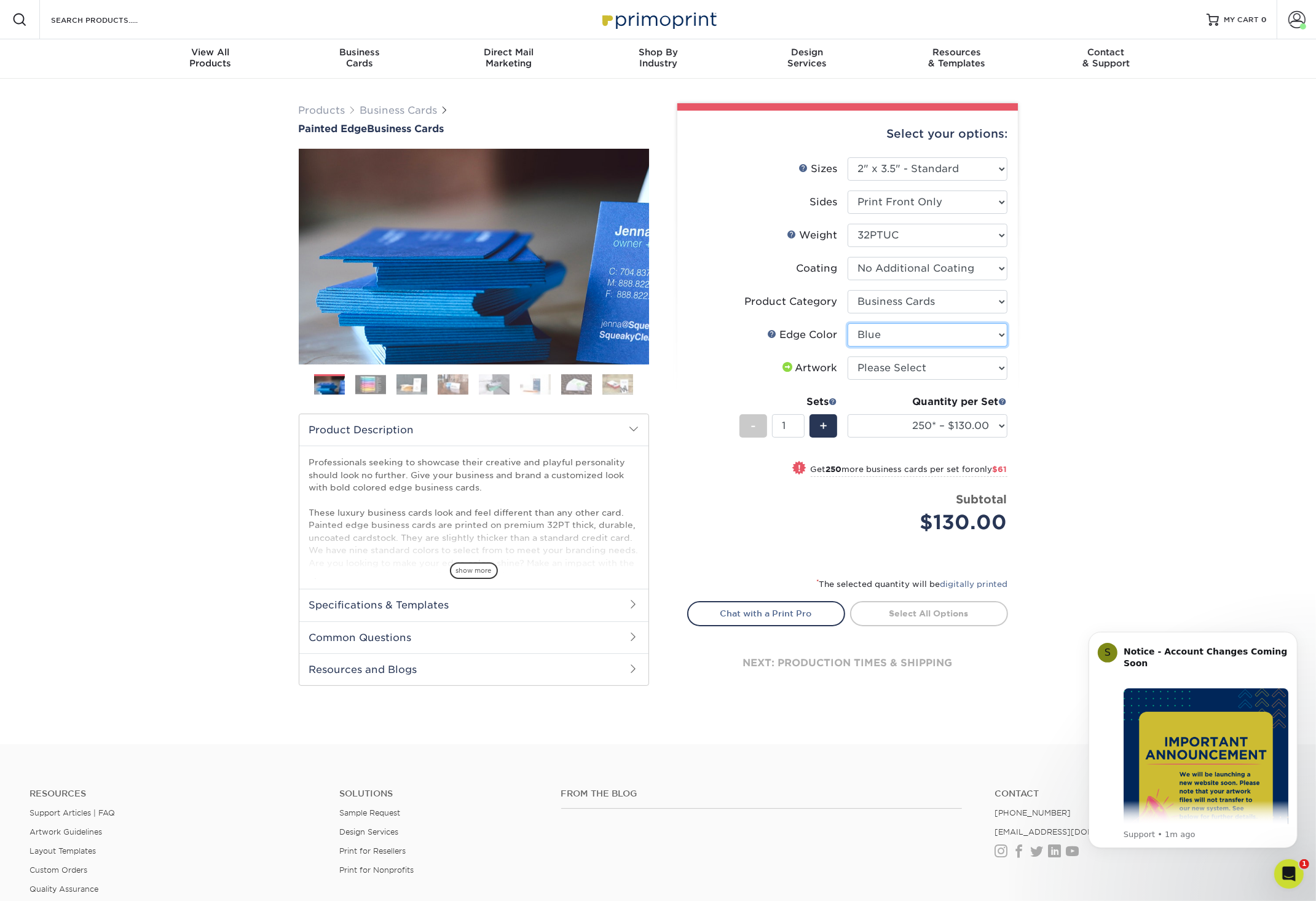
click at [0, 0] on option "Blue" at bounding box center [0, 0] width 0 height 0
select select "upload"
click at [0, 0] on option "I will upload files" at bounding box center [0, 0] width 0 height 0
click at [798, 423] on input "2" at bounding box center [788, 426] width 32 height 23
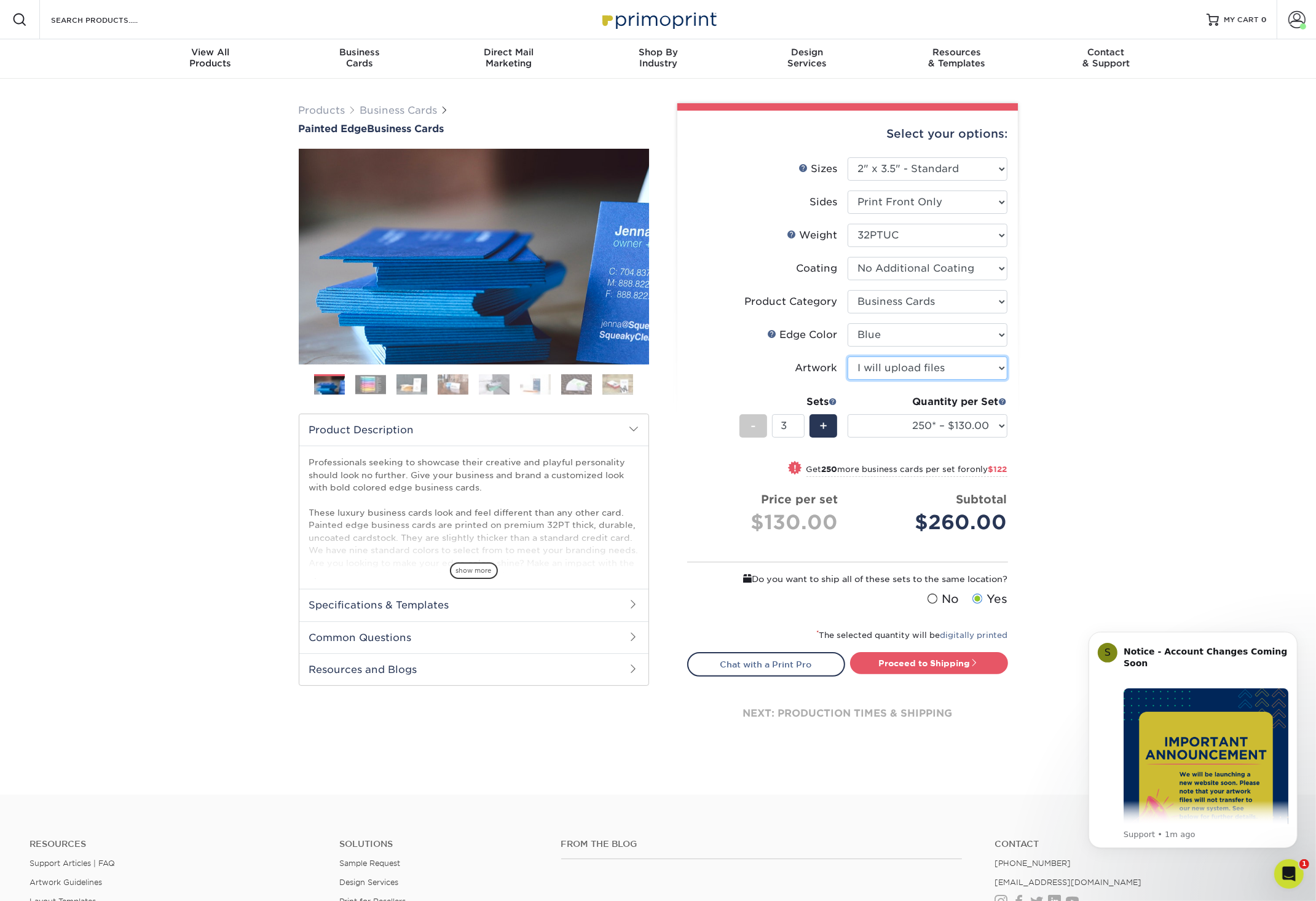
click at [798, 423] on input "3" at bounding box center [788, 426] width 32 height 23
type input "4"
click at [798, 423] on input "4" at bounding box center [788, 426] width 32 height 23
click at [932, 664] on link "Proceed to Shipping" at bounding box center [929, 663] width 158 height 22
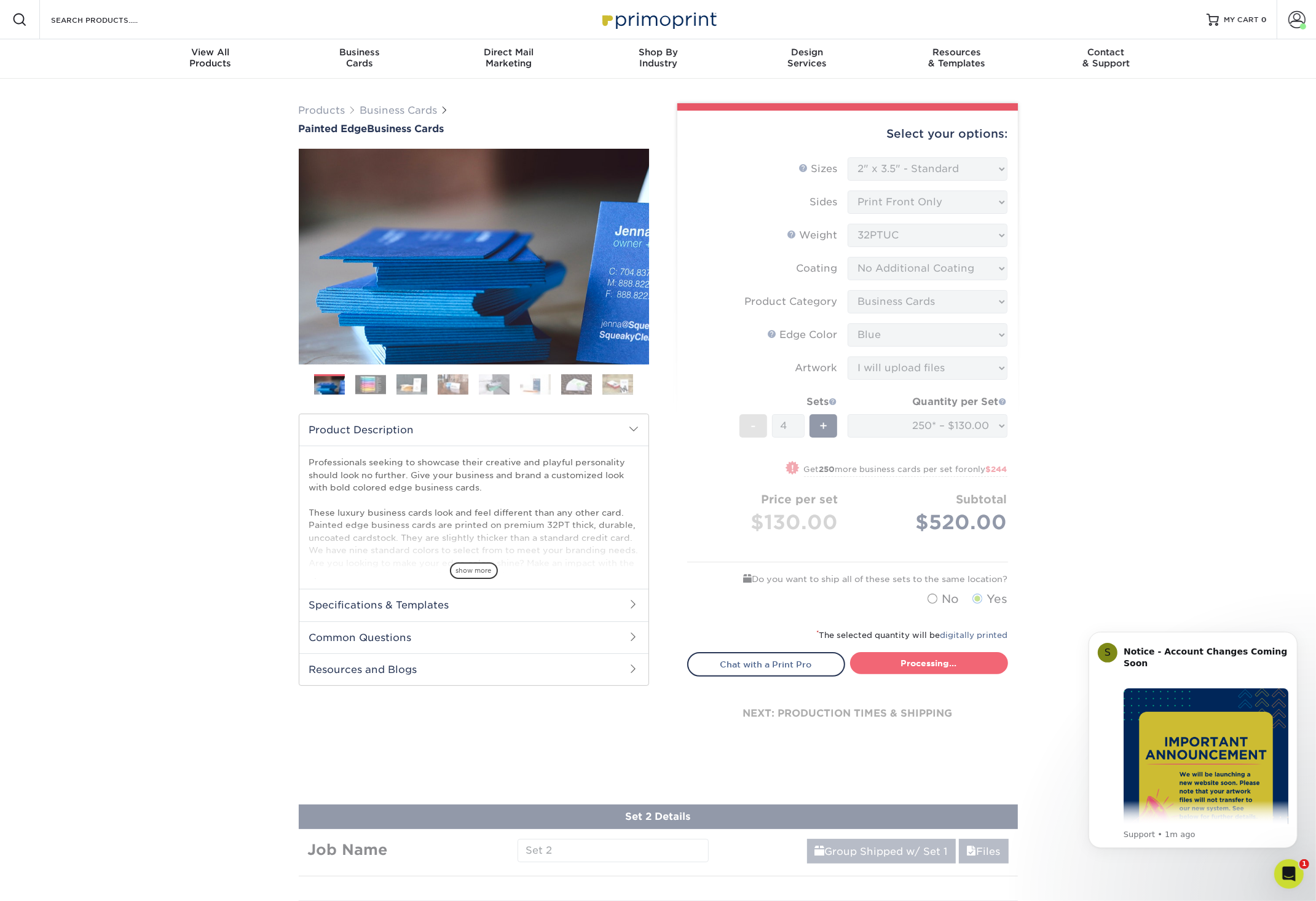
type input "Set 1"
select select "ed4717bc-0ce6-4244-a868-d2c62478a03d"
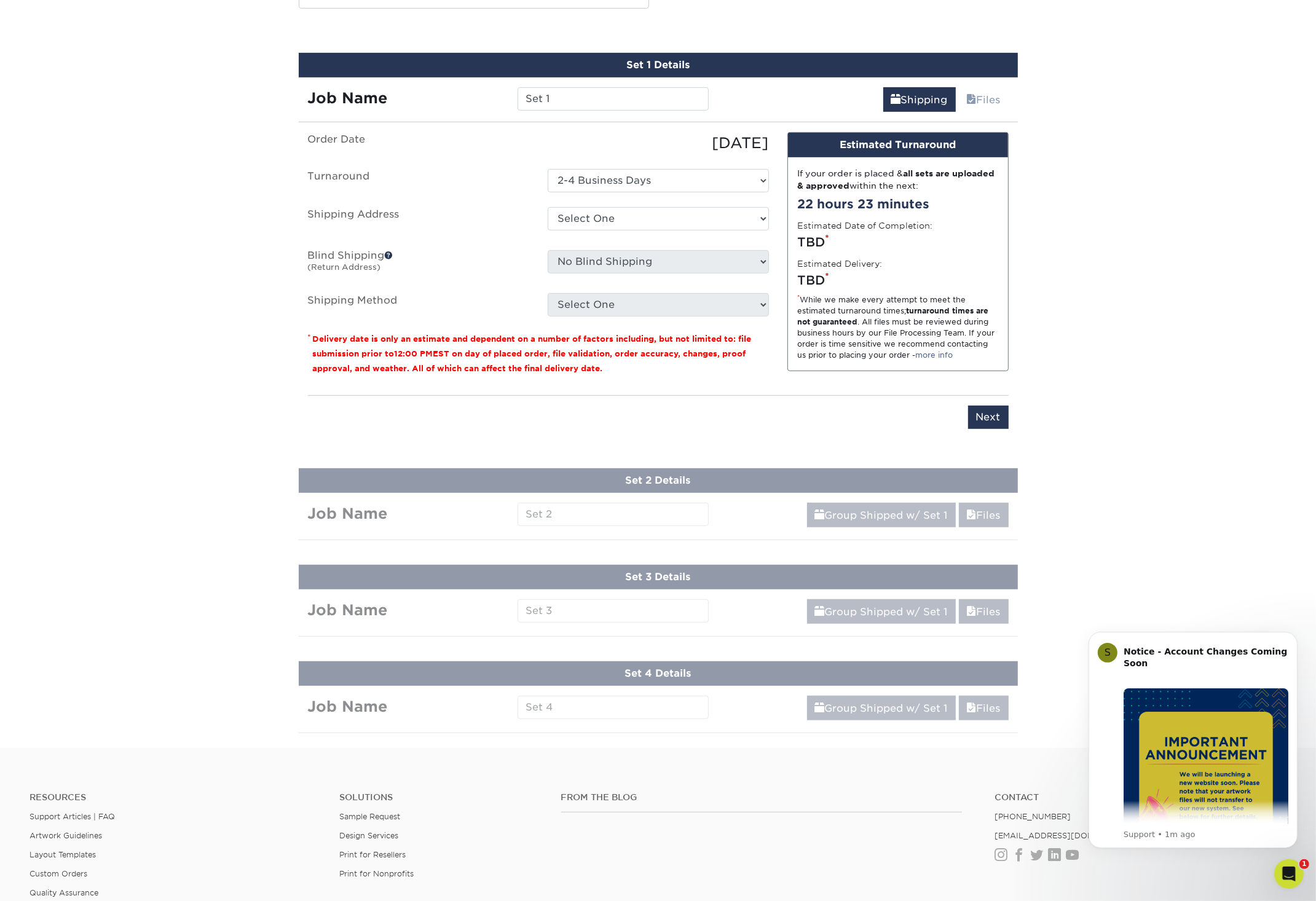
scroll to position [683, 0]
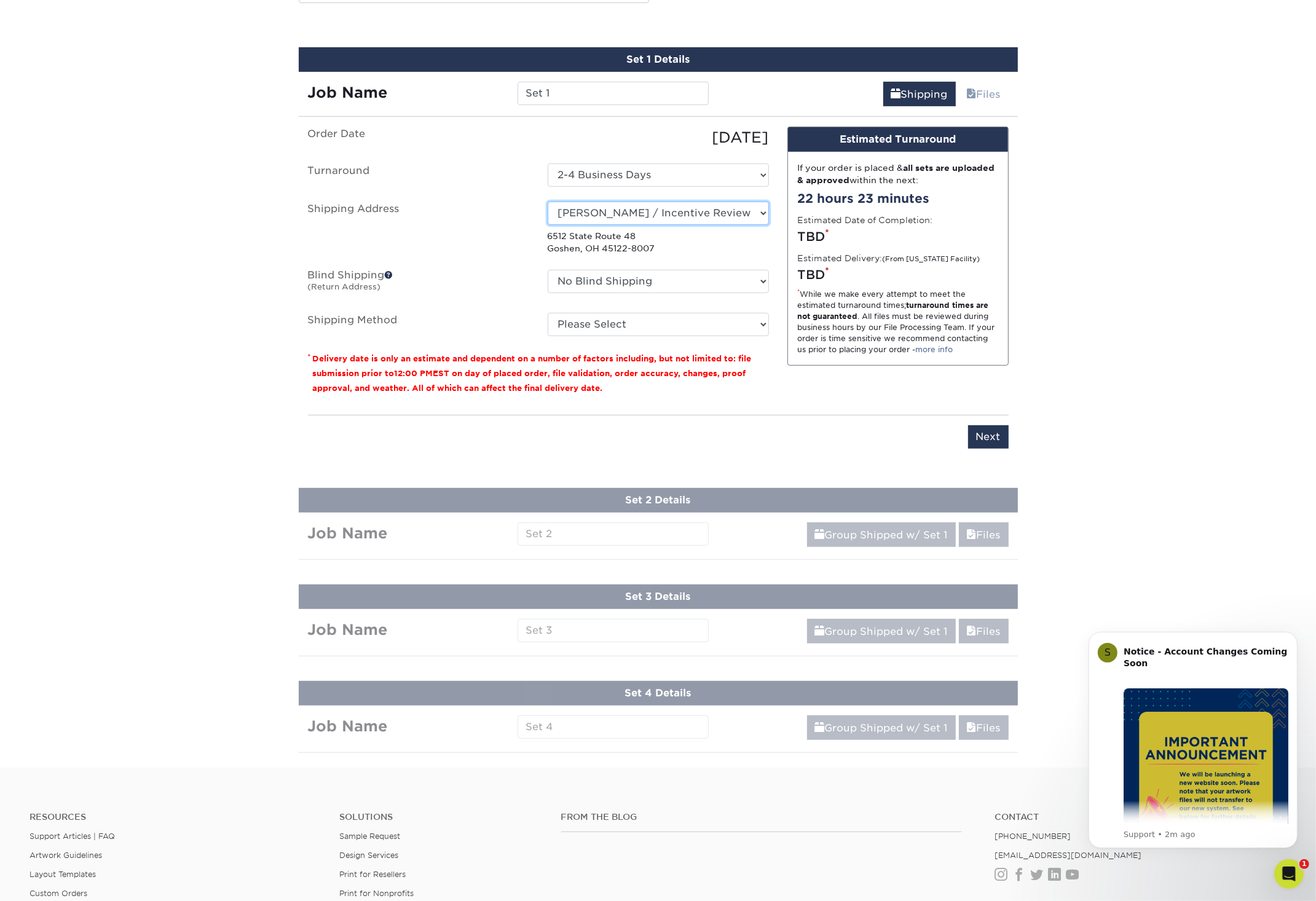
click at [0, 0] on option "[PERSON_NAME] / Incentive Review Group Business Cards" at bounding box center [0, 0] width 0 height 0
select select "newaddress"
click at [0, 0] on option "+ Add New Address" at bounding box center [0, 0] width 0 height 0
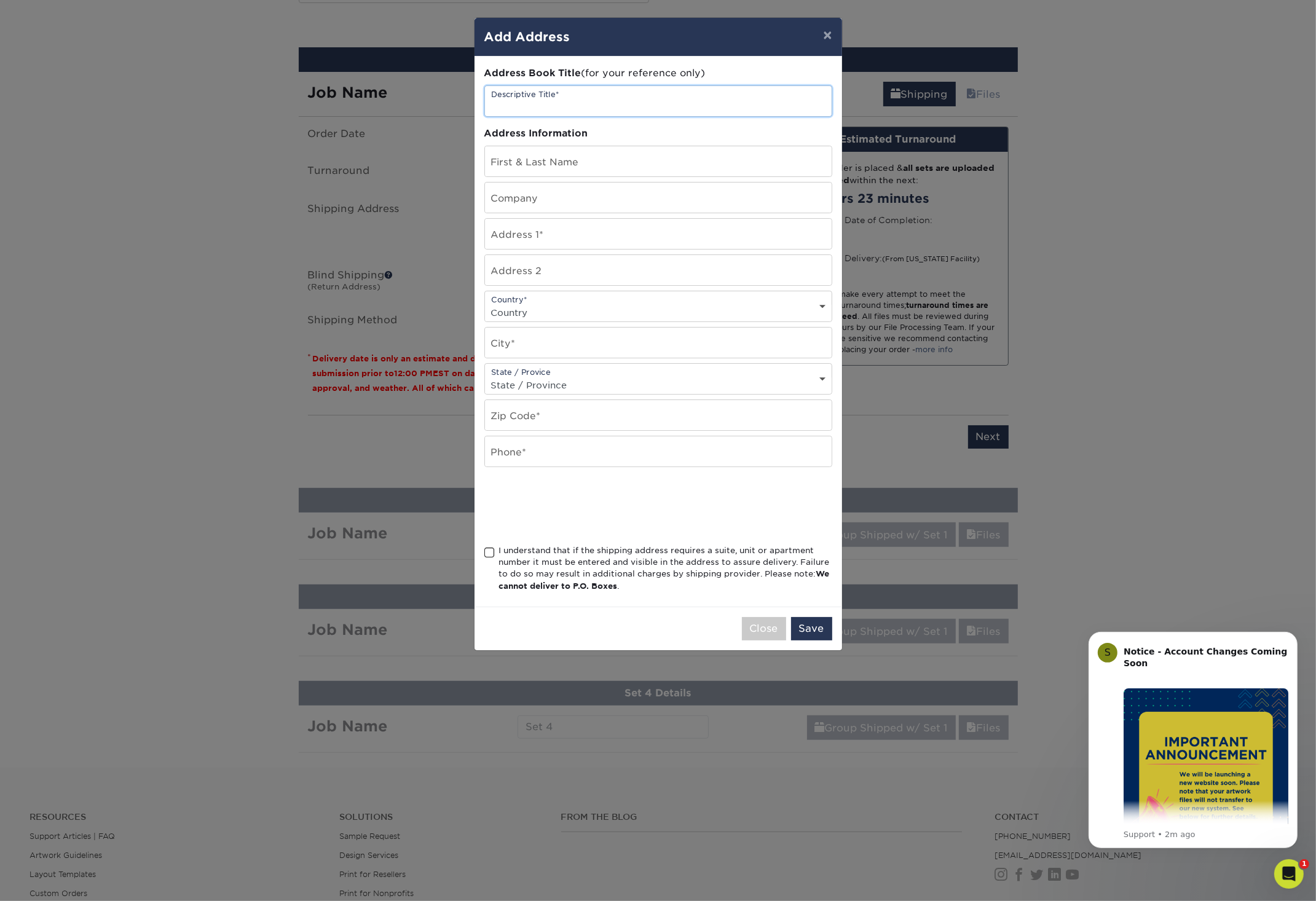
click at [592, 102] on input "text" at bounding box center [658, 101] width 347 height 30
type input "Modern MonArk Design Co"
click at [626, 168] on input "text" at bounding box center [658, 162] width 347 height 30
type input "Vanessa Miller"
type input "Modern MonArk Design Co."
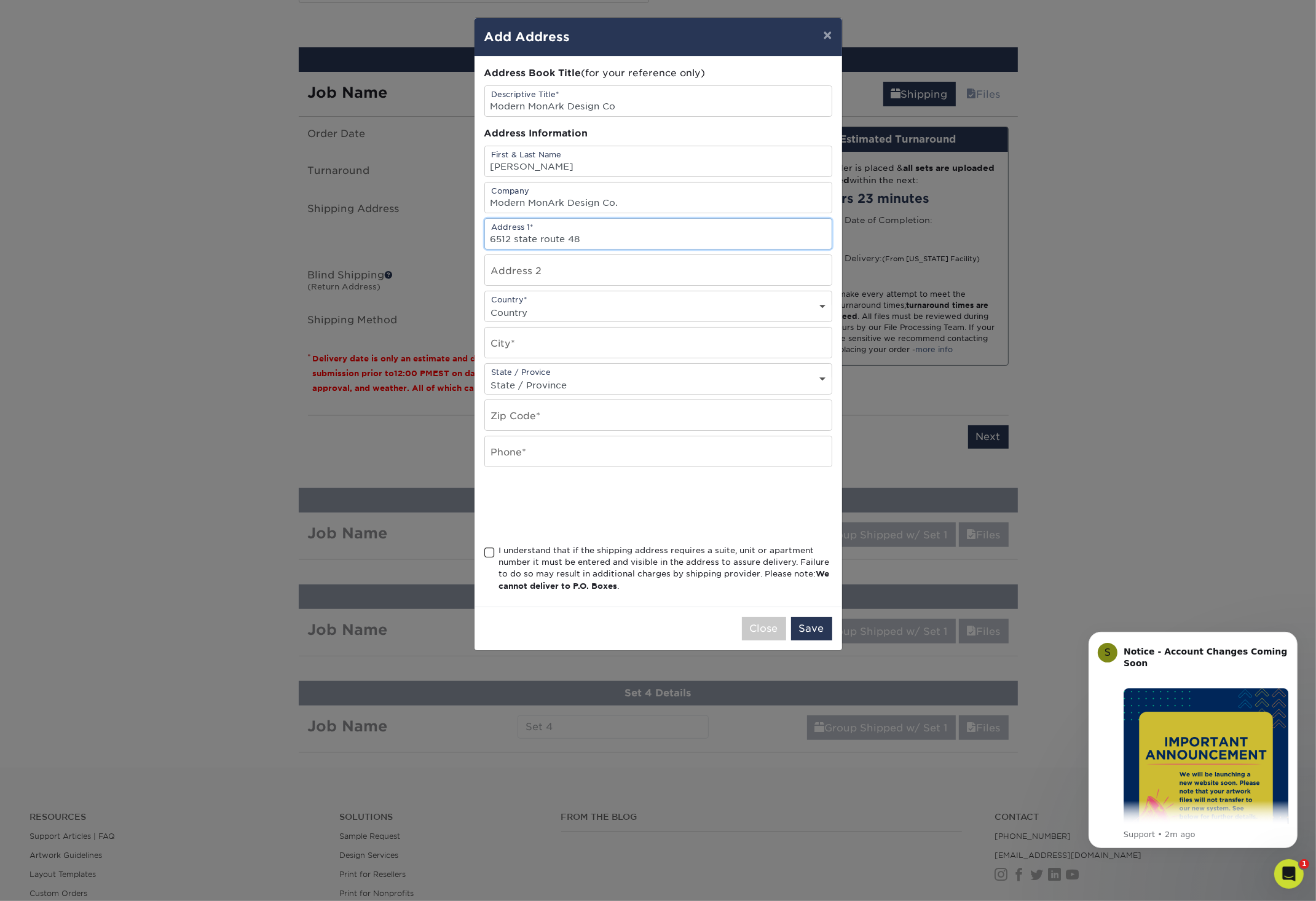
type input "6512 state route 48"
select select "US"
type input "Goshen"
select select "OH"
type input "45122"
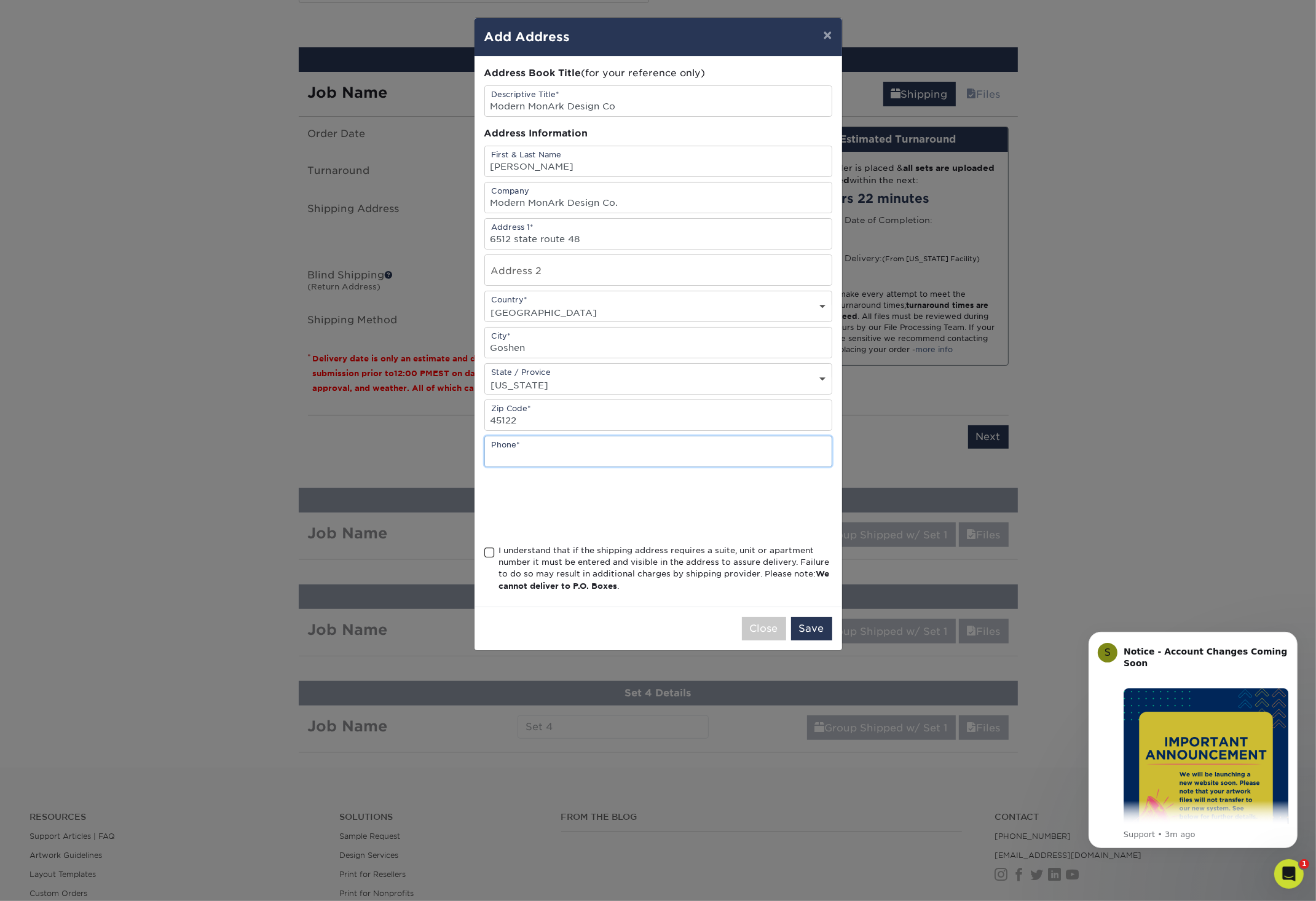
click at [553, 467] on input "text" at bounding box center [658, 452] width 347 height 30
type input "5139269009"
click at [491, 558] on span at bounding box center [489, 553] width 10 height 12
click at [0, 0] on input "I understand that if the shipping address requires a suite, unit or apartment n…" at bounding box center [0, 0] width 0 height 0
click at [810, 641] on button "Save" at bounding box center [811, 628] width 41 height 23
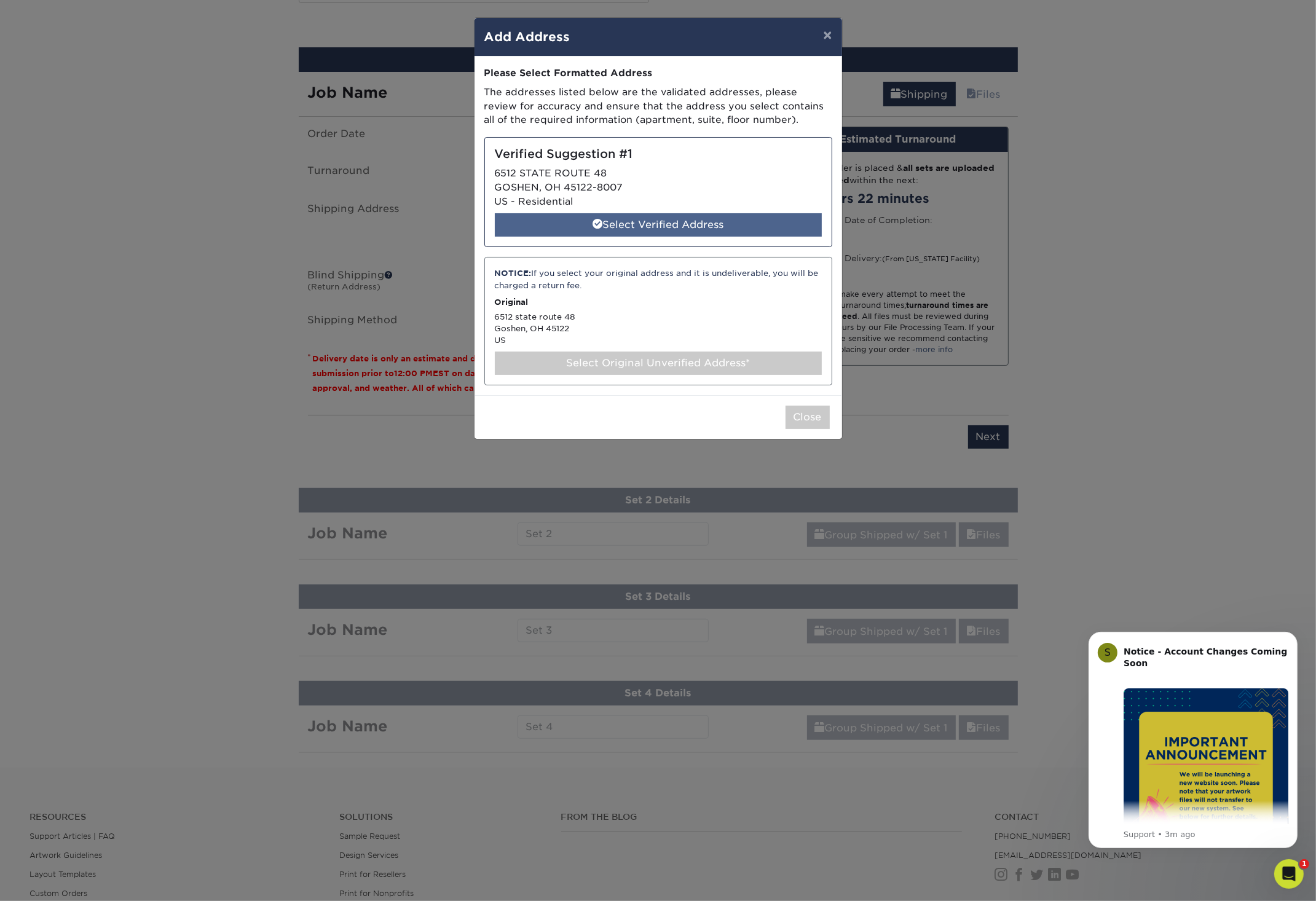
click at [631, 218] on div "Select Verified Address" at bounding box center [658, 225] width 327 height 23
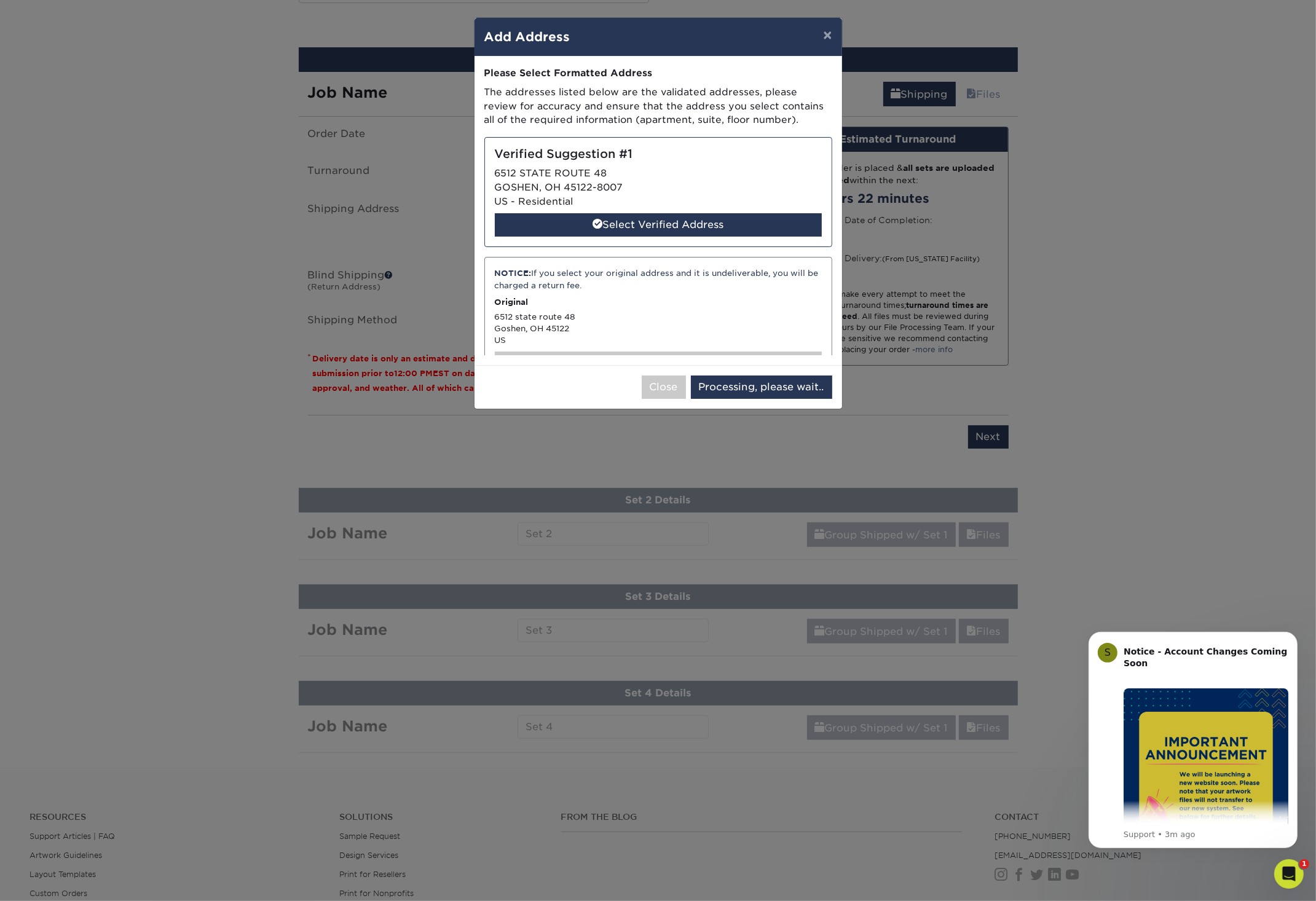
select select "286698"
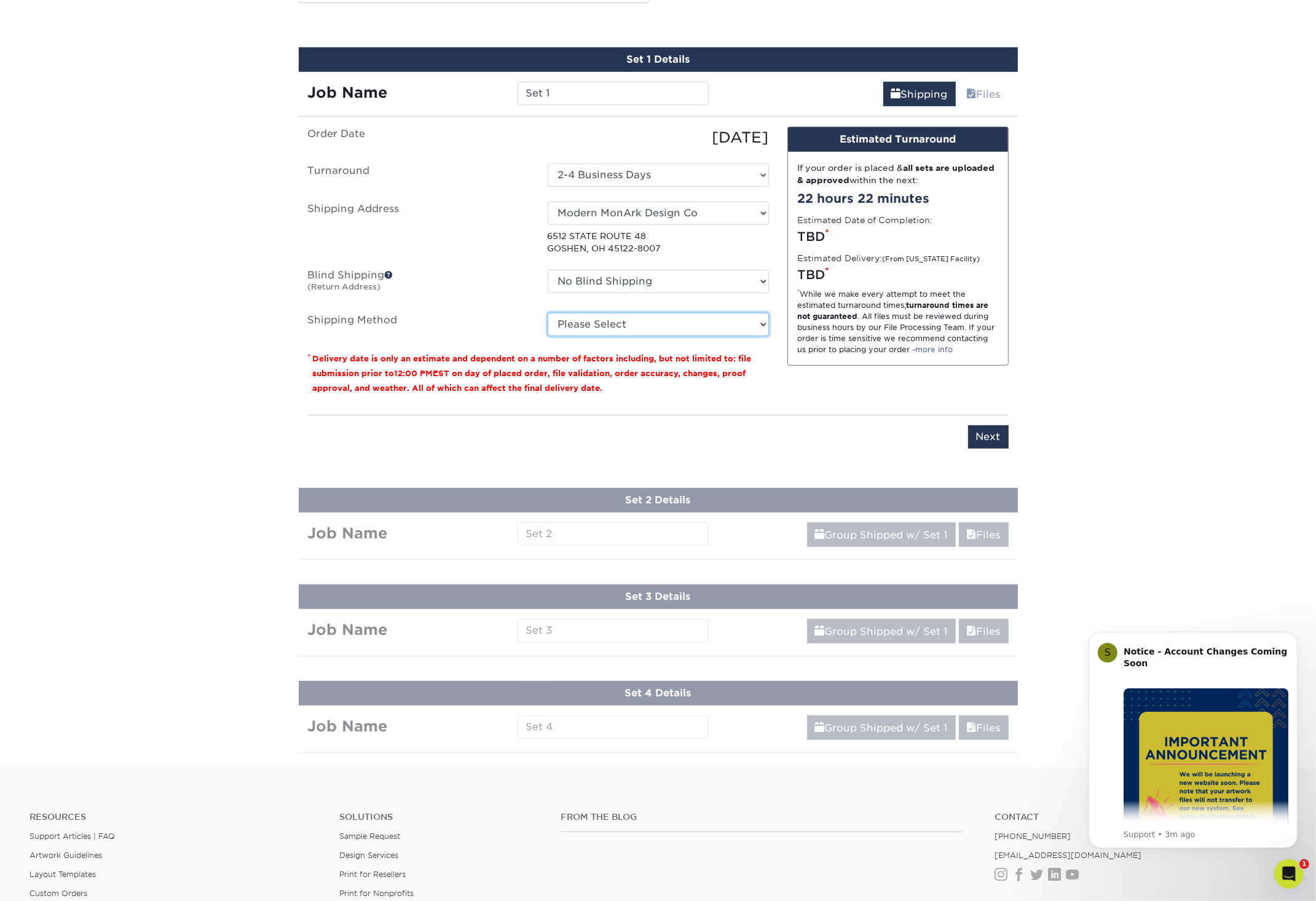
click at [0, 0] on option "Please Select" at bounding box center [0, 0] width 0 height 0
select select "12"
click at [0, 0] on option "3 Day Shipping Service (+$30.23)" at bounding box center [0, 0] width 0 height 0
click at [577, 95] on input "Set 1" at bounding box center [613, 93] width 191 height 23
drag, startPoint x: 583, startPoint y: 95, endPoint x: 437, endPoint y: 85, distance: 146.3
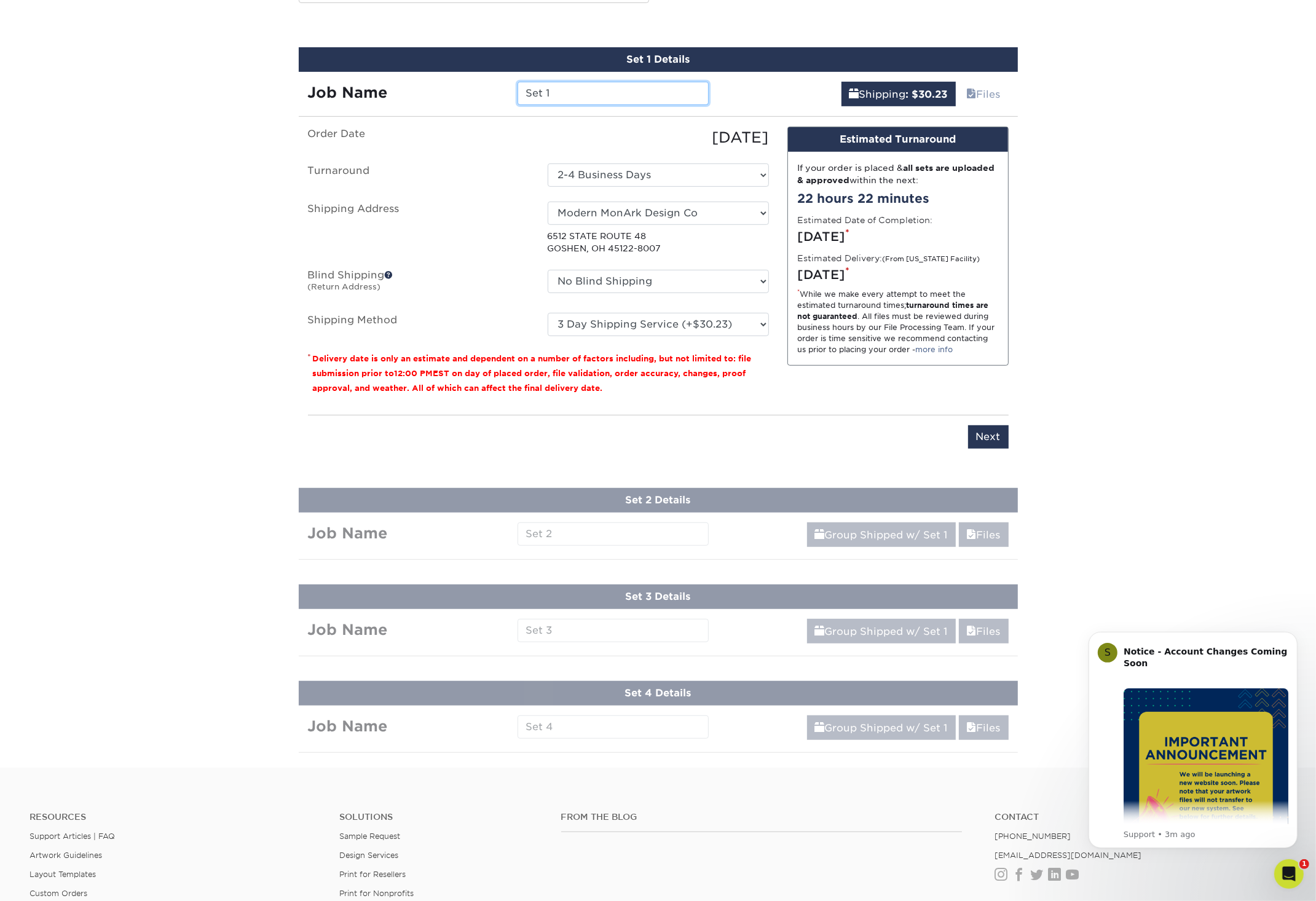
click at [517, 85] on input "Set 1" at bounding box center [613, 93] width 191 height 23
type input "[PERSON_NAME]"
click at [990, 439] on input "Next" at bounding box center [988, 437] width 40 height 23
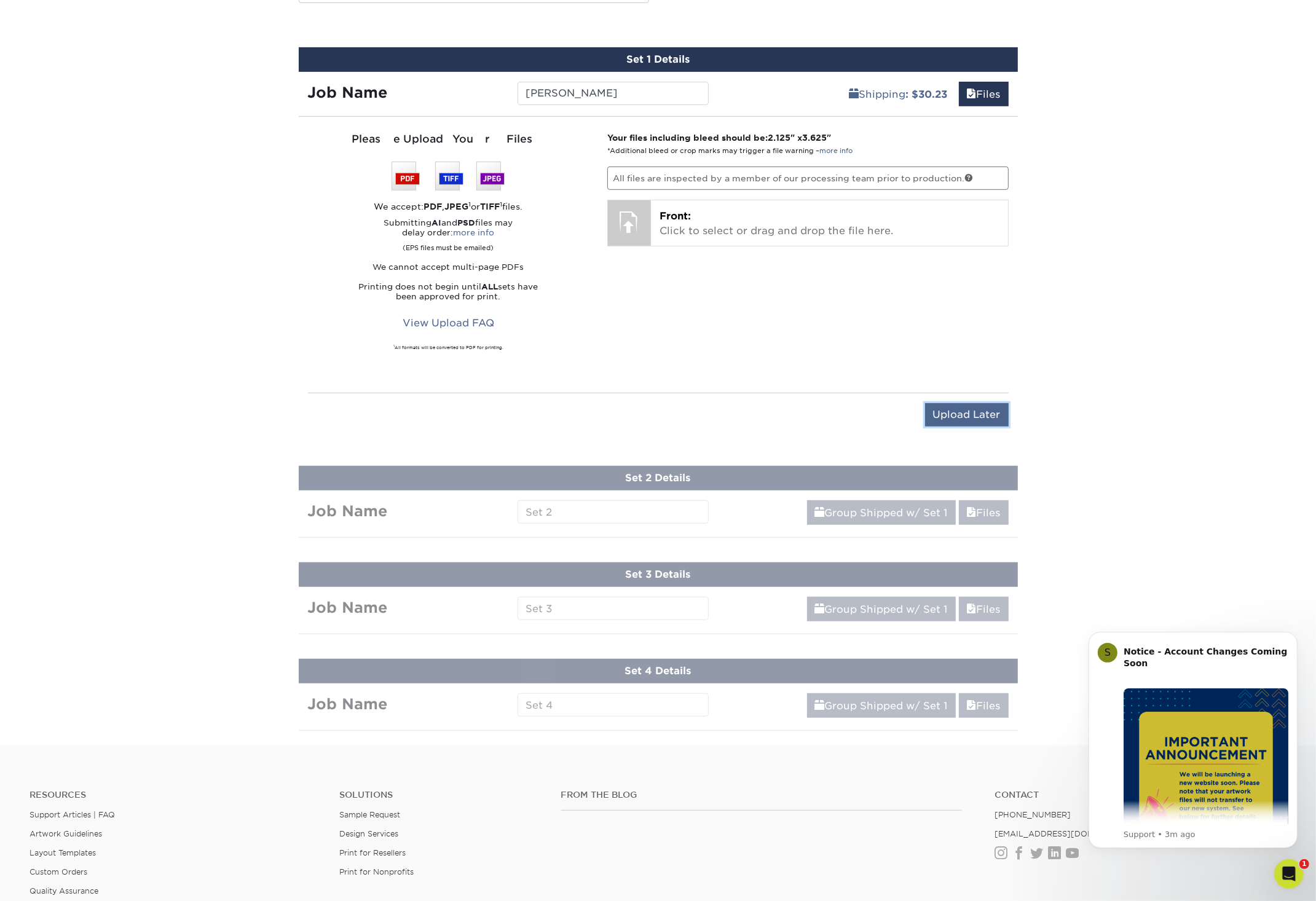
click at [949, 418] on input "Upload Later" at bounding box center [967, 415] width 84 height 23
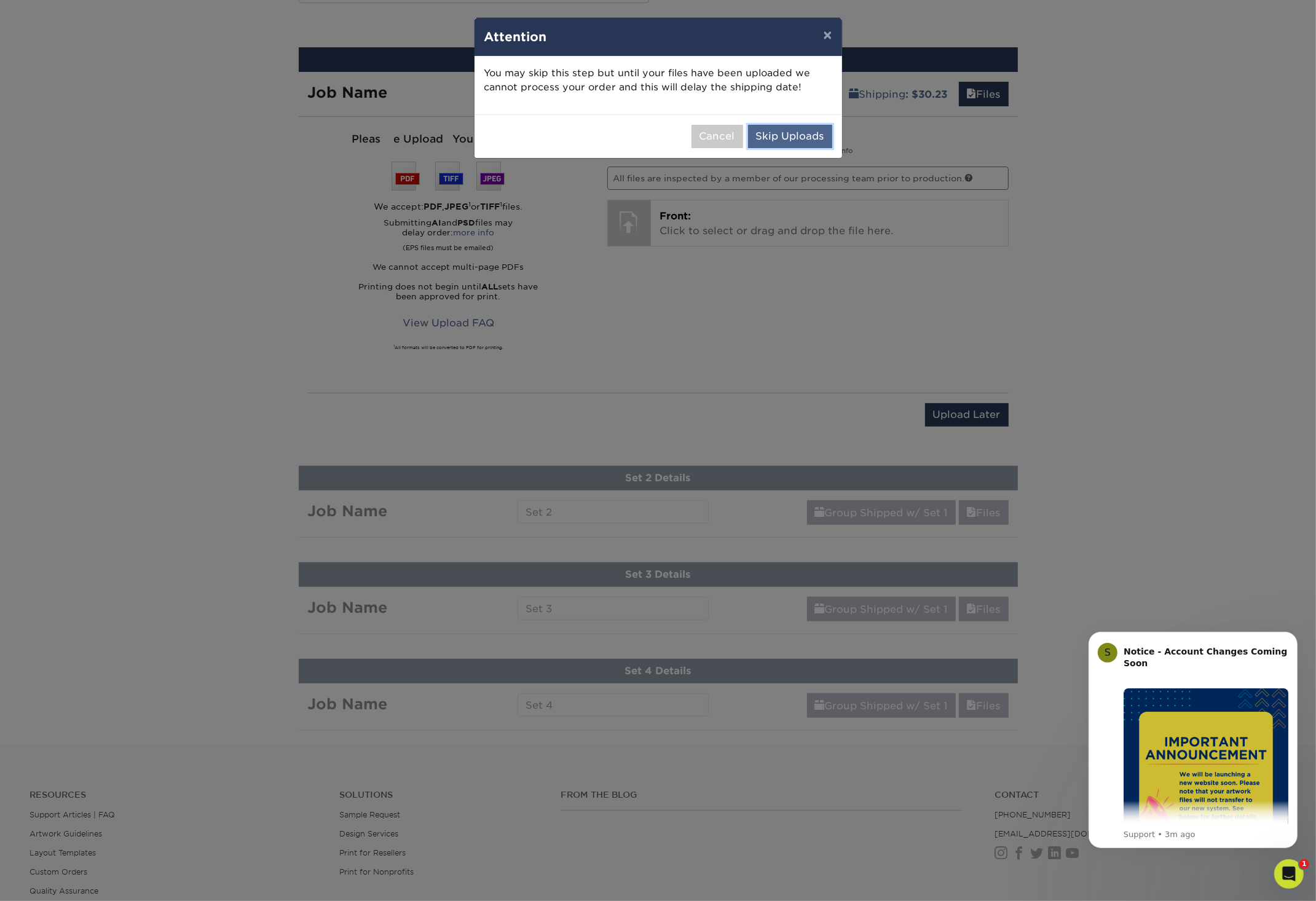
click at [801, 135] on button "Skip Uploads" at bounding box center [790, 136] width 84 height 23
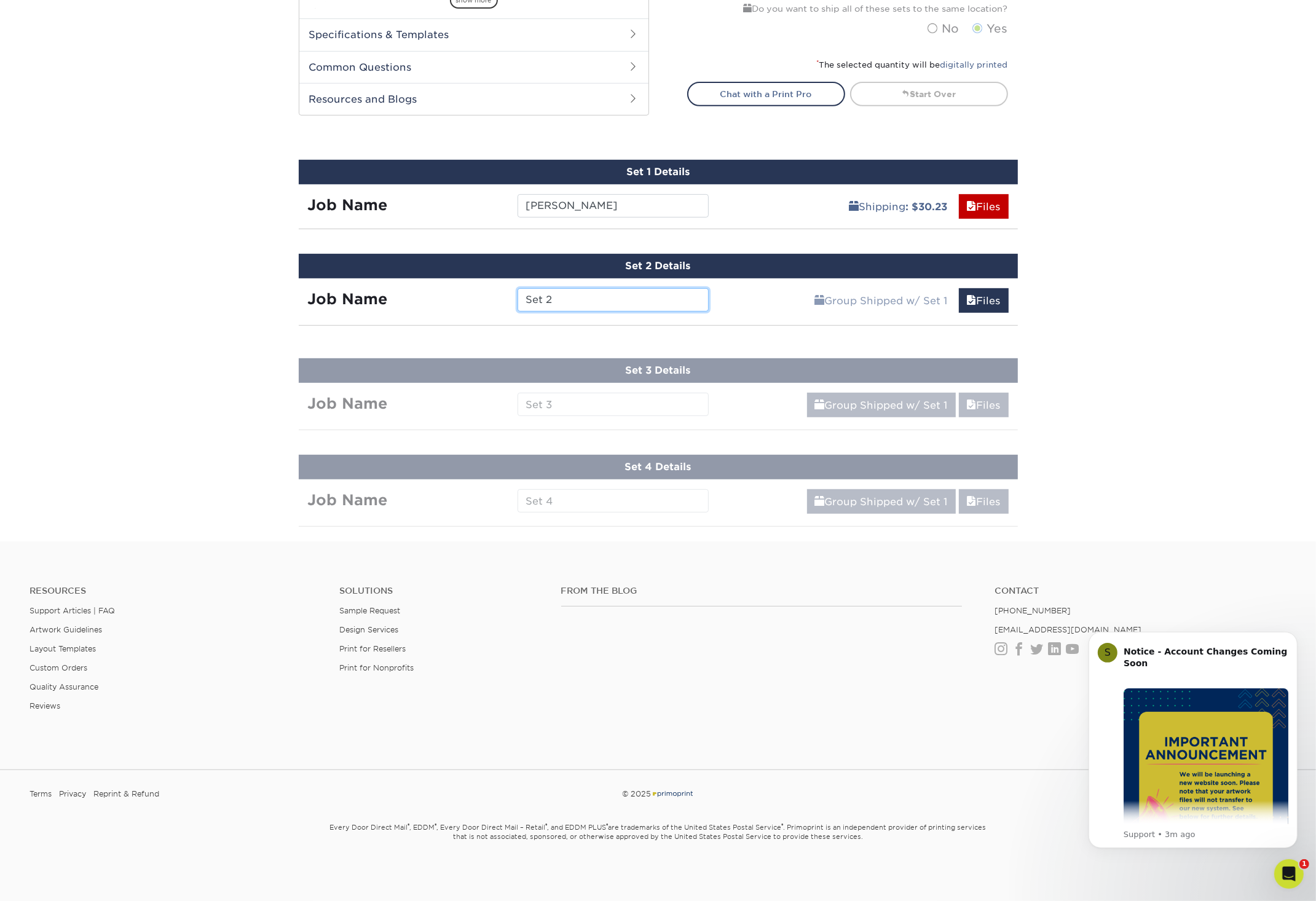
scroll to position [564, 0]
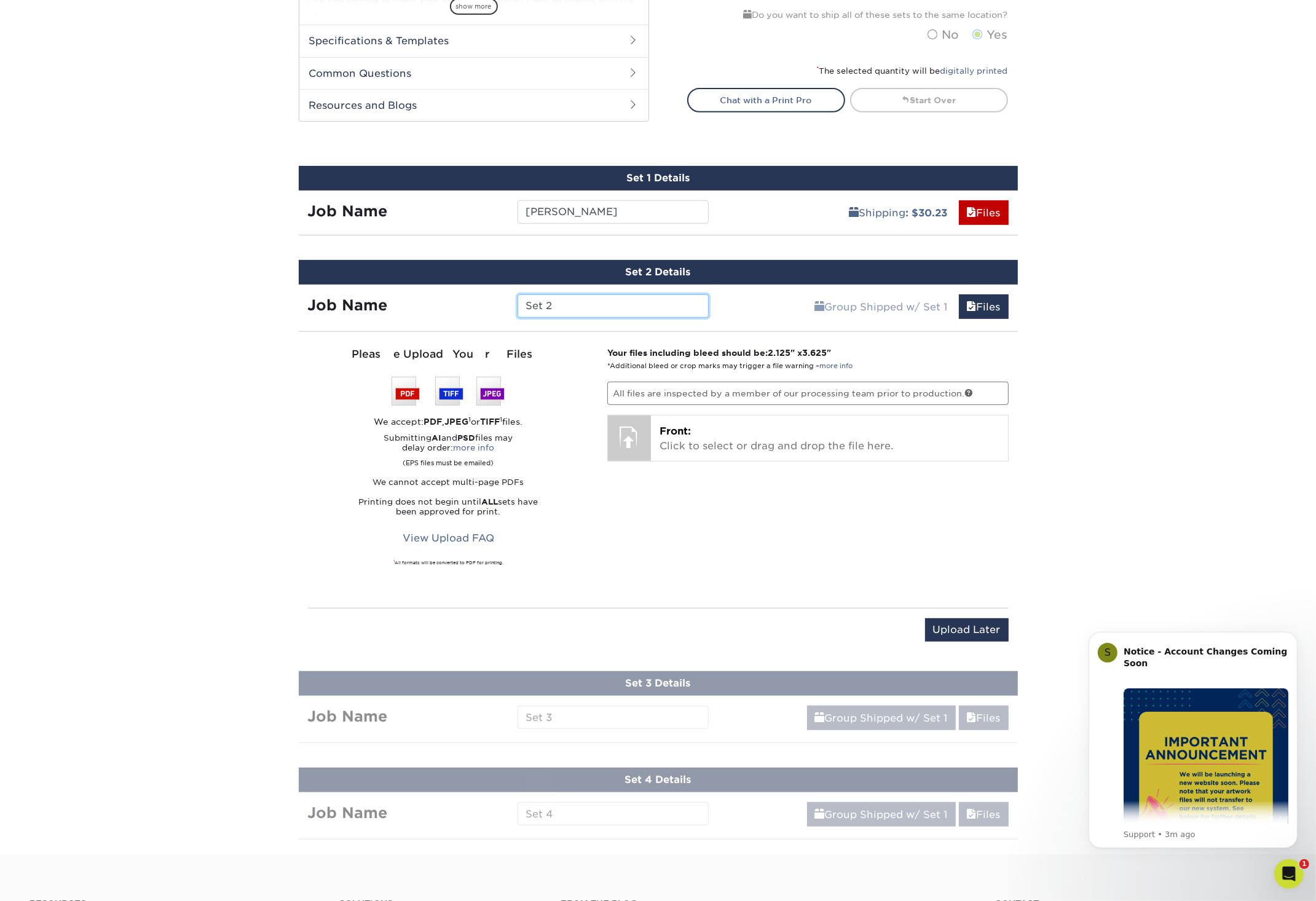
drag, startPoint x: 515, startPoint y: 304, endPoint x: 458, endPoint y: 295, distance: 57.7
click at [517, 295] on input "Set 2" at bounding box center [613, 306] width 191 height 23
type input "Gedielem [PERSON_NAME]"
click at [977, 633] on input "Upload Later" at bounding box center [967, 630] width 84 height 23
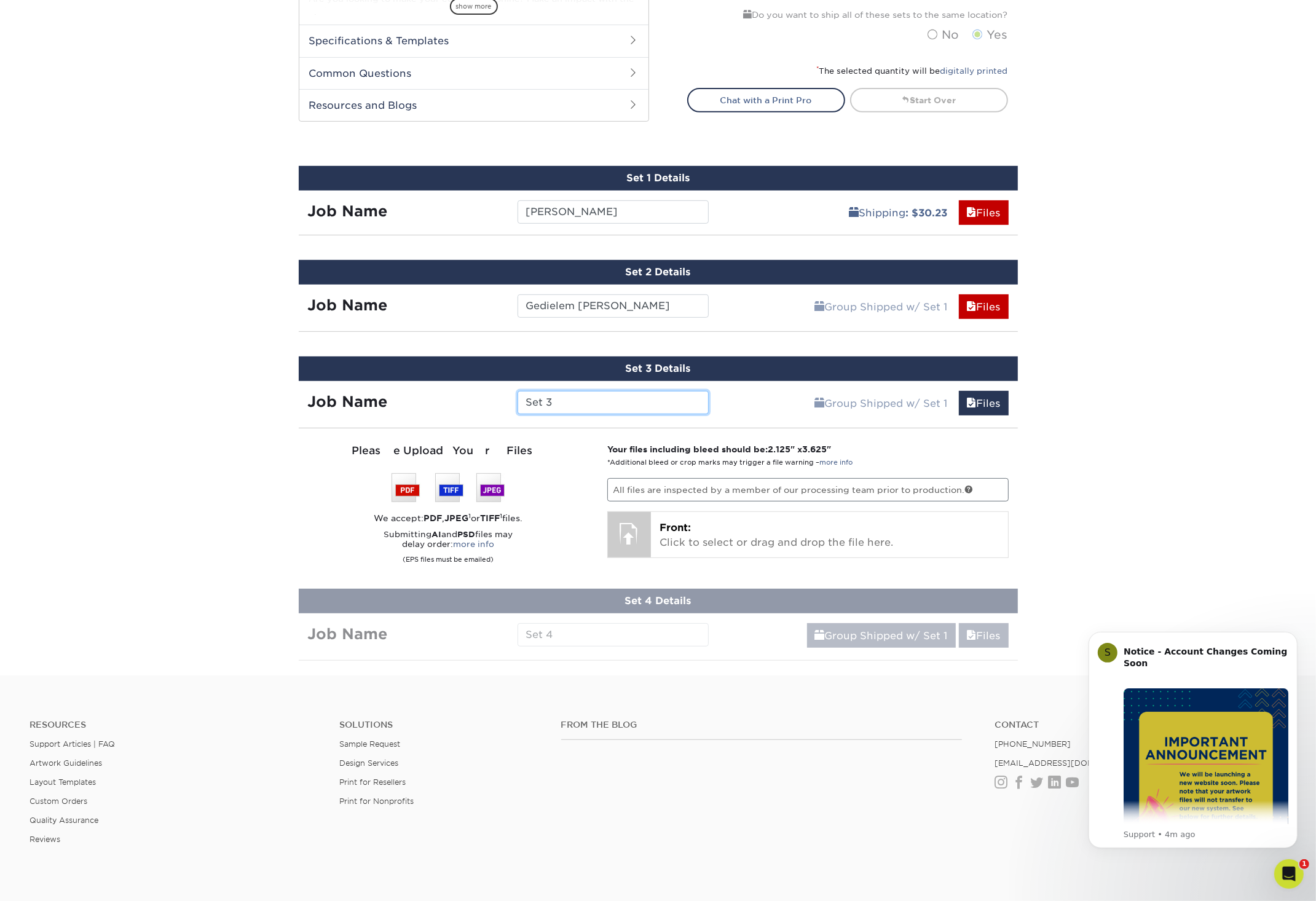
scroll to position [563, 0]
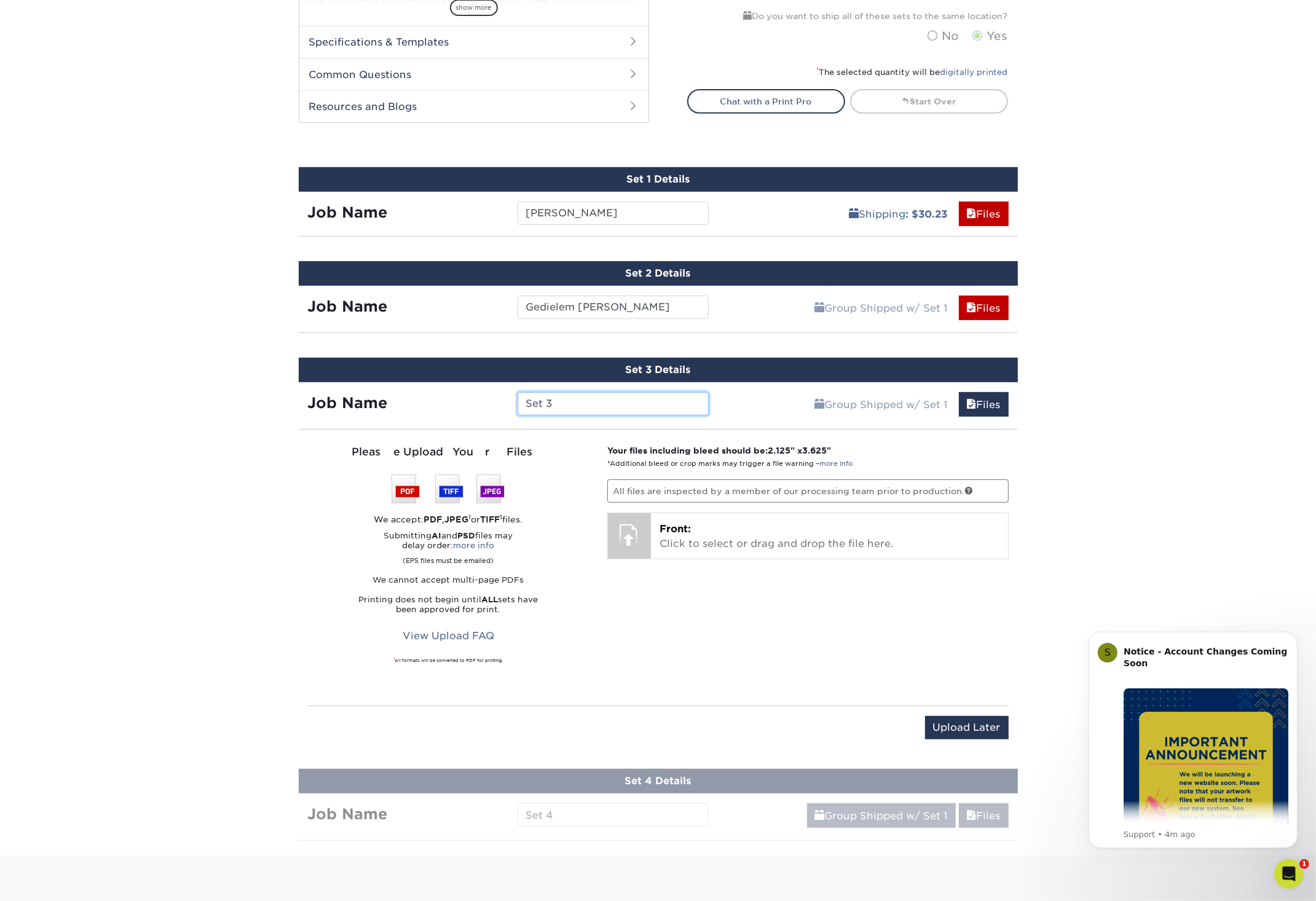
drag, startPoint x: 571, startPoint y: 405, endPoint x: 460, endPoint y: 392, distance: 111.8
click at [517, 392] on input "Set 3" at bounding box center [613, 404] width 191 height 23
type input "Jaymie Sheehan"
click at [981, 729] on input "Upload Later" at bounding box center [967, 728] width 84 height 23
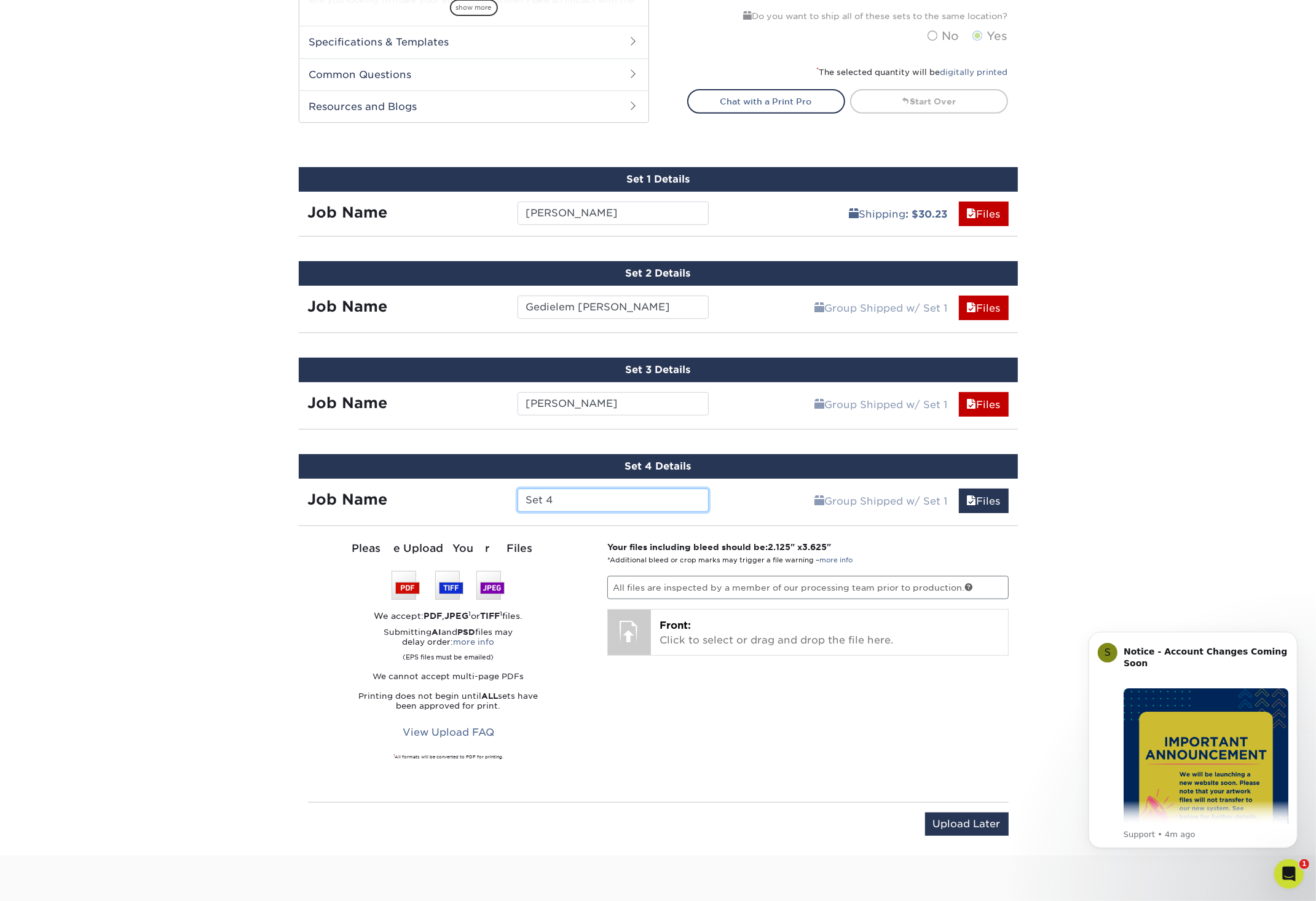
drag, startPoint x: 584, startPoint y: 500, endPoint x: 433, endPoint y: 488, distance: 151.5
click at [517, 488] on input "Set 4" at bounding box center [613, 500] width 191 height 23
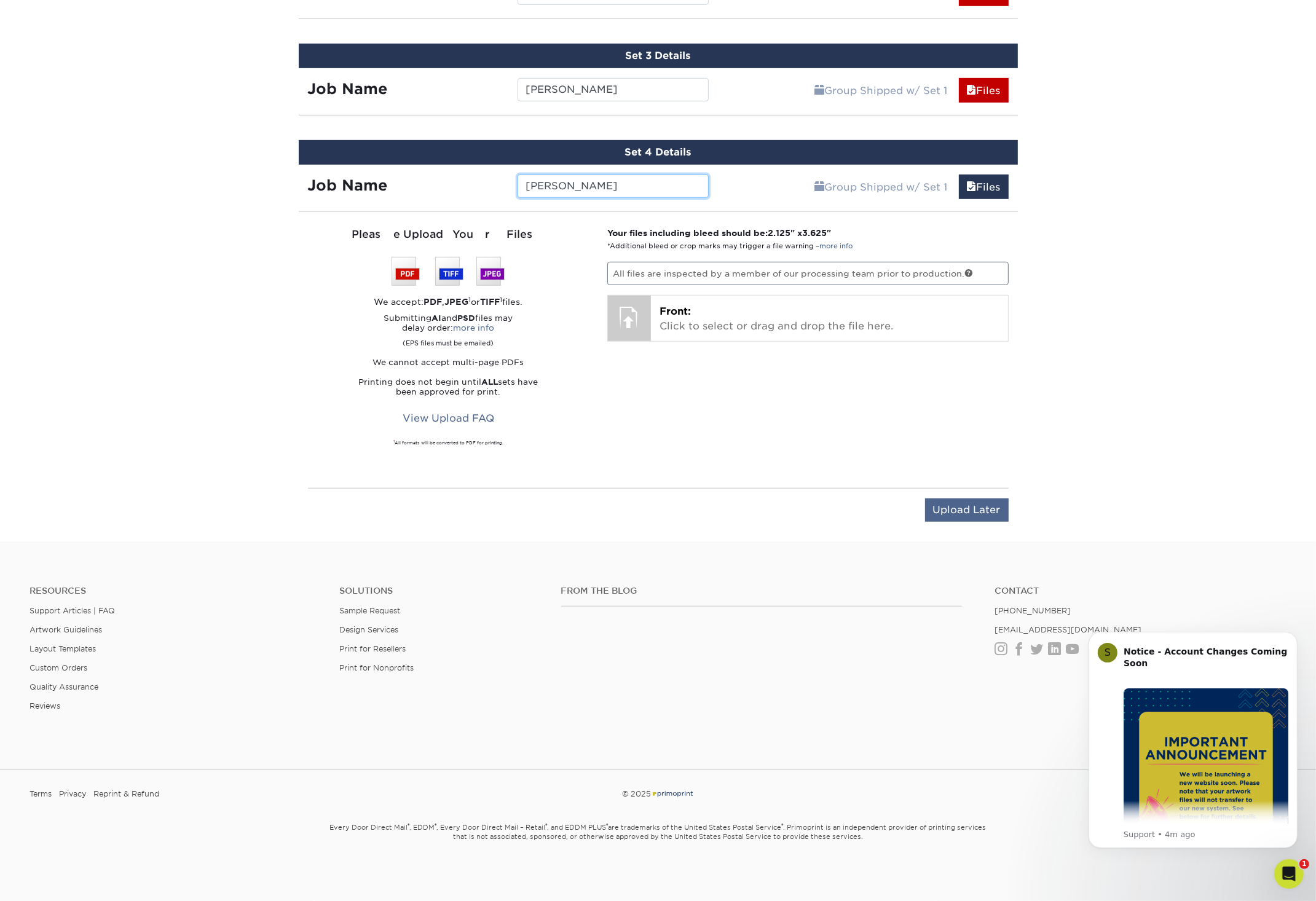
type input "Morgan Steiner"
click at [978, 516] on input "Upload Later" at bounding box center [967, 510] width 84 height 23
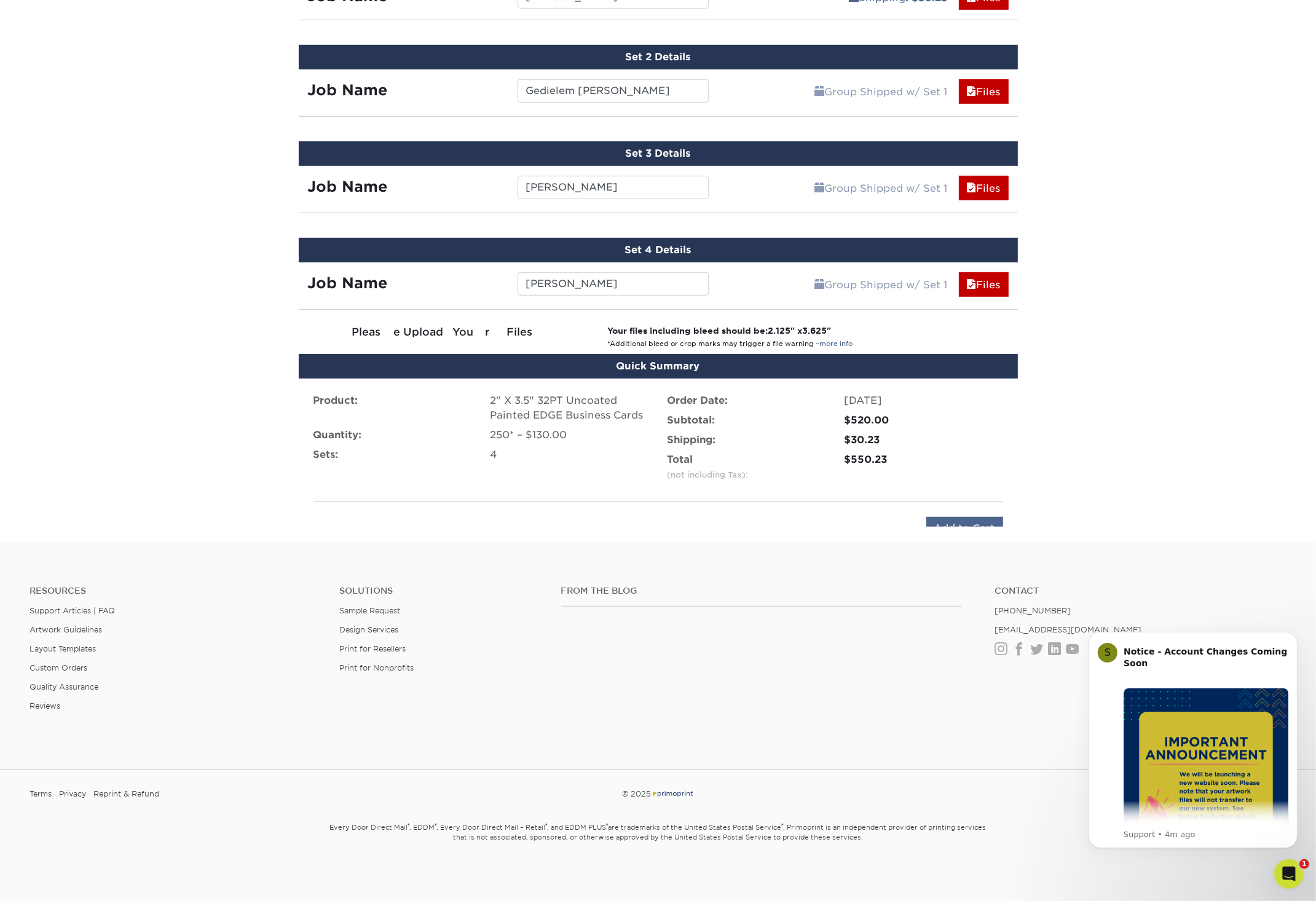
scroll to position [774, 0]
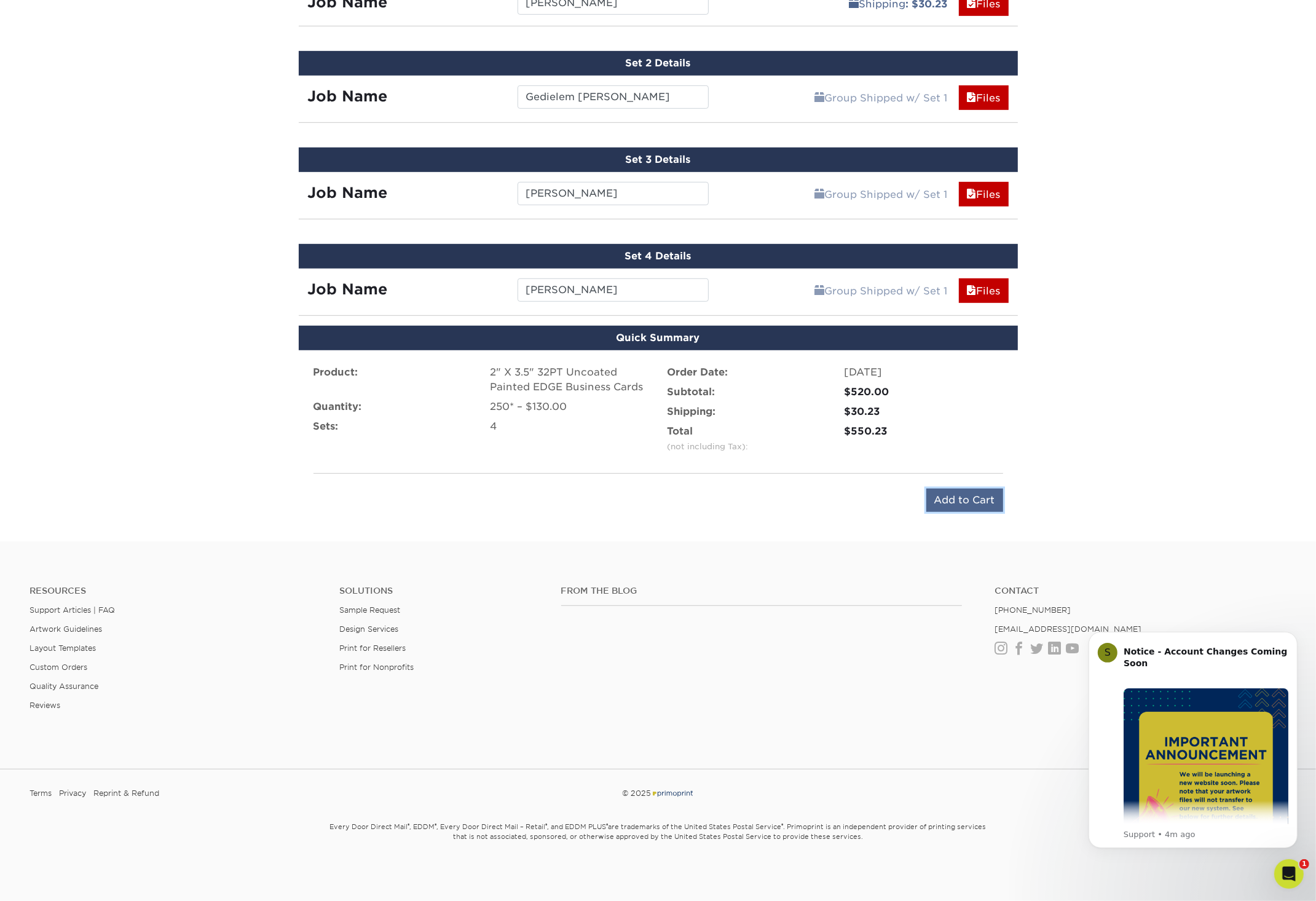
click at [965, 503] on input "Add to Cart" at bounding box center [965, 500] width 76 height 23
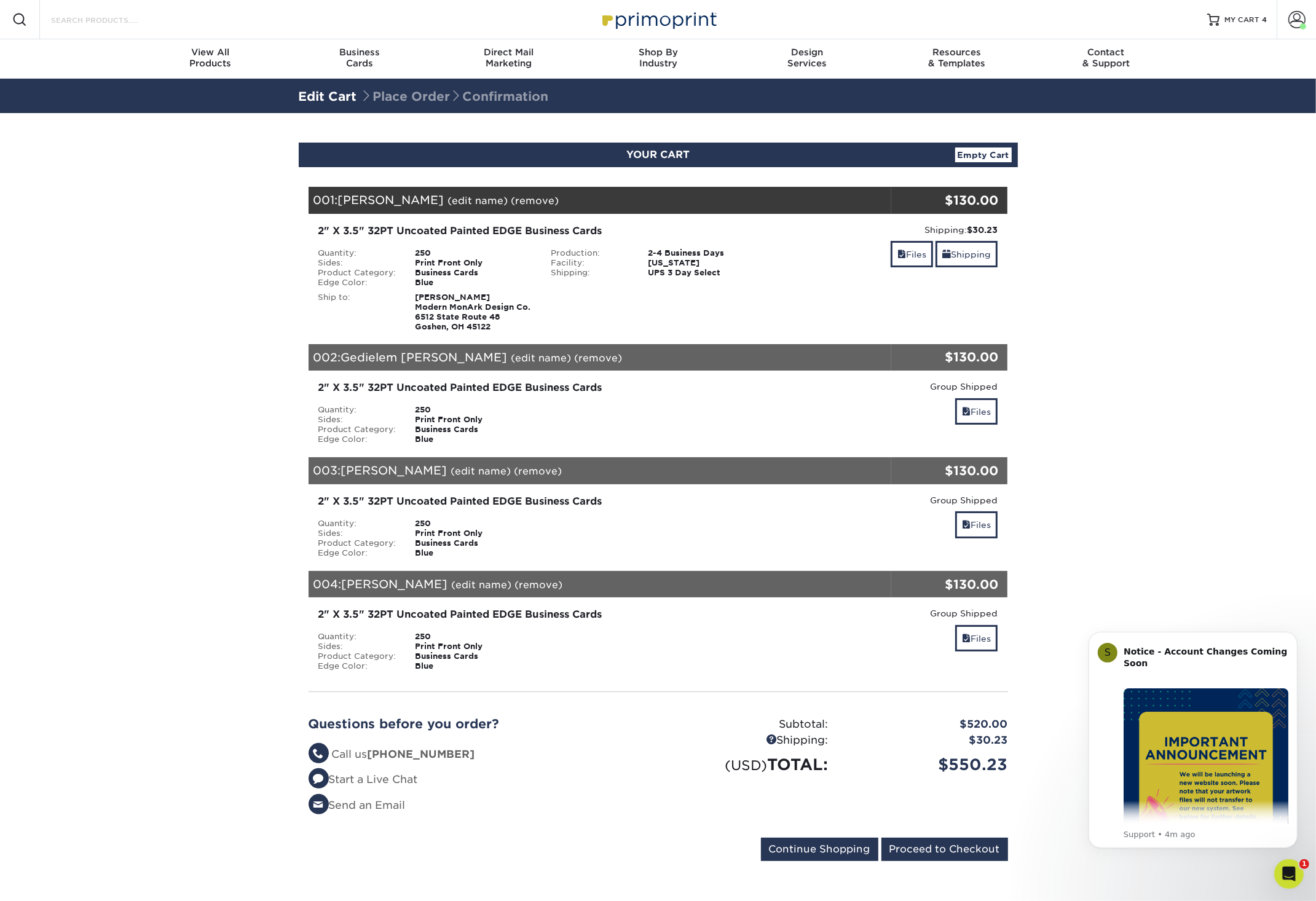
click at [107, 25] on input "Search Products" at bounding box center [110, 19] width 120 height 14
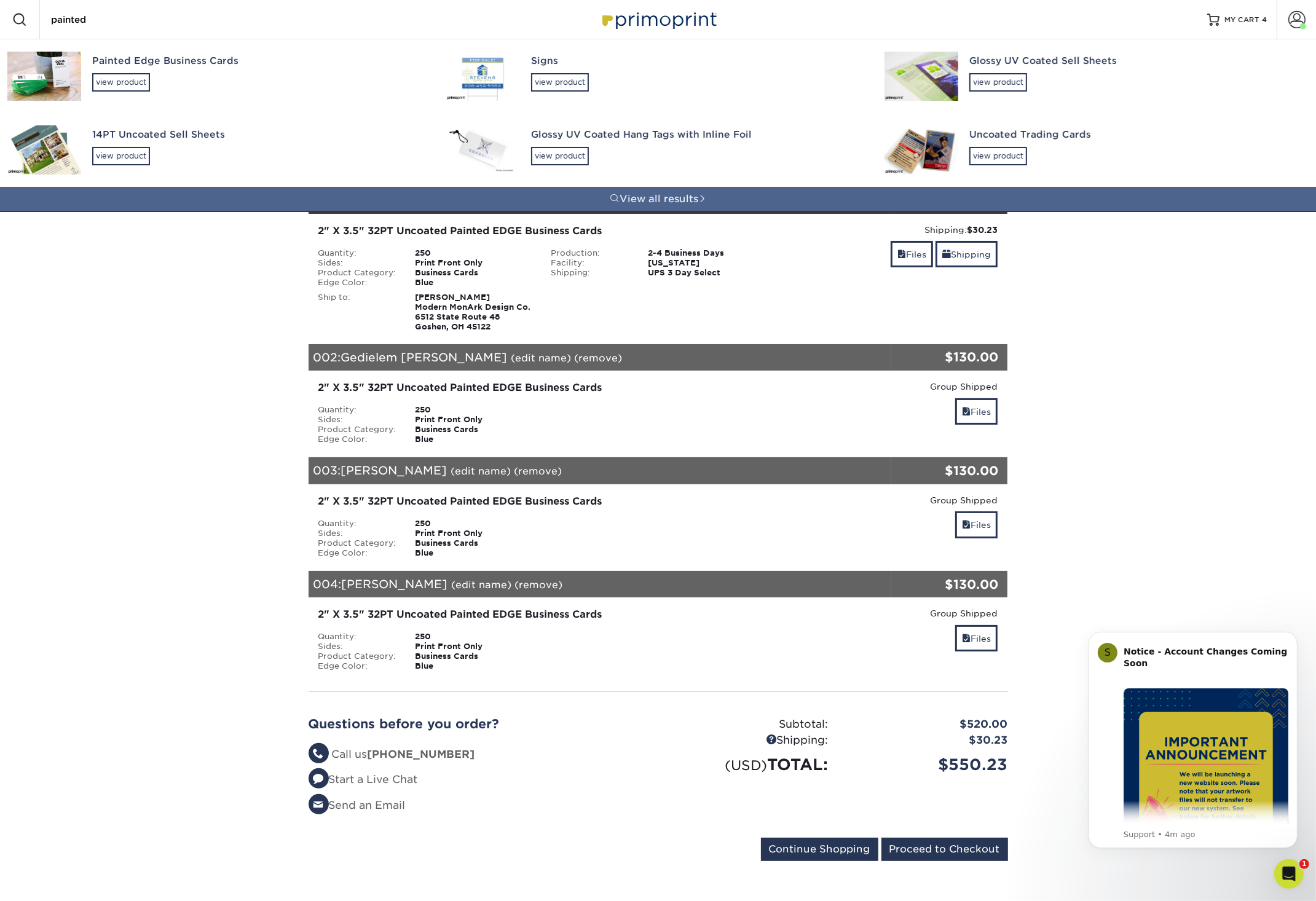
type input "painted"
click at [149, 64] on div "Painted Edge Business Cards" at bounding box center [258, 61] width 332 height 14
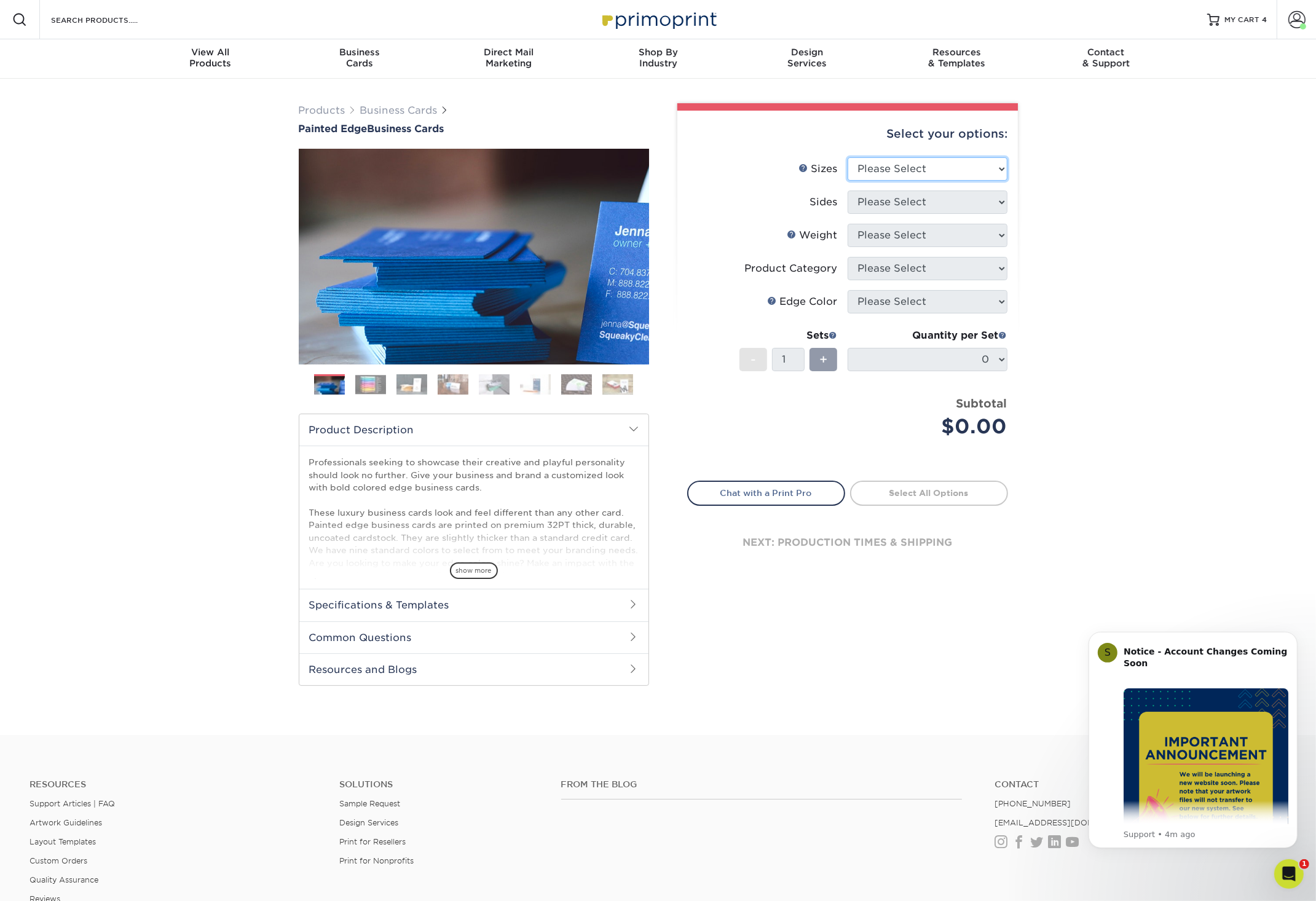
select select "2.00x3.50"
click at [0, 0] on option "2" x 3.5" - Standard" at bounding box center [0, 0] width 0 height 0
select select "32d3c223-f82c-492b-b915-ba065a00862f"
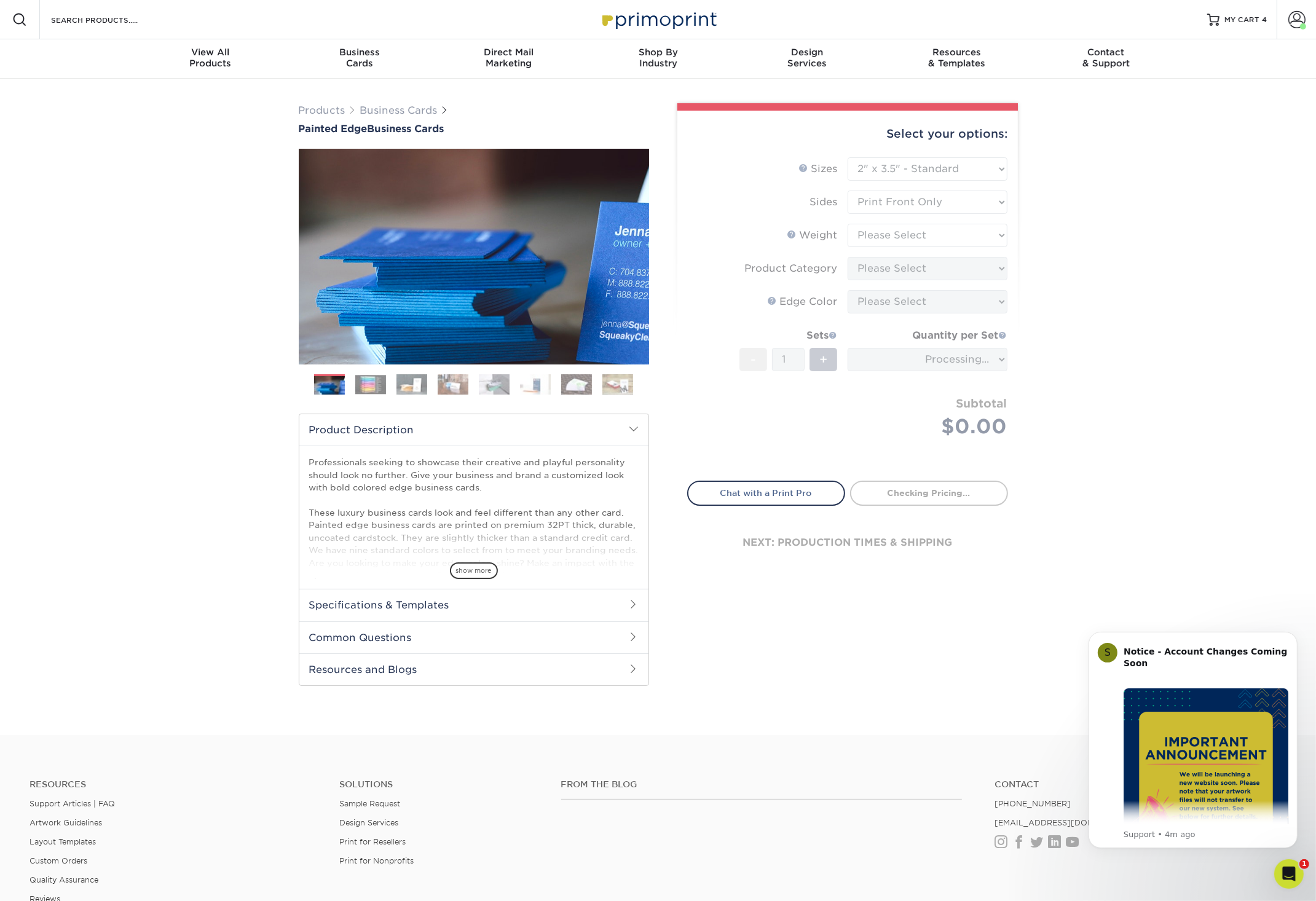
click at [960, 239] on form "Sizes Help Sizes Please Select 2" x 3.5" - Standard 2.125" x 3.375" - European …" at bounding box center [847, 312] width 321 height 309
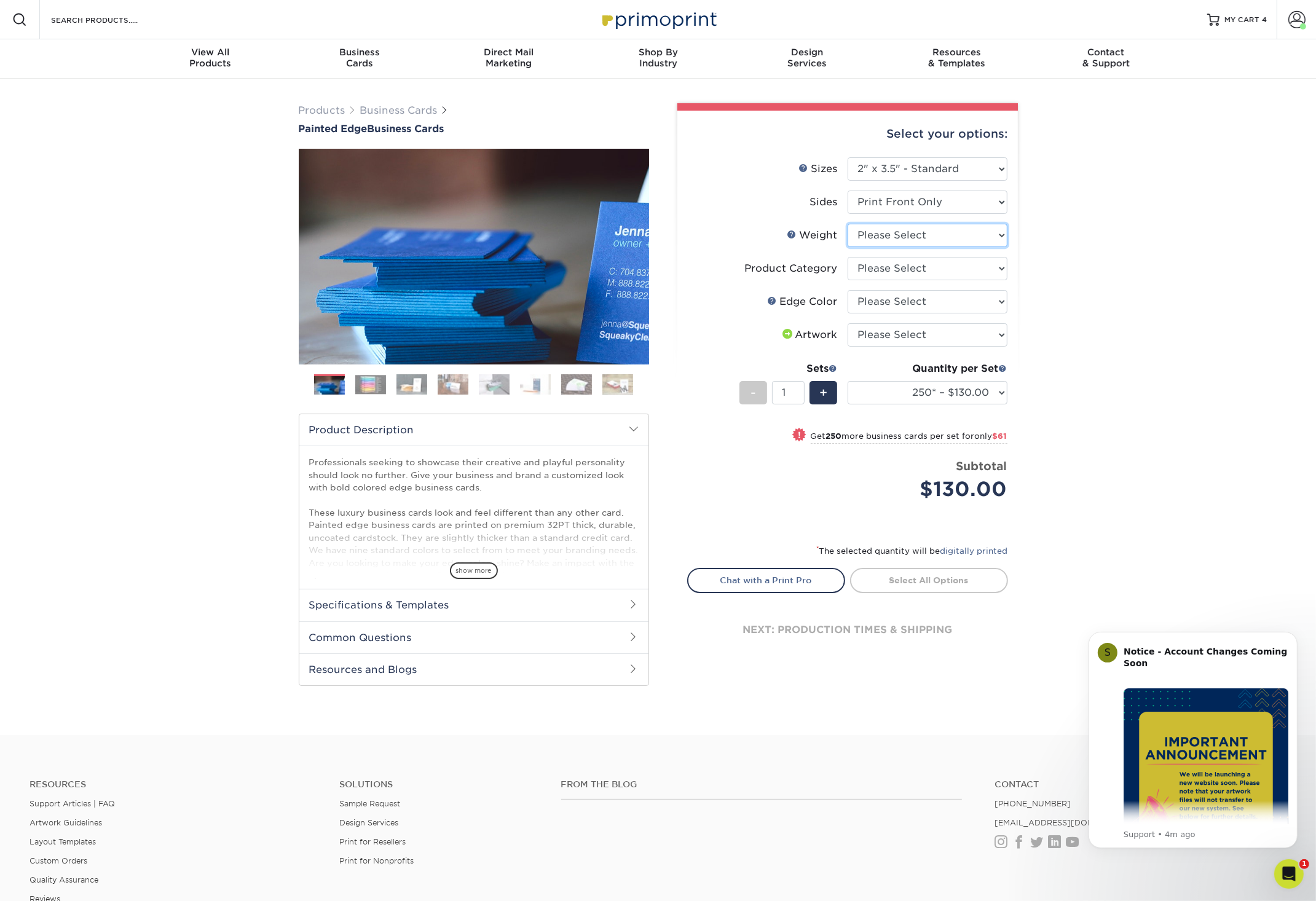
select select "32PTUC"
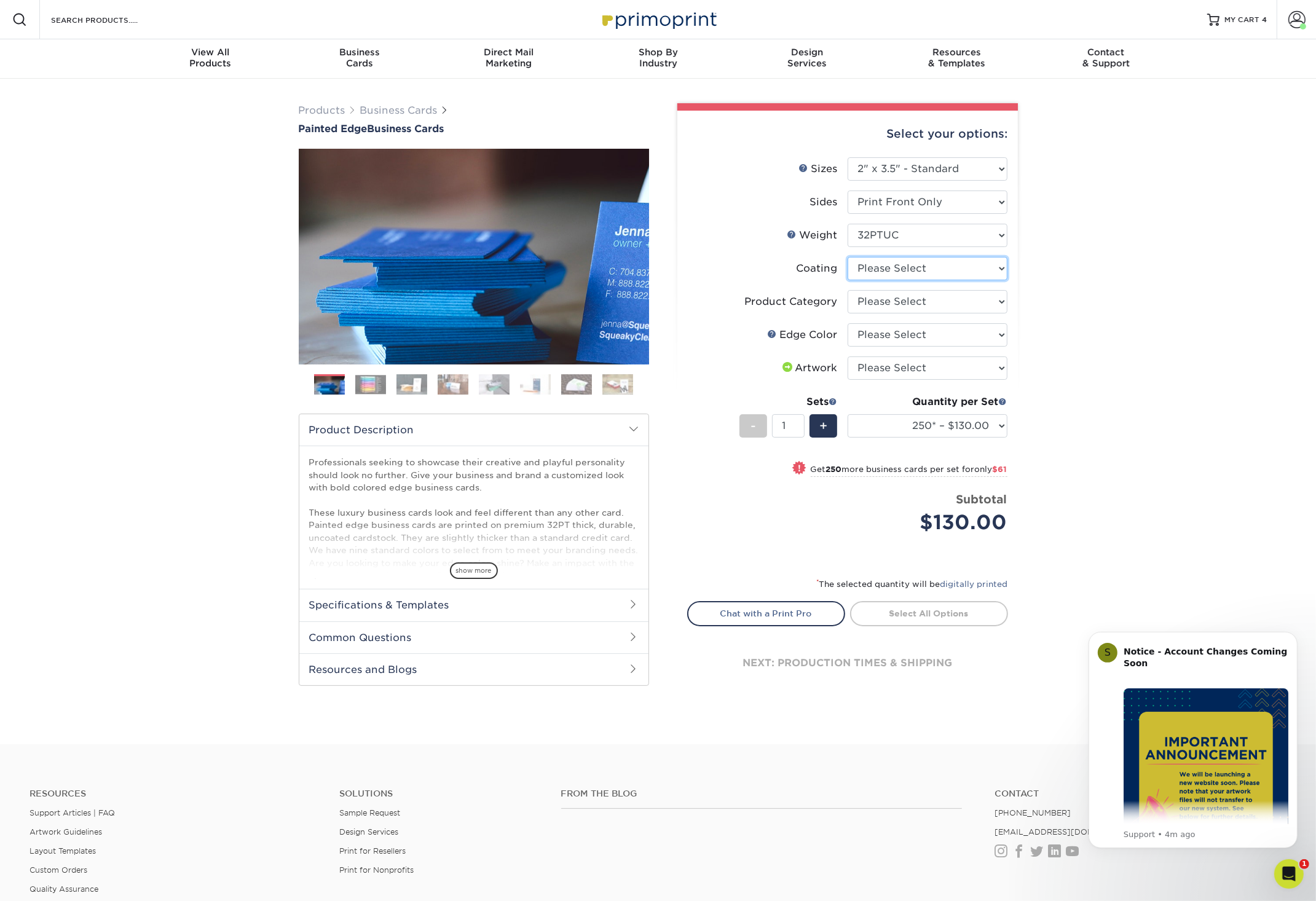
select select "3e7618de-abca-4bda-9f97-8b9129e913d8"
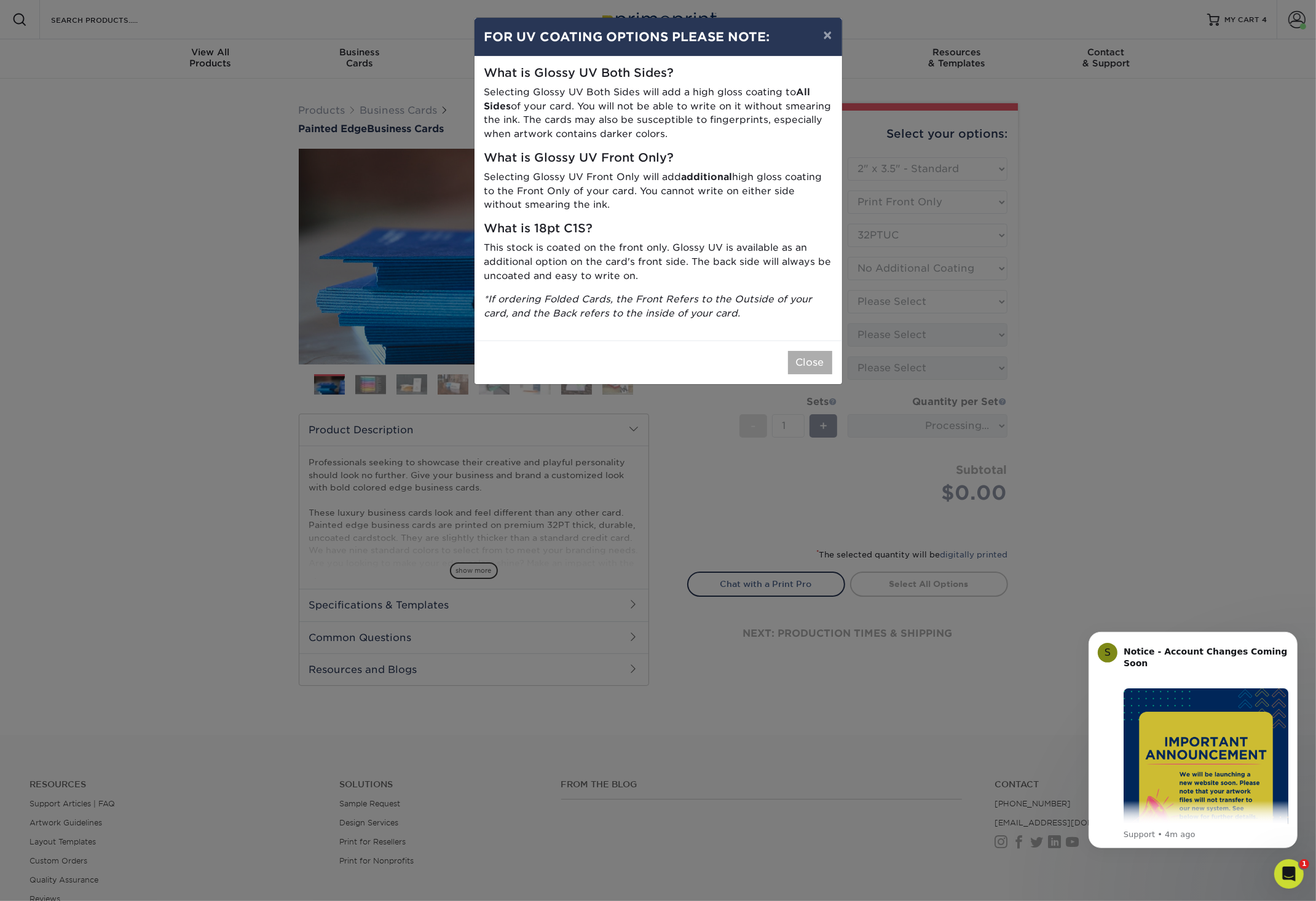
click at [817, 351] on div "Close" at bounding box center [658, 362] width 367 height 43
drag, startPoint x: 811, startPoint y: 359, endPoint x: 944, endPoint y: 328, distance: 136.6
click at [811, 359] on button "Close" at bounding box center [810, 362] width 44 height 23
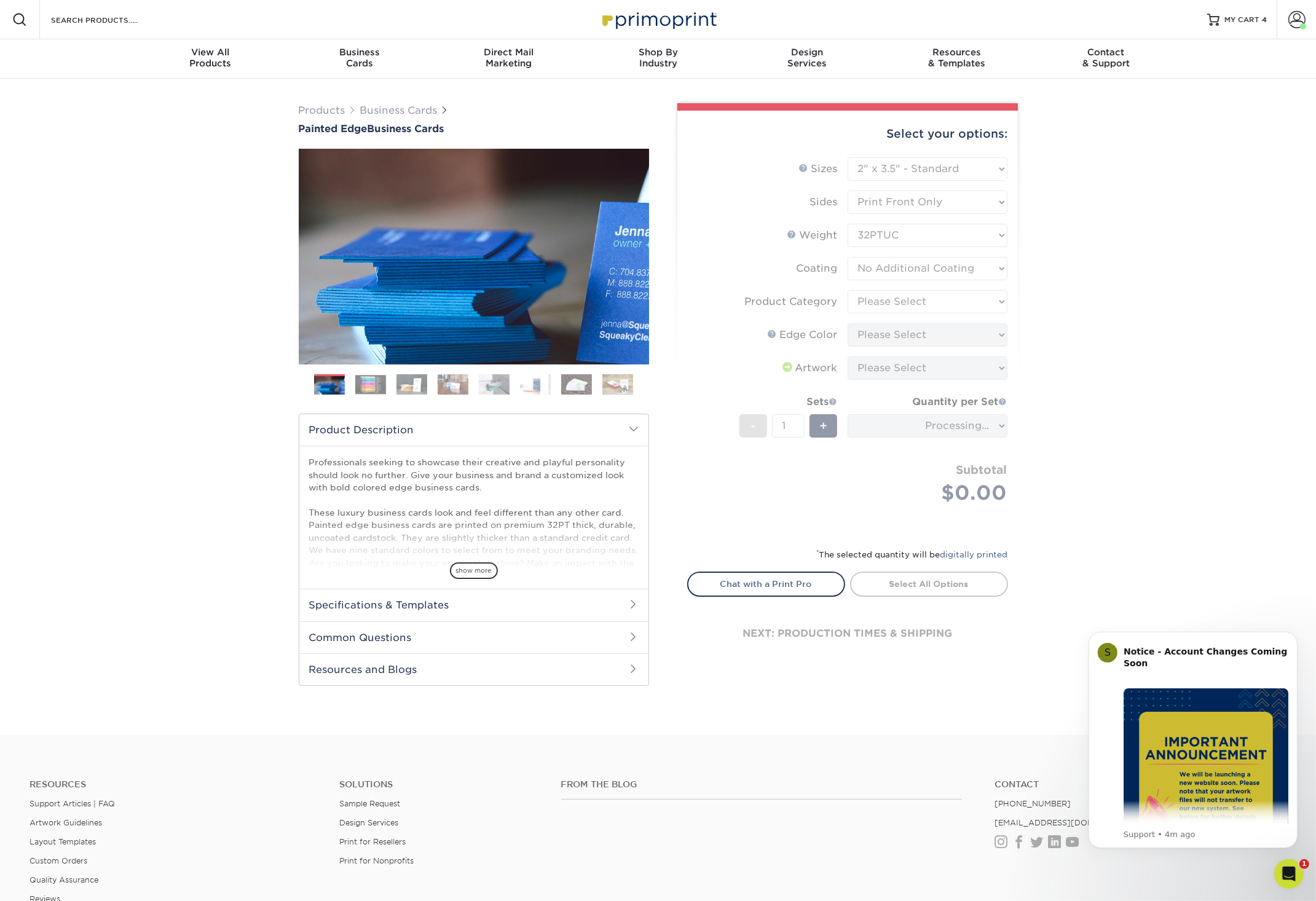
click at [981, 309] on form "Sizes Help Sizes Please Select 2" x 3.5" - Standard 2.125" x 3.375" - European …" at bounding box center [847, 345] width 321 height 376
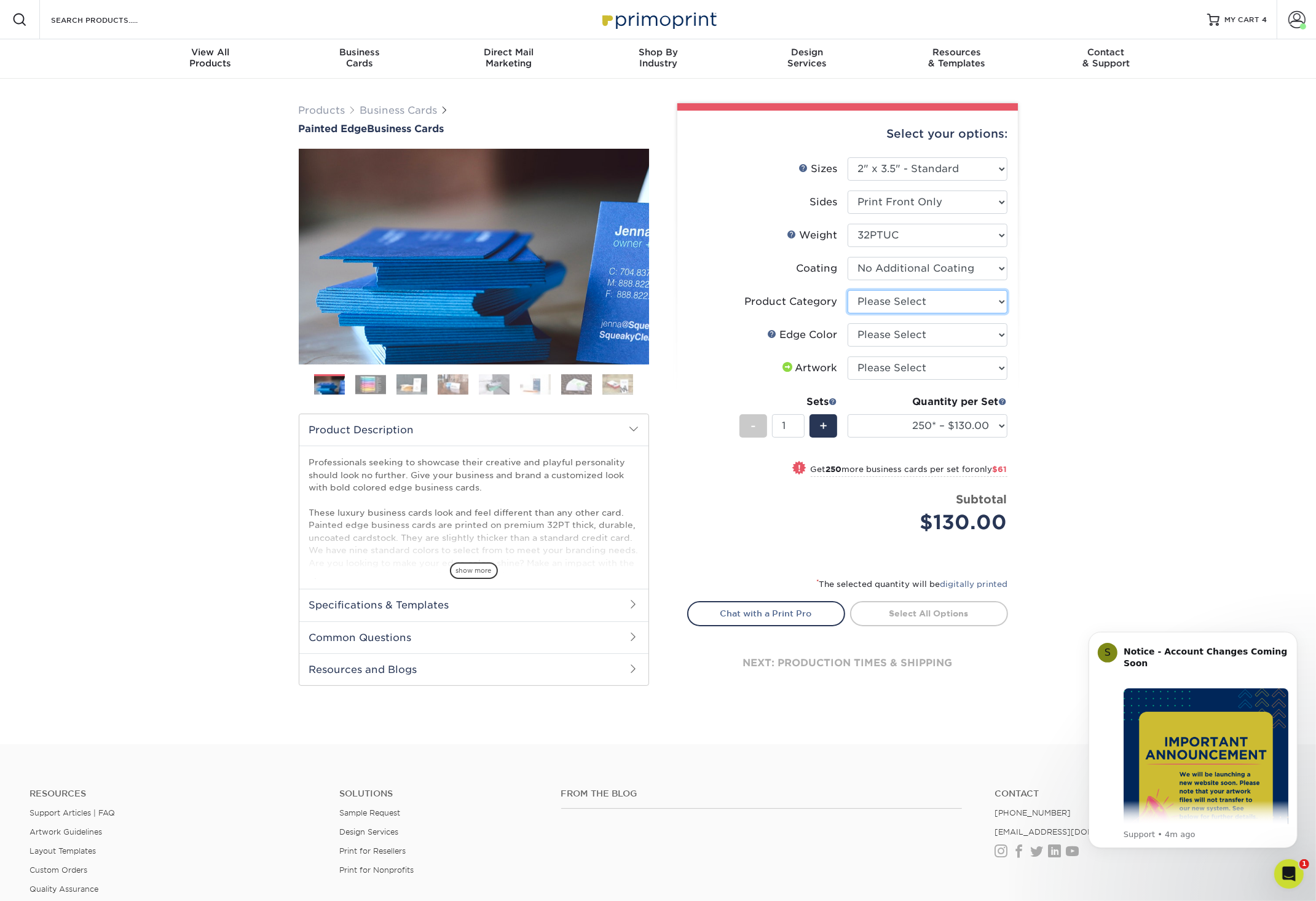
click at [0, 0] on option "Please Select" at bounding box center [0, 0] width 0 height 0
select select "3b5148f1-0588-4f88-a218-97bcfdce65c1"
click at [0, 0] on option "Business Cards" at bounding box center [0, 0] width 0 height 0
select select "a07808a3-81c6-4e74-b75e-4e311282080e"
click at [0, 0] on option "Purple" at bounding box center [0, 0] width 0 height 0
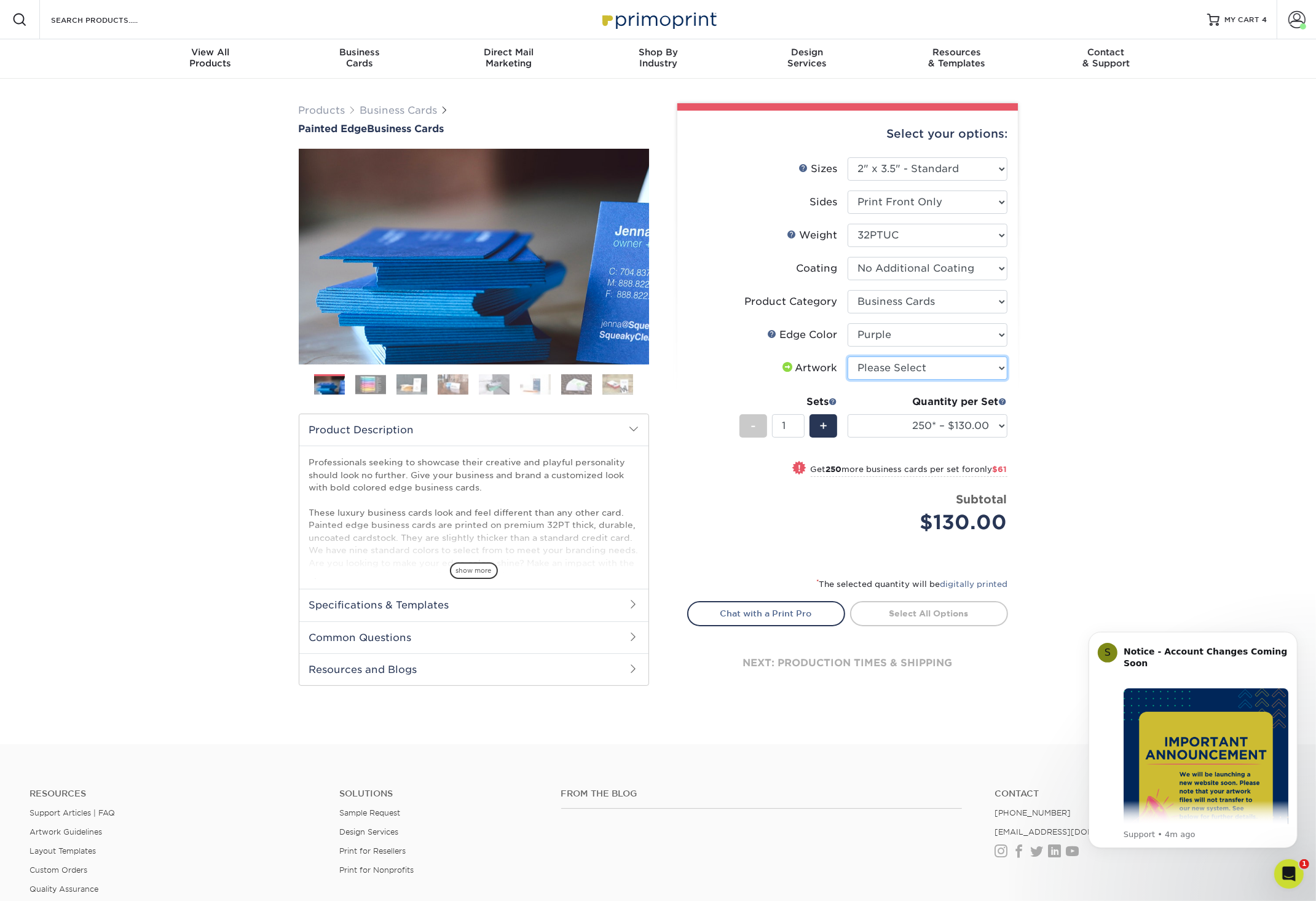
select select "upload"
click at [0, 0] on option "I will upload files" at bounding box center [0, 0] width 0 height 0
click at [799, 426] on input "1" at bounding box center [788, 426] width 32 height 23
click at [799, 425] on input "1" at bounding box center [788, 426] width 32 height 23
click at [799, 426] on input "1" at bounding box center [788, 426] width 32 height 23
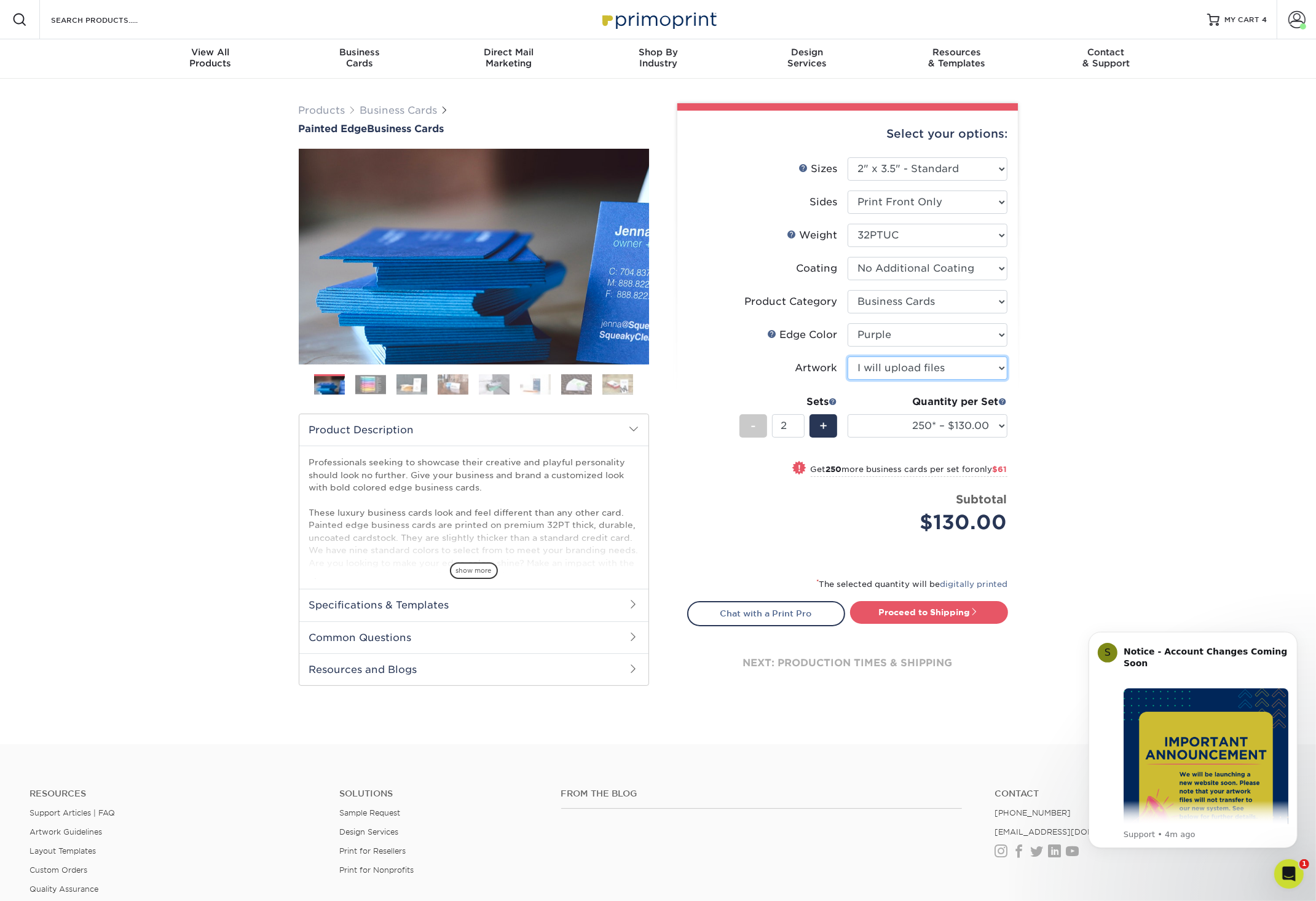
type input "2"
click at [796, 424] on input "2" at bounding box center [788, 426] width 32 height 23
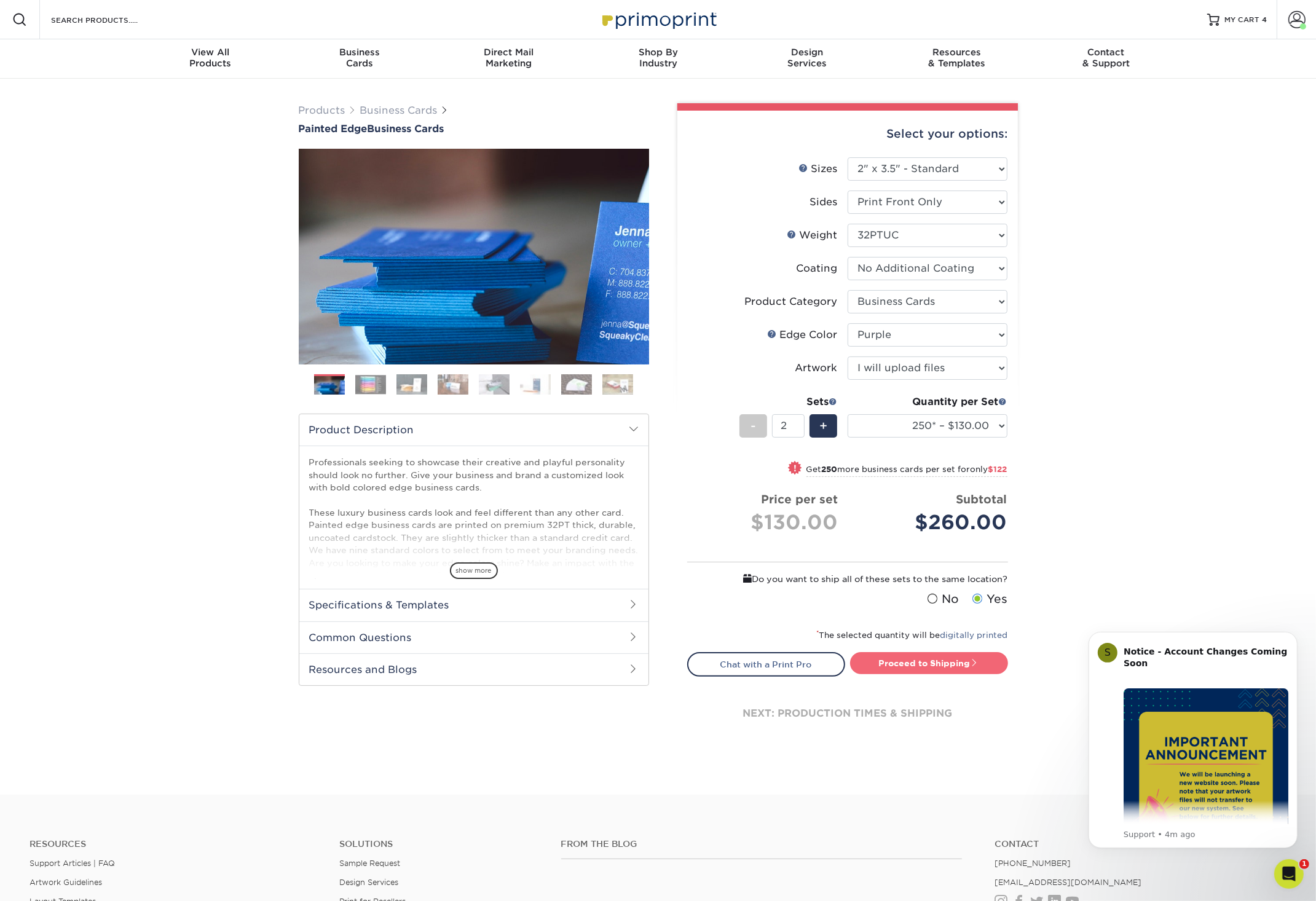
click at [926, 663] on link "Proceed to Shipping" at bounding box center [929, 663] width 158 height 22
type input "Set 1"
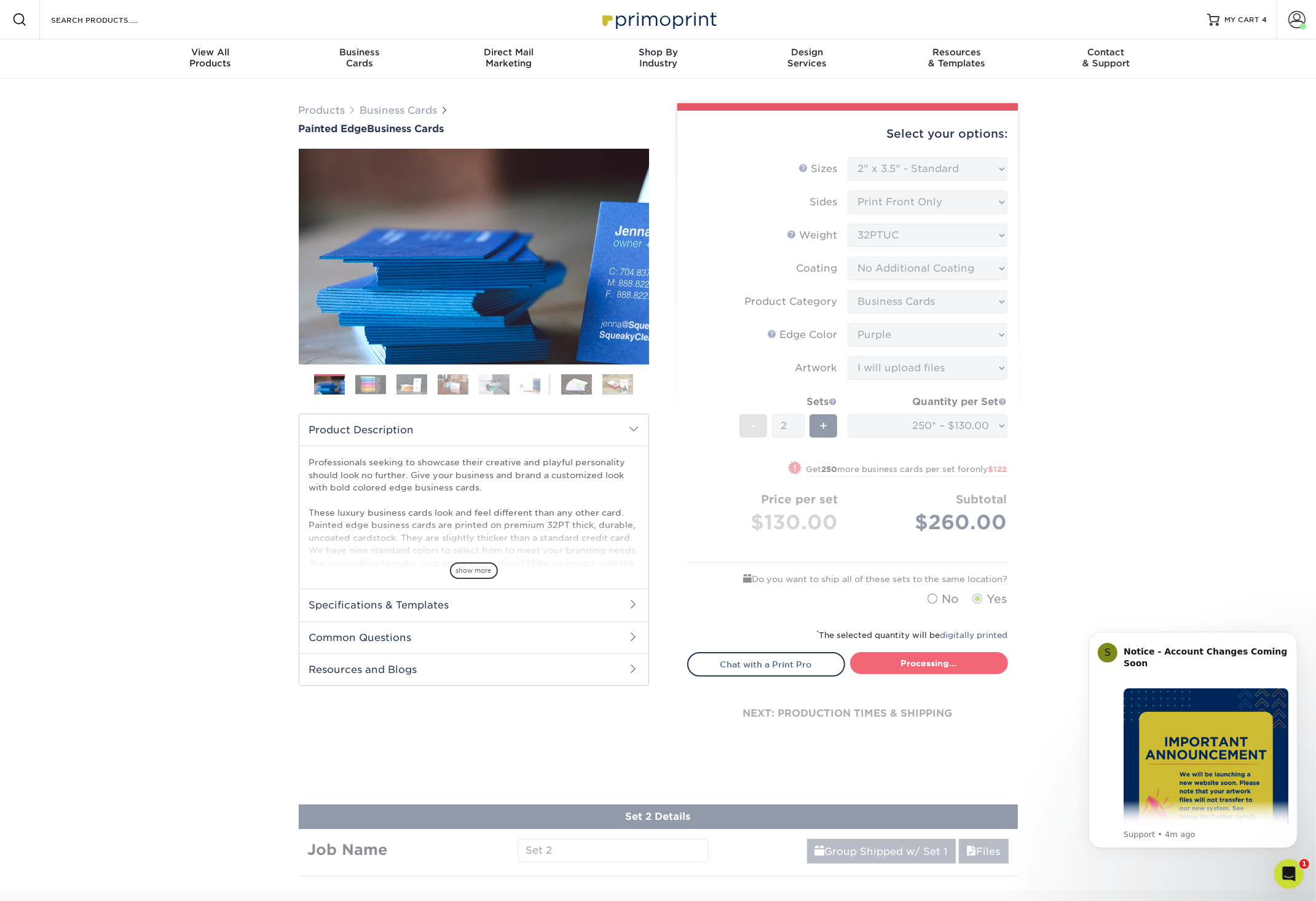
select select "ed4717bc-0ce6-4244-a868-d2c62478a03d"
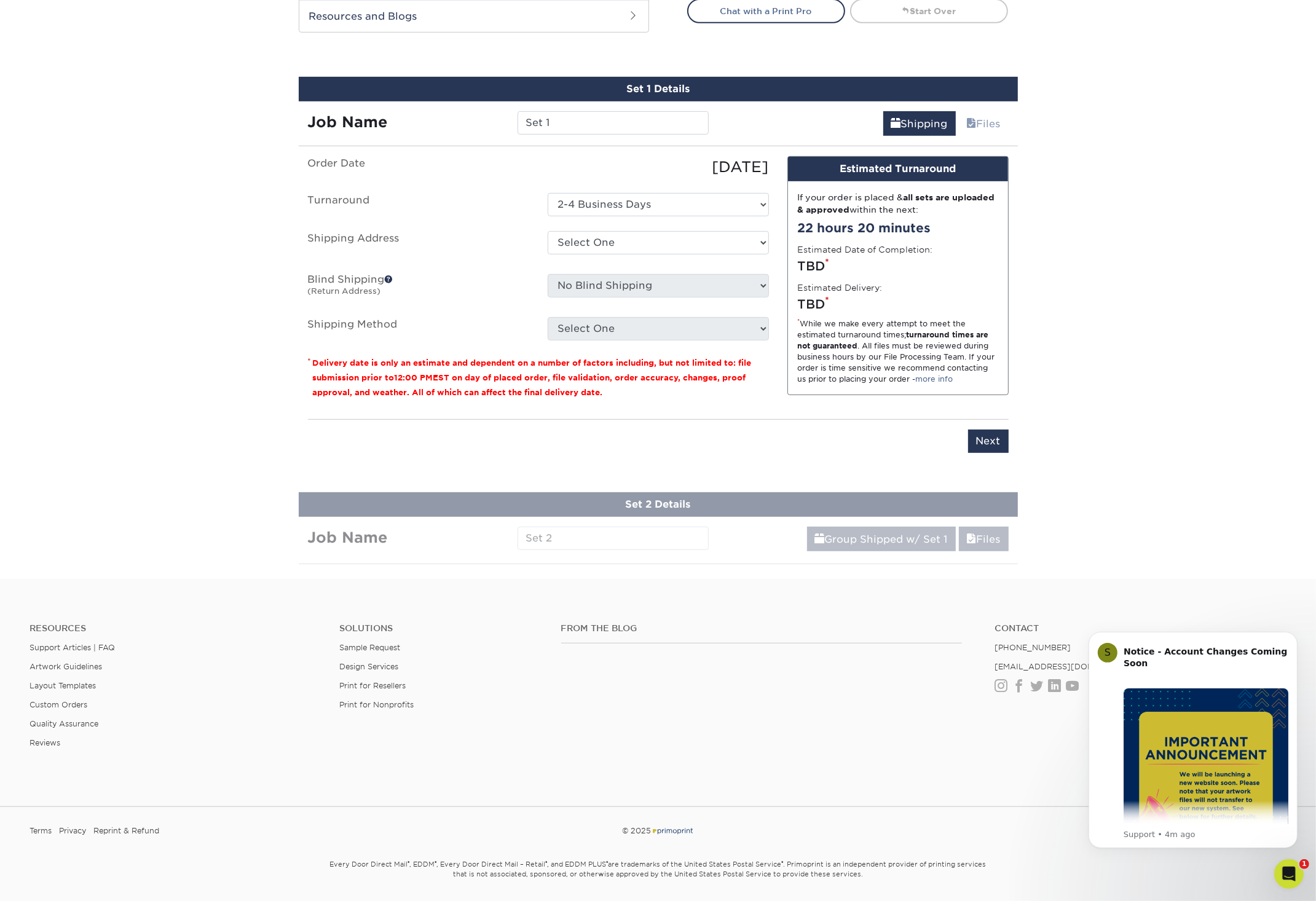
scroll to position [683, 0]
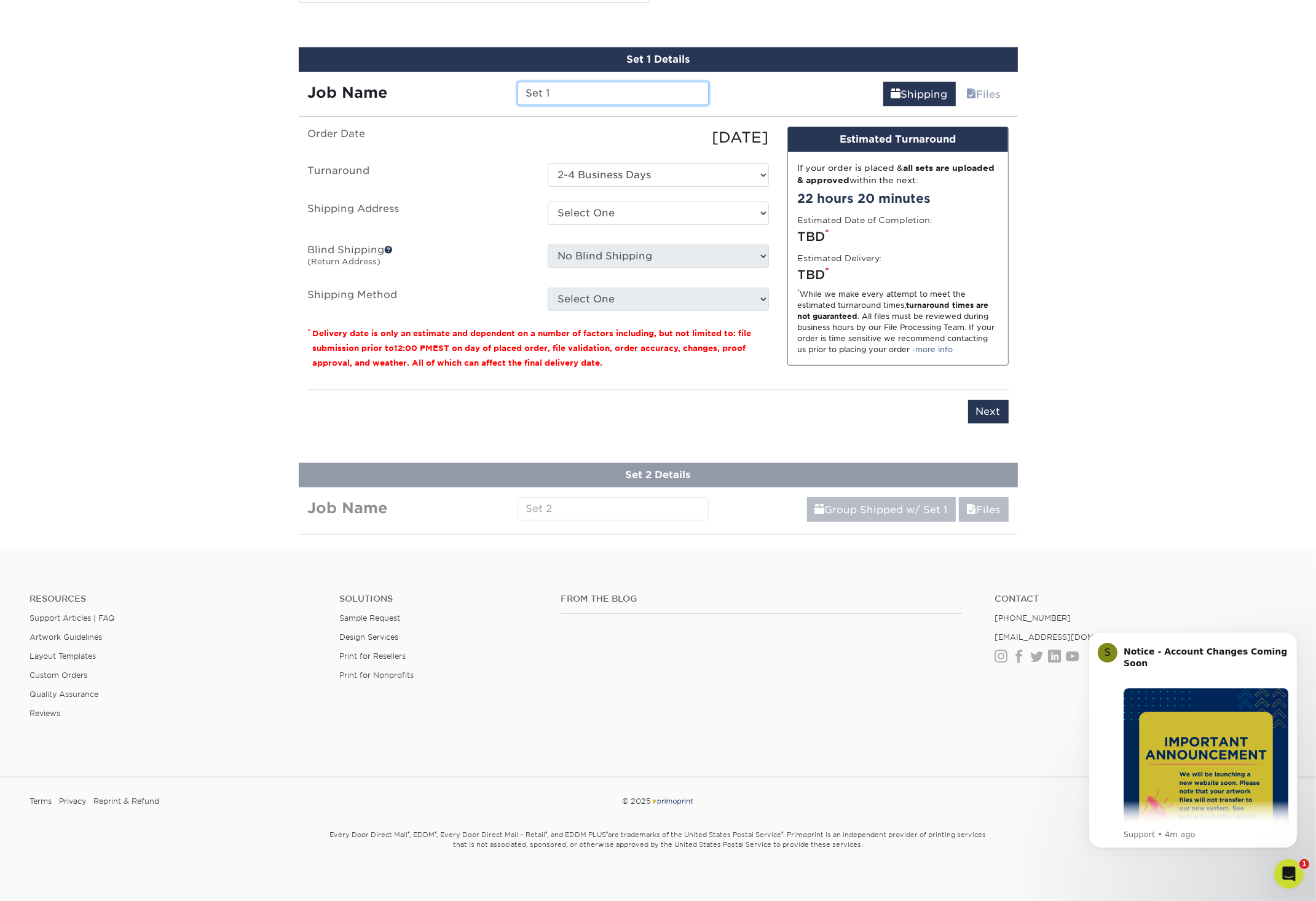
drag, startPoint x: 545, startPoint y: 97, endPoint x: 417, endPoint y: 92, distance: 128.1
click at [517, 92] on input "Set 1" at bounding box center [613, 93] width 191 height 23
type input "[PERSON_NAME]"
select select "286698"
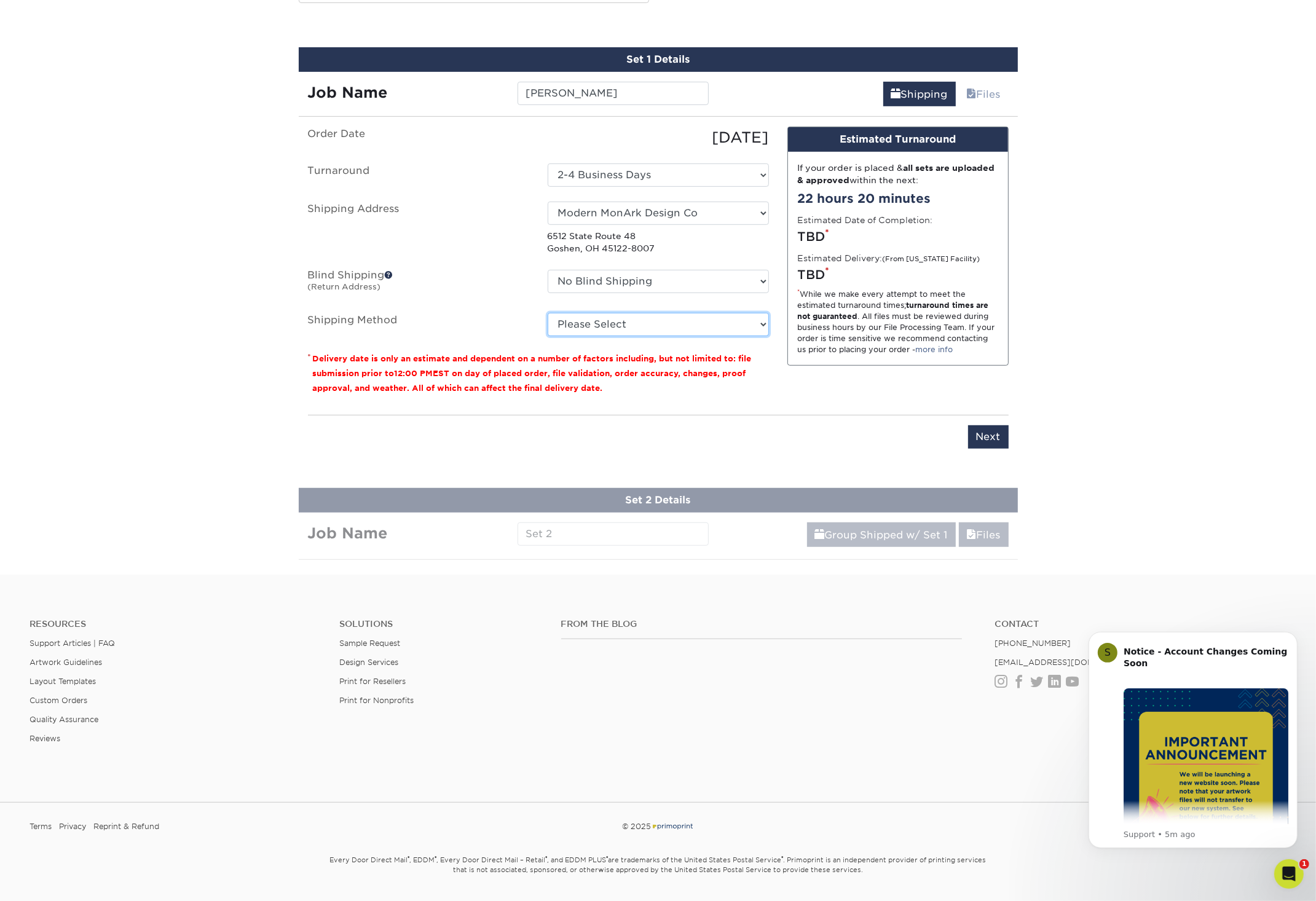
select select "12"
click at [0, 0] on option "3 Day Shipping Service (+$26.19)" at bounding box center [0, 0] width 0 height 0
click at [994, 437] on input "Next" at bounding box center [988, 437] width 40 height 23
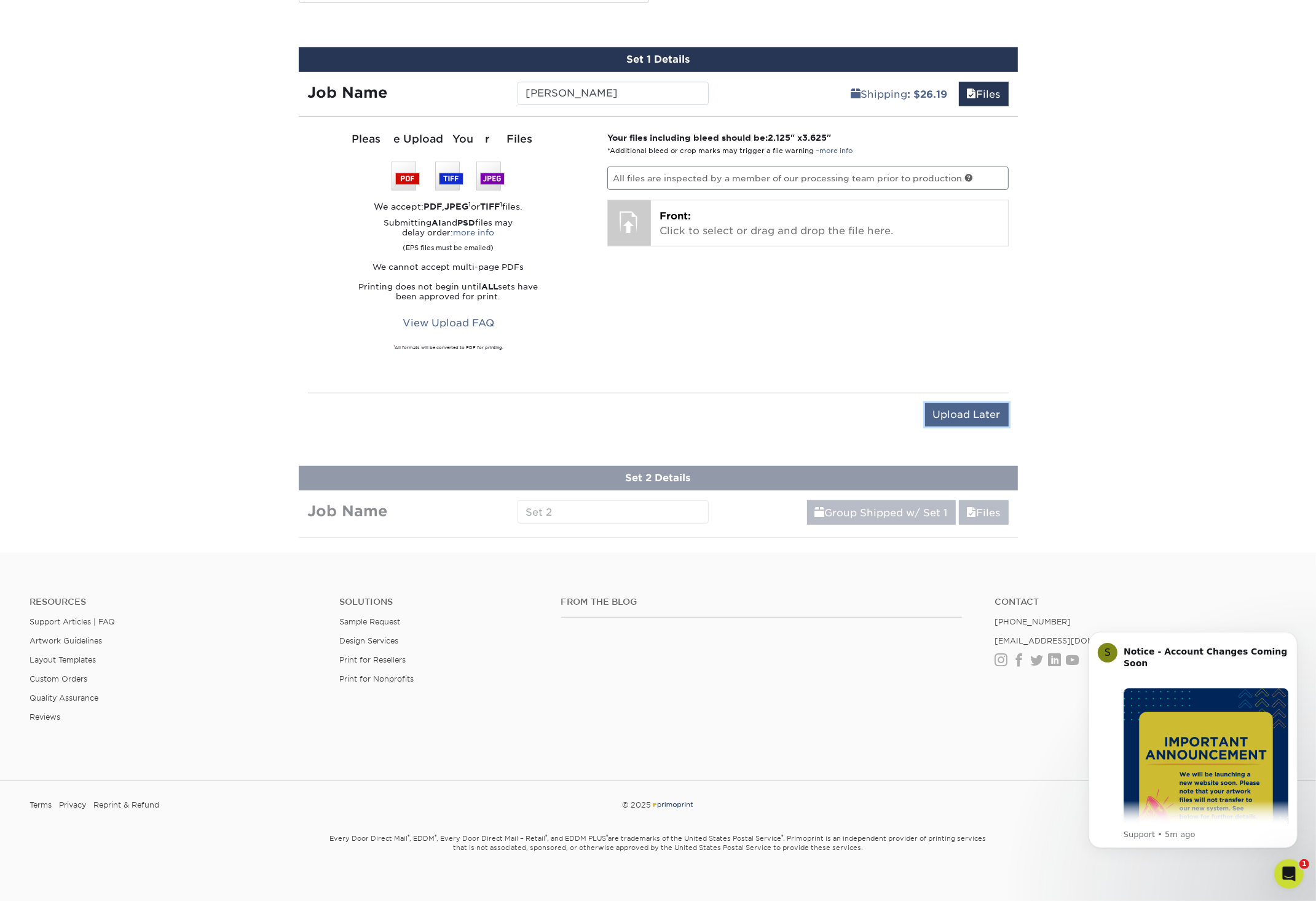
click at [981, 420] on input "Upload Later" at bounding box center [967, 415] width 84 height 23
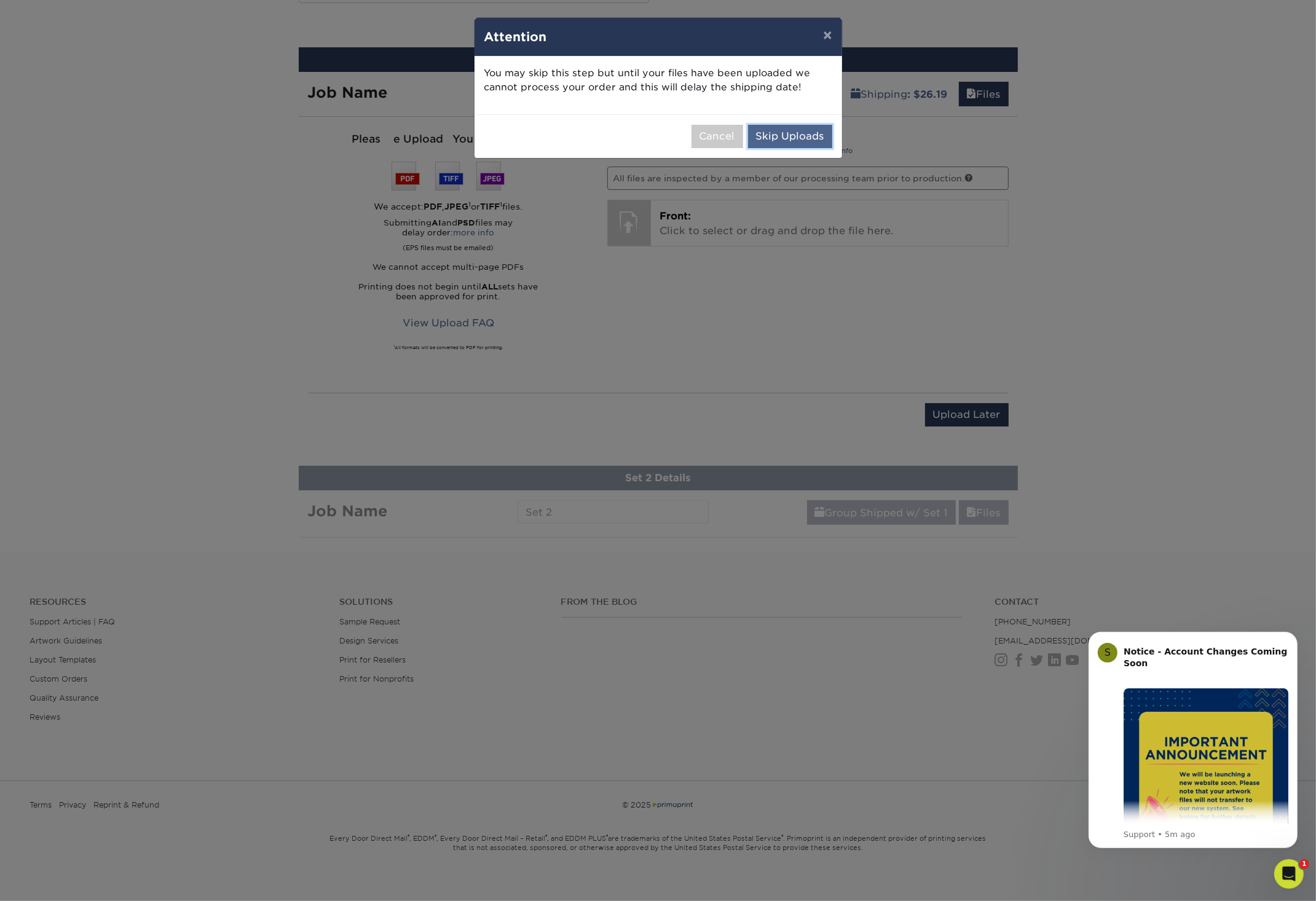
click at [799, 139] on button "Skip Uploads" at bounding box center [790, 136] width 84 height 23
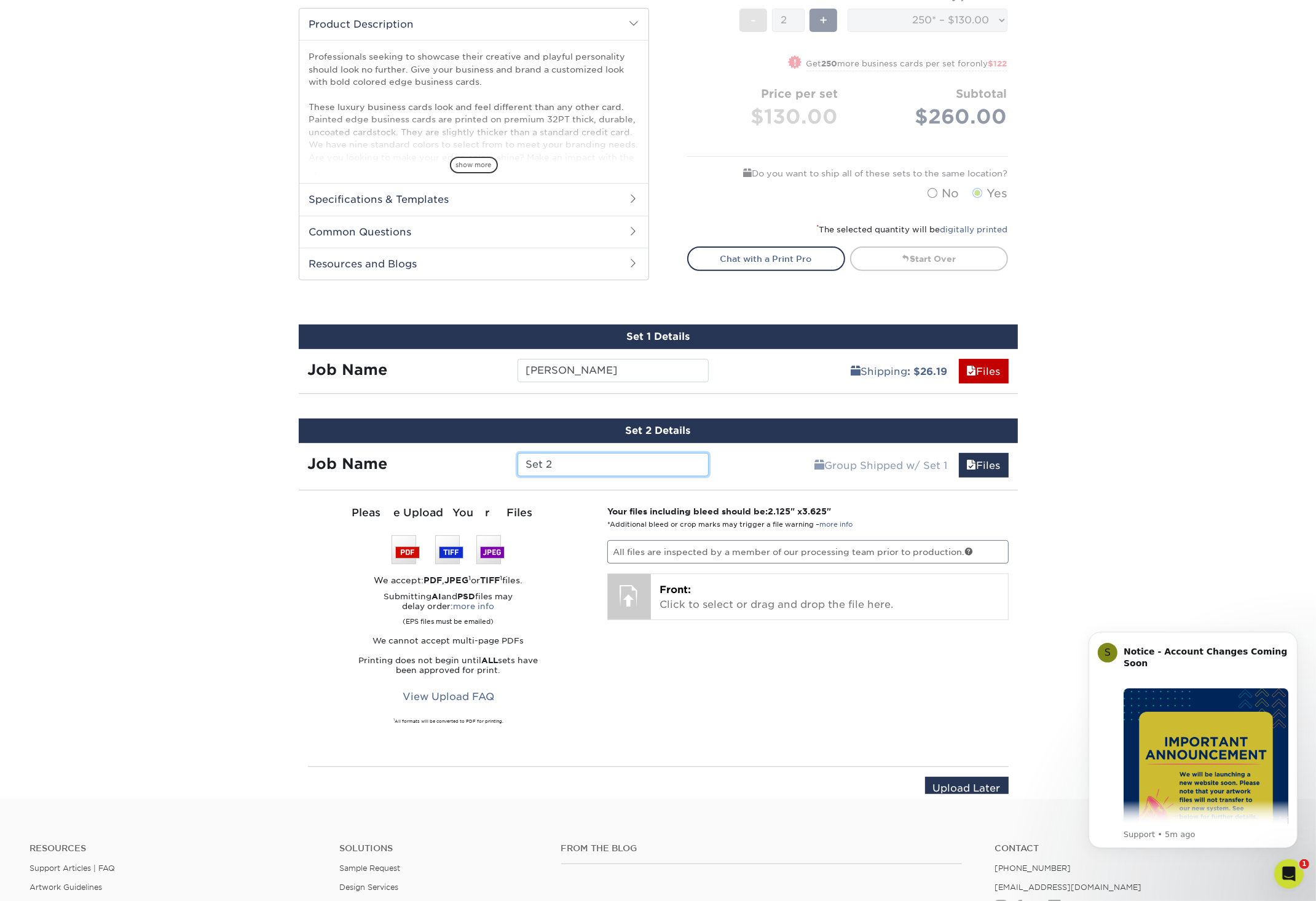
scroll to position [372, 0]
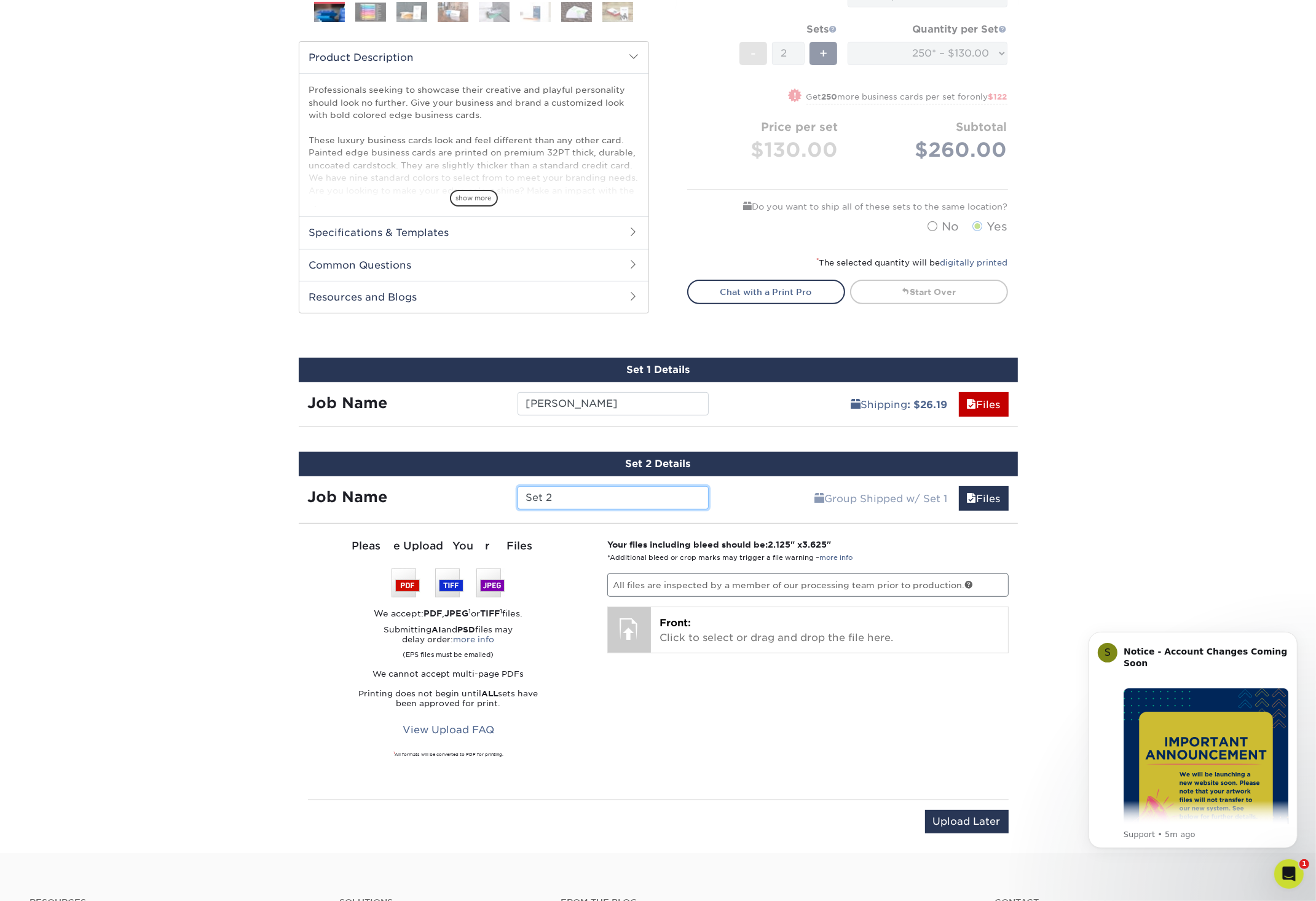
drag, startPoint x: 596, startPoint y: 498, endPoint x: 468, endPoint y: 485, distance: 128.7
click at [517, 486] on input "Set 2" at bounding box center [613, 498] width 191 height 23
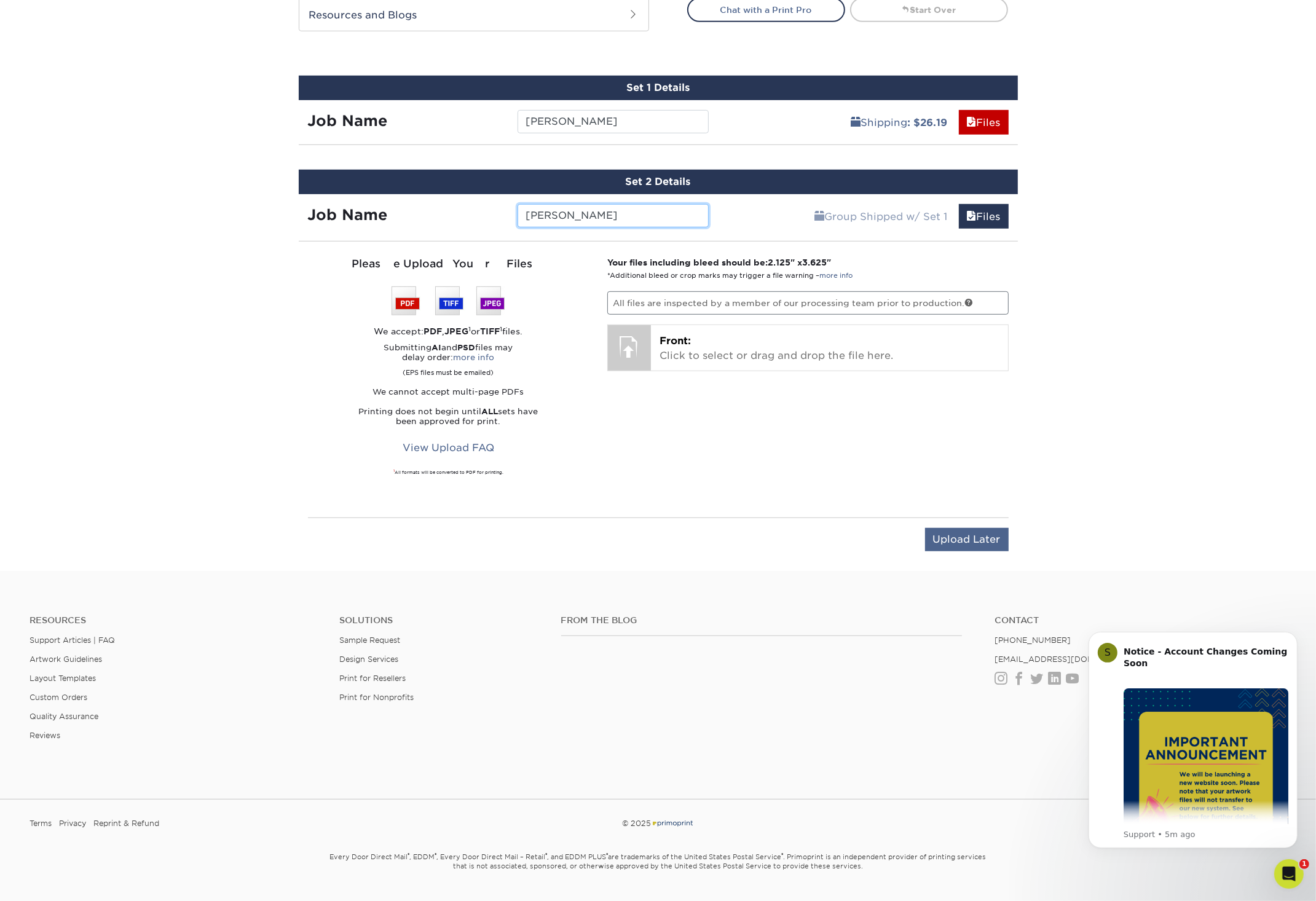
type input "[PERSON_NAME]"
drag, startPoint x: 975, startPoint y: 542, endPoint x: 990, endPoint y: 537, distance: 15.8
click at [975, 542] on input "Upload Later" at bounding box center [967, 540] width 84 height 23
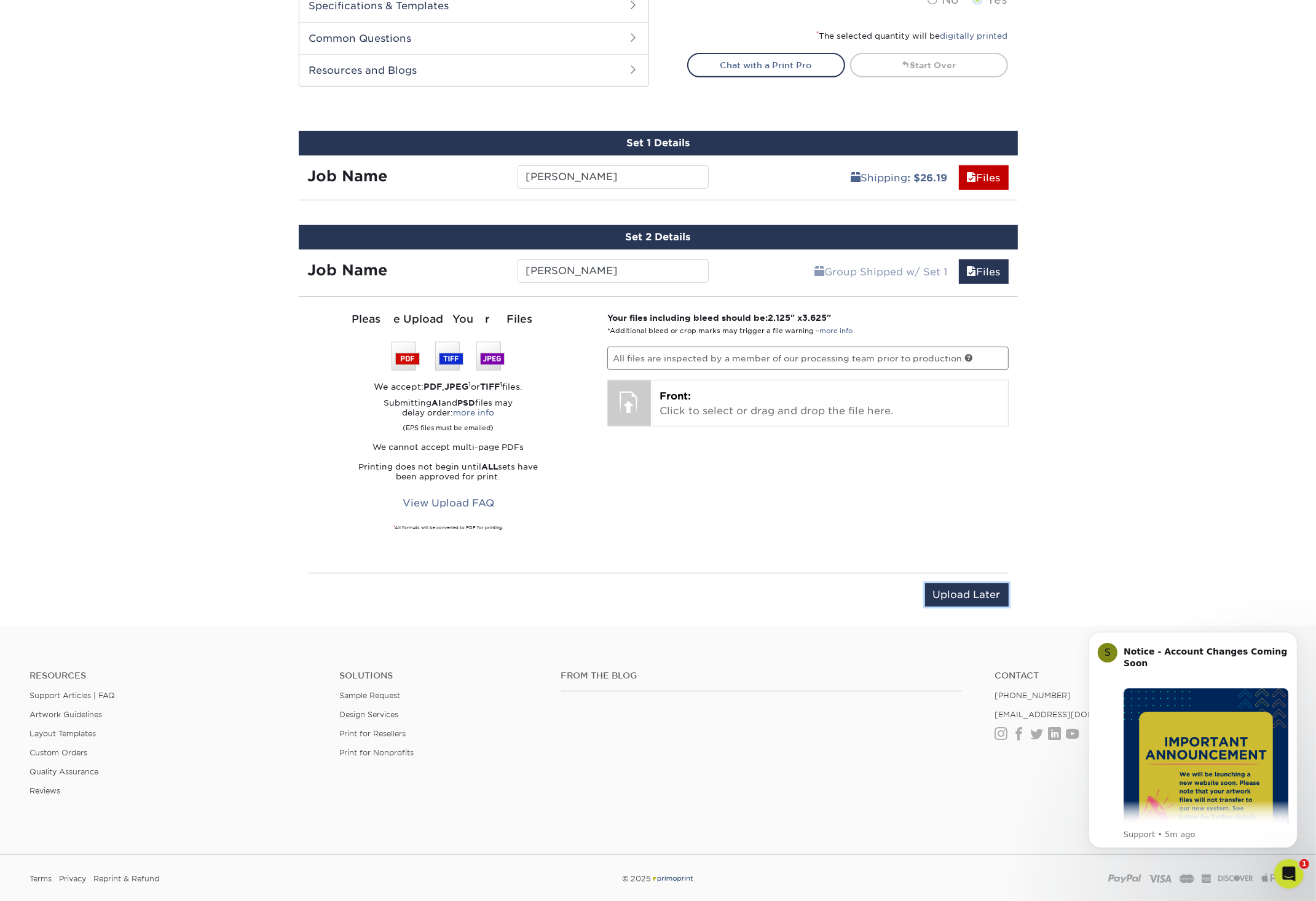
scroll to position [581, 0]
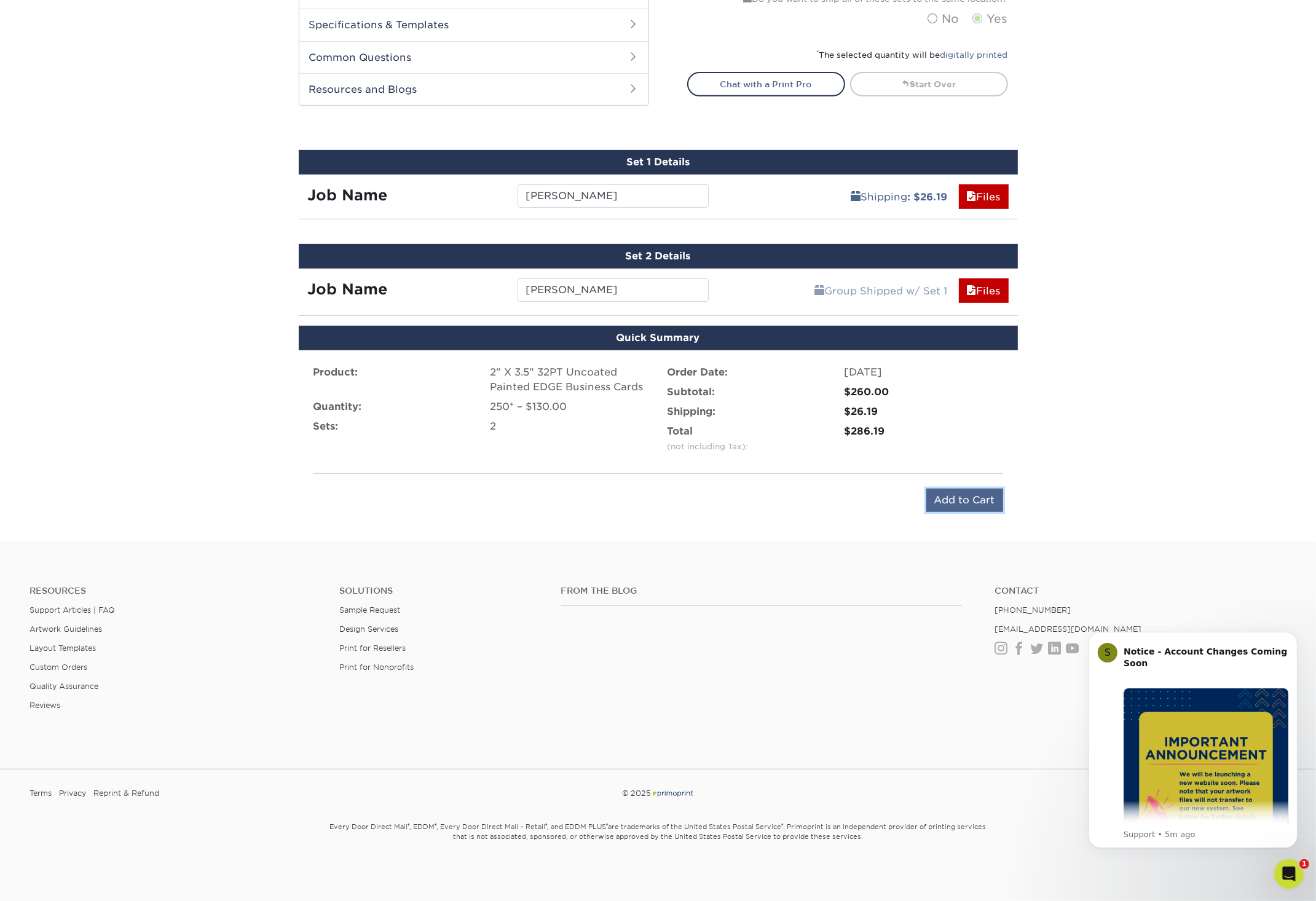
click at [965, 504] on input "Add to Cart" at bounding box center [965, 500] width 76 height 23
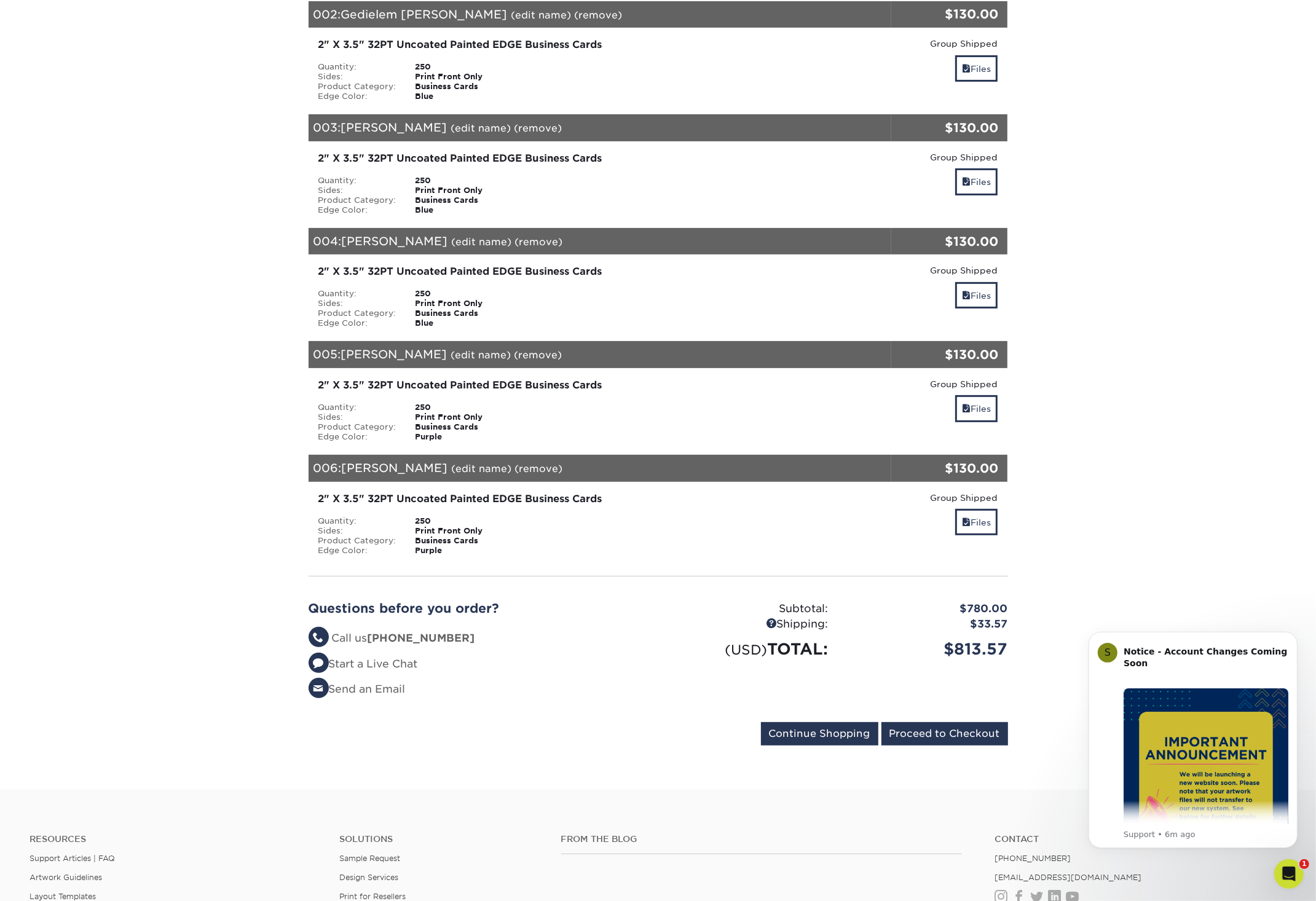
scroll to position [410, 0]
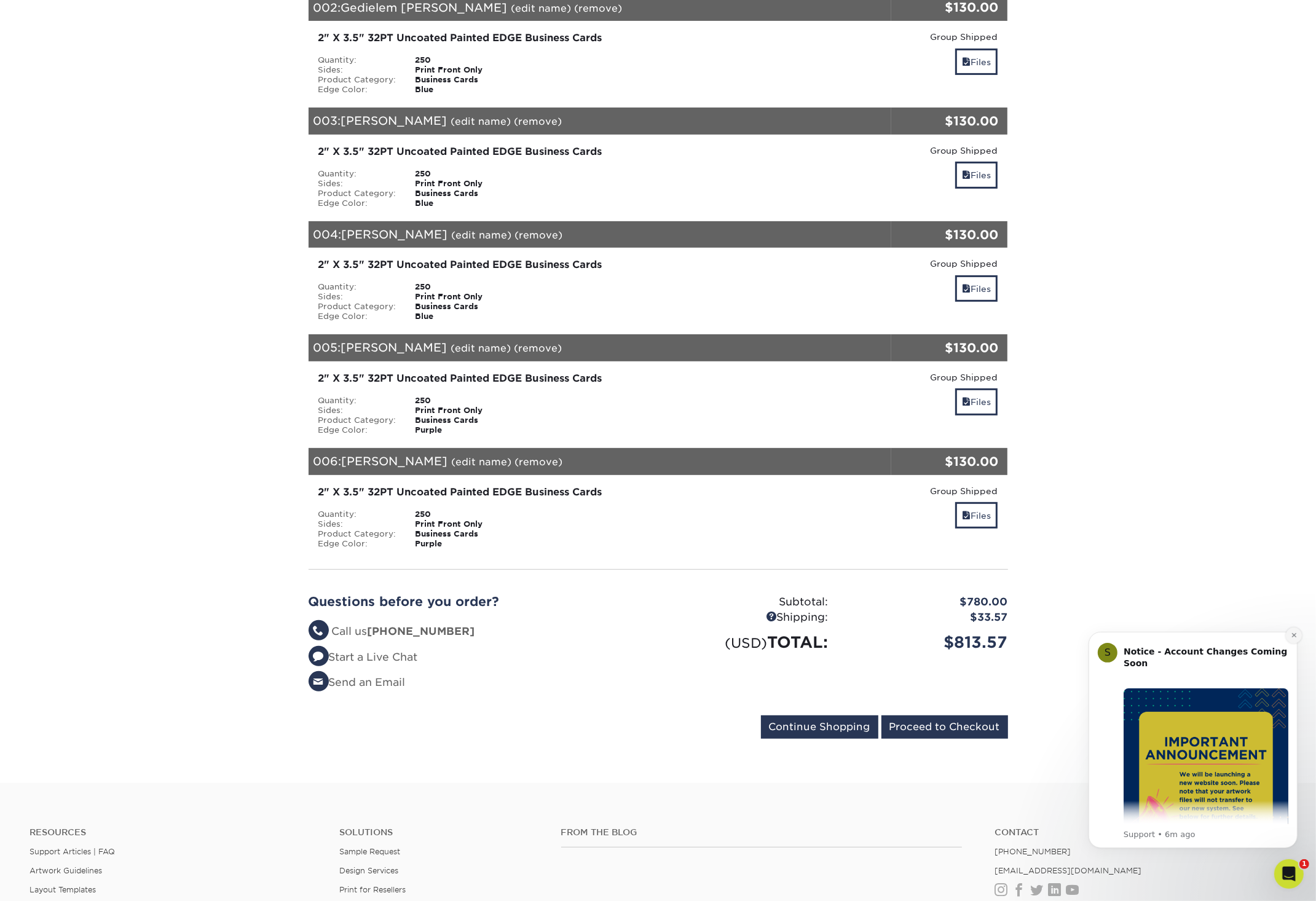
click at [1294, 636] on icon "Dismiss notification" at bounding box center [1293, 635] width 4 height 4
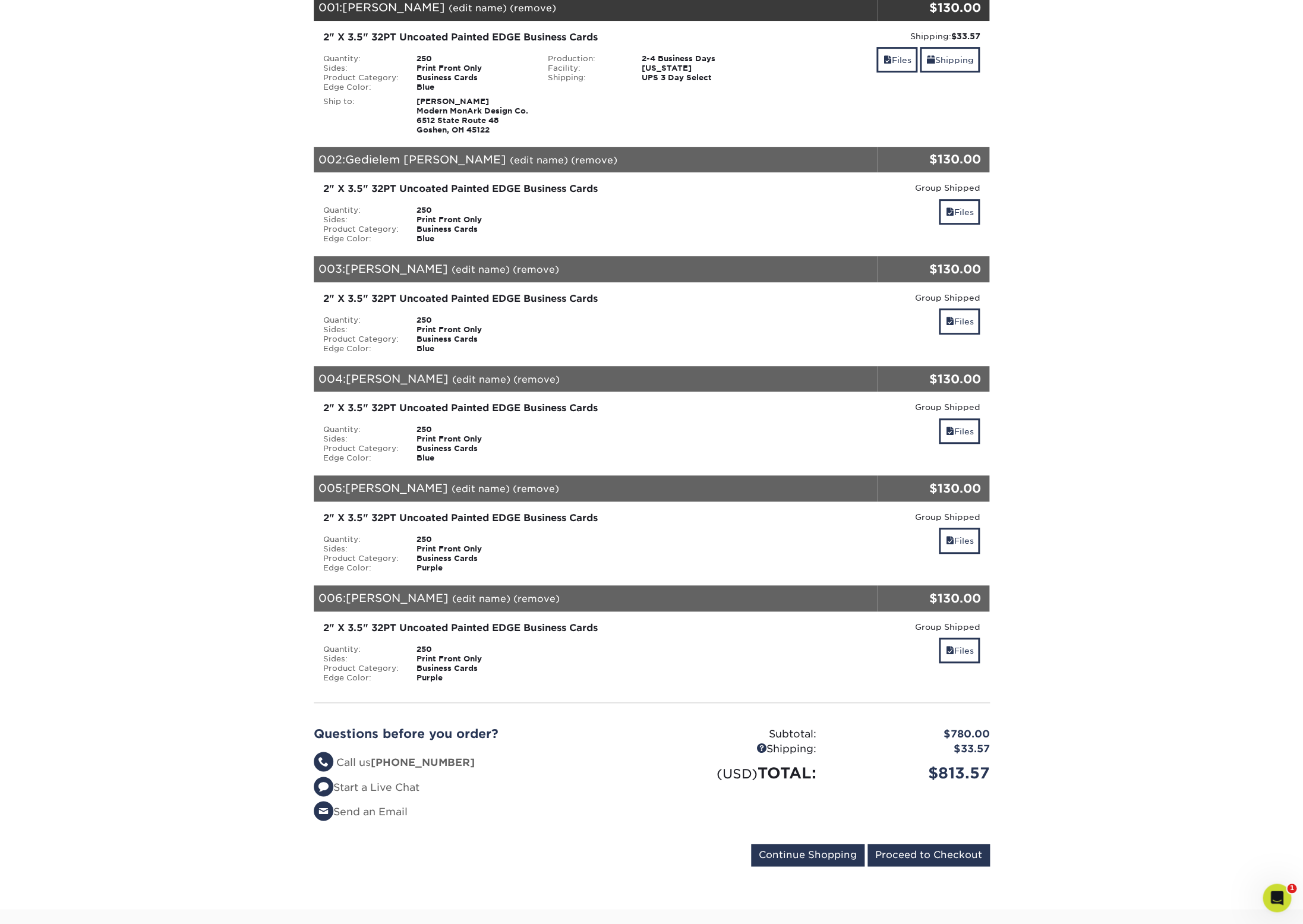
scroll to position [316, 0]
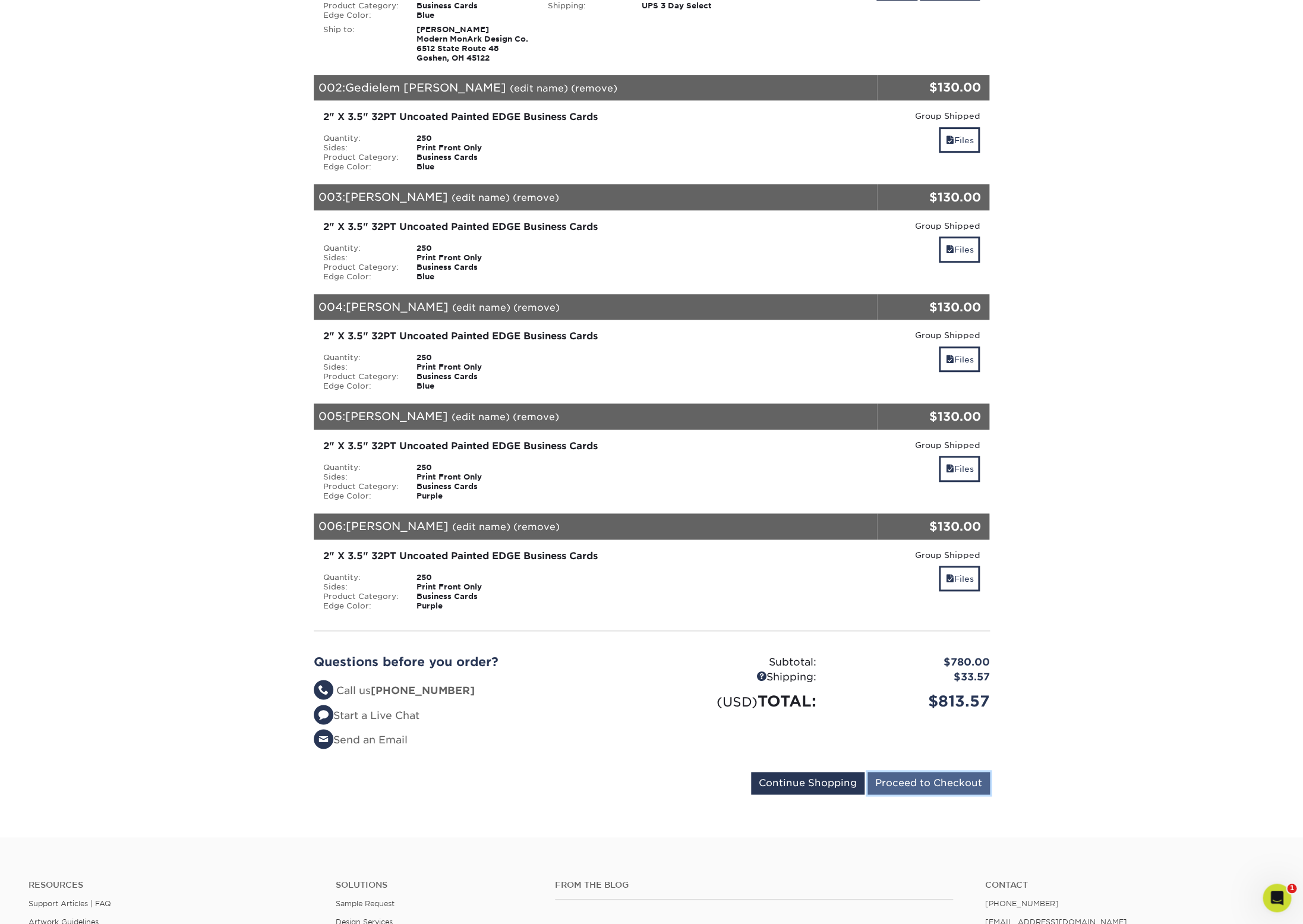
click at [945, 785] on input "Proceed to Checkout" at bounding box center [929, 783] width 123 height 22
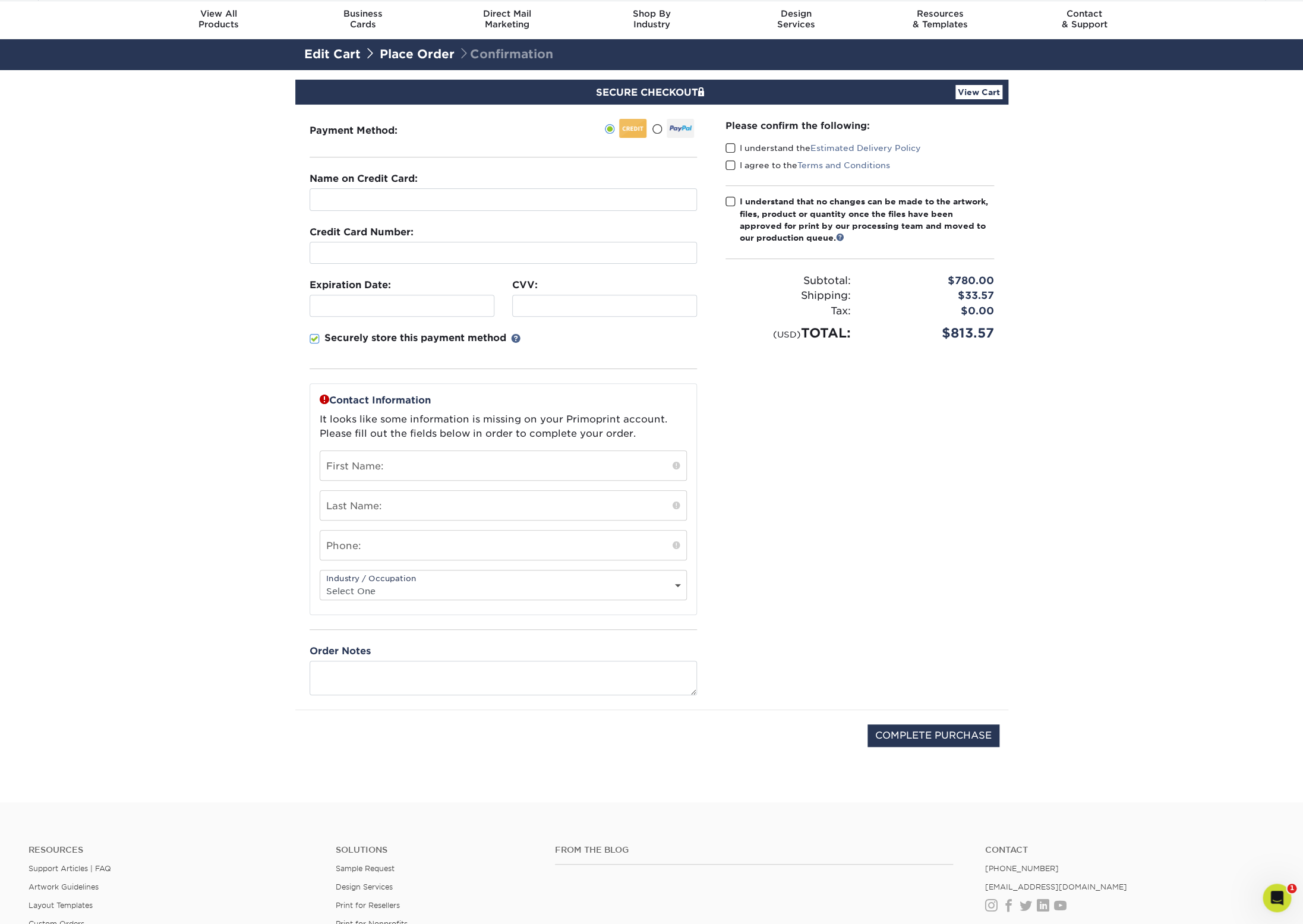
scroll to position [40, 0]
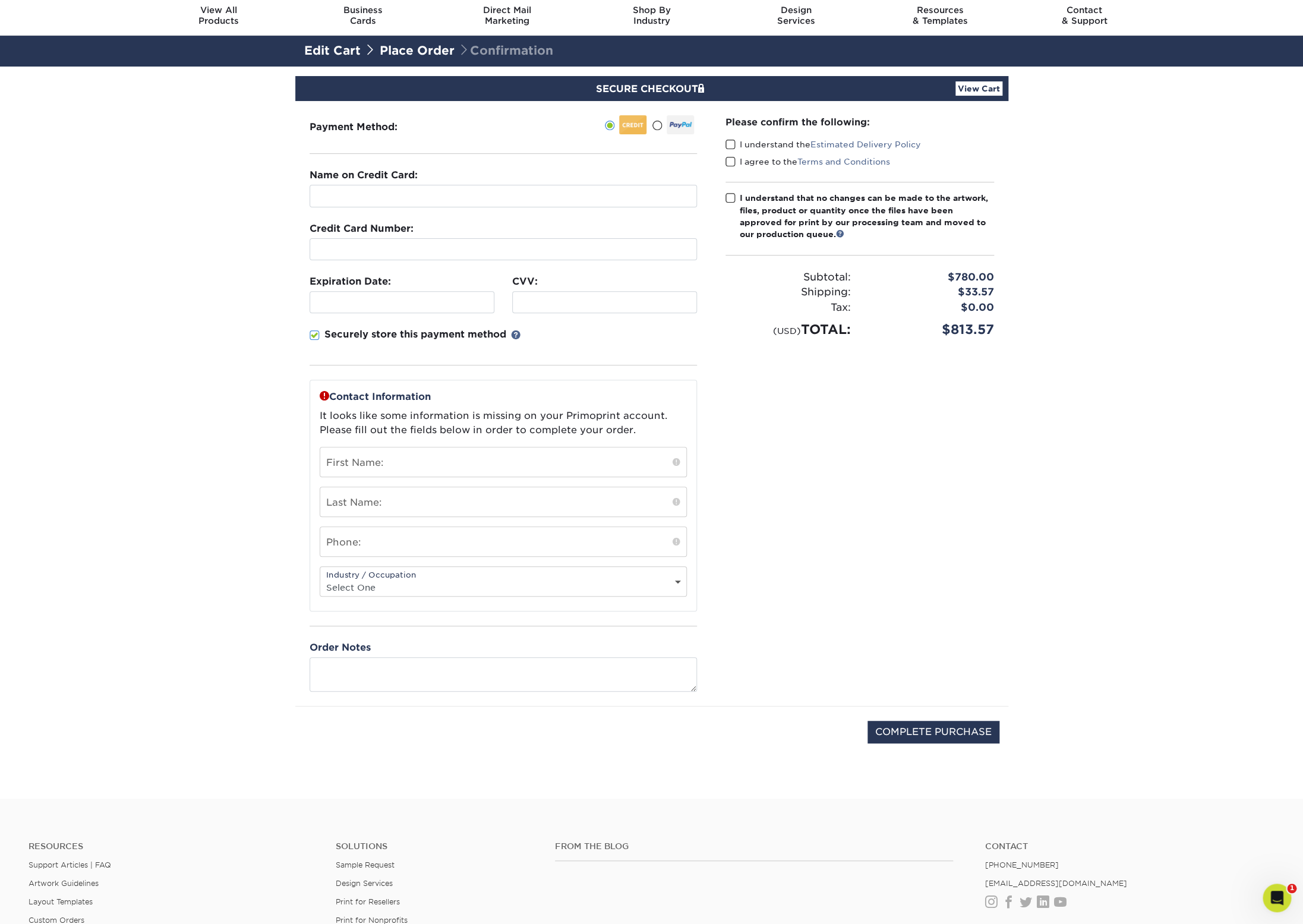
click at [315, 335] on span at bounding box center [315, 335] width 10 height 11
click at [0, 0] on input "Securely store this payment method" at bounding box center [0, 0] width 0 height 0
click at [506, 460] on input "text" at bounding box center [503, 462] width 366 height 29
type input "[PERSON_NAME]"
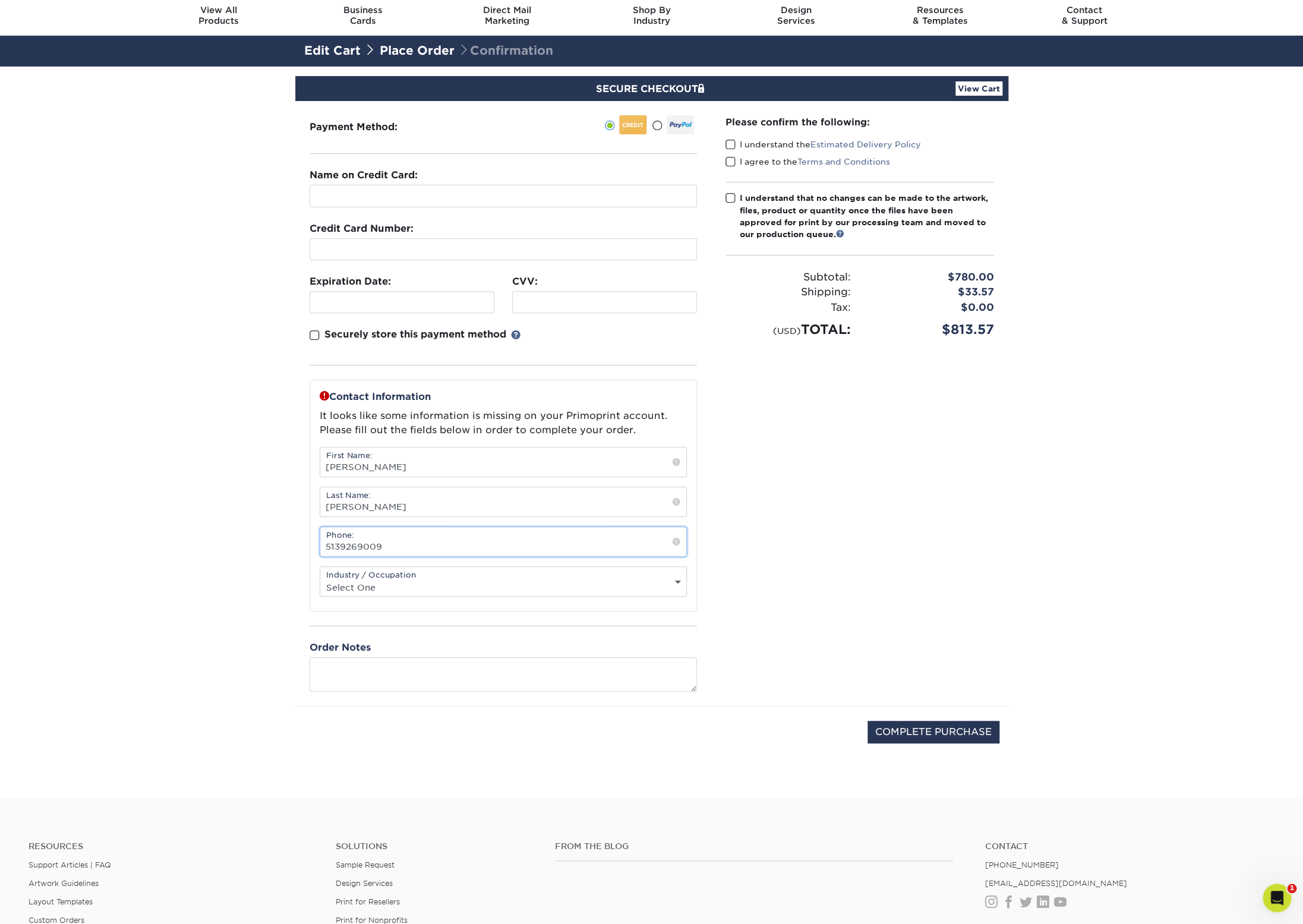
type input "5139269009"
click at [0, 0] on option "Select One" at bounding box center [0, 0] width 0 height 0
select select "11"
click at [0, 0] on option "Graphic Designer" at bounding box center [0, 0] width 0 height 0
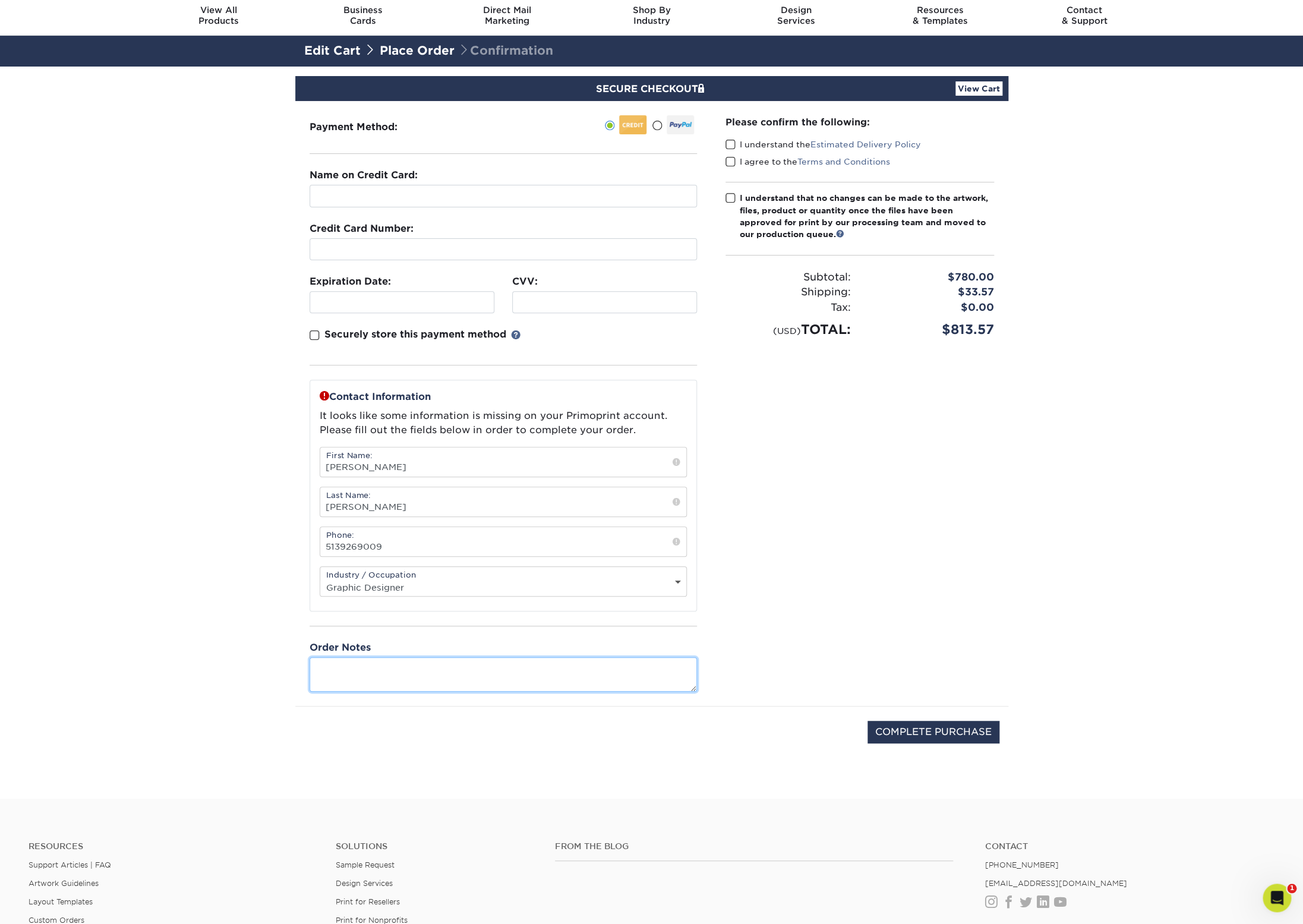
click at [472, 676] on textarea at bounding box center [503, 674] width 387 height 34
paste textarea "24130-104142-85628"
click at [515, 674] on textarea "Please Match Cards to Previous Card Order 24130-104142-85628" at bounding box center [503, 674] width 387 height 34
click at [626, 676] on textarea "Please Match Cards to Previous Card Order #24130-104142-85628" at bounding box center [503, 674] width 387 height 34
type textarea "Please Match Cards to Previous Card Order 2413010414285628 on January 30th, 2024"
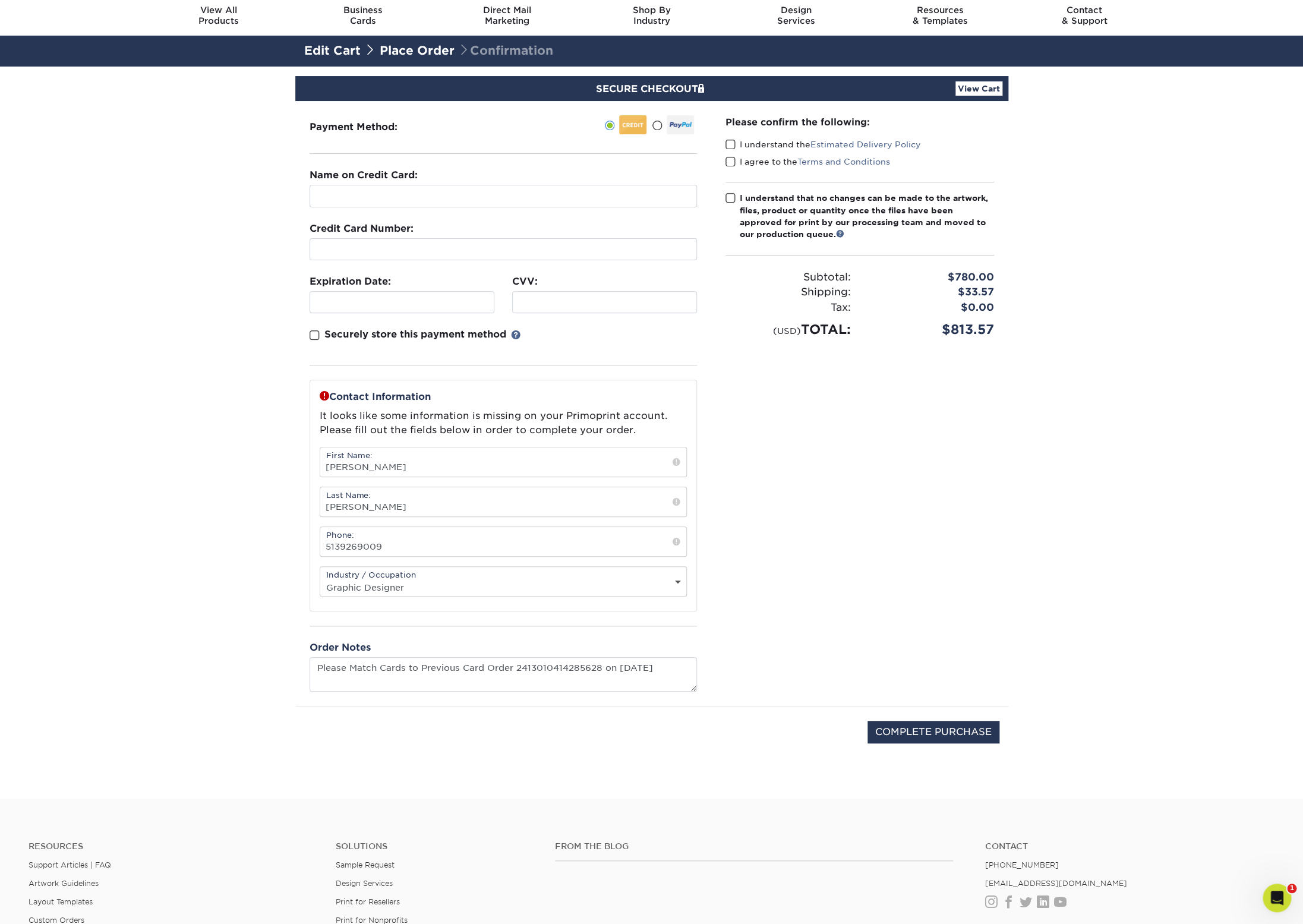
click at [1235, 549] on section "SECURE CHECKOUT View Cart Payment Method: Name on Credit Card:" at bounding box center [652, 432] width 1303 height 732
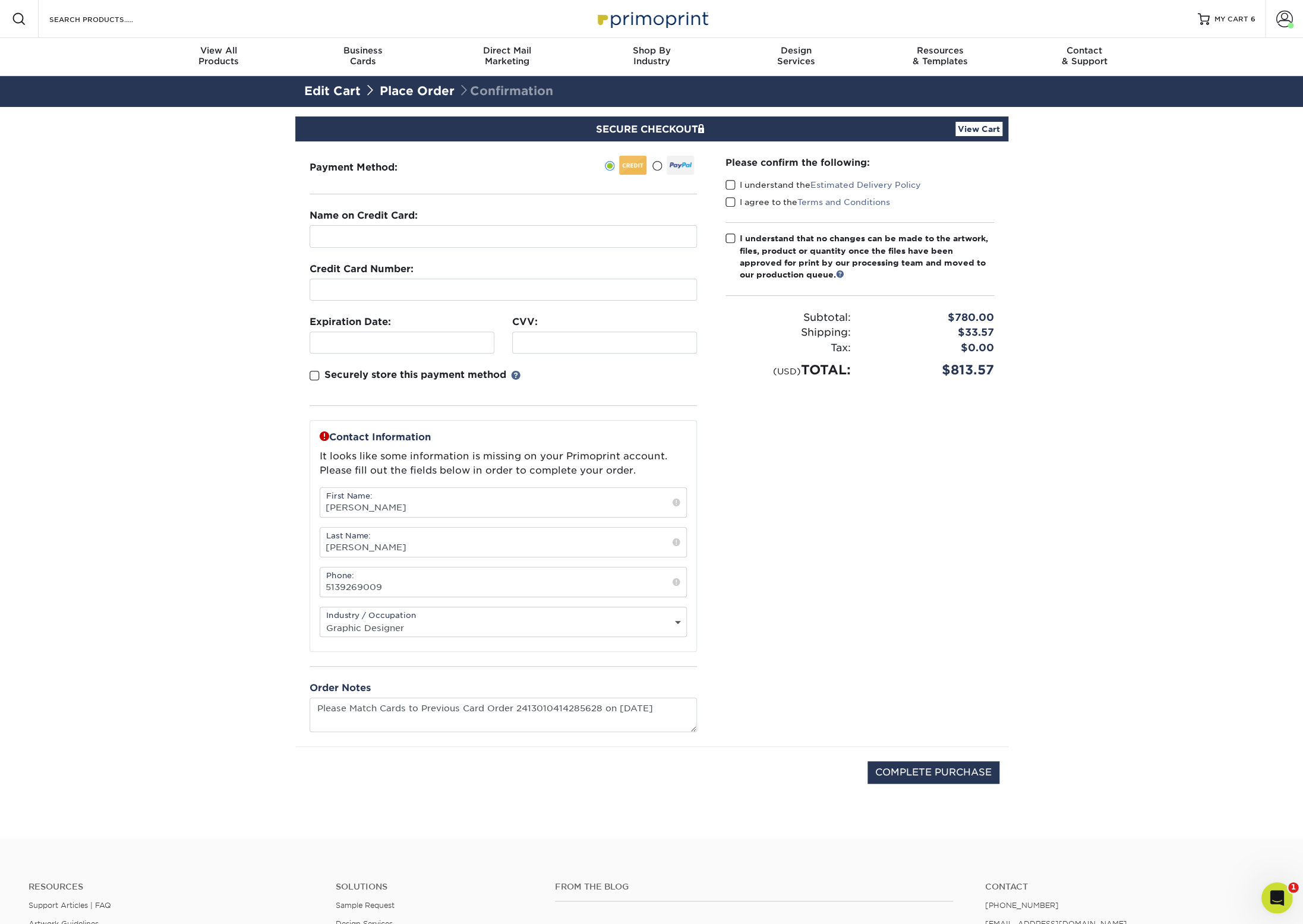
click at [1274, 893] on icon "Open Intercom Messenger" at bounding box center [1276, 896] width 20 height 20
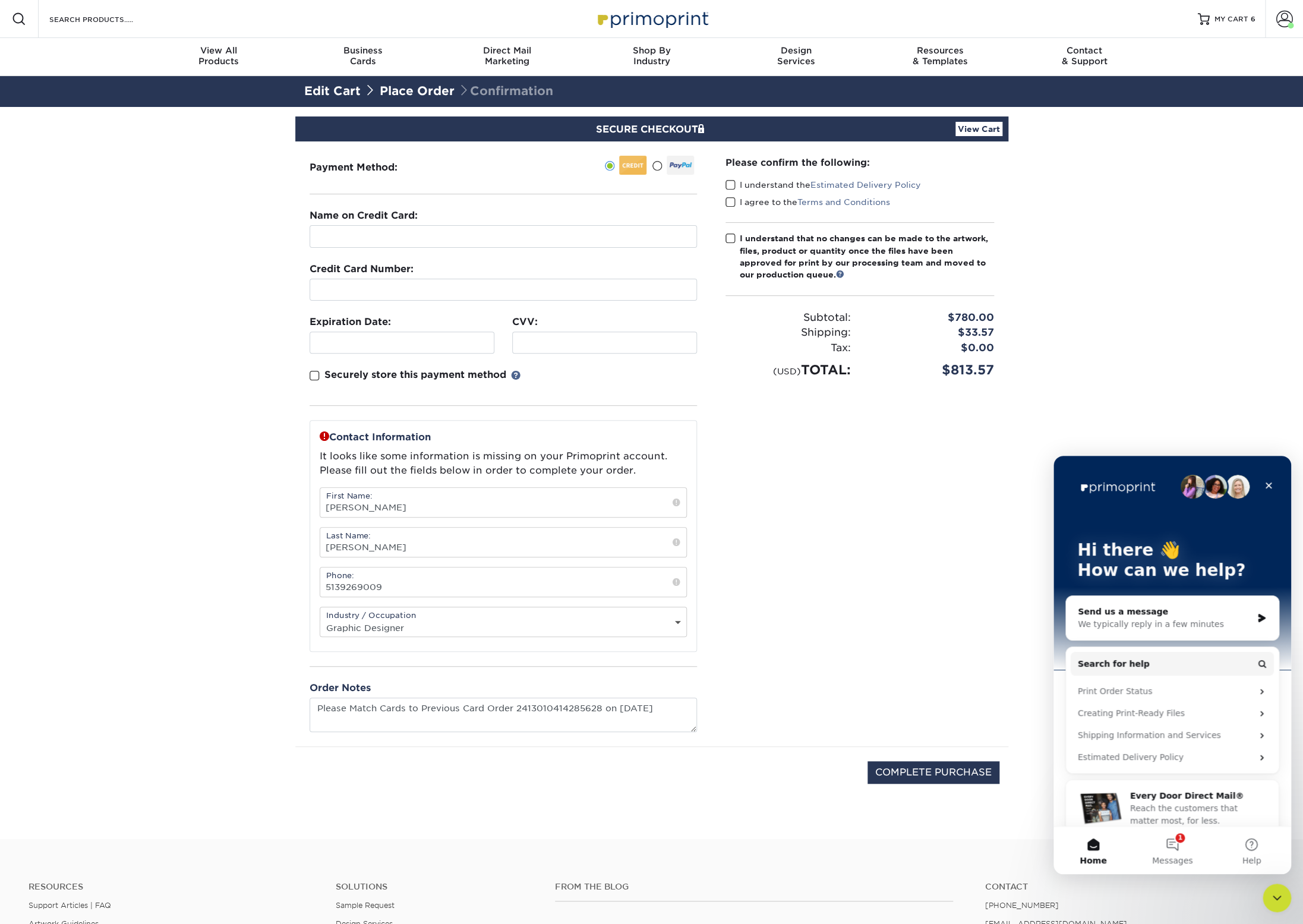
click at [1189, 355] on section "SECURE CHECKOUT View Cart Payment Method: Name on Credit Card:" at bounding box center [652, 473] width 1303 height 732
click at [1251, 20] on div "MY CART 6" at bounding box center [1235, 19] width 41 height 10
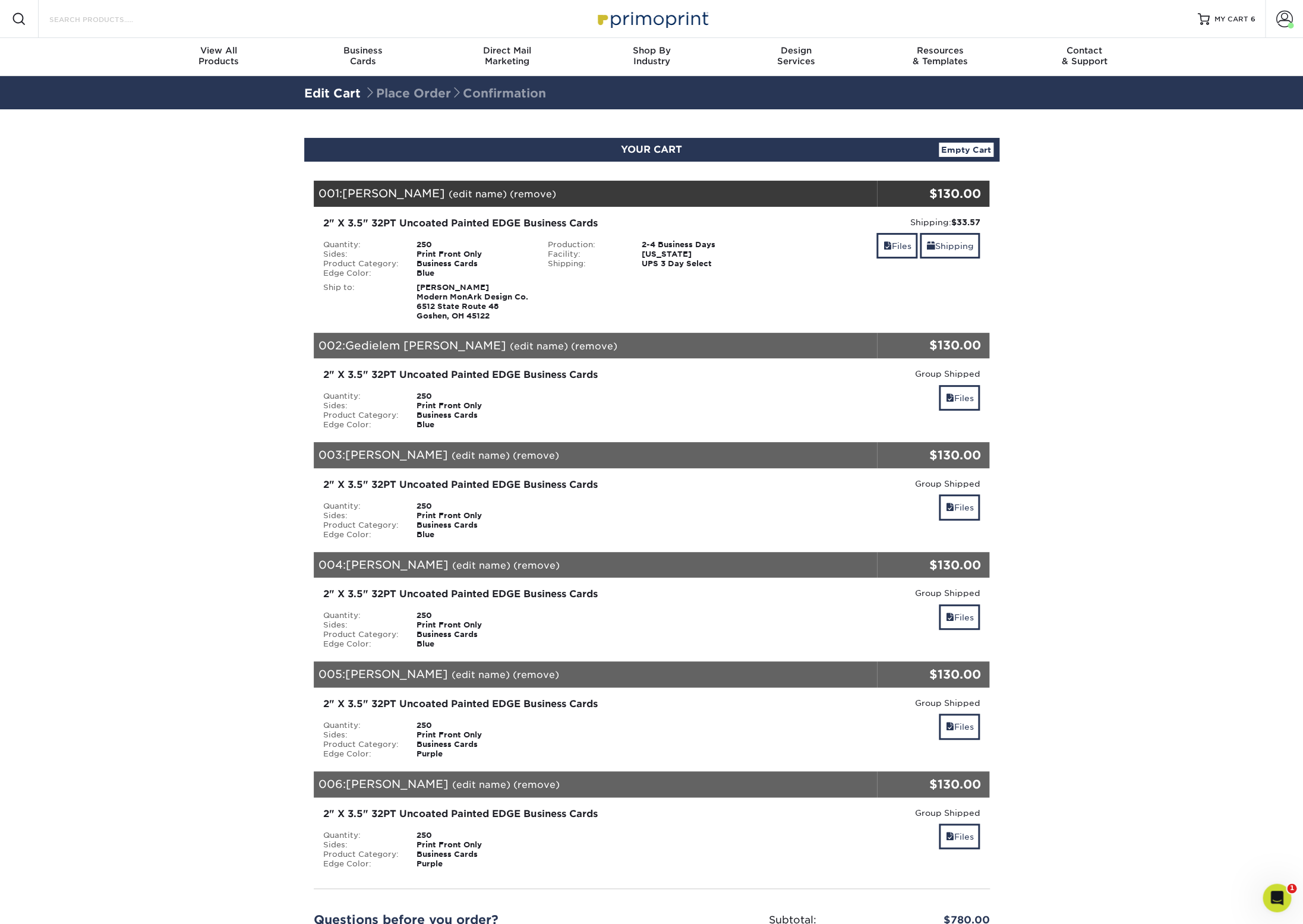
click at [66, 23] on input "Search Products" at bounding box center [106, 19] width 116 height 14
